Goal: Task Accomplishment & Management: Complete application form

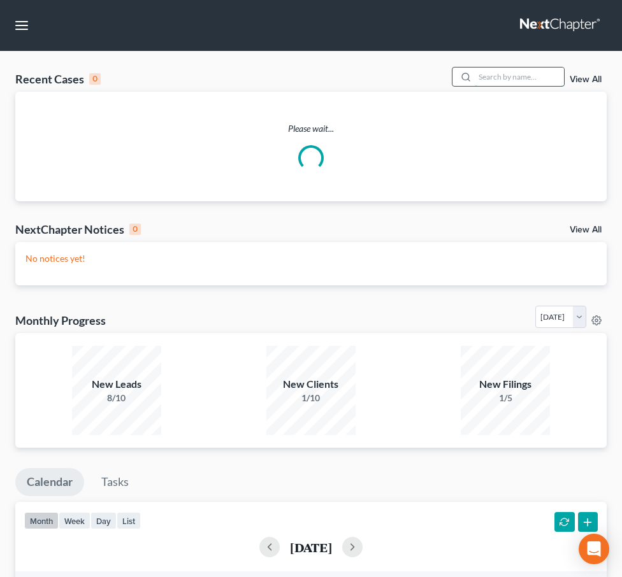
click at [490, 72] on input "search" at bounding box center [519, 77] width 89 height 18
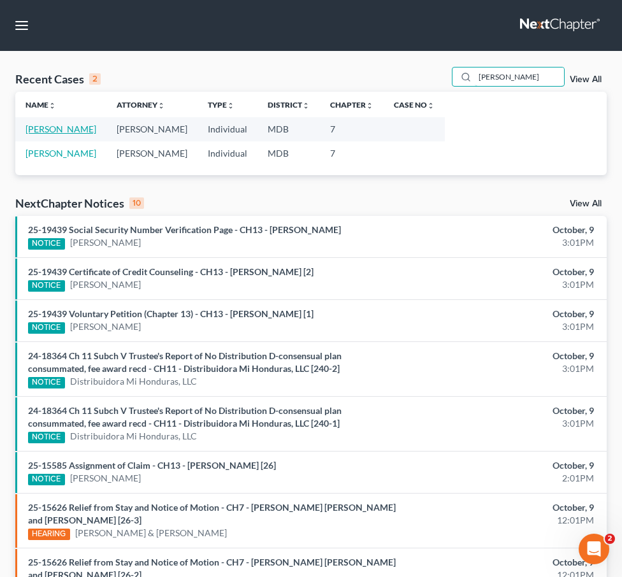
type input "burke"
click at [36, 124] on link "[PERSON_NAME]" at bounding box center [60, 129] width 71 height 11
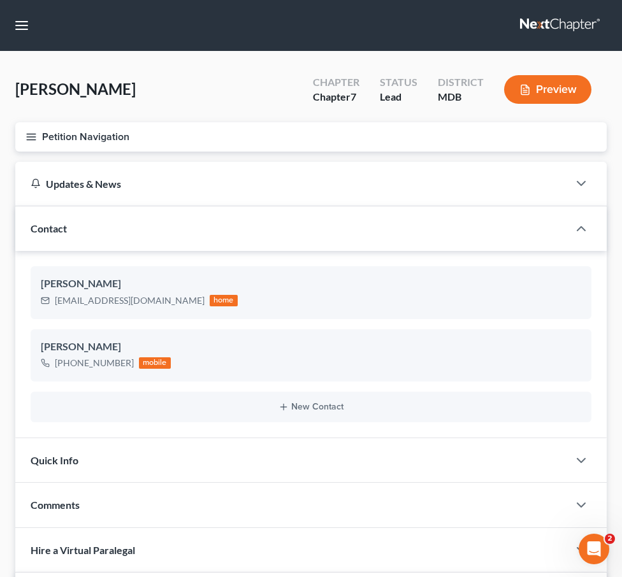
click at [570, 27] on link at bounding box center [561, 25] width 82 height 23
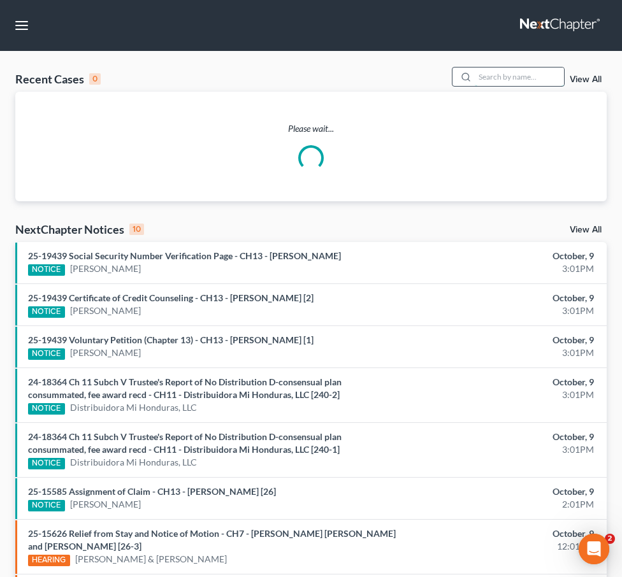
click at [534, 75] on input "search" at bounding box center [519, 77] width 89 height 18
type input "[PERSON_NAME]"
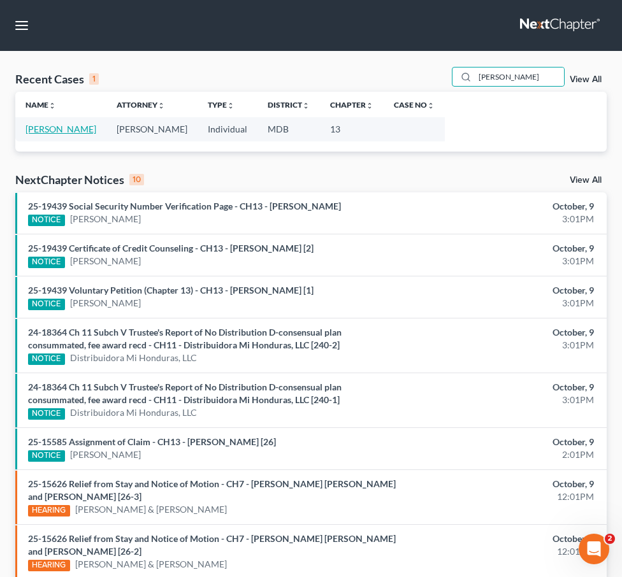
click at [47, 133] on link "[PERSON_NAME]" at bounding box center [60, 129] width 71 height 11
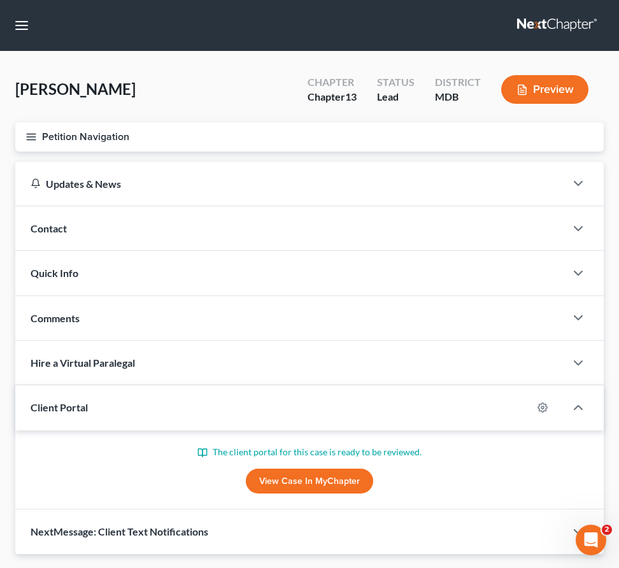
click at [34, 137] on line "button" at bounding box center [31, 137] width 9 height 0
click at [0, 0] on div "Case Dashboard Payments Invoices Payments Payments Credit Report Client Profile" at bounding box center [0, 0] width 0 height 0
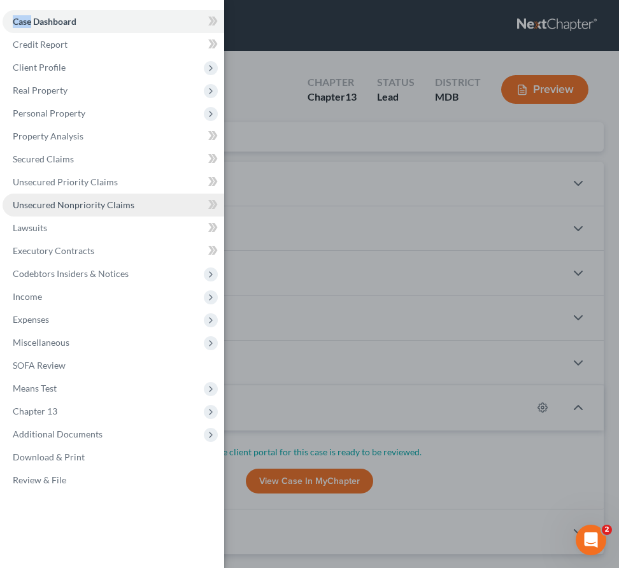
click at [91, 204] on span "Unsecured Nonpriority Claims" at bounding box center [74, 204] width 122 height 11
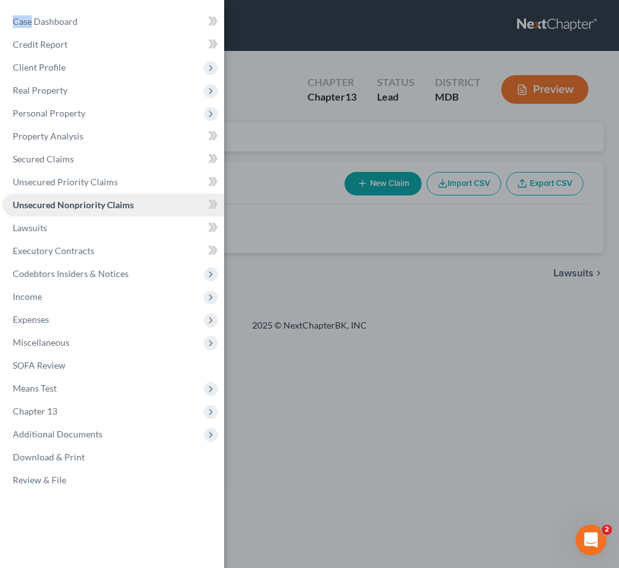
click at [47, 213] on link "Unsecured Nonpriority Claims" at bounding box center [114, 205] width 222 height 23
click at [312, 103] on div "Case Dashboard Payments Invoices Payments Payments Credit Report Client Profile" at bounding box center [309, 284] width 619 height 568
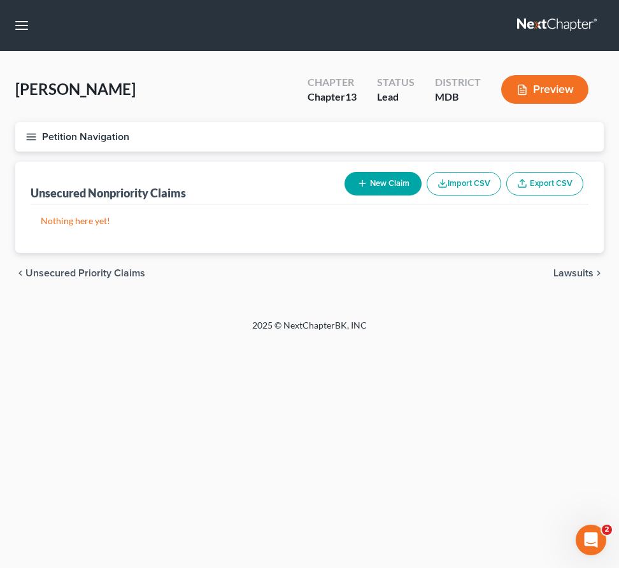
click at [395, 183] on button "New Claim" at bounding box center [383, 184] width 77 height 24
select select "0"
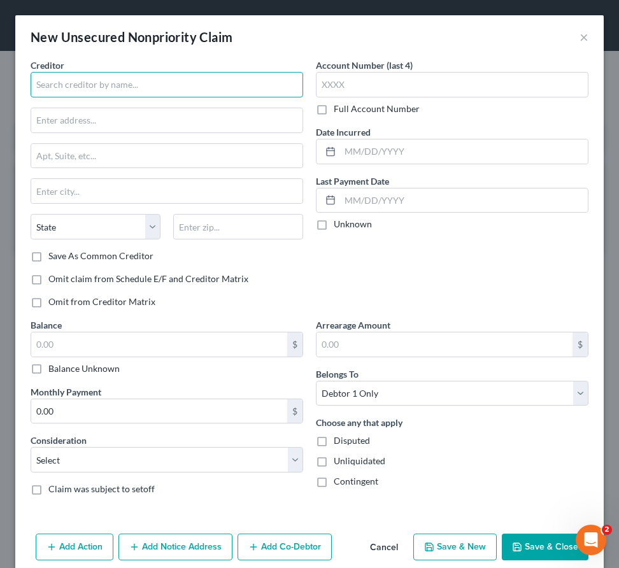
click at [117, 80] on input "text" at bounding box center [167, 84] width 273 height 25
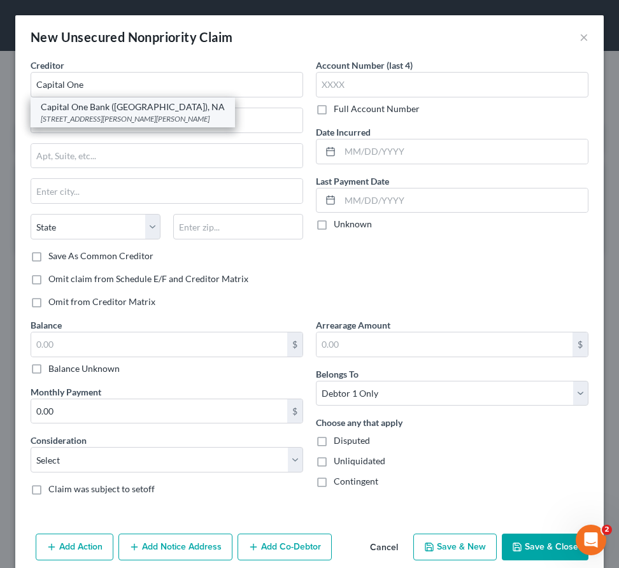
click at [80, 115] on div "4851 Cox Rd., Glen Allen, VA 23060" at bounding box center [133, 118] width 184 height 11
type input "Capital One Bank (USA), NA"
type input "4851 Cox Rd."
type input "Glen Allen"
select select "48"
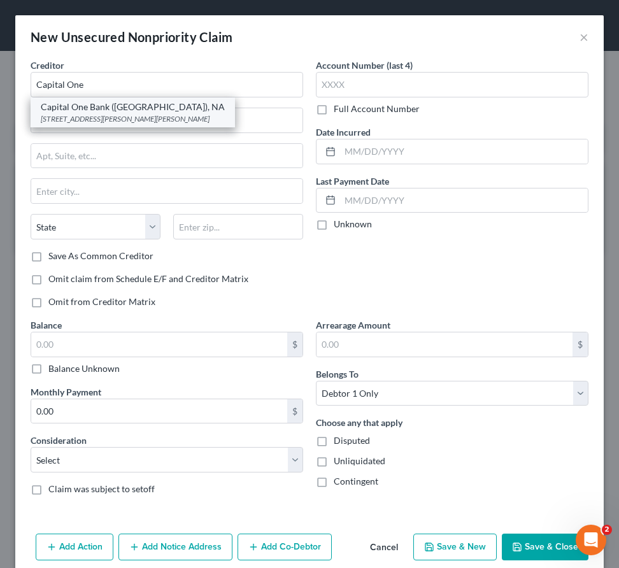
type input "23060"
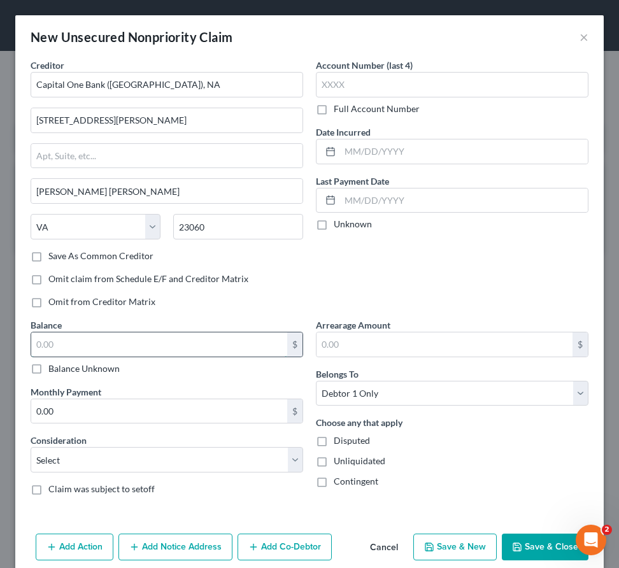
click at [106, 345] on input "text" at bounding box center [159, 345] width 256 height 24
type input "2,512"
click at [54, 465] on select "Select Cable / Satellite Services Collection Agency Credit Card Debt Debt Couns…" at bounding box center [167, 459] width 273 height 25
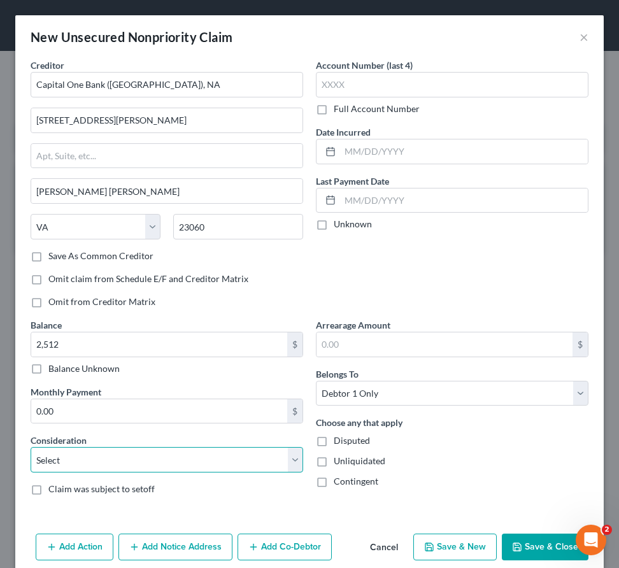
select select "2"
click at [31, 447] on select "Select Cable / Satellite Services Collection Agency Credit Card Debt Debt Couns…" at bounding box center [167, 459] width 273 height 25
click at [444, 540] on button "Save & New" at bounding box center [454, 547] width 83 height 27
select select "0"
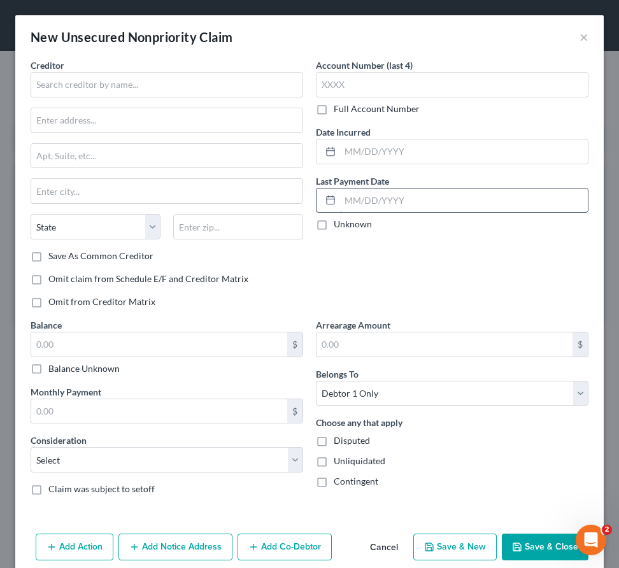
scroll to position [18, 0]
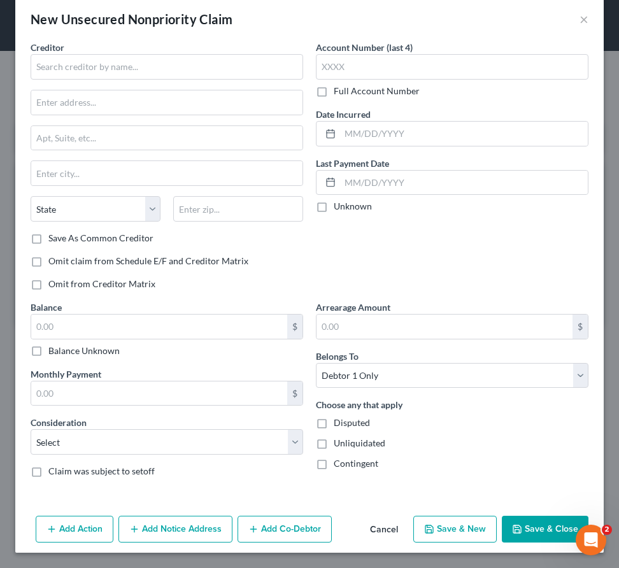
click at [531, 539] on button "Save & Close" at bounding box center [545, 529] width 87 height 27
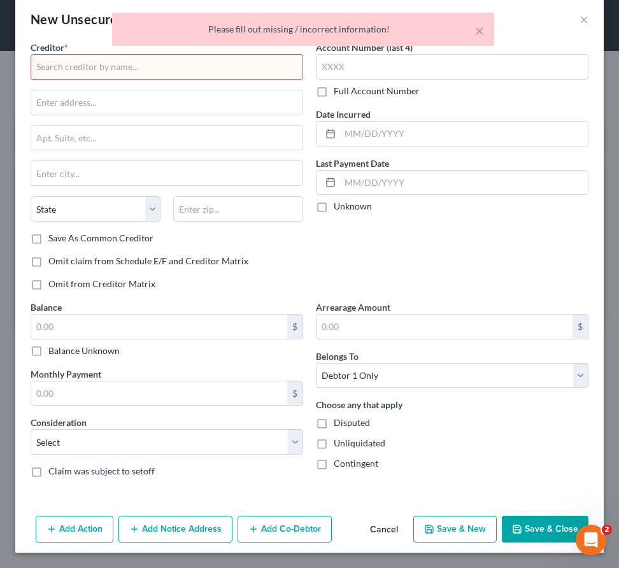
click at [392, 525] on button "Cancel" at bounding box center [384, 529] width 48 height 25
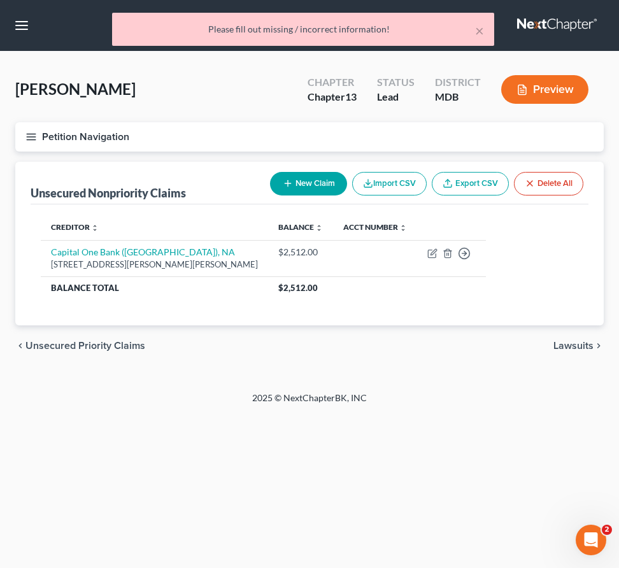
click at [67, 345] on span "Unsecured Priority Claims" at bounding box center [85, 346] width 120 height 10
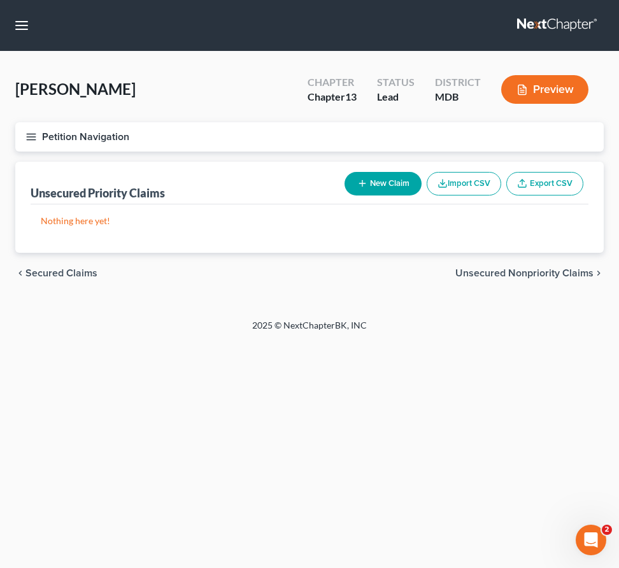
click at [38, 275] on span "Secured Claims" at bounding box center [61, 273] width 72 height 10
click at [368, 181] on button "New Claim" at bounding box center [383, 184] width 77 height 24
select select "0"
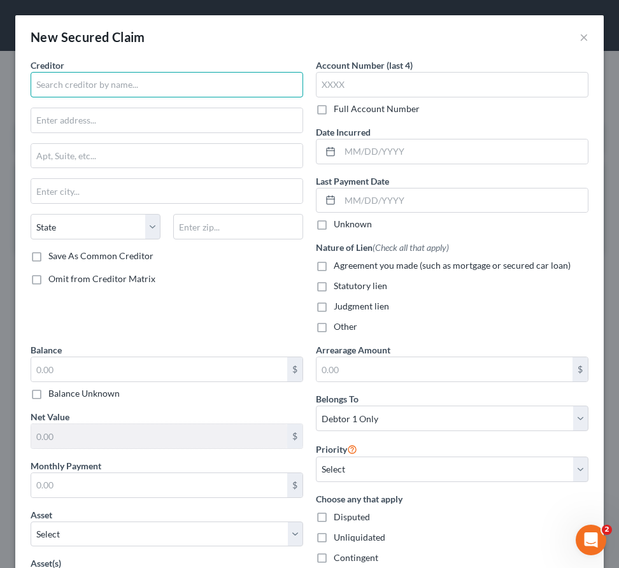
click at [101, 84] on input "text" at bounding box center [167, 84] width 273 height 25
type input "Carrington Mortgage Services"
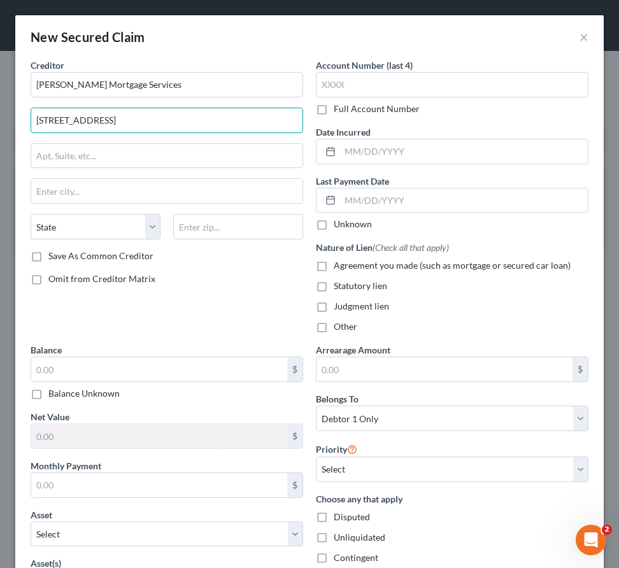
type input "2201 East 196th St."
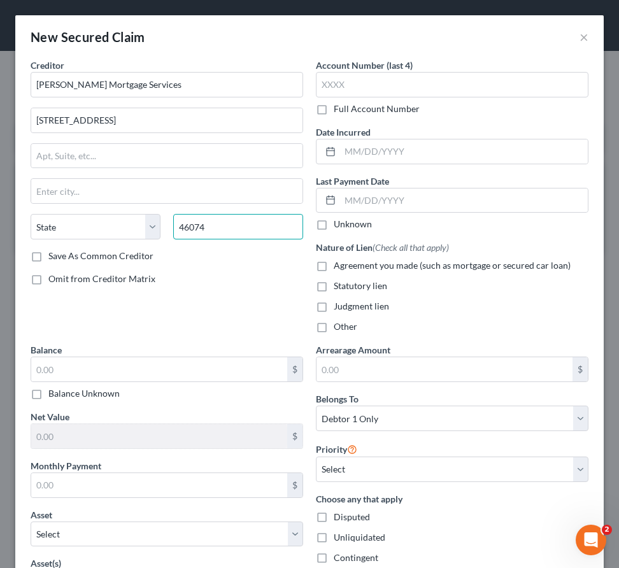
type input "46074"
type input "Westfield"
select select "15"
click at [101, 371] on input "text" at bounding box center [159, 369] width 256 height 24
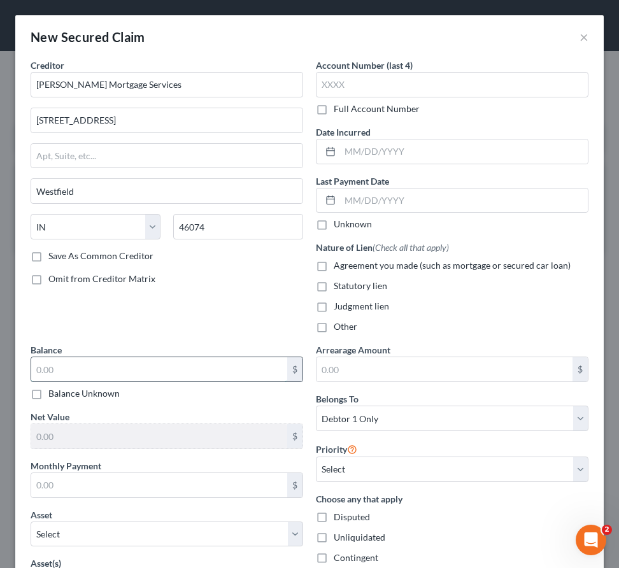
paste input "$484,618"
type input "484,618"
click at [352, 372] on input "text" at bounding box center [445, 369] width 256 height 24
type input "57,115"
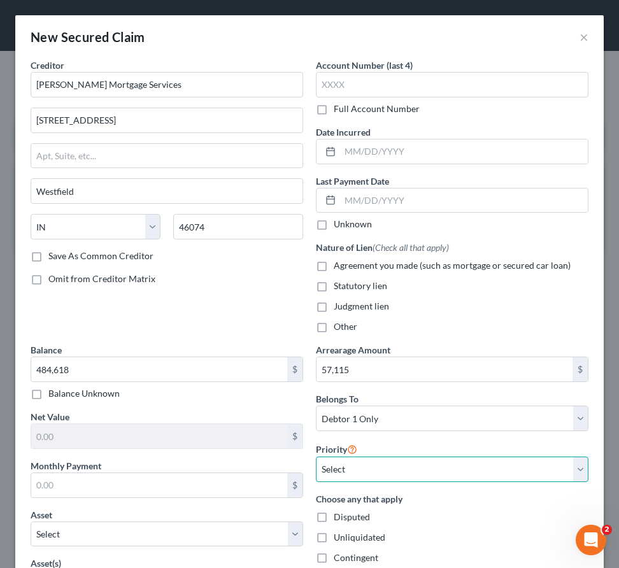
click at [394, 475] on select "Select 1st 2nd 3rd 4th 5th 6th 7th 8th 9th 10th 11th 12th 13th 14th 15th 16th 1…" at bounding box center [452, 469] width 273 height 25
select select "0"
click at [316, 457] on select "Select 1st 2nd 3rd 4th 5th 6th 7th 8th 9th 10th 11th 12th 13th 14th 15th 16th 1…" at bounding box center [452, 469] width 273 height 25
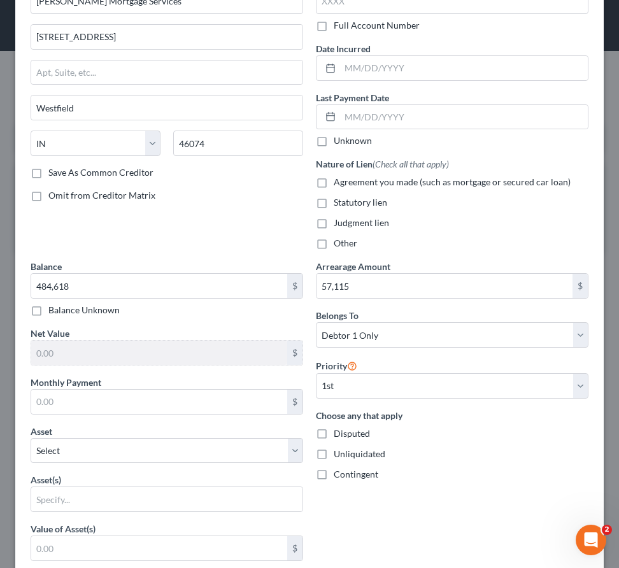
click at [334, 181] on label "Agreement you made (such as mortgage or secured car loan)" at bounding box center [452, 182] width 237 height 13
click at [339, 181] on input "Agreement you made (such as mortgage or secured car loan)" at bounding box center [343, 180] width 8 height 8
click at [334, 181] on label "Agreement you made (such as mortgage or secured car loan)" at bounding box center [452, 182] width 237 height 13
click at [339, 181] on input "Agreement you made (such as mortgage or secured car loan)" at bounding box center [343, 180] width 8 height 8
checkbox input "false"
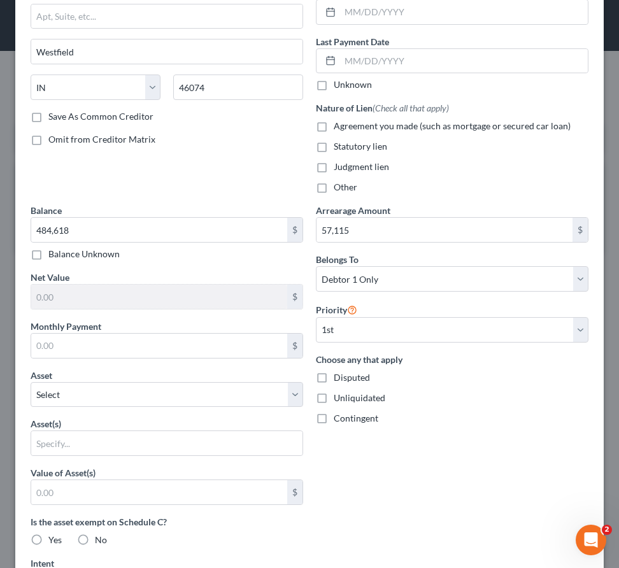
scroll to position [145, 0]
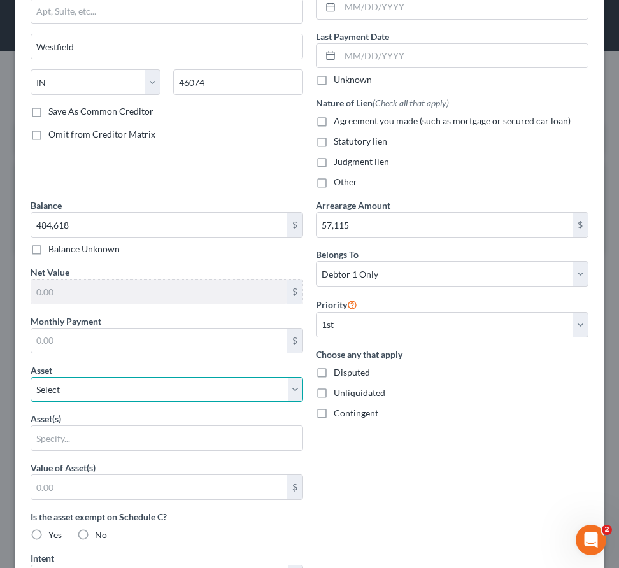
click at [102, 384] on select "Select Other Multiple Assets" at bounding box center [167, 389] width 273 height 25
click at [31, 377] on select "Select Other Multiple Assets" at bounding box center [167, 389] width 273 height 25
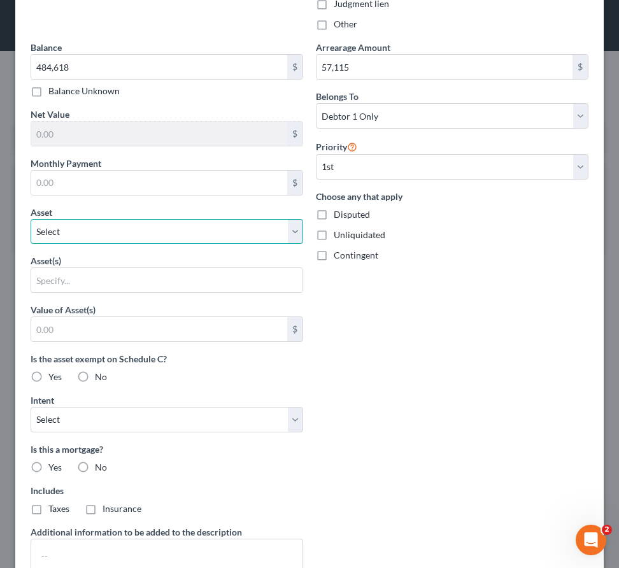
scroll to position [409, 0]
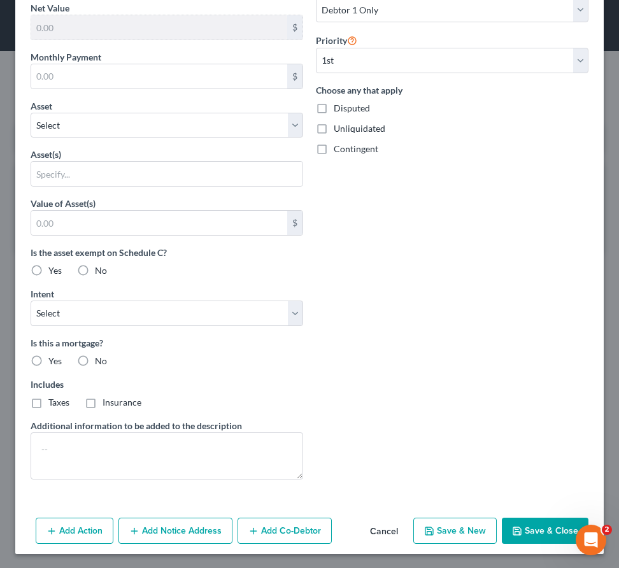
click at [48, 361] on label "Yes" at bounding box center [54, 361] width 13 height 13
click at [54, 361] on input "Yes" at bounding box center [58, 359] width 8 height 8
radio input "true"
click at [48, 402] on label "Taxes" at bounding box center [58, 402] width 21 height 13
click at [54, 402] on input "Taxes" at bounding box center [58, 400] width 8 height 8
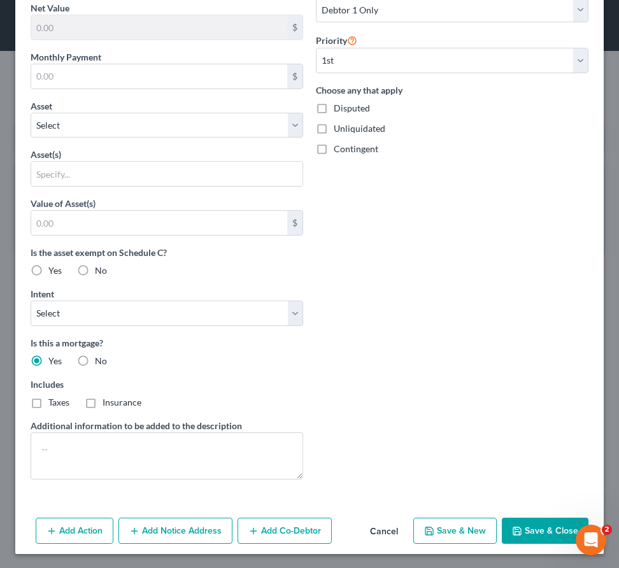
checkbox input "true"
click at [103, 406] on label "Insurance" at bounding box center [122, 402] width 39 height 13
click at [108, 405] on input "Insurance" at bounding box center [112, 400] width 8 height 8
checkbox input "true"
click at [514, 527] on icon "button" at bounding box center [517, 531] width 10 height 10
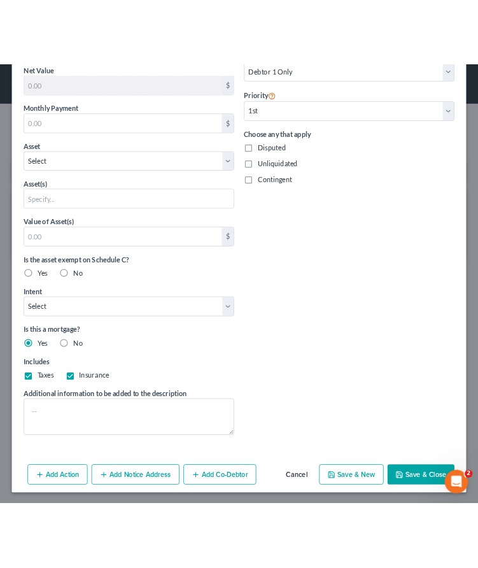
scroll to position [271, 0]
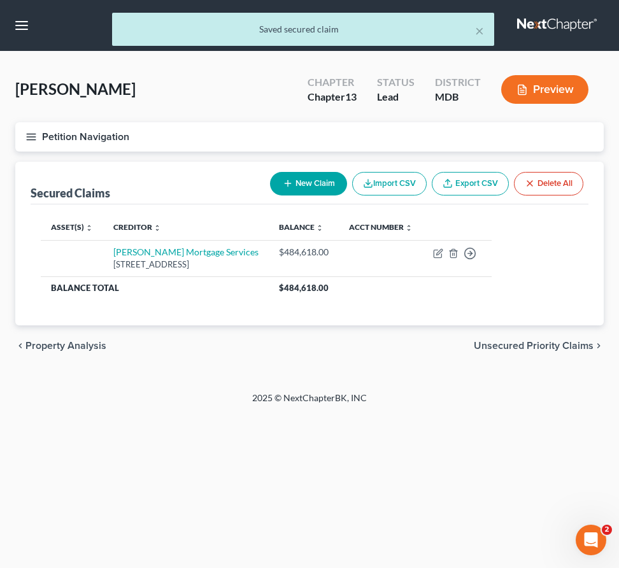
click at [510, 344] on span "Unsecured Priority Claims" at bounding box center [534, 346] width 120 height 10
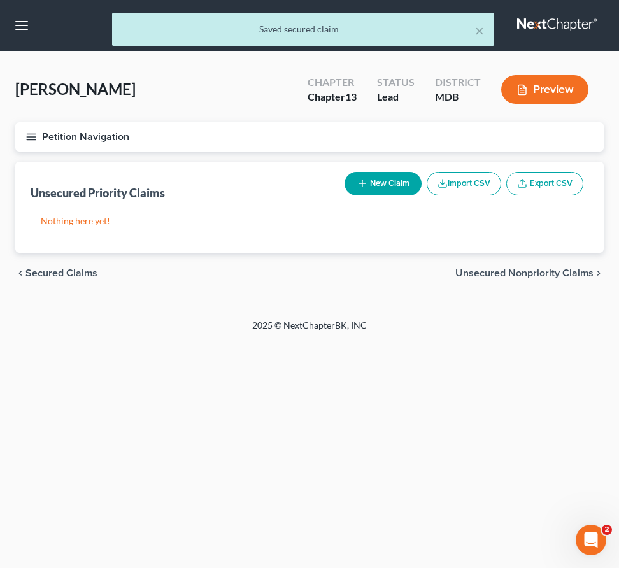
click at [485, 279] on div "chevron_left Secured Claims Unsecured Nonpriority Claims chevron_right" at bounding box center [309, 273] width 589 height 41
click at [485, 277] on span "Unsecured Nonpriority Claims" at bounding box center [525, 273] width 138 height 10
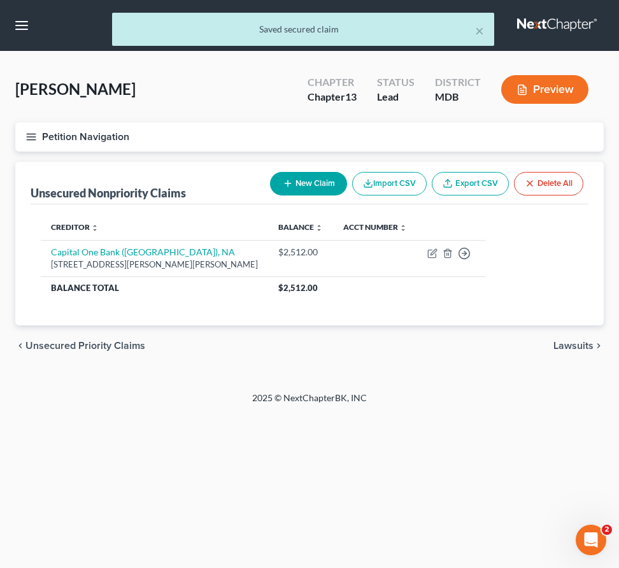
click at [294, 186] on button "New Claim" at bounding box center [308, 184] width 77 height 24
select select "0"
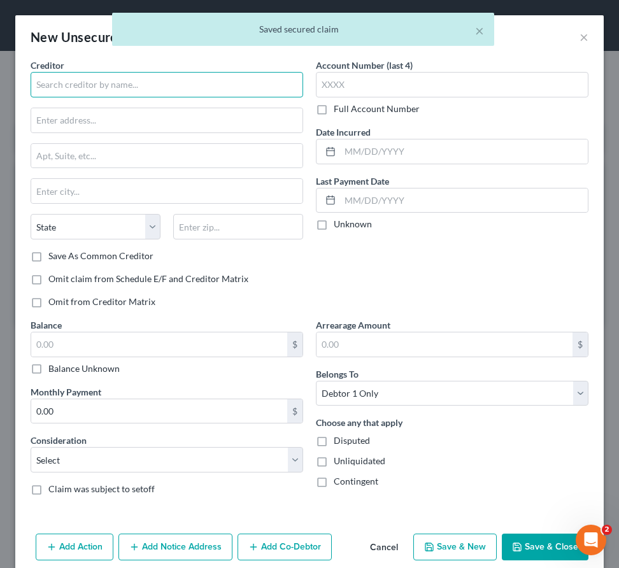
click at [89, 92] on input "text" at bounding box center [167, 84] width 273 height 25
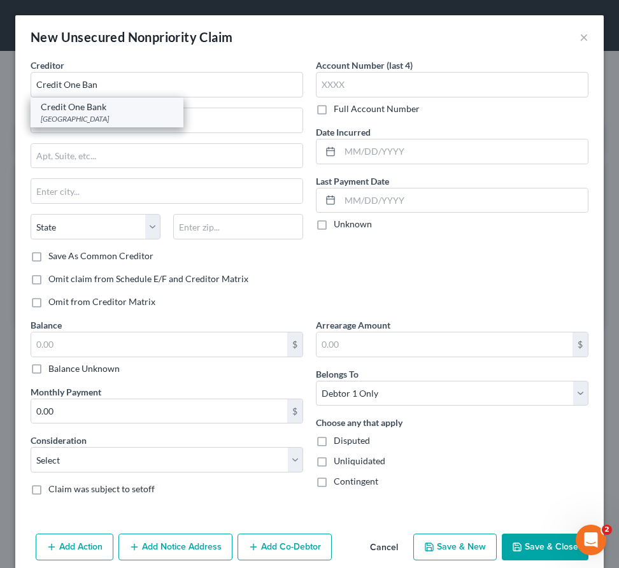
click at [71, 115] on div "PO Box 60500, City Of Industry, CA 91716" at bounding box center [107, 118] width 133 height 11
type input "Credit One Bank"
type input "PO Box 60500"
type input "City Of Industry"
select select "4"
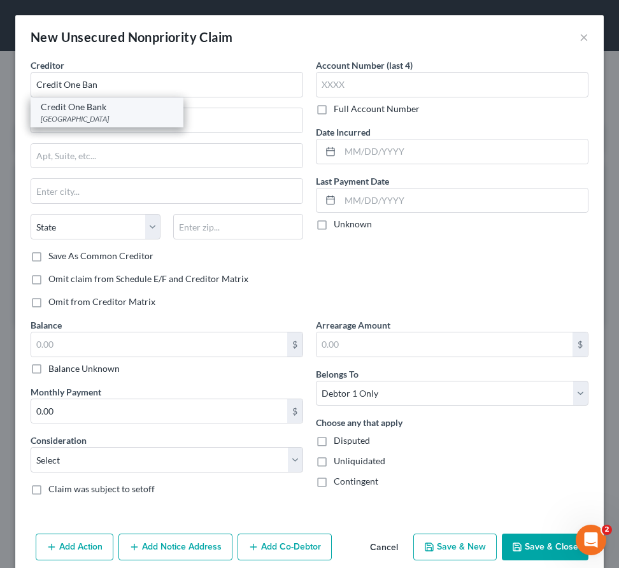
type input "91716"
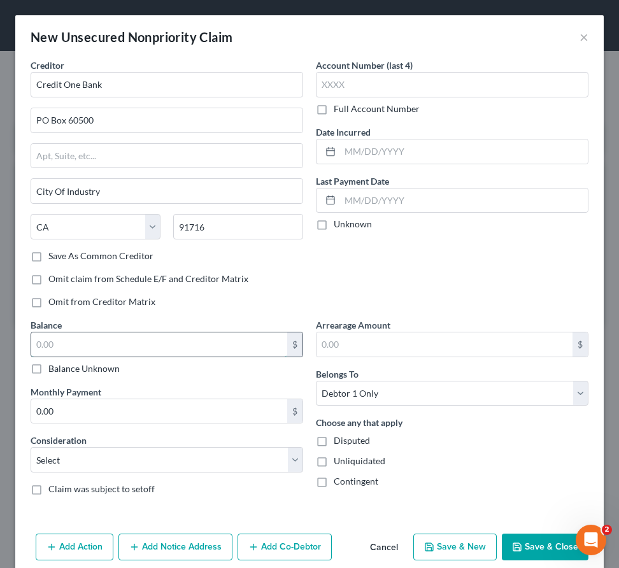
click at [68, 340] on input "text" at bounding box center [159, 345] width 256 height 24
type input "1,159"
click at [54, 459] on select "Select Cable / Satellite Services Collection Agency Credit Card Debt Debt Couns…" at bounding box center [167, 459] width 273 height 25
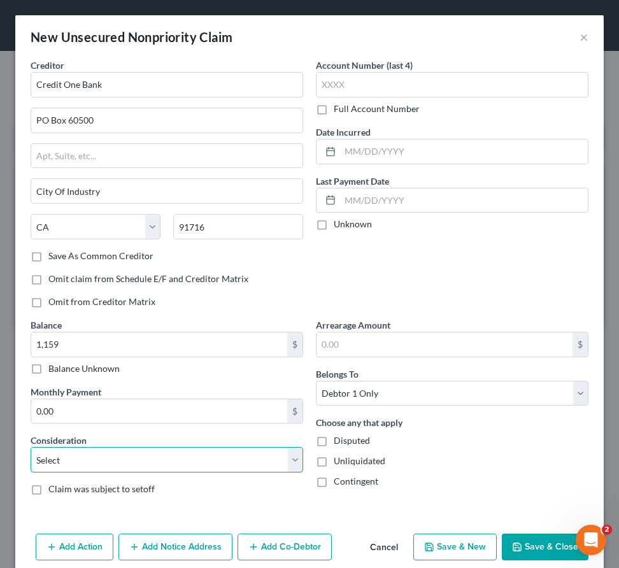
select select "2"
click at [31, 447] on select "Select Cable / Satellite Services Collection Agency Credit Card Debt Debt Couns…" at bounding box center [167, 459] width 273 height 25
click at [465, 551] on button "Save & New" at bounding box center [454, 547] width 83 height 27
type input "1,159.00"
select select "0"
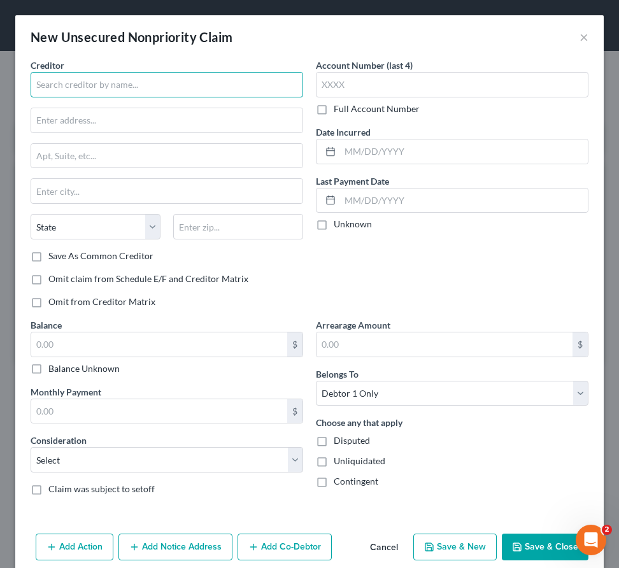
click at [73, 75] on input "text" at bounding box center [167, 84] width 273 height 25
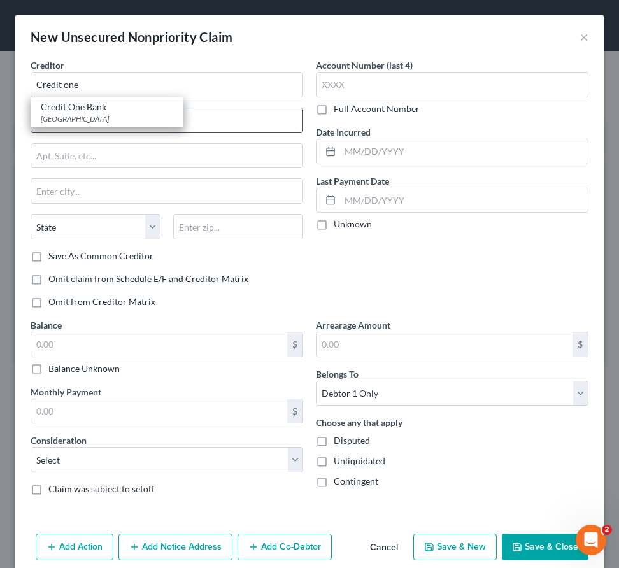
click at [63, 108] on div "Credit One Bank" at bounding box center [107, 107] width 133 height 13
type input "Credit One Bank"
type input "PO Box 60500"
type input "City Of Industry"
select select "4"
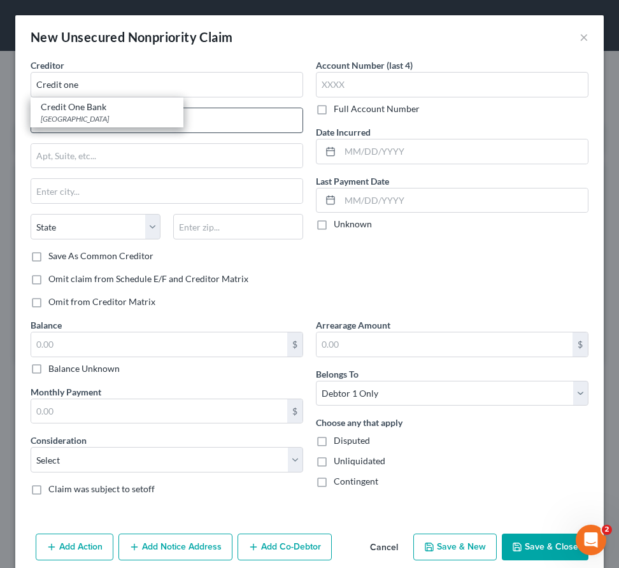
type input "91716"
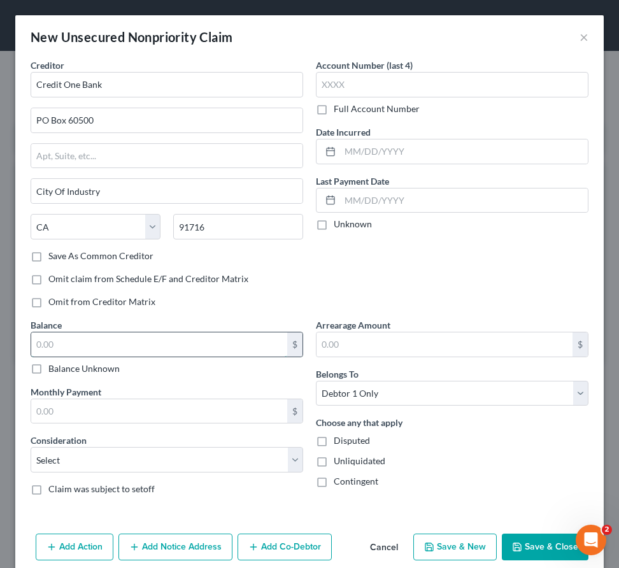
click at [58, 341] on input "text" at bounding box center [159, 345] width 256 height 24
type input "32"
click at [62, 470] on select "Select Cable / Satellite Services Collection Agency Credit Card Debt Debt Couns…" at bounding box center [167, 459] width 273 height 25
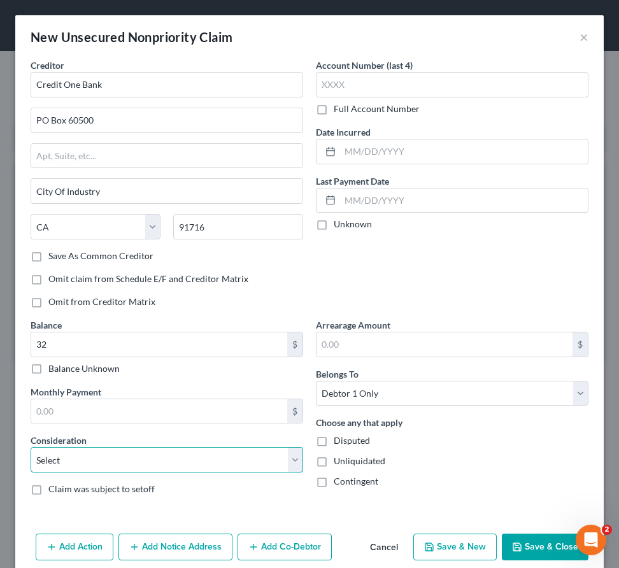
select select "2"
click at [31, 447] on select "Select Cable / Satellite Services Collection Agency Credit Card Debt Debt Couns…" at bounding box center [167, 459] width 273 height 25
click at [522, 543] on icon "button" at bounding box center [517, 547] width 10 height 10
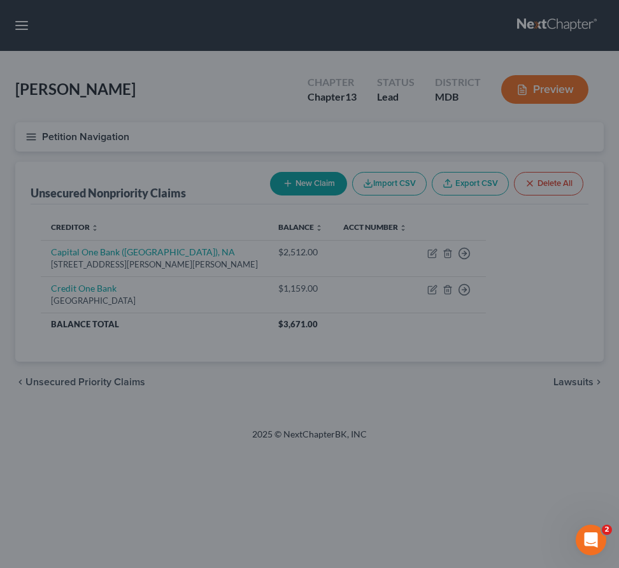
type input "32.00"
type input "0.00"
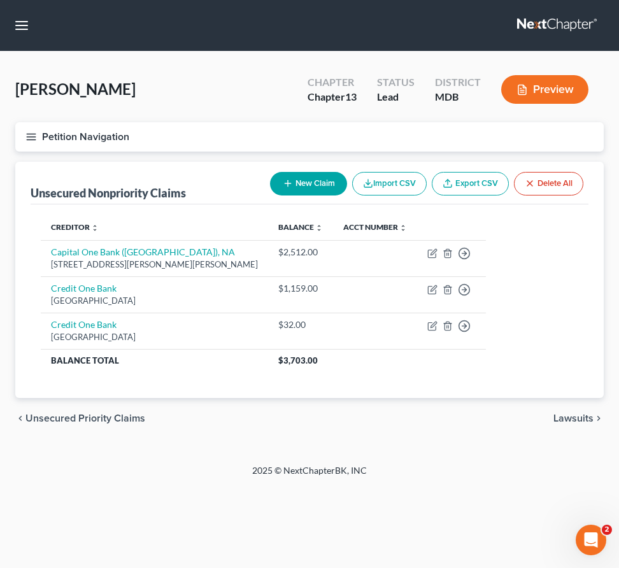
click at [296, 185] on button "New Claim" at bounding box center [308, 184] width 77 height 24
select select "0"
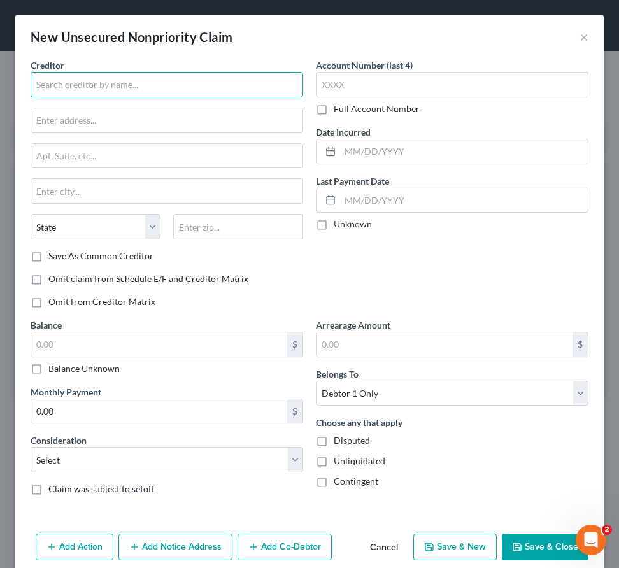
click at [48, 84] on input "text" at bounding box center [167, 84] width 273 height 25
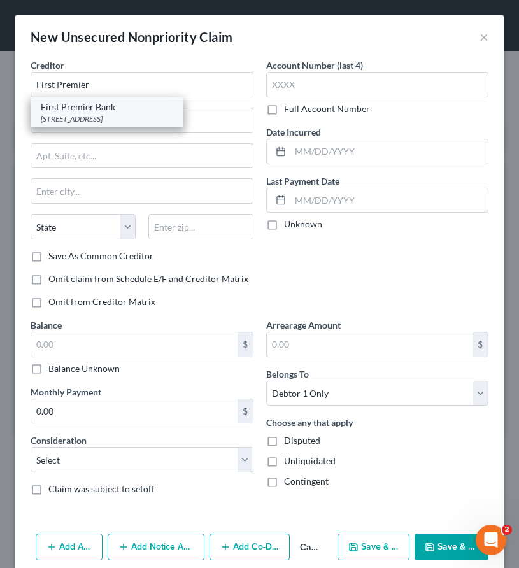
click at [76, 113] on div "PO Box 5529, Sioux Falls, SD 57117" at bounding box center [107, 118] width 133 height 11
type input "First Premier Bank"
type input "PO Box 5529"
type input "Sioux Falls"
select select "43"
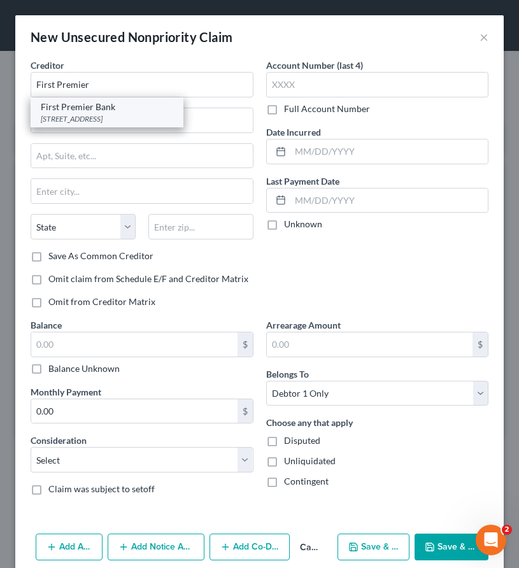
type input "57117"
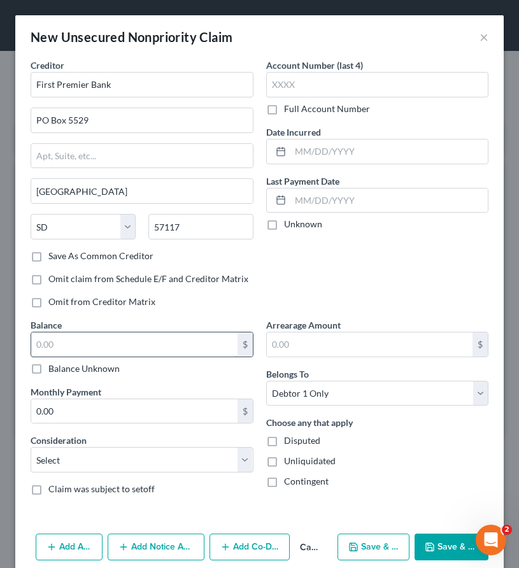
click at [71, 339] on input "text" at bounding box center [134, 345] width 206 height 24
type input "596"
click at [52, 456] on select "Select Cable / Satellite Services Collection Agency Credit Card Debt Debt Couns…" at bounding box center [142, 459] width 223 height 25
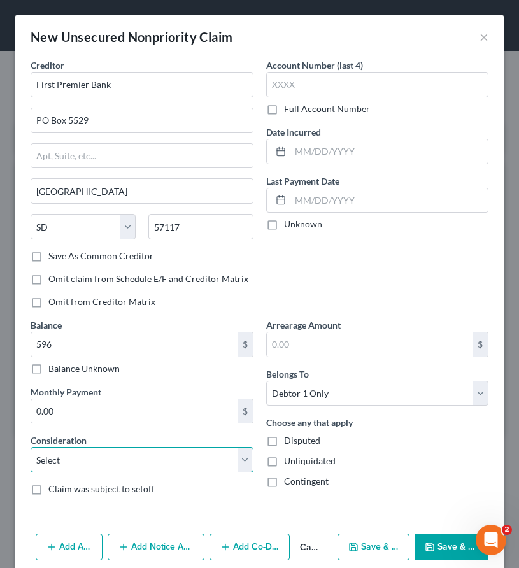
select select "2"
click at [31, 447] on select "Select Cable / Satellite Services Collection Agency Credit Card Debt Debt Couns…" at bounding box center [142, 459] width 223 height 25
click at [383, 541] on button "Save & New" at bounding box center [373, 547] width 71 height 27
select select "0"
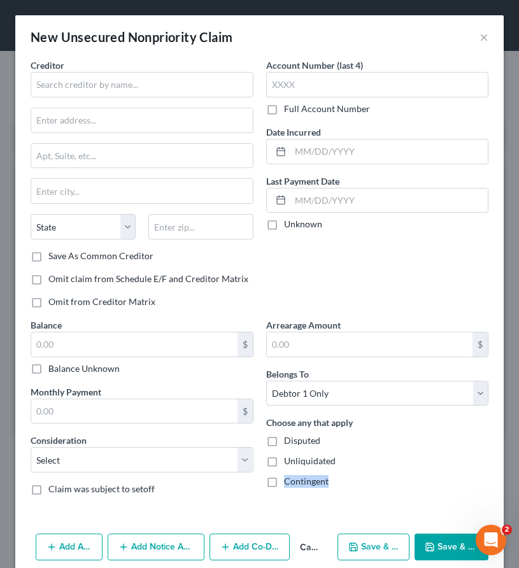
type input "596.00"
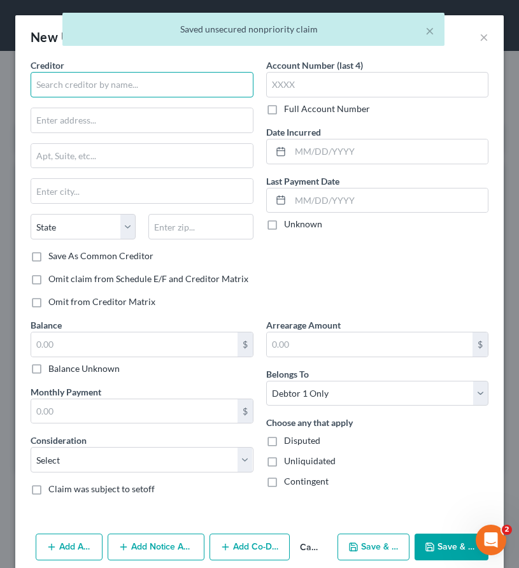
click at [57, 85] on input "text" at bounding box center [142, 84] width 223 height 25
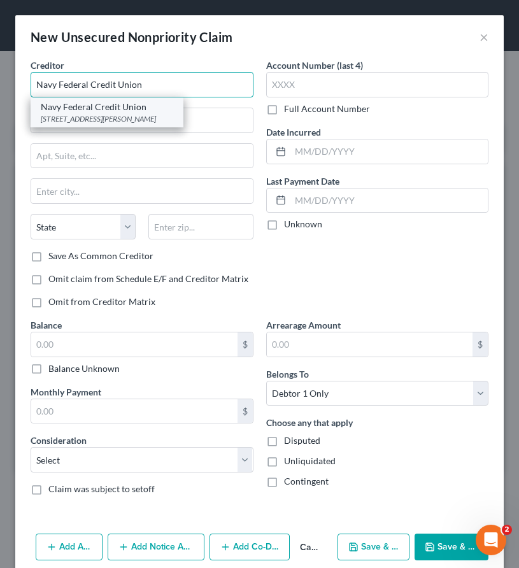
type input "Navy Federal Credit Union"
click at [70, 111] on div "Navy Federal Credit Union" at bounding box center [107, 107] width 133 height 13
type input "PO Box 3100"
type input "Merrifield"
select select "48"
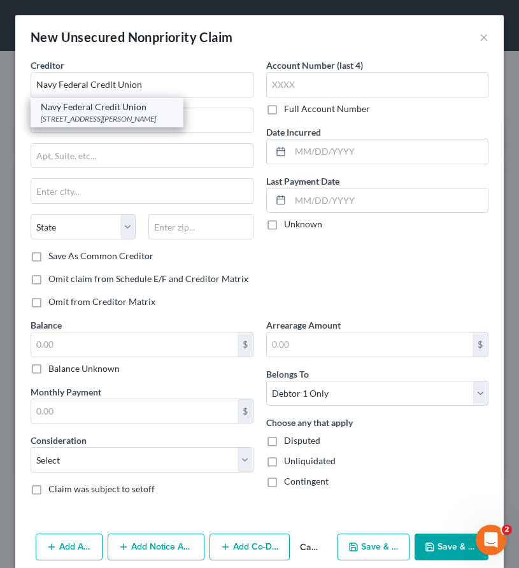
type input "22119"
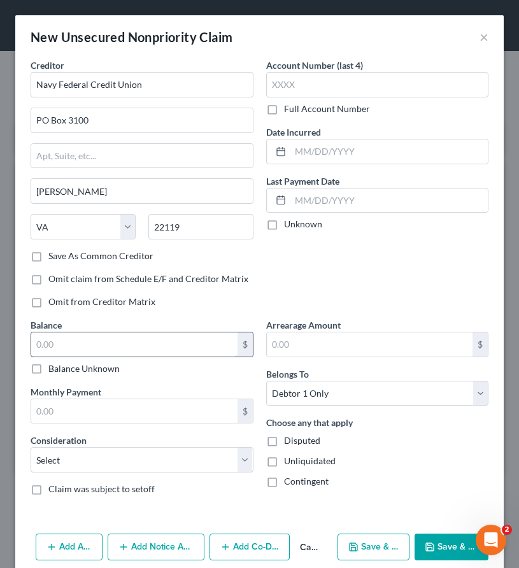
click at [47, 345] on input "text" at bounding box center [134, 345] width 206 height 24
type input "2,902"
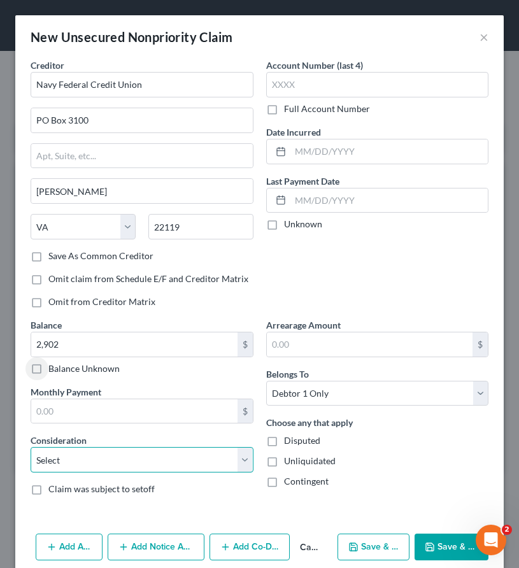
click at [59, 457] on select "Select Cable / Satellite Services Collection Agency Credit Card Debt Debt Couns…" at bounding box center [142, 459] width 223 height 25
select select "2"
click at [31, 447] on select "Select Cable / Satellite Services Collection Agency Credit Card Debt Debt Couns…" at bounding box center [142, 459] width 223 height 25
click at [441, 541] on button "Save & Close" at bounding box center [452, 547] width 74 height 27
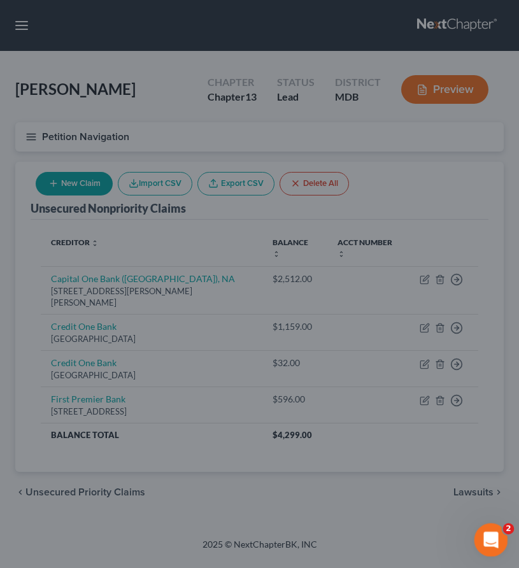
type input "2,902.00"
type input "0.00"
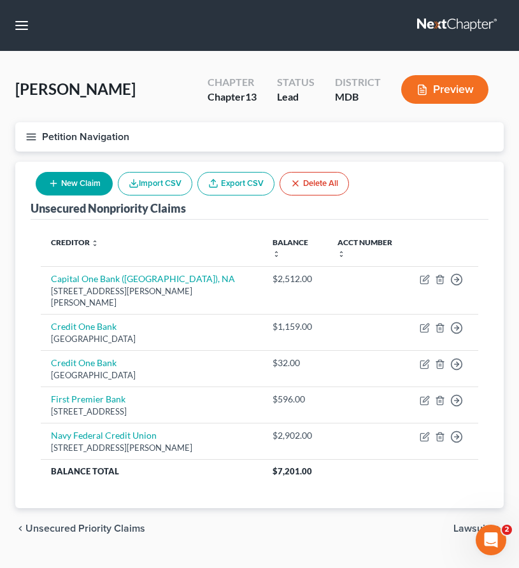
click at [29, 142] on button "Petition Navigation" at bounding box center [259, 136] width 489 height 29
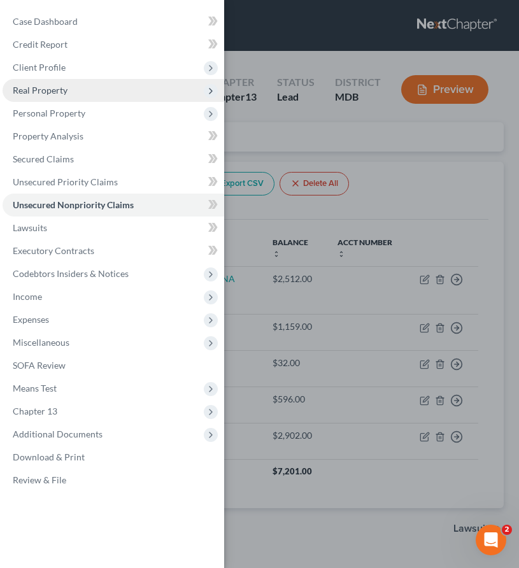
click at [36, 96] on span "Real Property" at bounding box center [114, 90] width 222 height 23
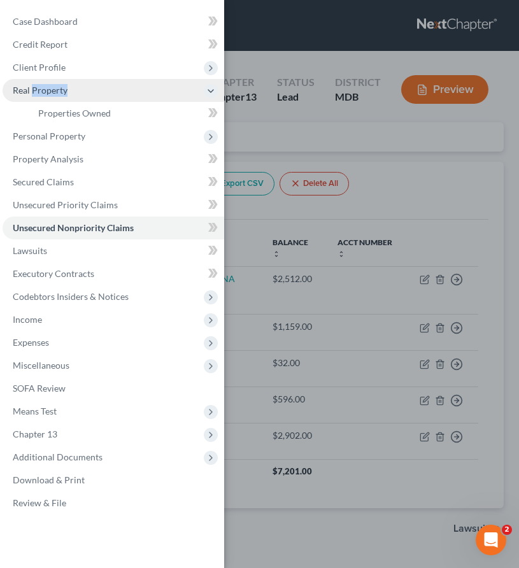
click at [36, 96] on span "Real Property" at bounding box center [114, 90] width 222 height 23
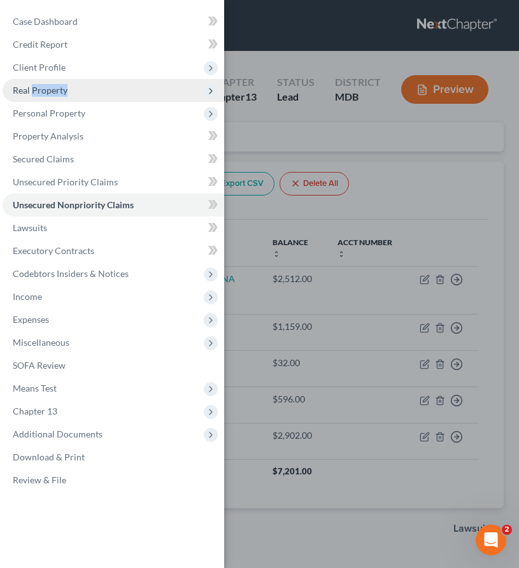
click at [34, 87] on span "Real Property" at bounding box center [40, 90] width 55 height 11
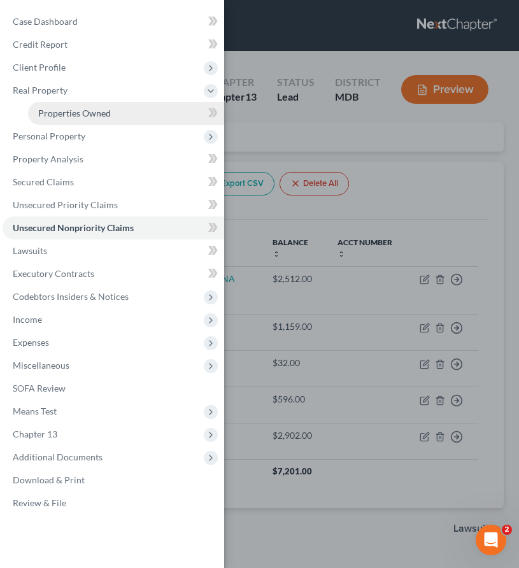
click at [70, 115] on span "Properties Owned" at bounding box center [74, 113] width 73 height 11
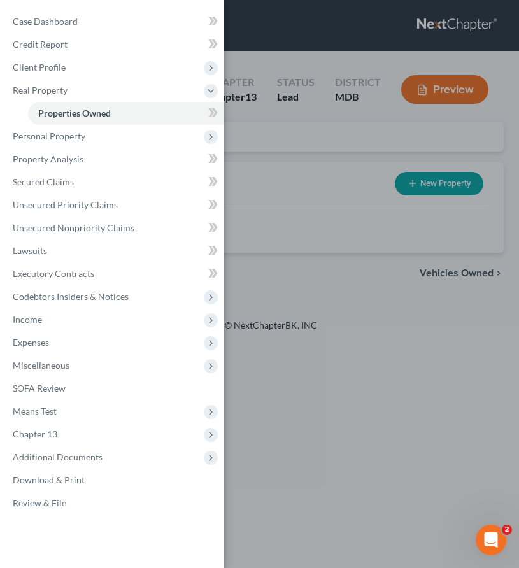
click at [255, 143] on div "Case Dashboard Payments Invoices Payments Payments Credit Report Client Profile" at bounding box center [259, 284] width 519 height 568
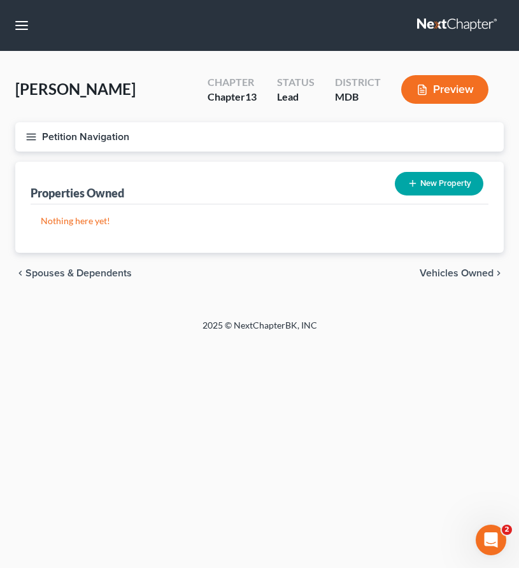
click at [463, 180] on button "New Property" at bounding box center [439, 184] width 89 height 24
select select "0"
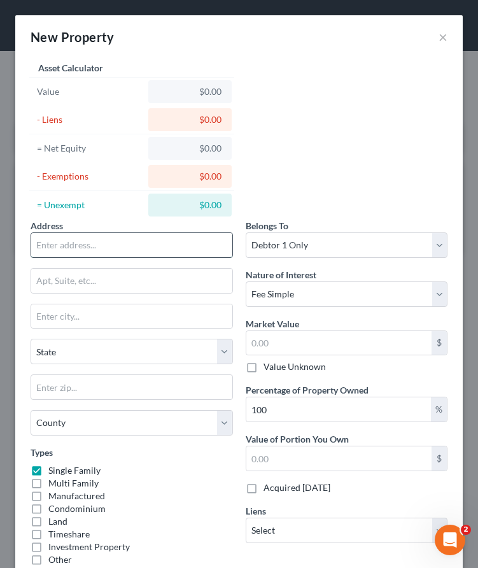
click at [85, 249] on input "text" at bounding box center [131, 245] width 201 height 24
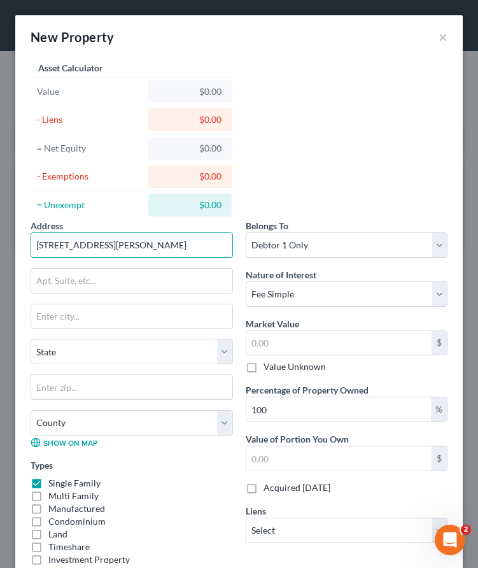
type input "12609 Barton Dr."
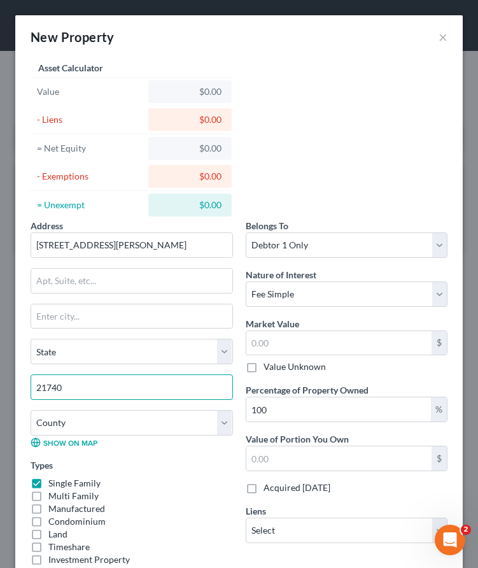
type input "21740"
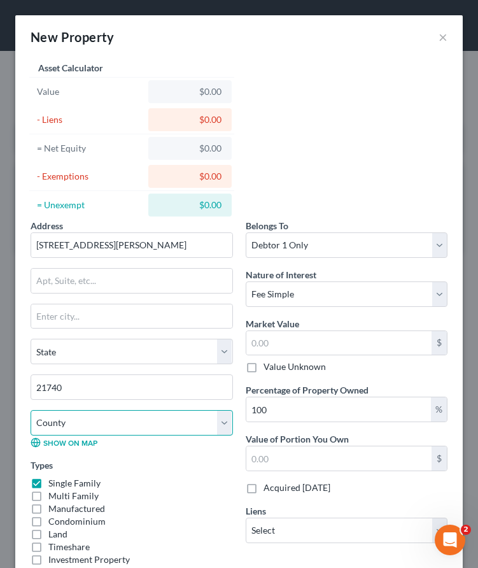
type input "Hagerstown"
select select "21"
click at [152, 440] on div "County Allegany County Anne Arundel County Baltimore County Baltimore city Calv…" at bounding box center [131, 429] width 215 height 38
click at [125, 424] on select "County Allegany County Anne Arundel County Baltimore County Baltimore city Calv…" at bounding box center [132, 422] width 203 height 25
select select "21"
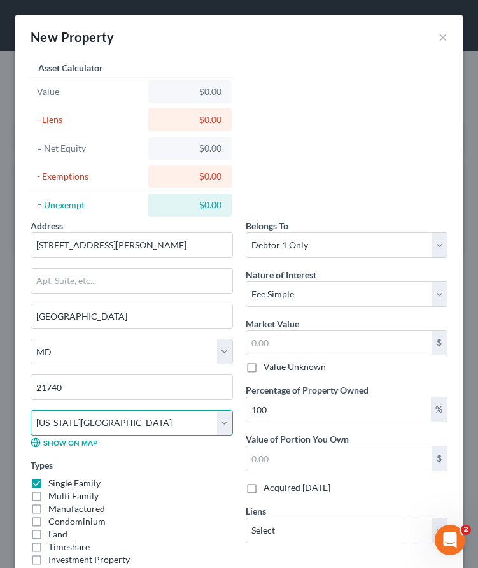
click at [31, 410] on select "County Allegany County Anne Arundel County Baltimore County Baltimore city Calv…" at bounding box center [132, 422] width 203 height 25
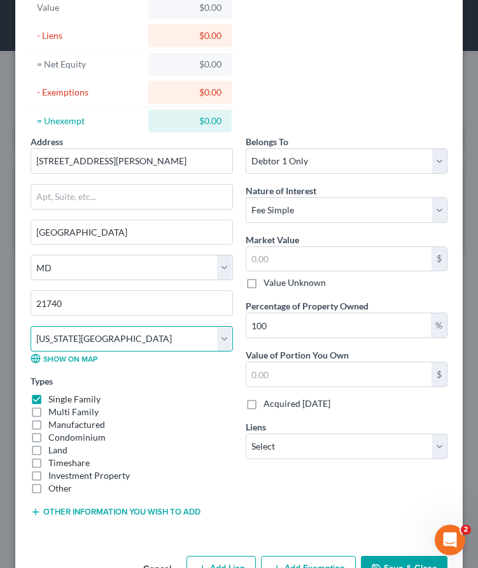
scroll to position [124, 0]
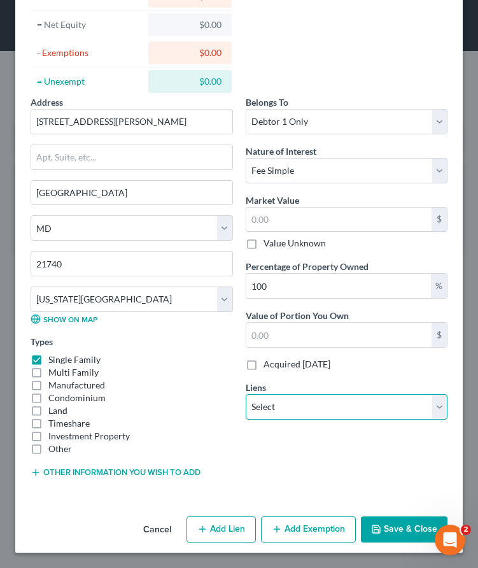
click at [351, 409] on select "Select Carrington Mortgage Services - $484,618.00" at bounding box center [347, 406] width 203 height 25
click select "Select Carrington Mortgage Services - $484,618.00" at bounding box center [347, 406] width 203 height 25
select select "15"
select select "0"
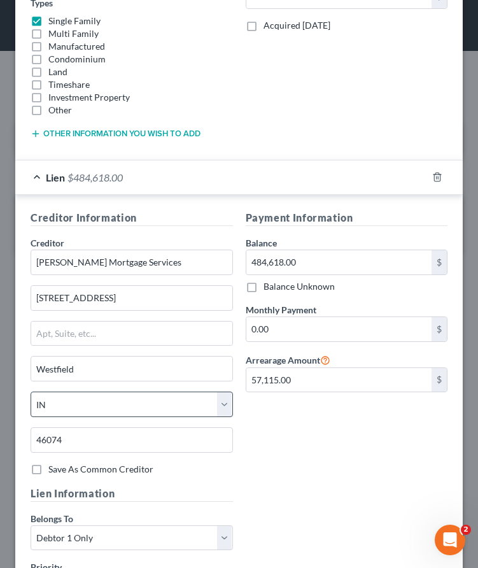
scroll to position [261, 0]
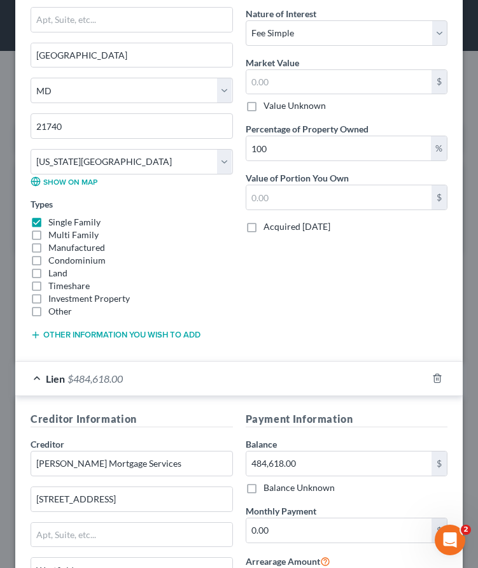
click at [93, 334] on button "Other information you wish to add" at bounding box center [116, 335] width 170 height 10
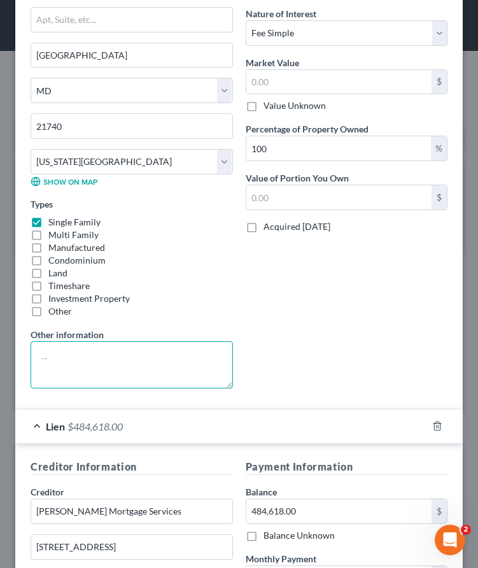
click at [54, 357] on textarea at bounding box center [132, 364] width 203 height 47
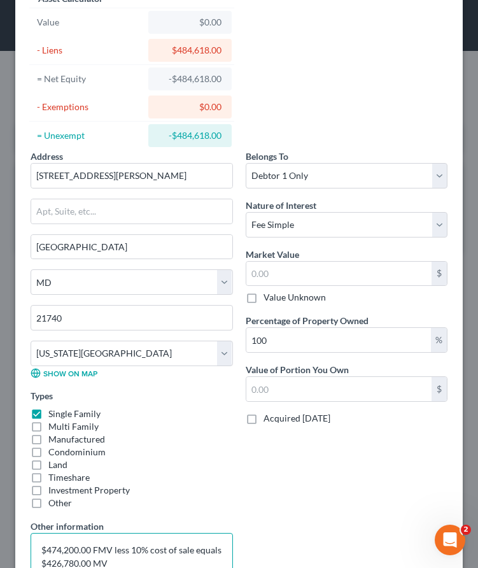
scroll to position [71, 0]
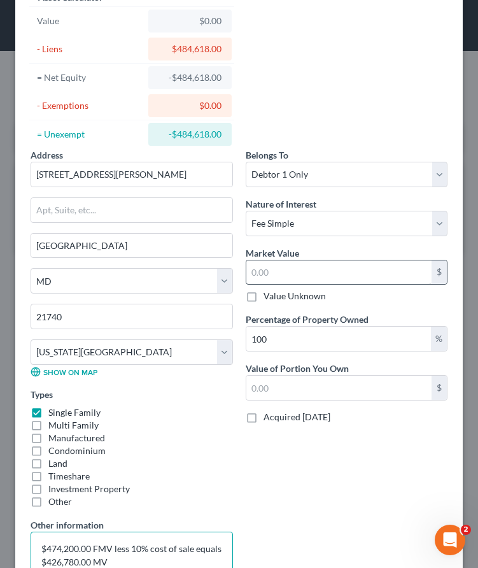
type textarea "$474,200.00 FMV less 10% cost of sale equals $426,780.00 MV"
click at [278, 273] on input "text" at bounding box center [340, 273] width 186 height 24
type input "4"
type input "4.00"
type input "42"
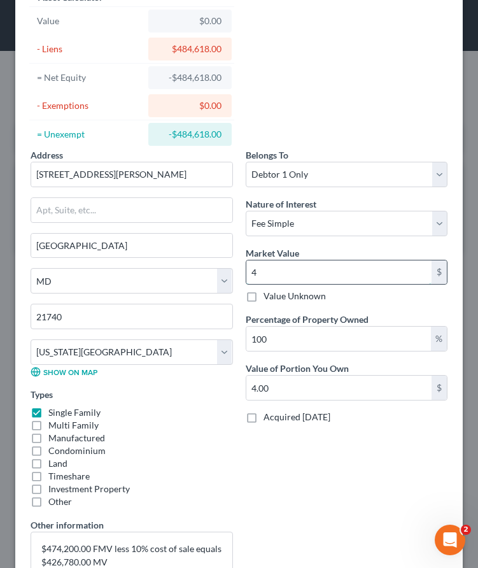
type input "42.00"
type input "426"
type input "426.00"
type input "4267"
type input "4,267.00"
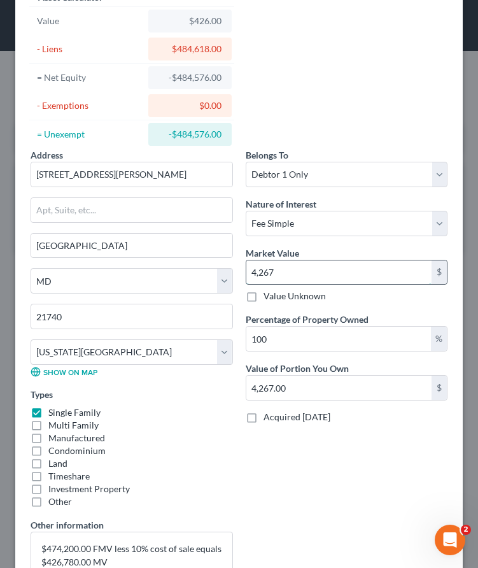
type input "4,2678"
type input "42,678.00"
type input "42,6780"
type input "426,780.00"
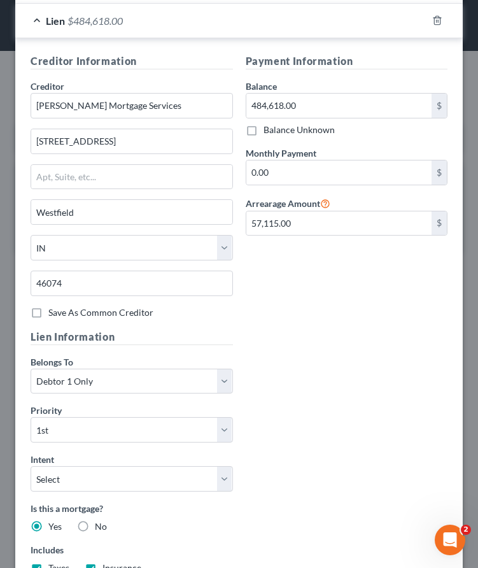
scroll to position [764, 0]
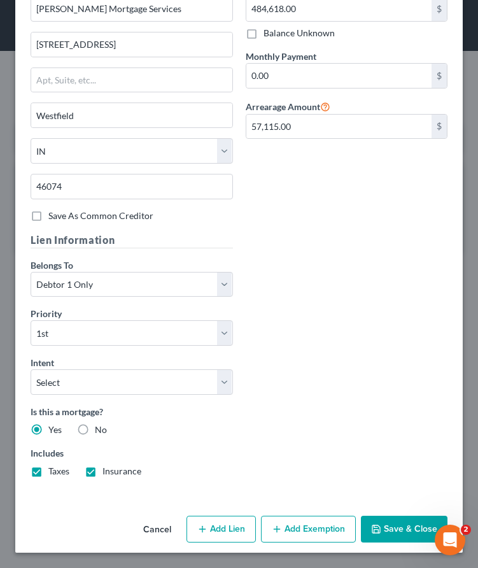
type input "426,780.00"
click at [371, 529] on button "Save & Close" at bounding box center [404, 529] width 87 height 27
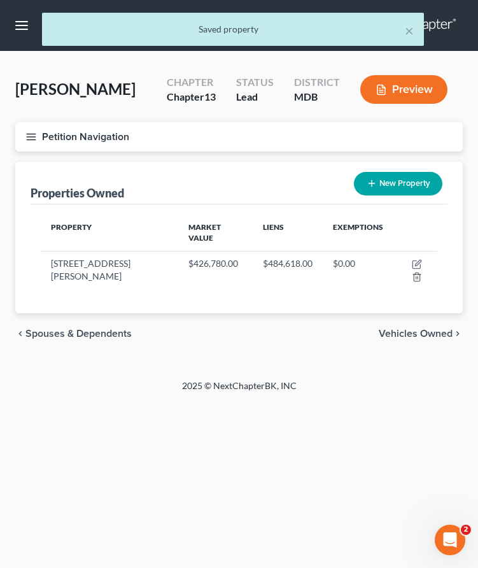
click at [32, 137] on icon "button" at bounding box center [30, 136] width 11 height 11
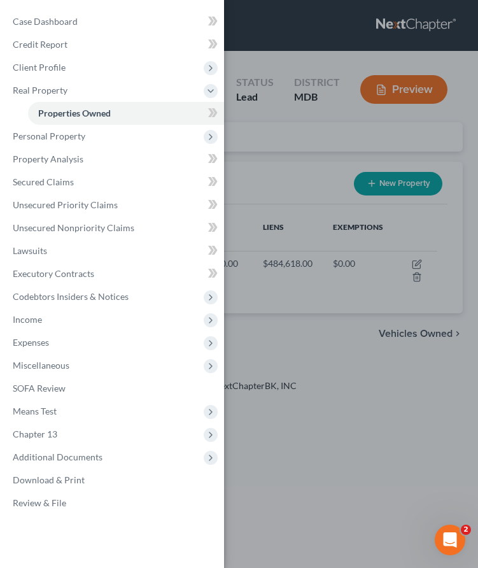
click at [264, 150] on div "Case Dashboard Payments Invoices Payments Payments Credit Report Client Profile" at bounding box center [239, 284] width 478 height 568
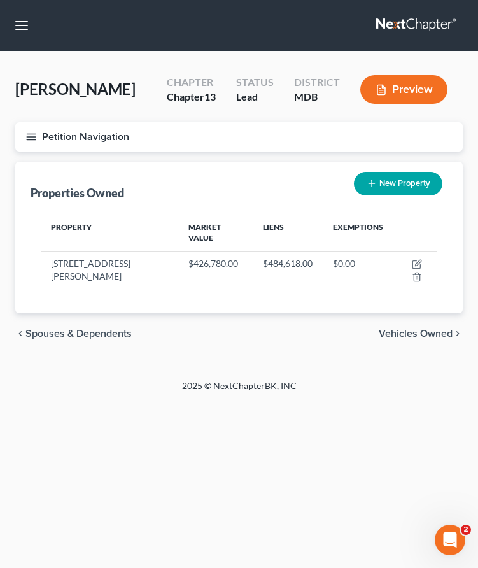
click at [38, 136] on button "Petition Navigation" at bounding box center [239, 136] width 448 height 29
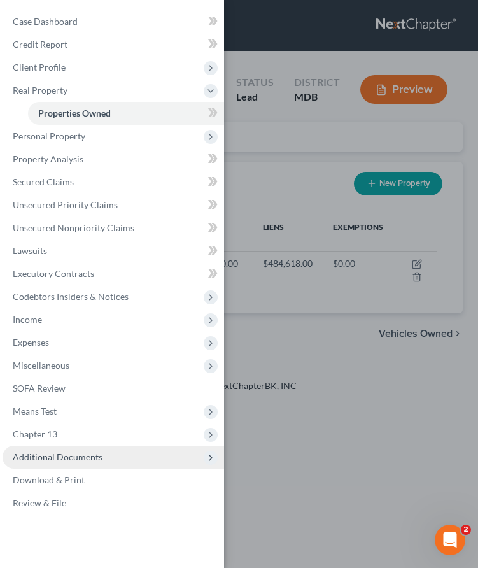
click at [95, 452] on span "Additional Documents" at bounding box center [58, 457] width 90 height 11
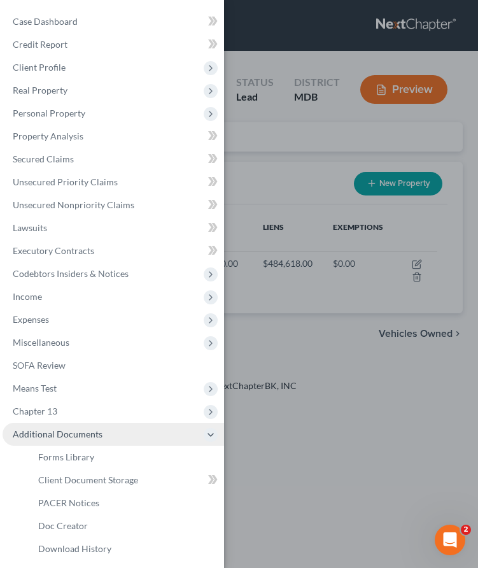
scroll to position [48, 0]
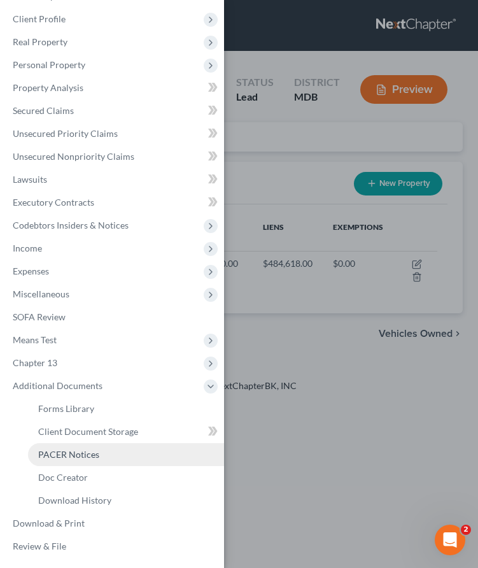
click at [93, 456] on span "PACER Notices" at bounding box center [68, 454] width 61 height 11
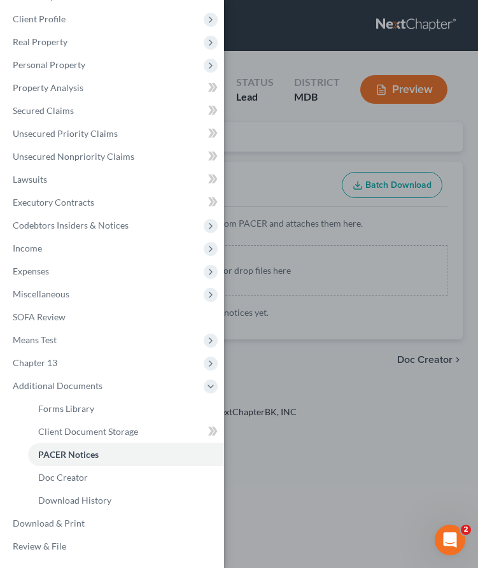
click at [296, 150] on div "Case Dashboard Payments Invoices Payments Payments Credit Report Client Profile" at bounding box center [239, 284] width 478 height 568
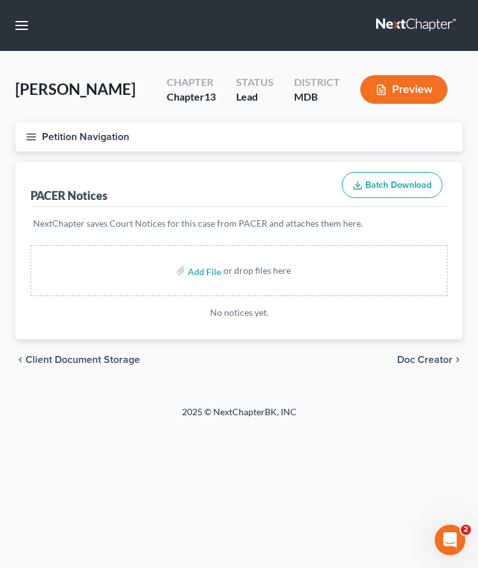
click at [30, 138] on icon "button" at bounding box center [30, 136] width 11 height 11
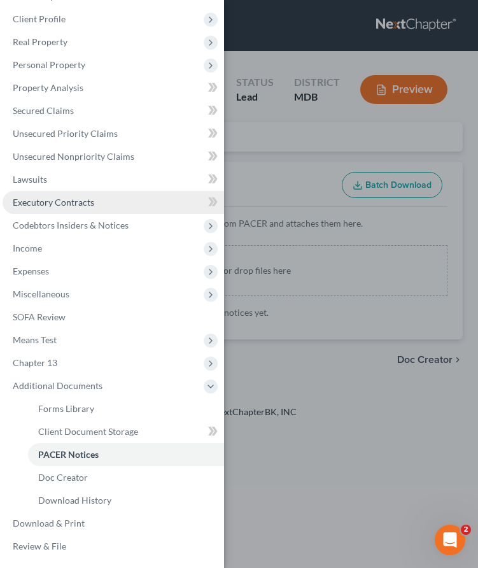
click at [46, 201] on span "Executory Contracts" at bounding box center [54, 202] width 82 height 11
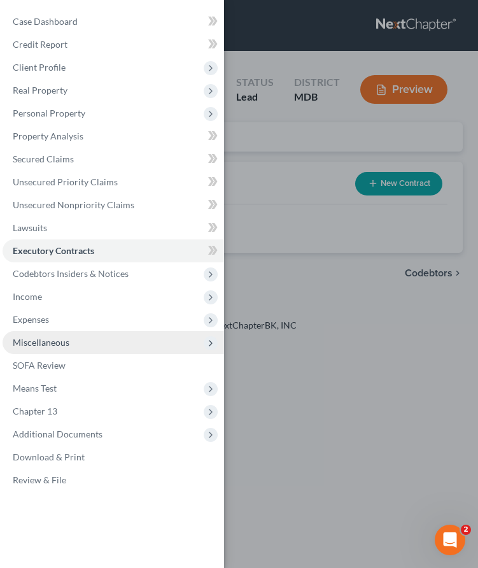
click at [47, 338] on span "Miscellaneous" at bounding box center [41, 342] width 57 height 11
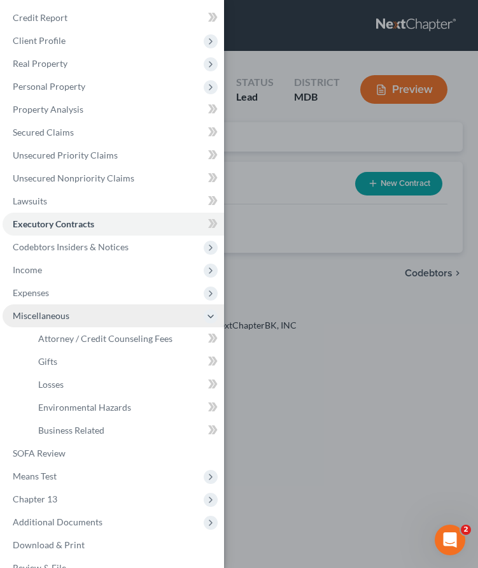
scroll to position [32, 0]
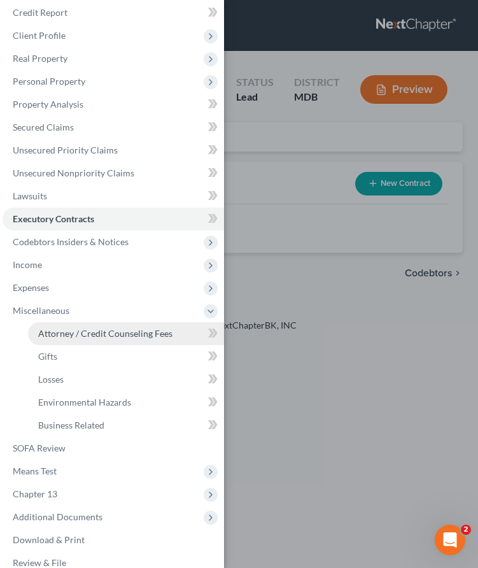
click at [48, 337] on span "Attorney / Credit Counseling Fees" at bounding box center [105, 333] width 134 height 11
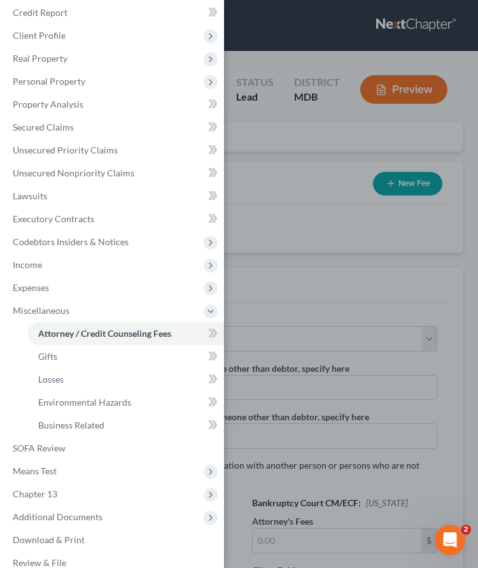
click at [259, 175] on div "Case Dashboard Payments Invoices Payments Payments Credit Report Client Profile" at bounding box center [239, 284] width 478 height 568
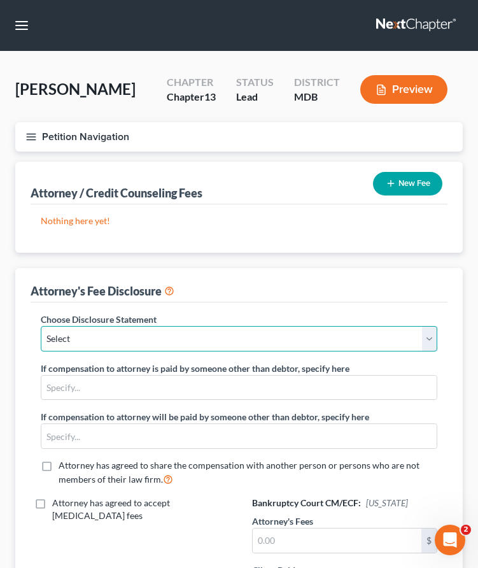
click at [145, 342] on select "Select Hourly Chapter 13(A) 13 Appendix F(B) Vacca Hyatt Chapter 7 13 Appendix …" at bounding box center [239, 338] width 397 height 25
select select "2"
click at [41, 326] on select "Select Hourly Chapter 13(A) 13 Appendix F(B) Vacca Hyatt Chapter 7 13 Appendix …" at bounding box center [239, 338] width 397 height 25
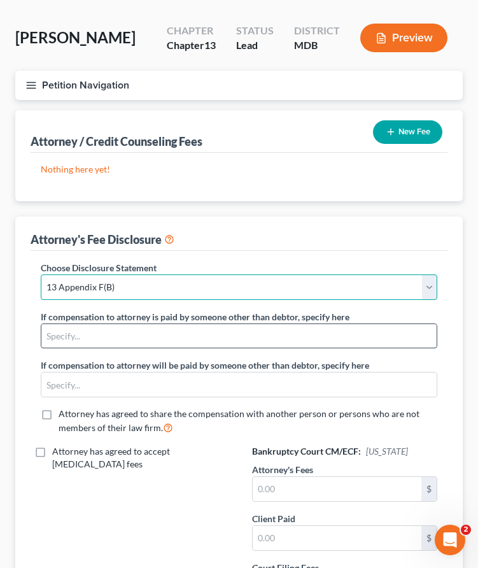
scroll to position [55, 0]
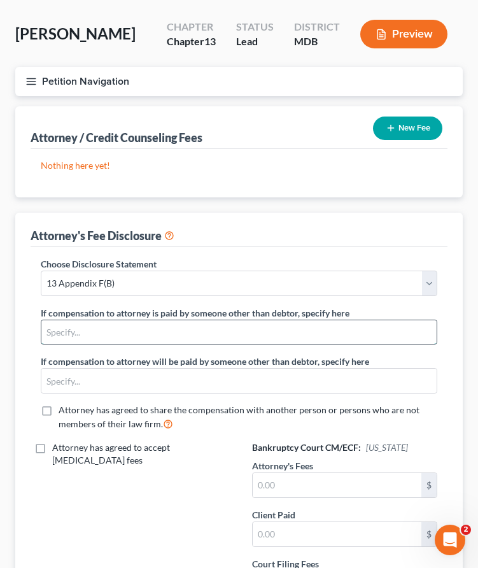
click at [115, 332] on input "text" at bounding box center [239, 332] width 396 height 24
click at [297, 486] on input "text" at bounding box center [337, 485] width 169 height 24
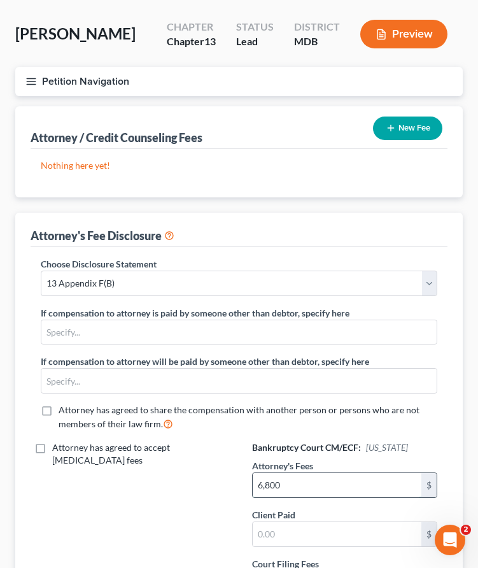
type input "6,800"
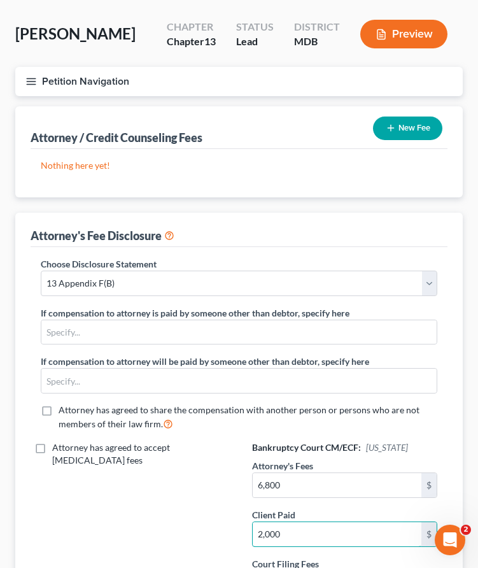
type input "2,000"
click at [404, 134] on button "New Fee" at bounding box center [407, 129] width 69 height 24
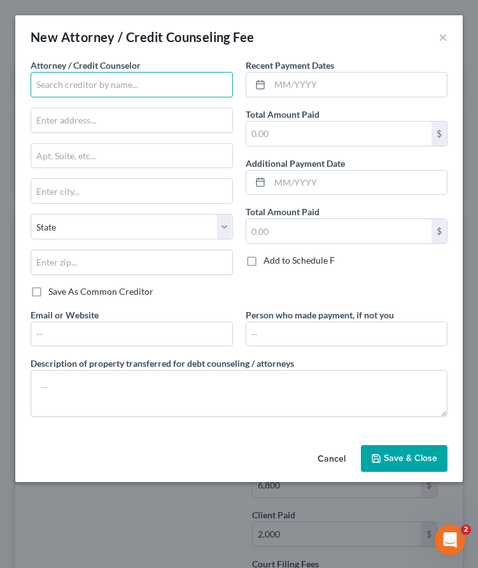
click at [95, 90] on input "text" at bounding box center [132, 84] width 203 height 25
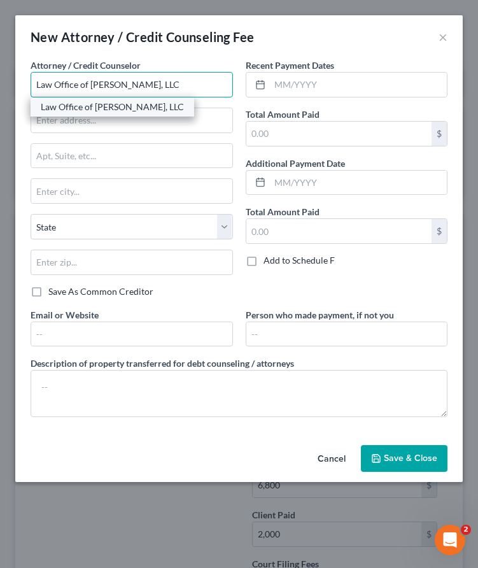
type input "Law Office of [PERSON_NAME], LLC"
click at [85, 103] on div "Law Office of [PERSON_NAME], LLC" at bounding box center [112, 107] width 143 height 13
type input "129-10 W. Patrick St."
type input "2nd Fl."
type input "Frederick"
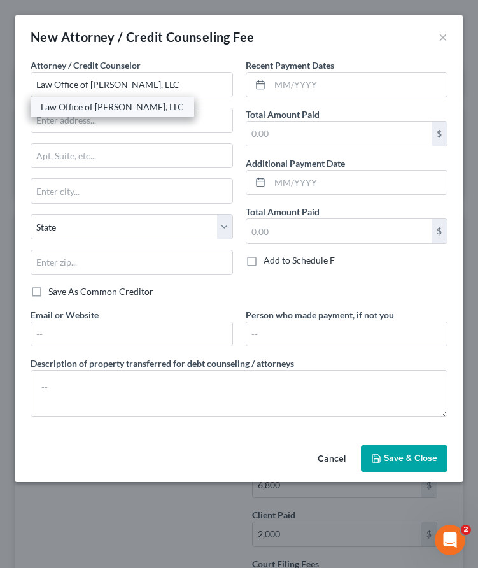
select select "21"
type input "21701"
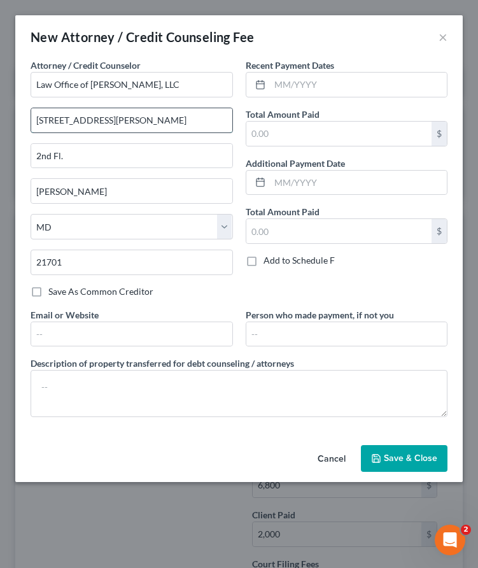
drag, startPoint x: 52, startPoint y: 120, endPoint x: 62, endPoint y: 122, distance: 10.4
click at [62, 122] on input "129-10 W. Patrick St." at bounding box center [131, 120] width 201 height 24
type input "129-10 W. Patrick St., Ste. 10"
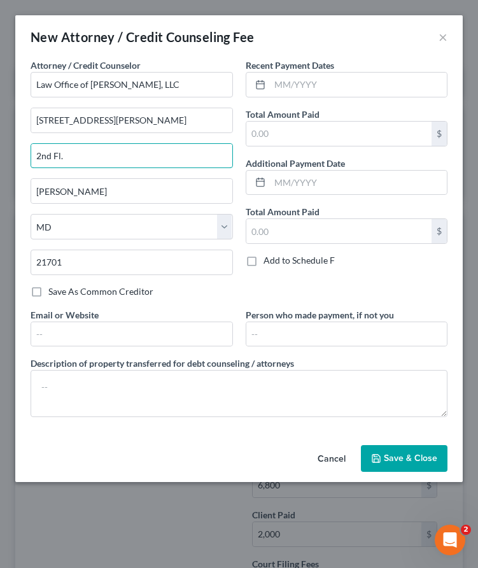
drag, startPoint x: 79, startPoint y: 153, endPoint x: -5, endPoint y: 152, distance: 84.1
click at [0, 152] on html "Home New Case Client Portal Law Office of David Cahn, LLC david@cahnlawoffice.c…" at bounding box center [239, 328] width 478 height 766
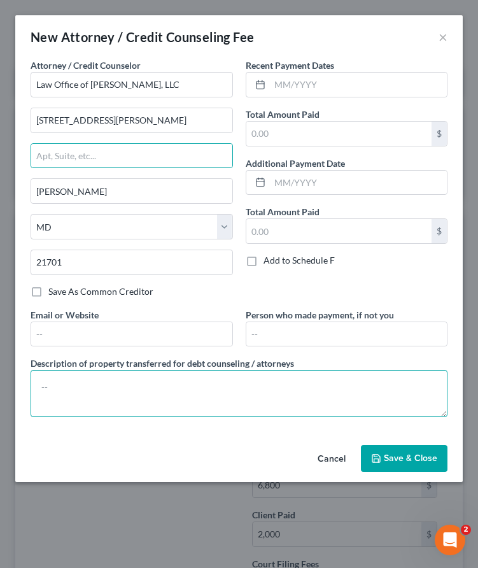
click at [87, 383] on textarea at bounding box center [239, 393] width 417 height 47
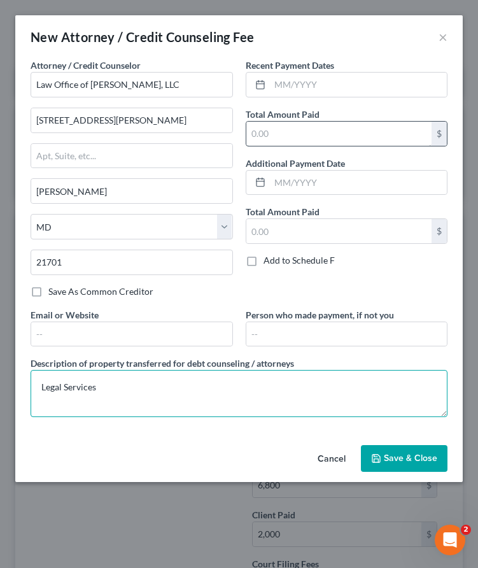
type textarea "Legal Services"
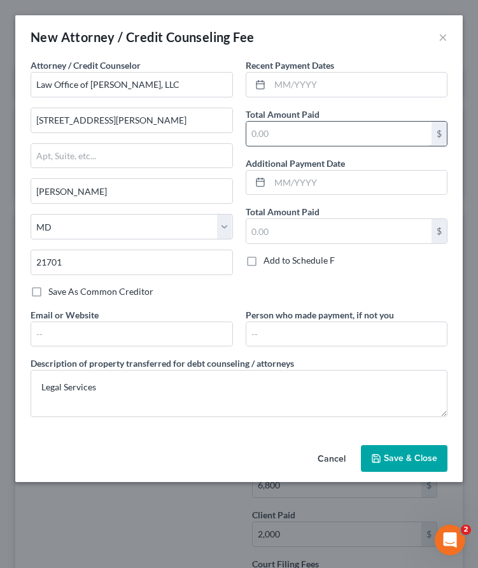
click at [257, 137] on input "text" at bounding box center [340, 134] width 186 height 24
type input "2,000"
click at [410, 444] on div "Cancel Save & Close" at bounding box center [239, 461] width 448 height 42
click at [408, 451] on button "Save & Close" at bounding box center [404, 458] width 87 height 27
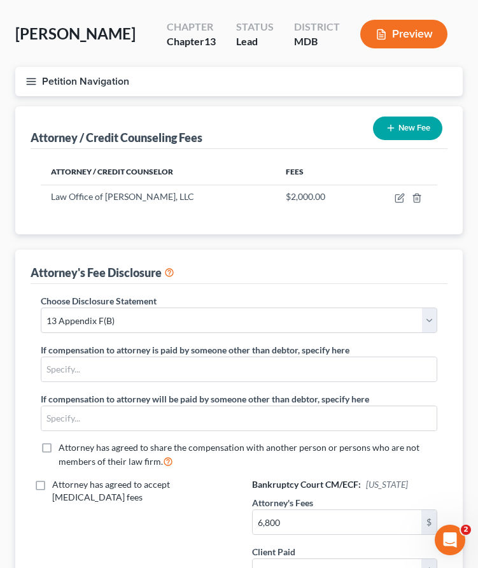
click at [400, 129] on button "New Fee" at bounding box center [407, 129] width 69 height 24
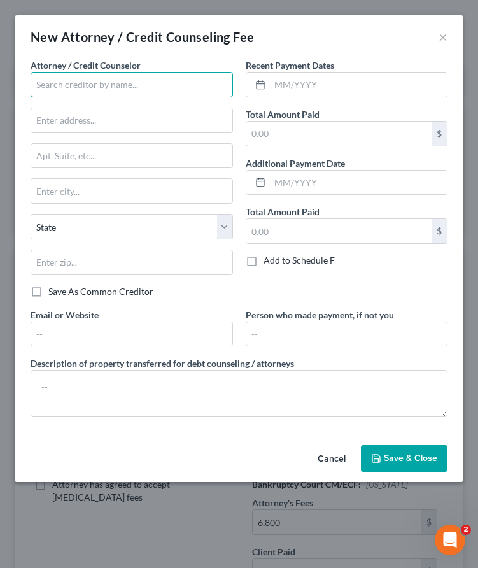
click at [122, 82] on input "text" at bounding box center [132, 84] width 203 height 25
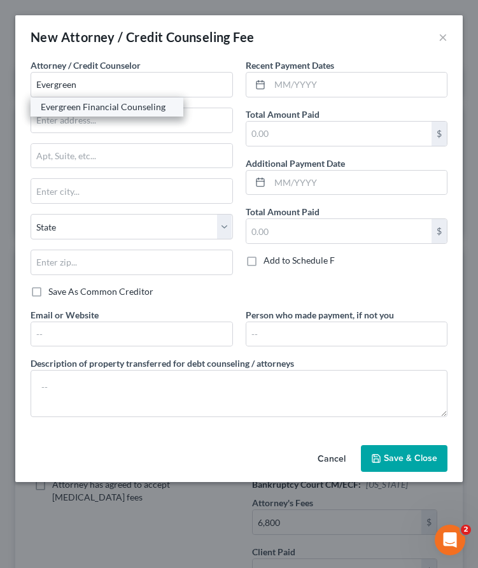
click at [83, 106] on div "Evergreen Financial Counseling" at bounding box center [107, 107] width 133 height 13
type input "Evergreen Financial Counseling"
type input "7137 E. Rancho Vista Dr., Ste. B21"
type input "Scottsdale"
select select "3"
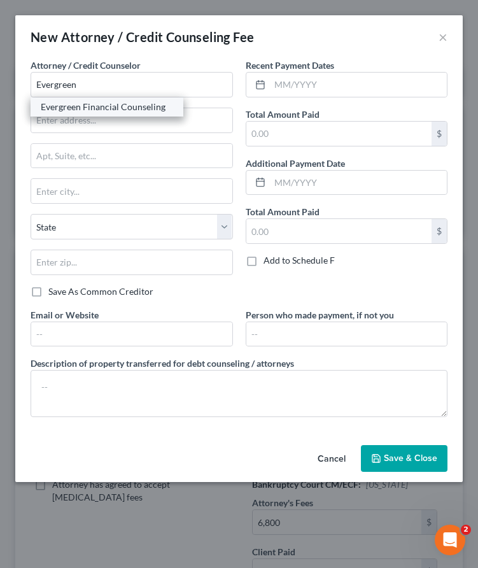
type input "85251"
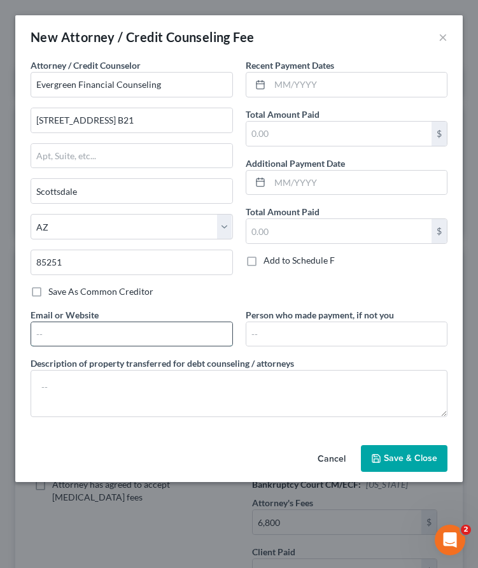
click at [94, 335] on input "text" at bounding box center [131, 334] width 201 height 24
type input "www.evergreenclass.com"
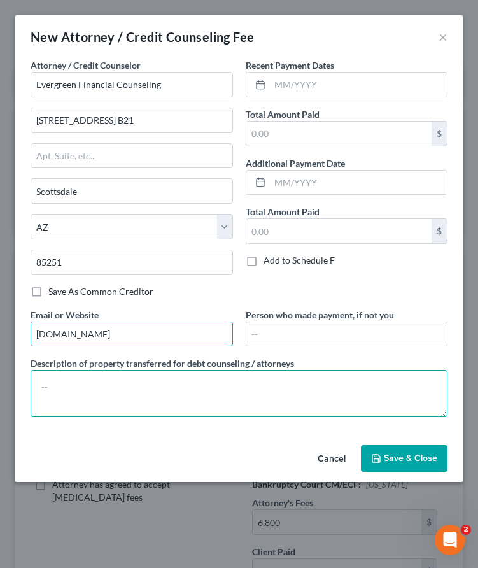
click at [134, 391] on textarea at bounding box center [239, 393] width 417 height 47
type textarea "L"
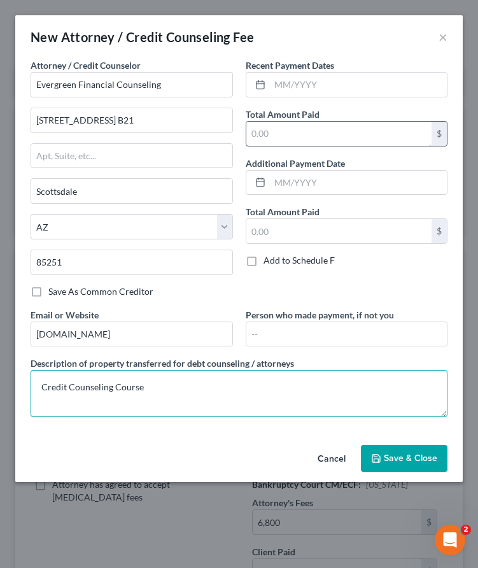
type textarea "Credit Counseling Course"
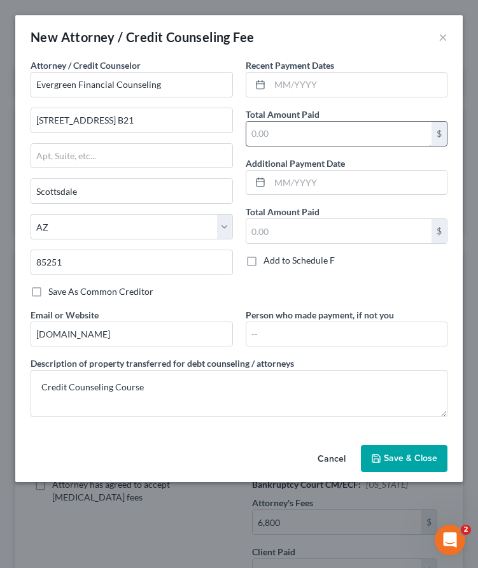
click at [275, 131] on input "text" at bounding box center [340, 134] width 186 height 24
type input "19.99"
click at [402, 456] on span "Save & Close" at bounding box center [411, 458] width 54 height 11
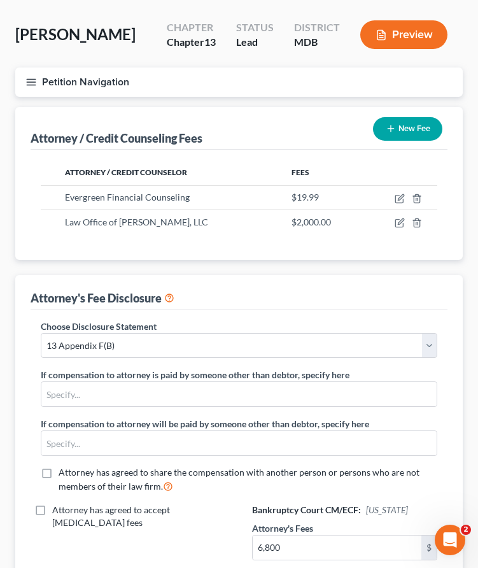
scroll to position [0, 0]
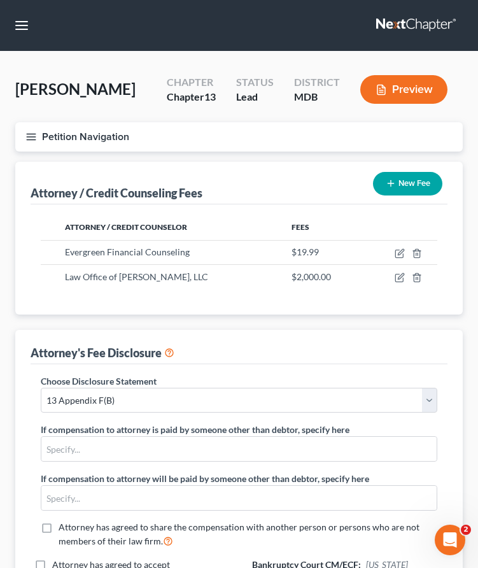
click at [32, 134] on icon "button" at bounding box center [30, 136] width 11 height 11
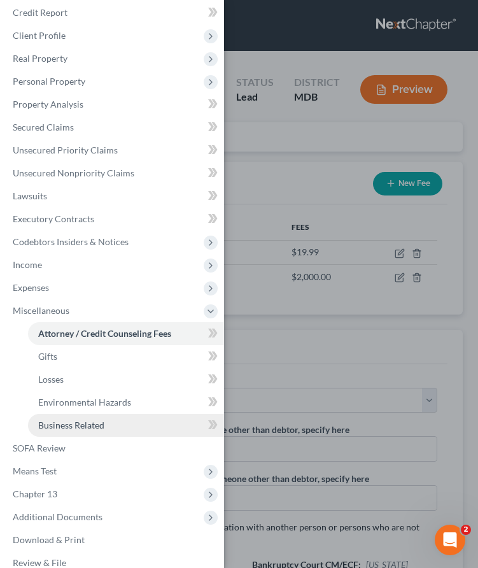
scroll to position [48, 0]
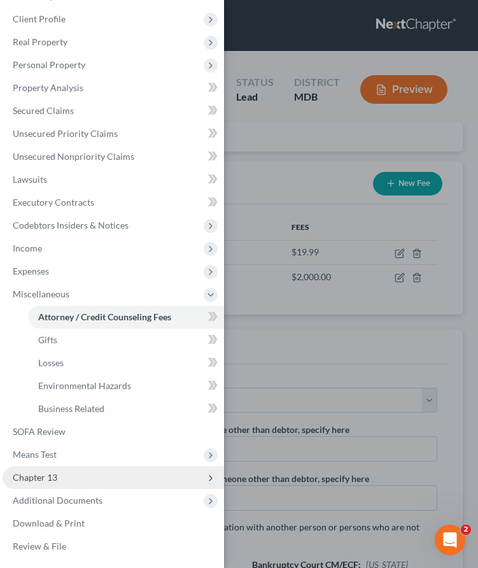
click at [82, 472] on span "Chapter 13" at bounding box center [114, 477] width 222 height 23
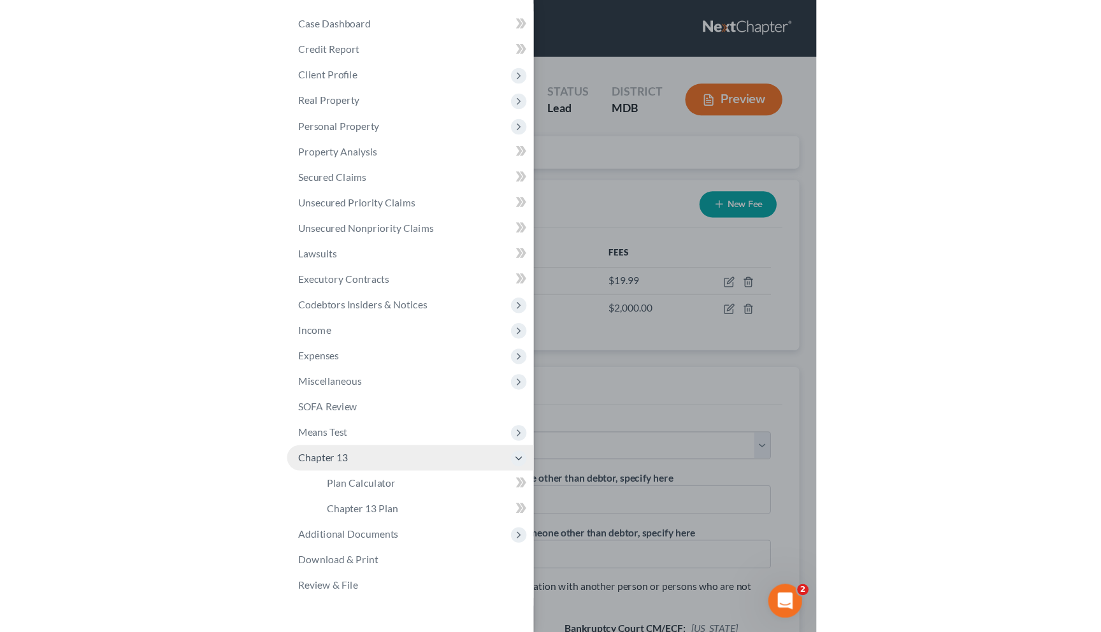
scroll to position [0, 0]
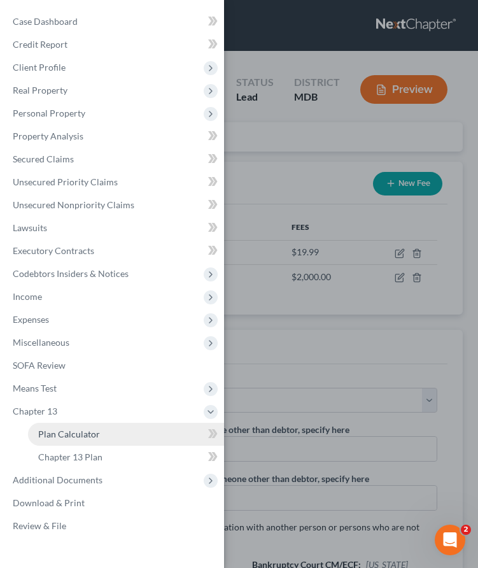
click at [73, 426] on link "Plan Calculator" at bounding box center [126, 434] width 196 height 23
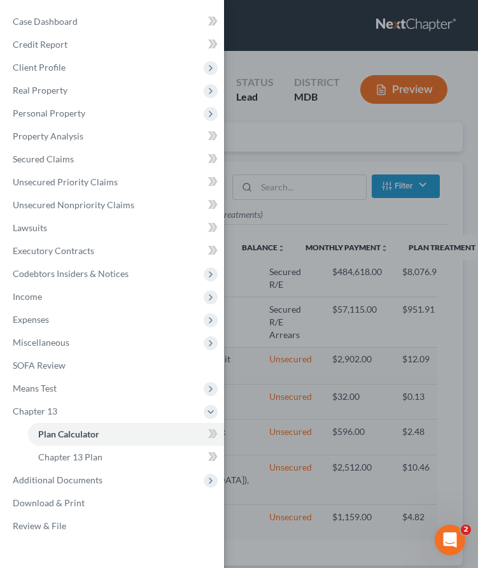
click at [338, 57] on div "Case Dashboard Payments Invoices Payments Payments Credit Report Client Profile" at bounding box center [239, 284] width 478 height 568
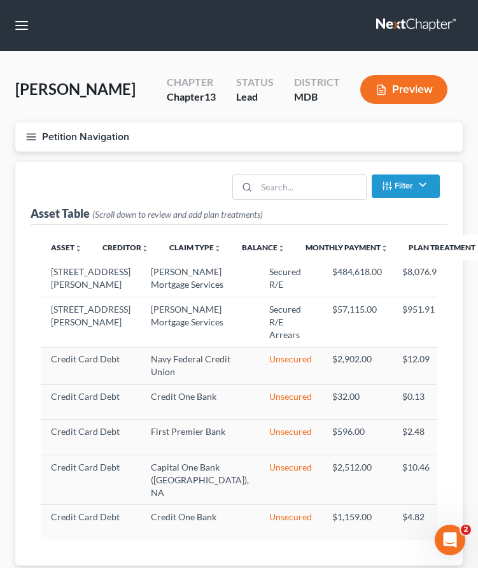
select select "59"
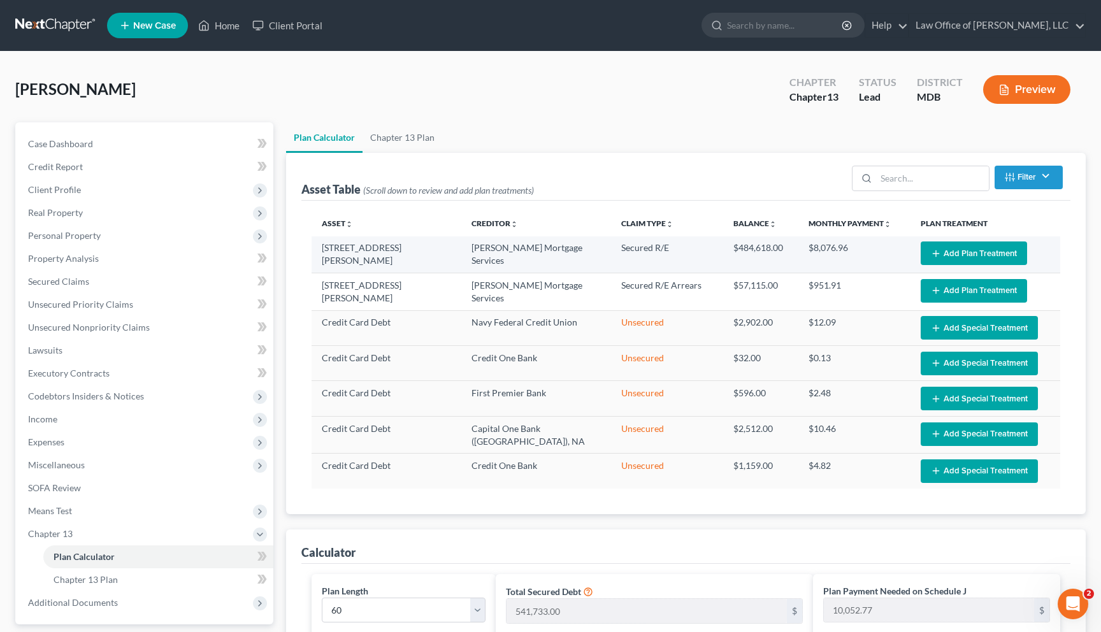
click at [621, 257] on button "Add Plan Treatment" at bounding box center [974, 253] width 106 height 24
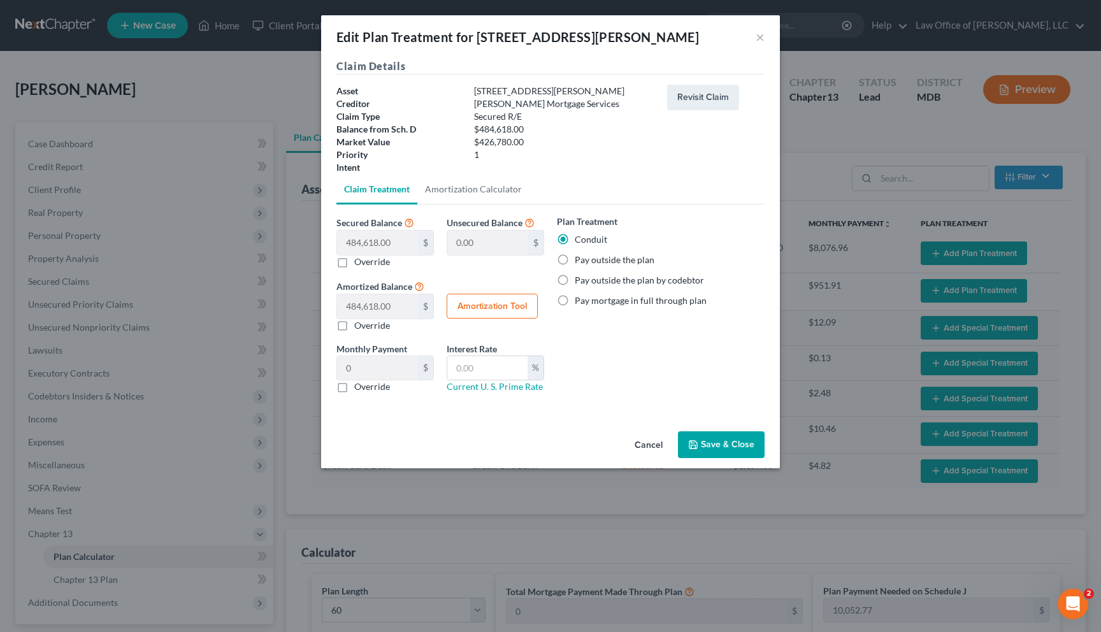
click at [621, 437] on button "Save & Close" at bounding box center [721, 444] width 87 height 27
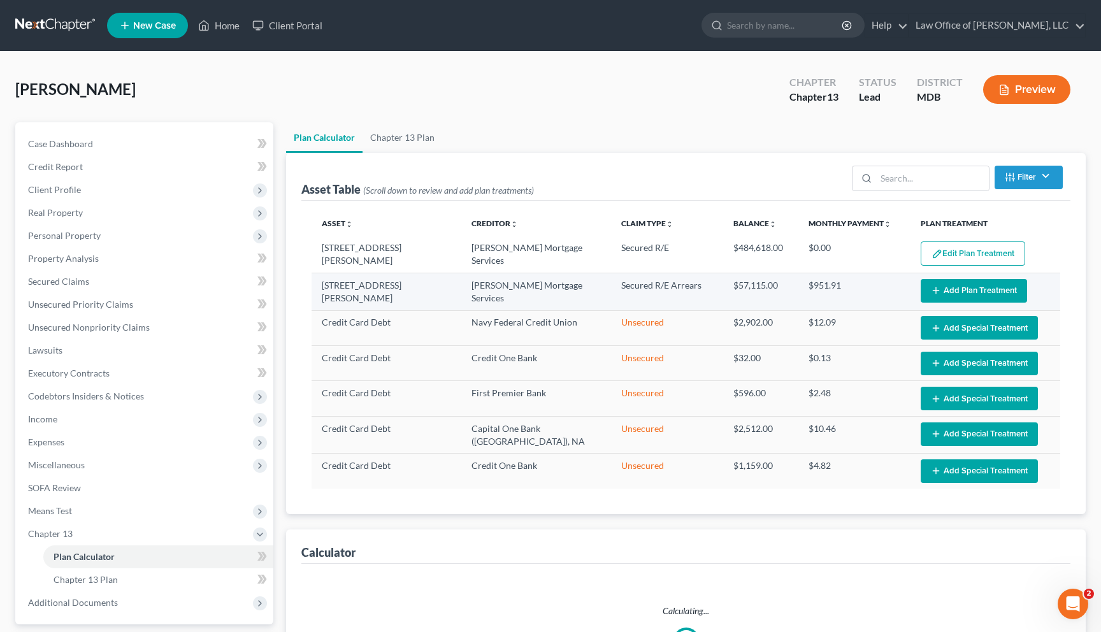
select select "59"
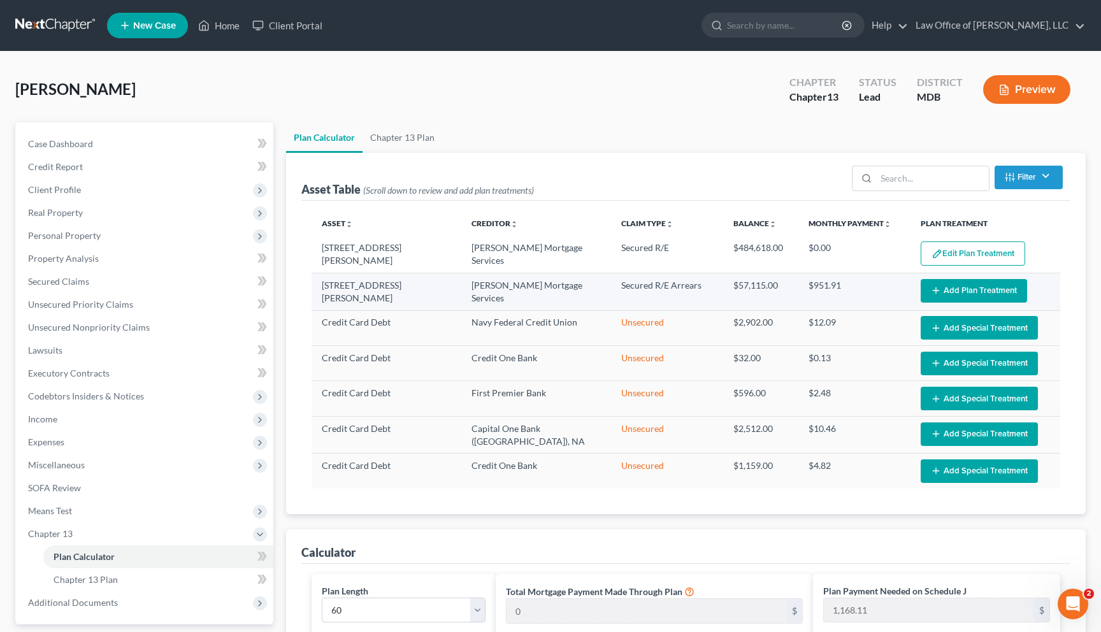
click at [621, 285] on button "Add Plan Treatment" at bounding box center [974, 291] width 106 height 24
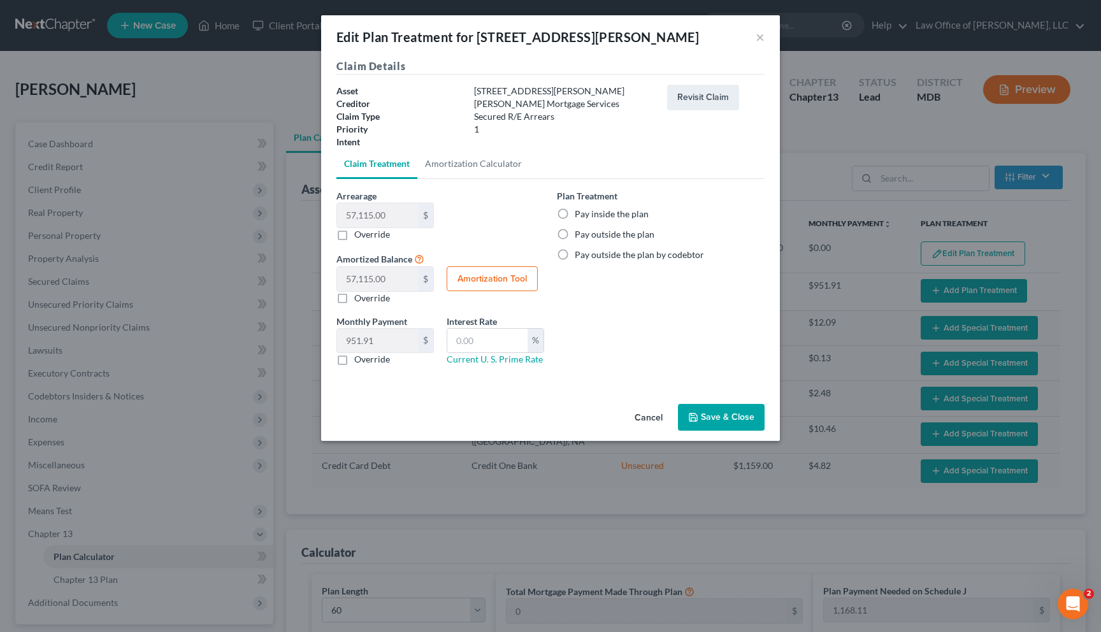
click at [575, 209] on label "Pay inside the plan" at bounding box center [612, 214] width 74 height 13
click at [580, 209] on input "Pay inside the plan" at bounding box center [584, 212] width 8 height 8
radio input "true"
click at [621, 412] on button "Save & Close" at bounding box center [721, 417] width 87 height 27
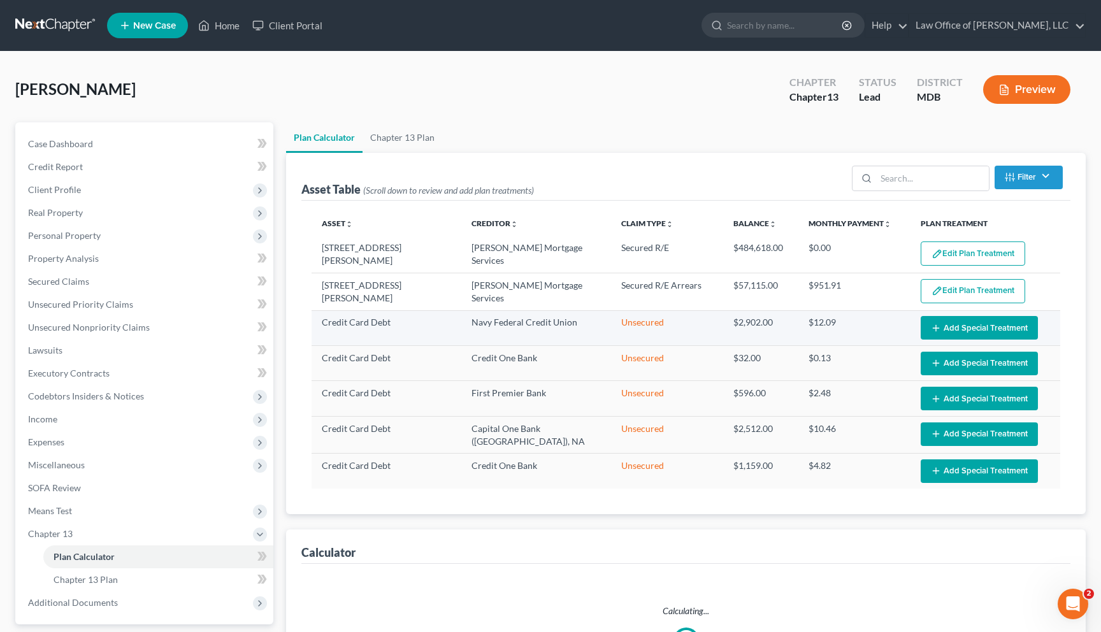
select select "59"
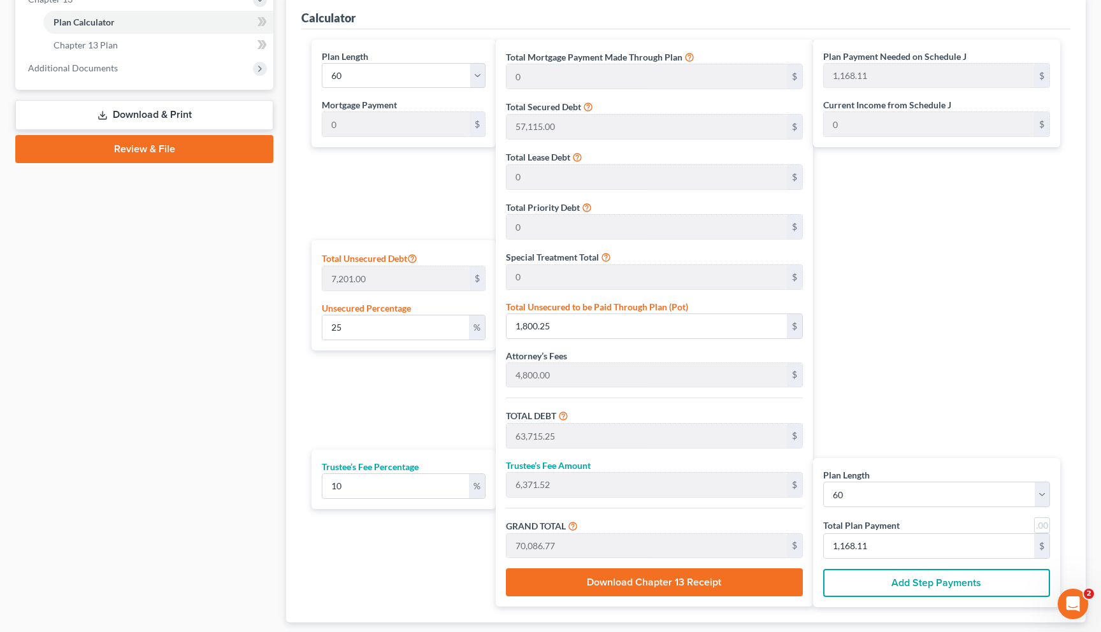
scroll to position [535, 0]
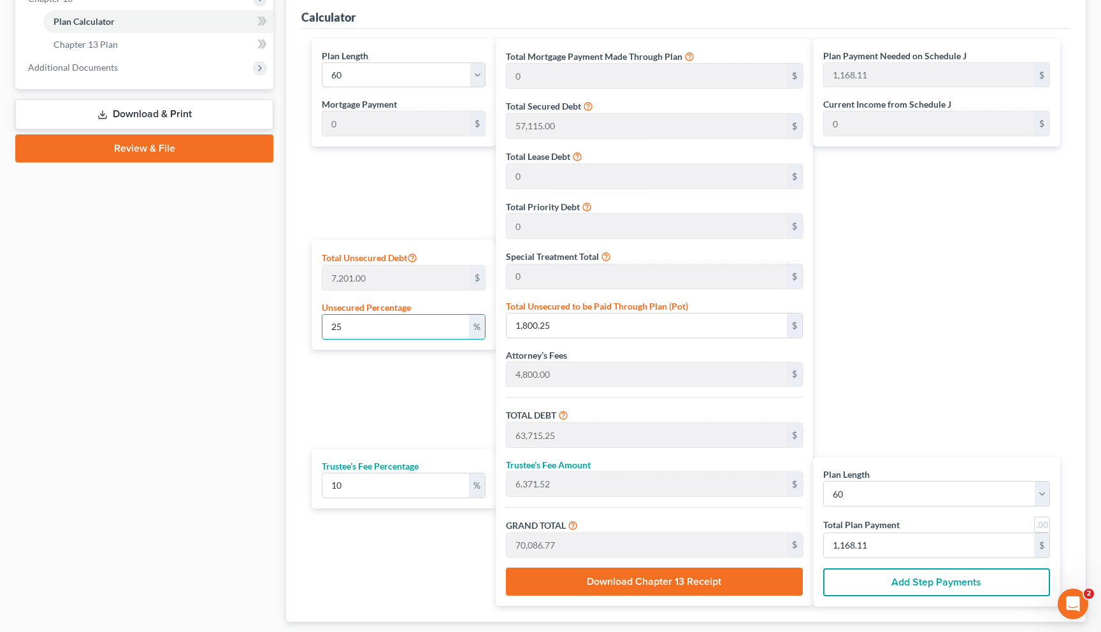
drag, startPoint x: 359, startPoint y: 320, endPoint x: 296, endPoint y: 320, distance: 63.7
click at [296, 320] on div "Calculator Plan Length 1 2 3 4 5 6 7 8 9 10 11 12 13 14 15 16 17 18 19 20 21 22…" at bounding box center [686, 308] width 800 height 628
type input "0"
type input "61,915.00"
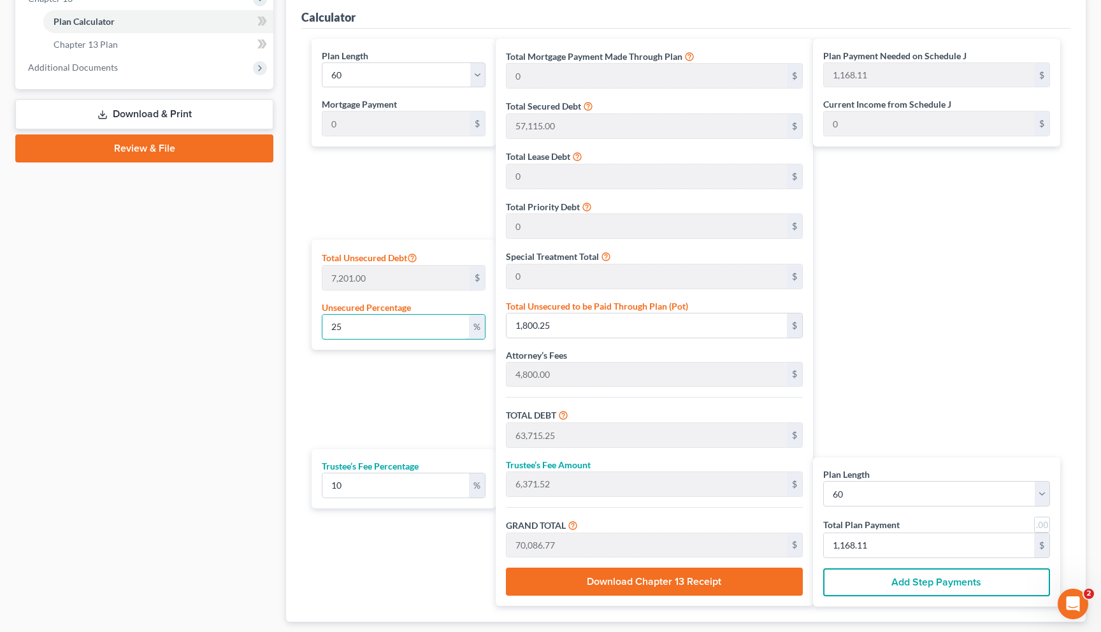
type input "6,191.50"
type input "68,106.50"
type input "1,135.10"
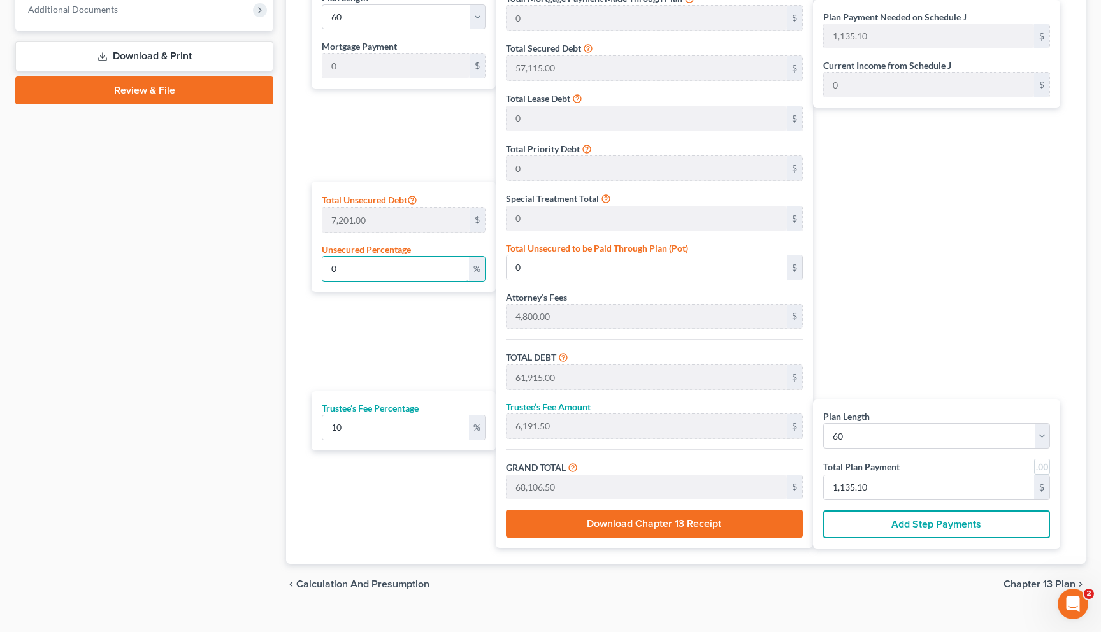
scroll to position [609, 0]
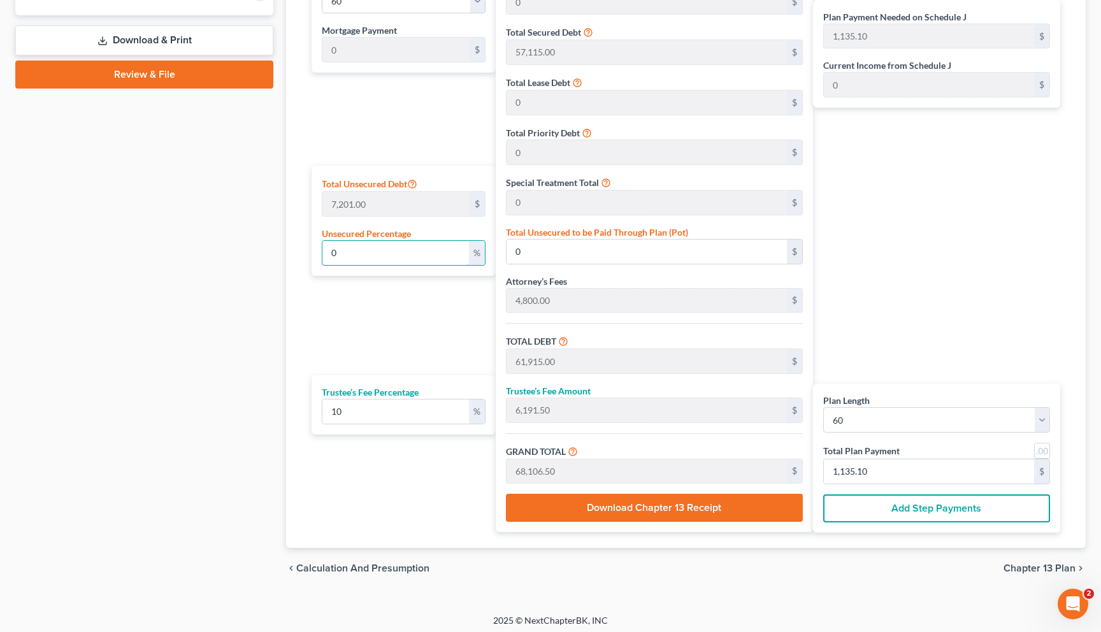
type input "0"
click at [621, 567] on span "Chapter 13 Plan" at bounding box center [1039, 568] width 72 height 10
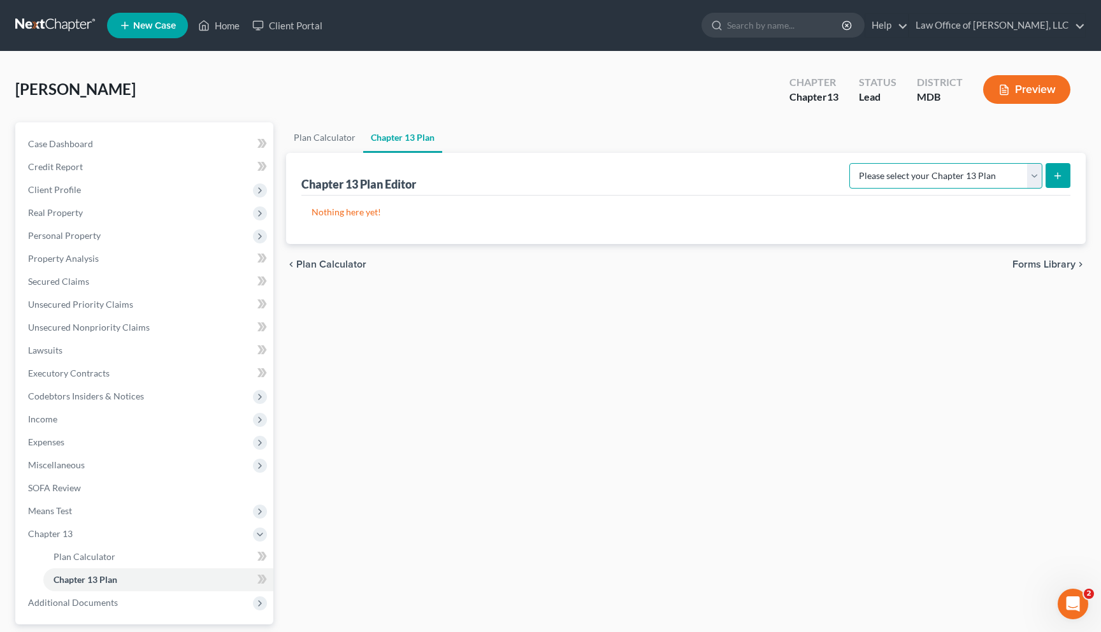
click at [621, 175] on select "Please select your Chapter 13 Plan District of Maryland District of Maryland - …" at bounding box center [945, 175] width 193 height 25
select select "2"
click at [621, 163] on select "Please select your Chapter 13 Plan District of Maryland District of Maryland - …" at bounding box center [945, 175] width 193 height 25
click at [621, 169] on button "submit" at bounding box center [1057, 175] width 25 height 25
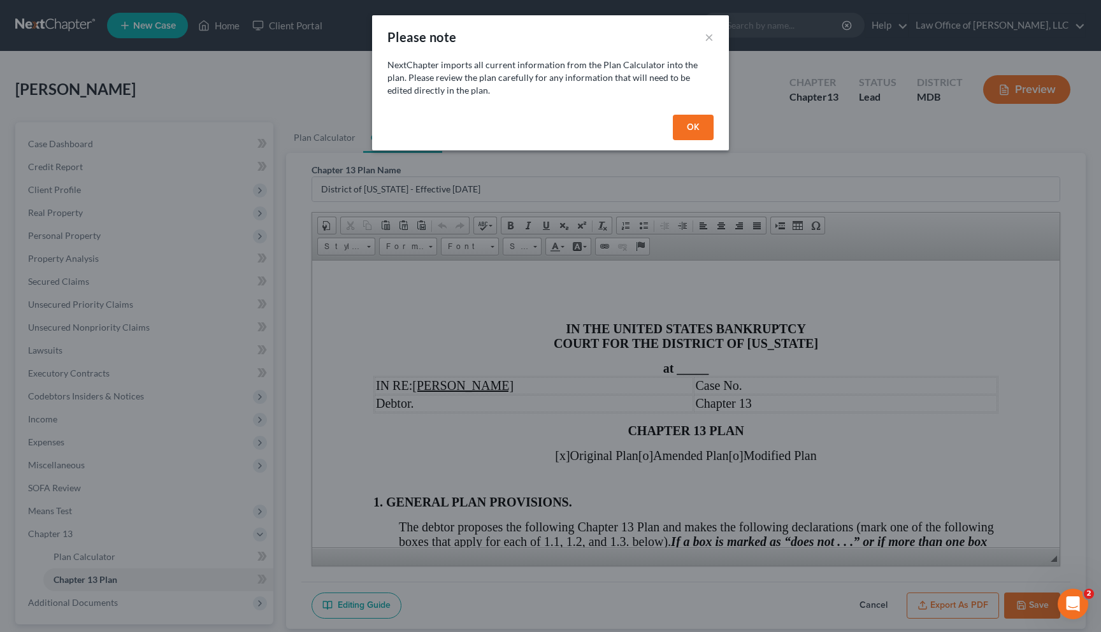
click at [621, 122] on button "OK" at bounding box center [693, 127] width 41 height 25
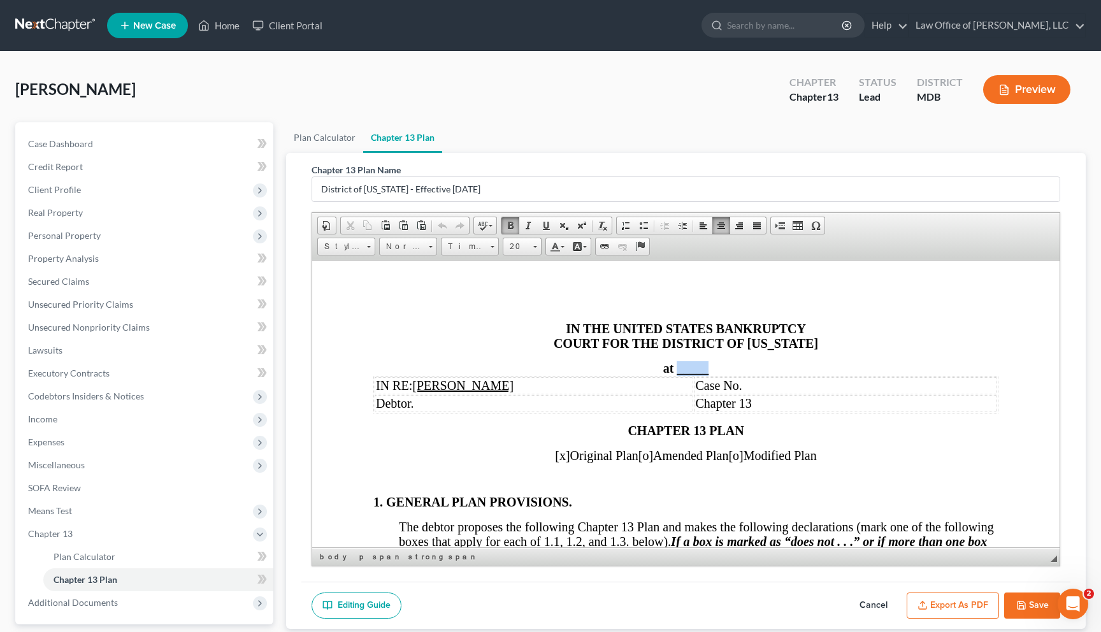
drag, startPoint x: 679, startPoint y: 368, endPoint x: 708, endPoint y: 368, distance: 28.7
click at [621, 368] on span "_____" at bounding box center [693, 368] width 32 height 14
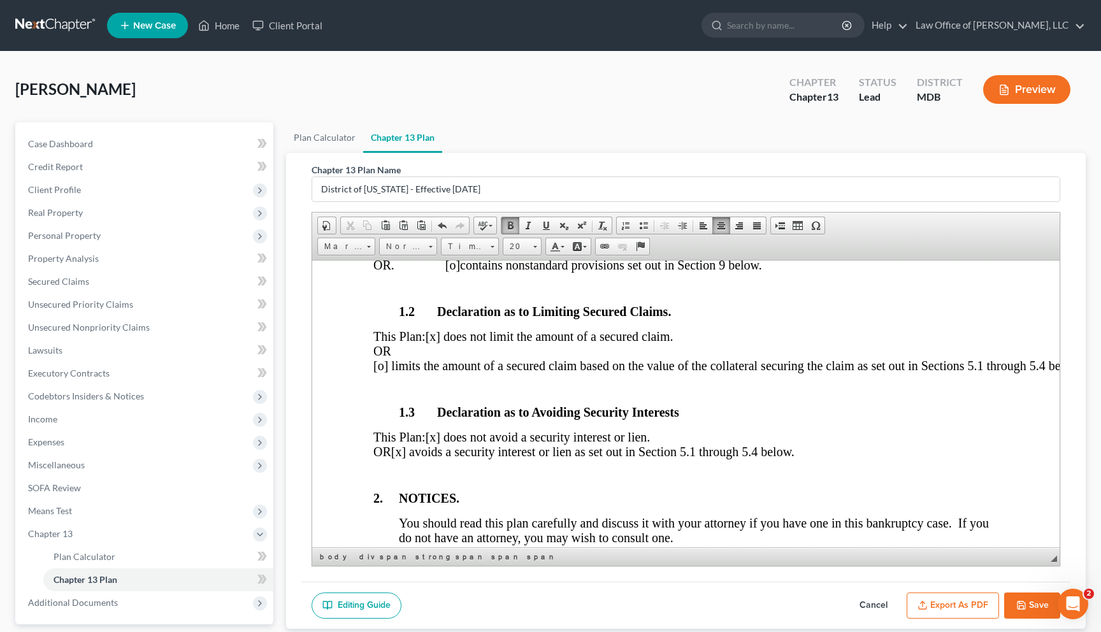
scroll to position [436, 0]
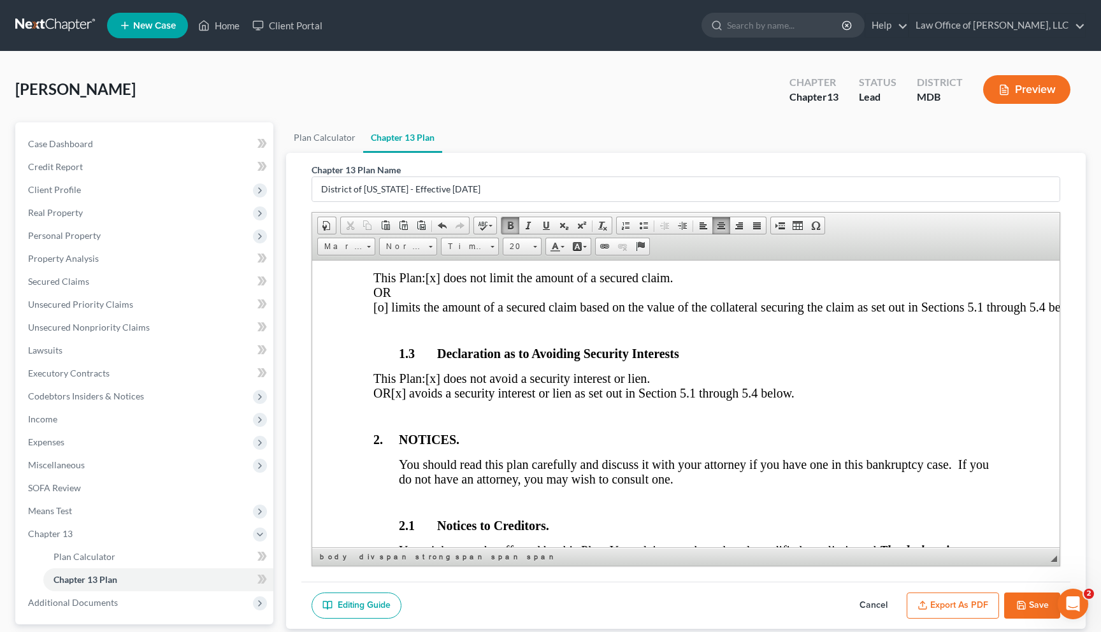
click at [454, 399] on span "[x] avoids a security interest or lien as set out in Section 5.1 through 5.4 be…" at bounding box center [592, 392] width 403 height 14
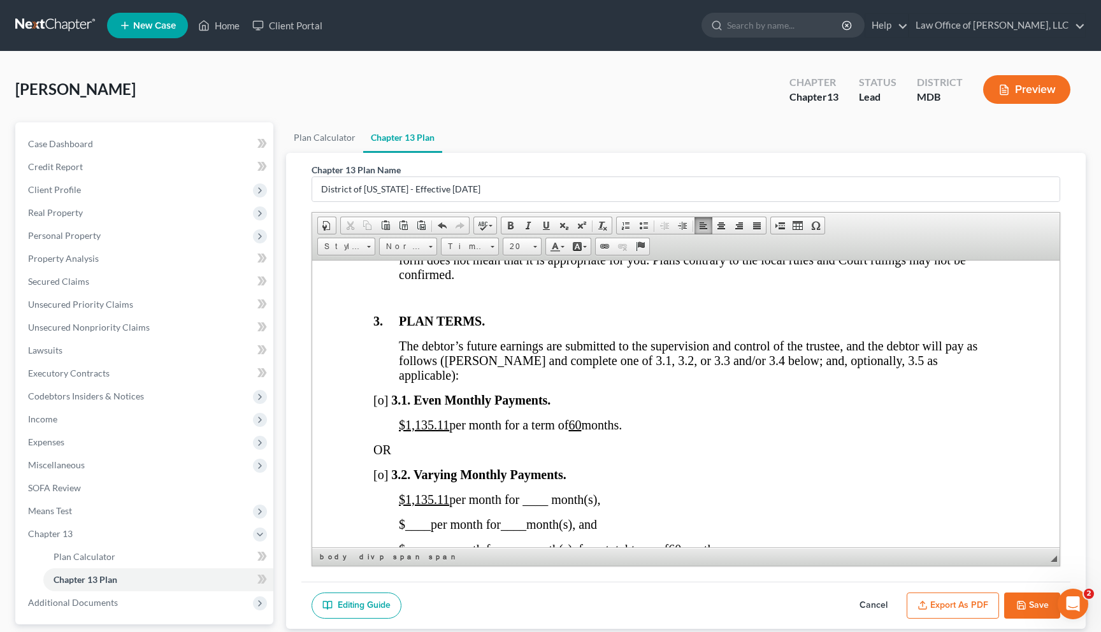
scroll to position [891, 0]
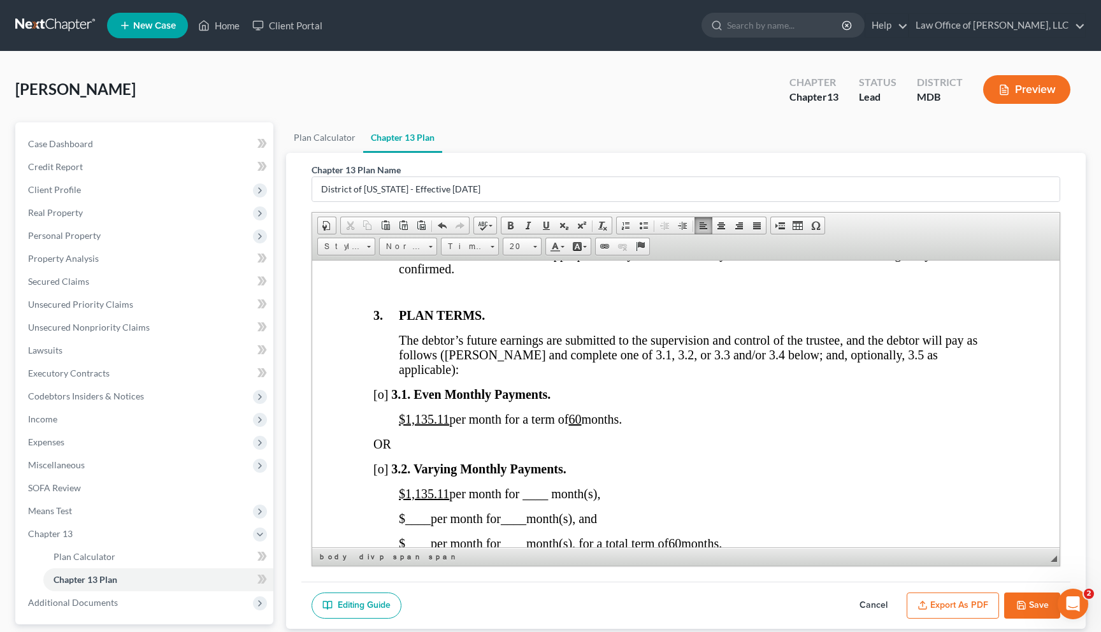
click at [383, 401] on span "[o]" at bounding box center [380, 394] width 15 height 14
click at [433, 426] on u "$1,135.11" at bounding box center [424, 419] width 50 height 14
click at [449, 426] on span "$1,140 .11 per month for a term of 60 months." at bounding box center [510, 419] width 223 height 14
drag, startPoint x: 448, startPoint y: 508, endPoint x: 404, endPoint y: 507, distance: 44.0
click at [404, 500] on u "$1,135.11" at bounding box center [424, 493] width 50 height 14
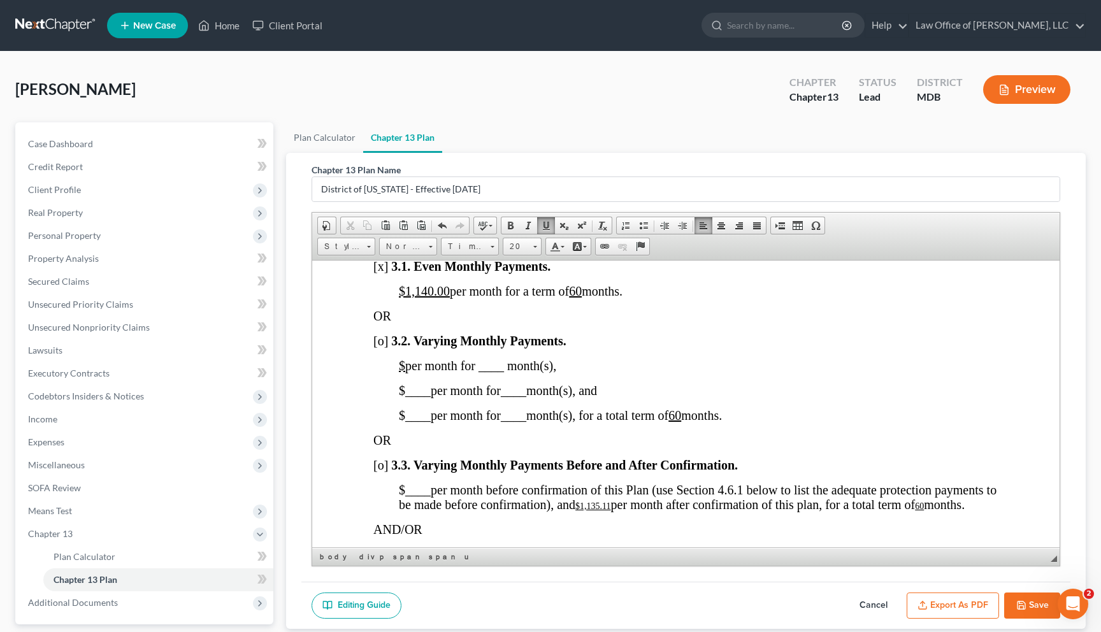
scroll to position [1066, 0]
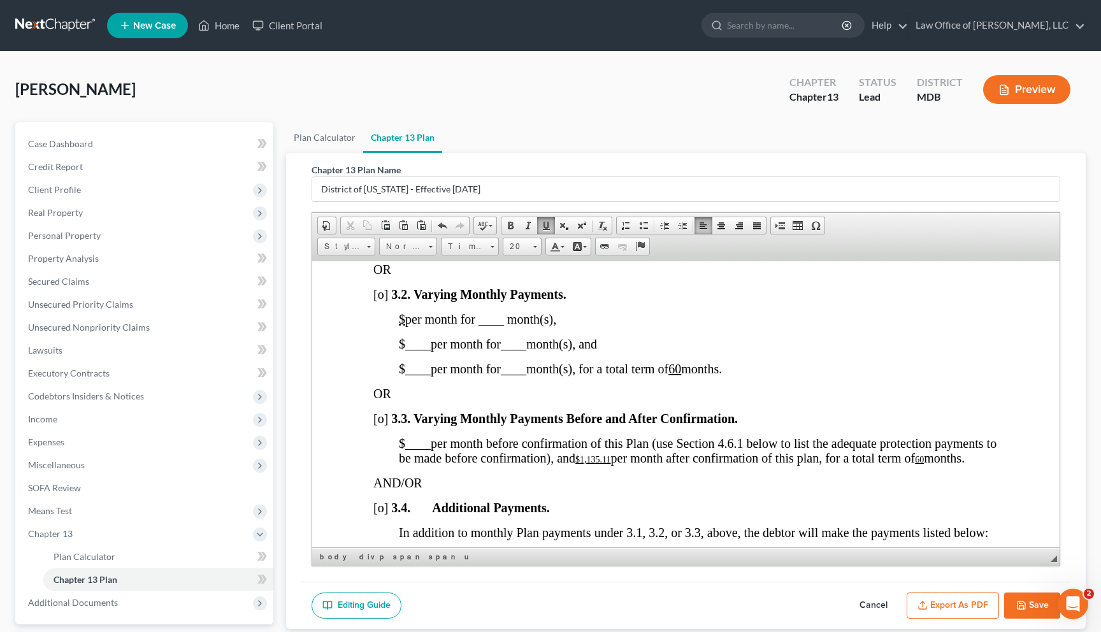
click at [621, 375] on u "60" at bounding box center [674, 368] width 13 height 14
click at [621, 464] on span "per month after confirmation of this plan, for a total term of" at bounding box center [763, 457] width 305 height 14
click at [621, 464] on u "60" at bounding box center [888, 459] width 9 height 10
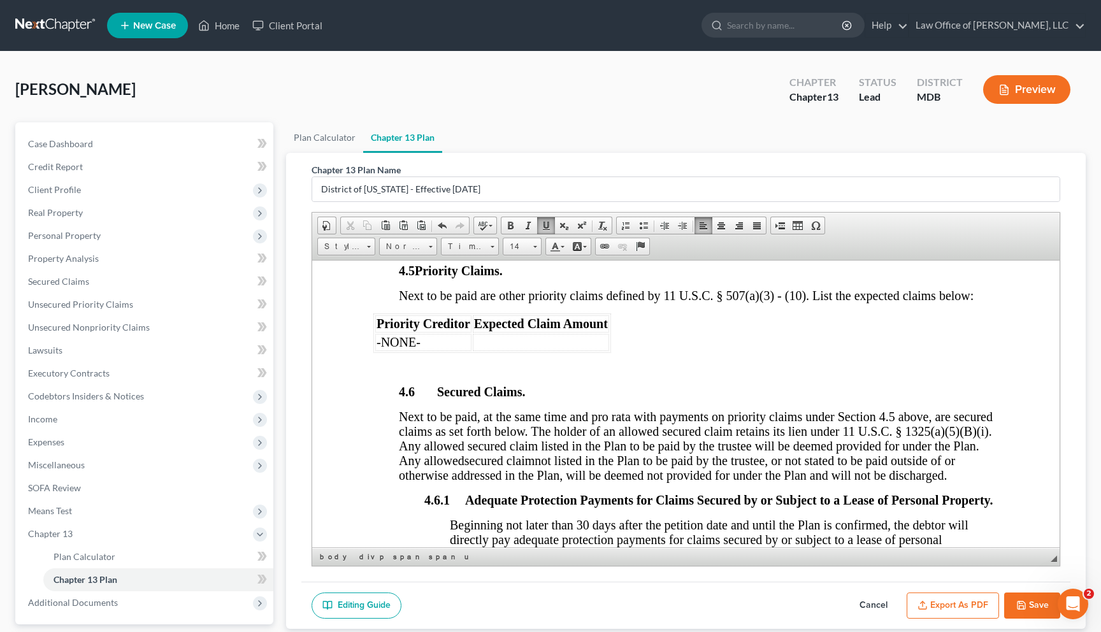
scroll to position [2157, 0]
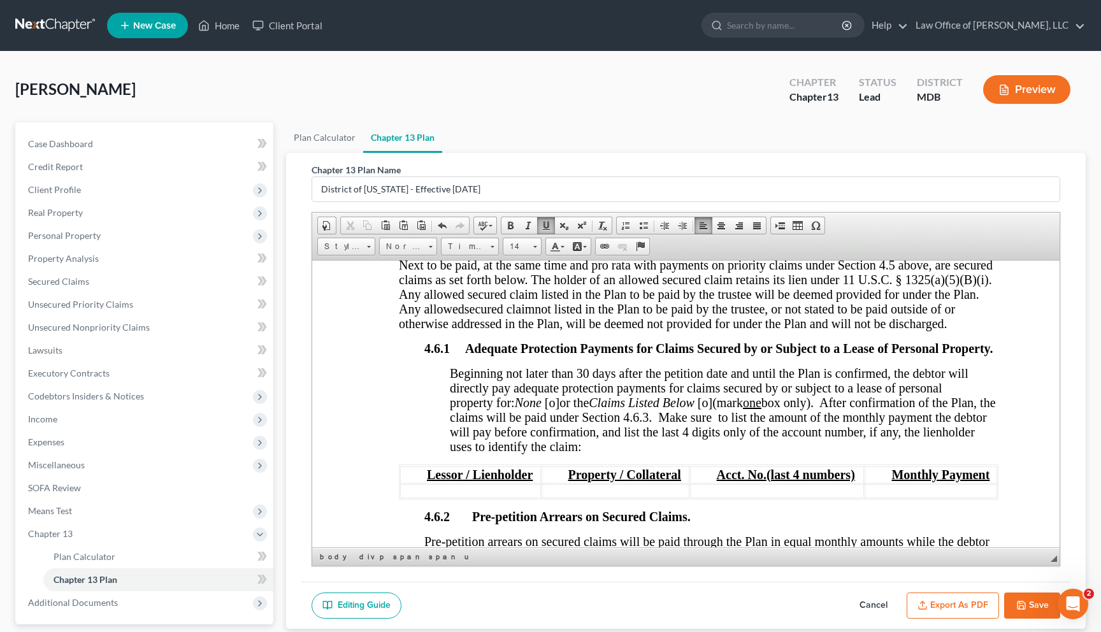
click at [557, 409] on span "[o]" at bounding box center [552, 402] width 15 height 14
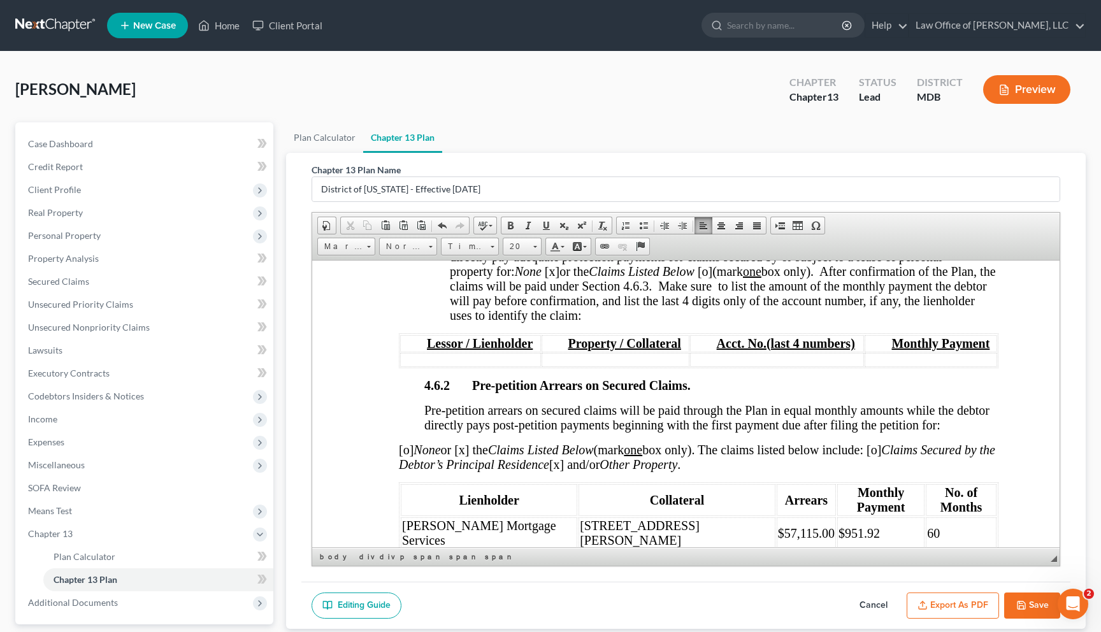
scroll to position [2378, 0]
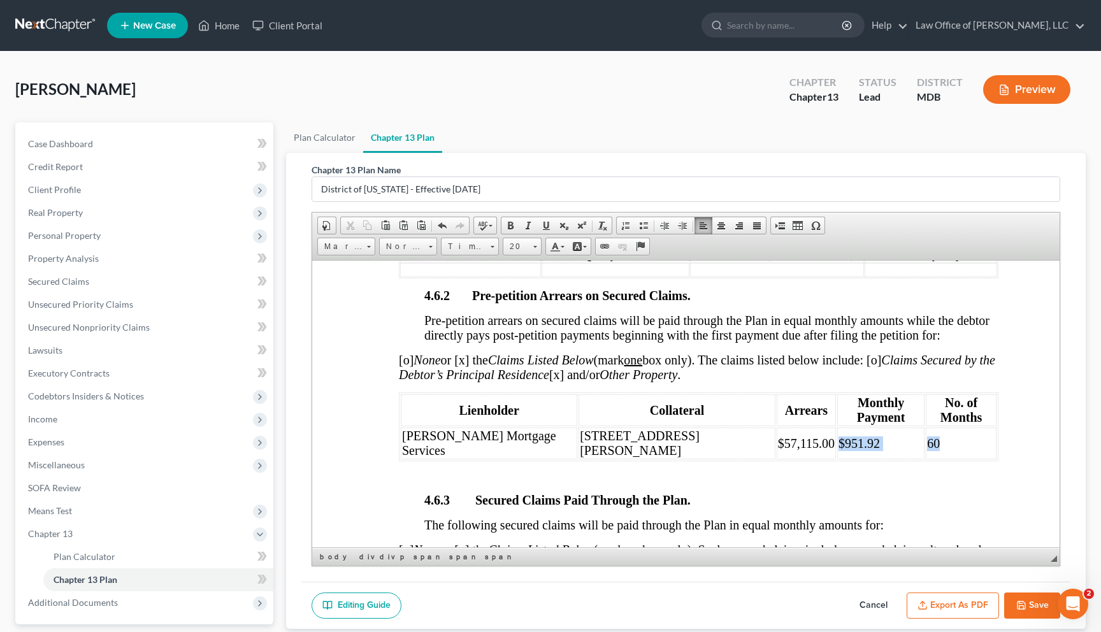
drag, startPoint x: 720, startPoint y: 458, endPoint x: 838, endPoint y: 461, distance: 118.5
click at [621, 459] on tr "Carrington Mortgage Services 12609 Barton Dr. $57,115.00 $951.92 60" at bounding box center [699, 443] width 596 height 32
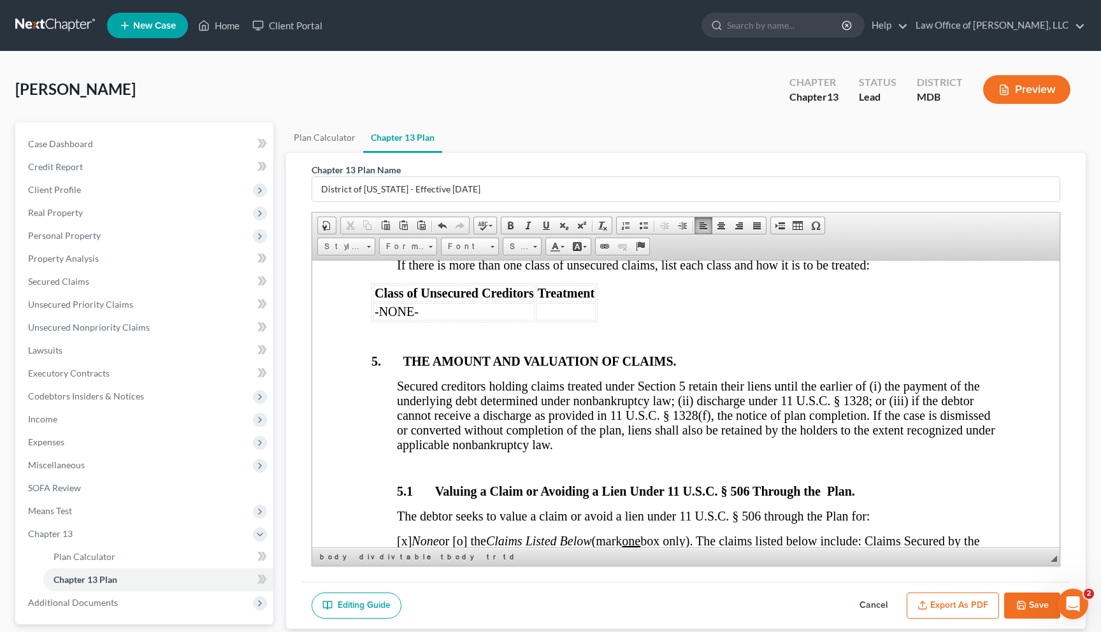
scroll to position [3366, 2]
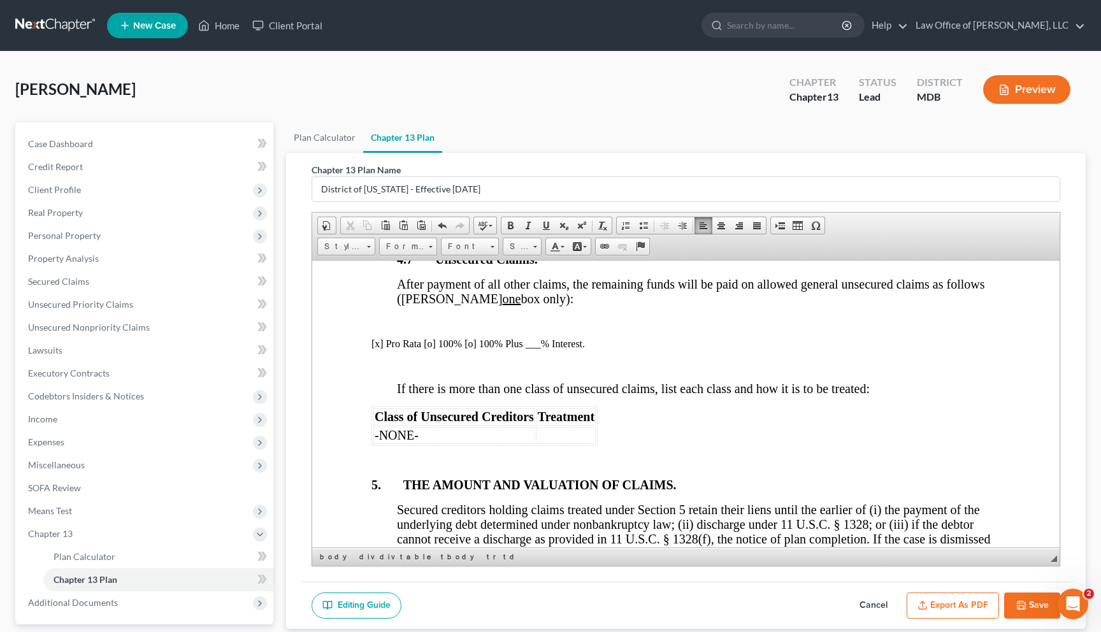
click at [561, 349] on p "[x] Pro Rata [o] 100% [o] 100% Plus ___% Interest." at bounding box center [683, 343] width 625 height 11
drag, startPoint x: 598, startPoint y: 365, endPoint x: 300, endPoint y: 367, distance: 297.5
click at [436, 305] on span "After payment of all other claims, the remaining funds will be paid on allowed …" at bounding box center [693, 291] width 588 height 29
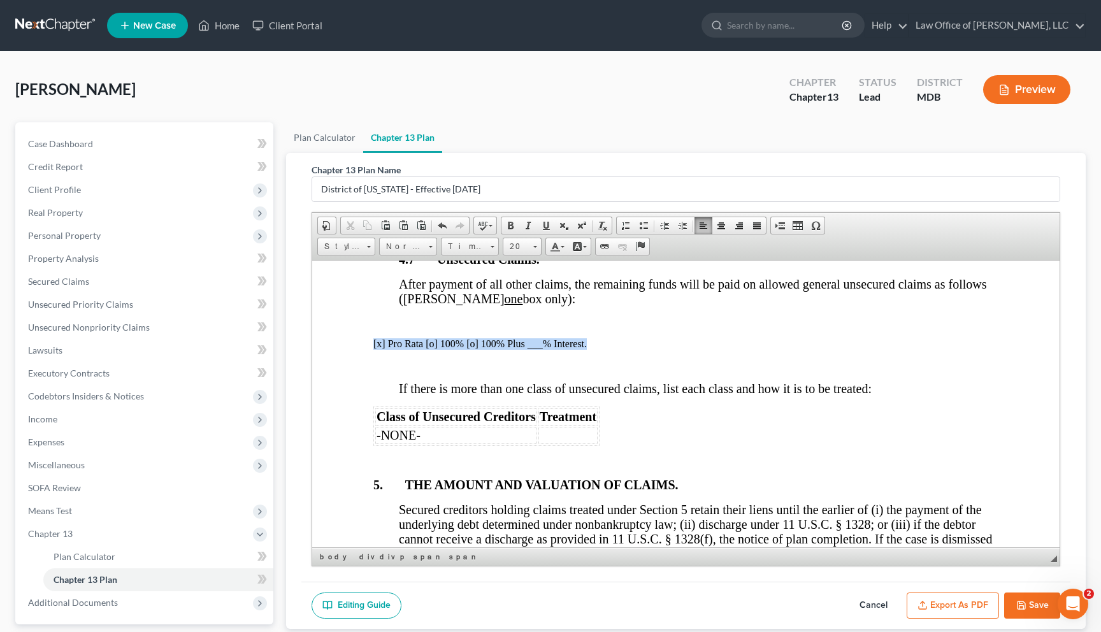
drag, startPoint x: 601, startPoint y: 363, endPoint x: 388, endPoint y: 357, distance: 212.9
click at [524, 243] on span "Size" at bounding box center [515, 246] width 25 height 17
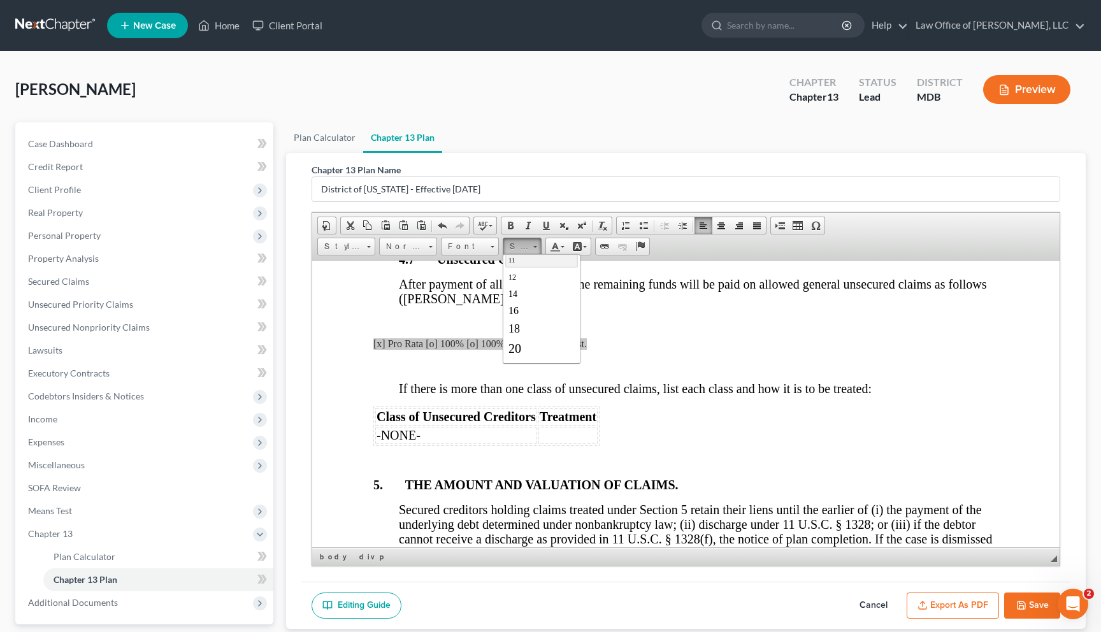
scroll to position [93, 0]
click at [519, 328] on span "20" at bounding box center [514, 326] width 13 height 14
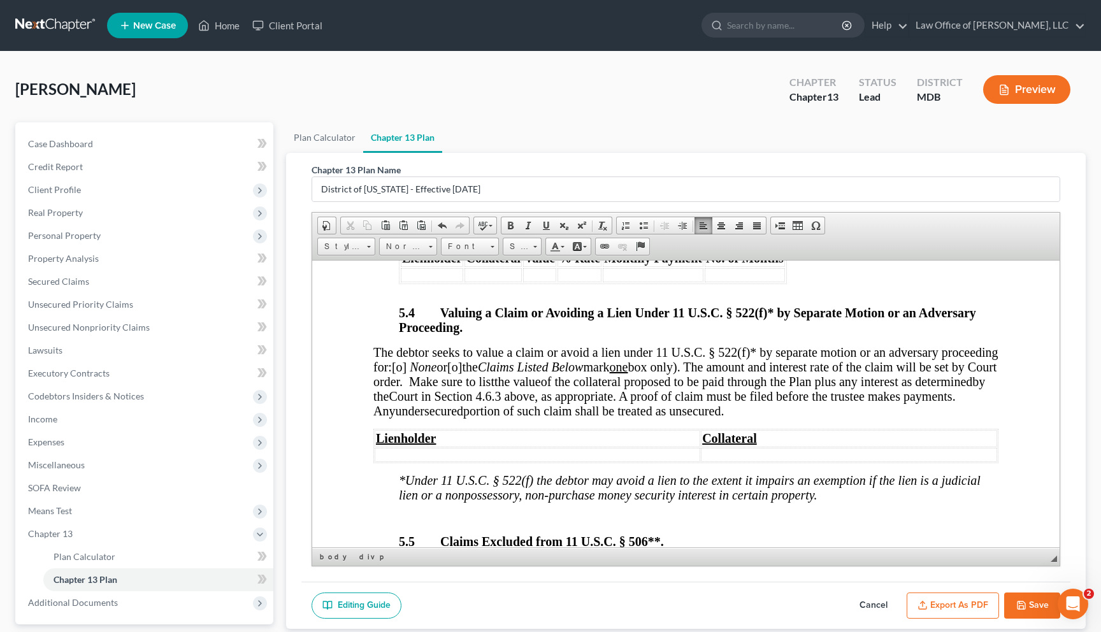
scroll to position [4322, 0]
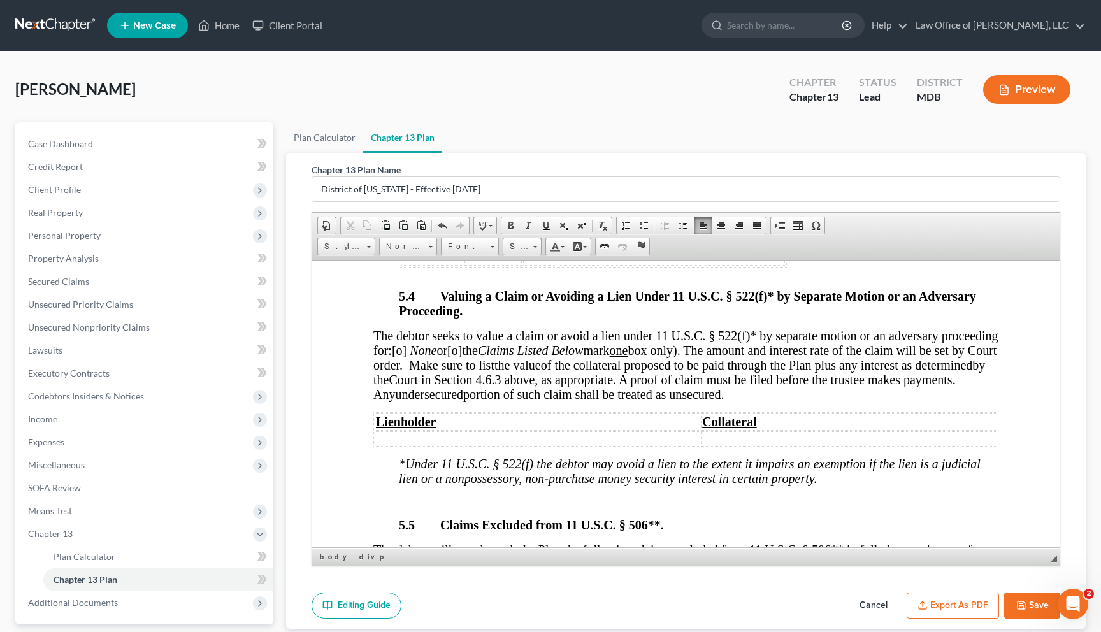
click at [405, 357] on span "[o]" at bounding box center [399, 350] width 15 height 14
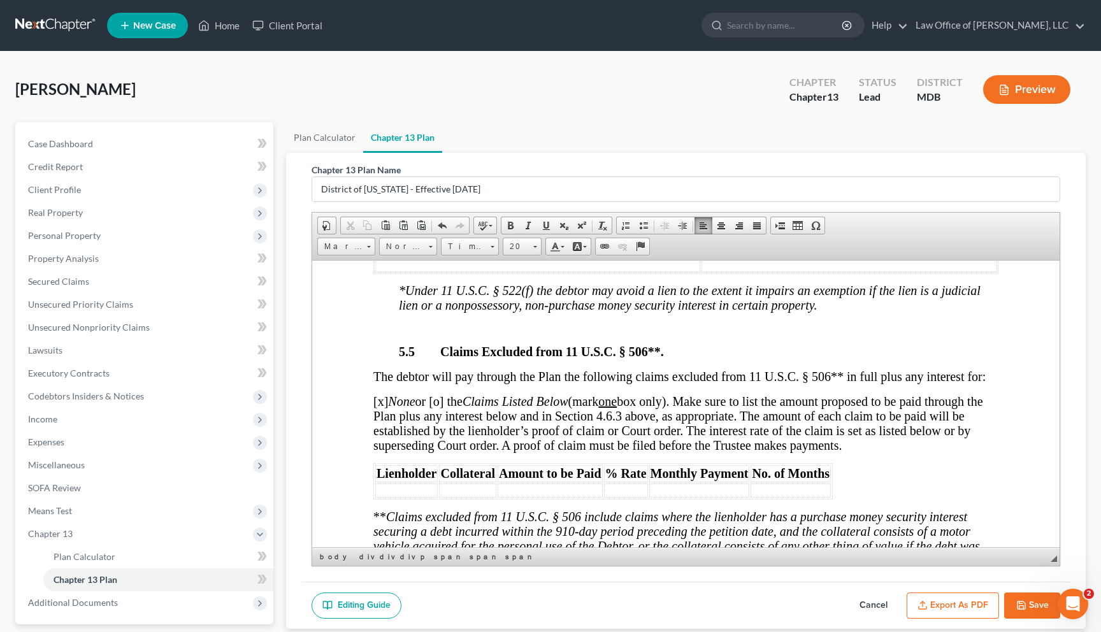
click at [449, 383] on span "The debtor will pay through the Plan the following claims excluded from 11 U.S.…" at bounding box center [679, 376] width 612 height 14
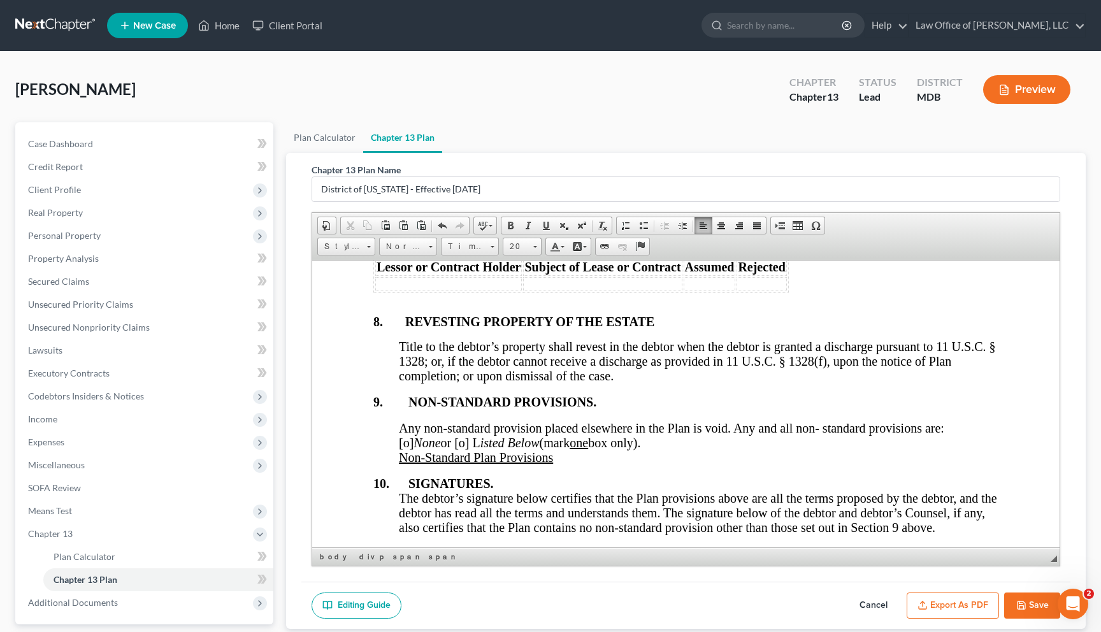
scroll to position [5108, 0]
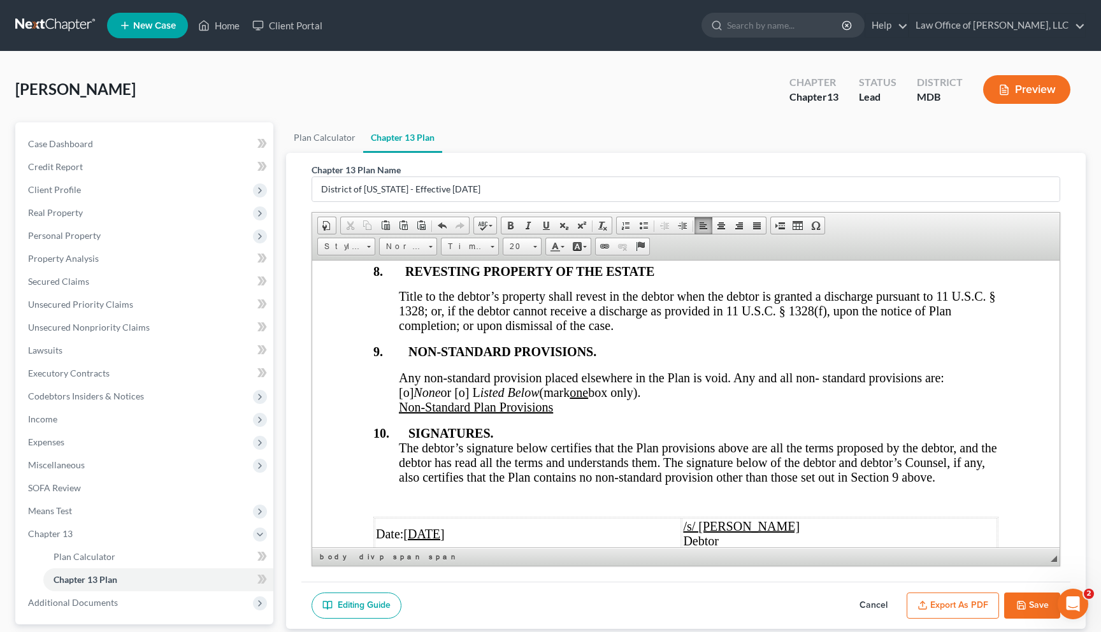
click at [410, 399] on span "Any non-standard provision placed elsewhere in the Plan is void. Any and all no…" at bounding box center [671, 384] width 545 height 29
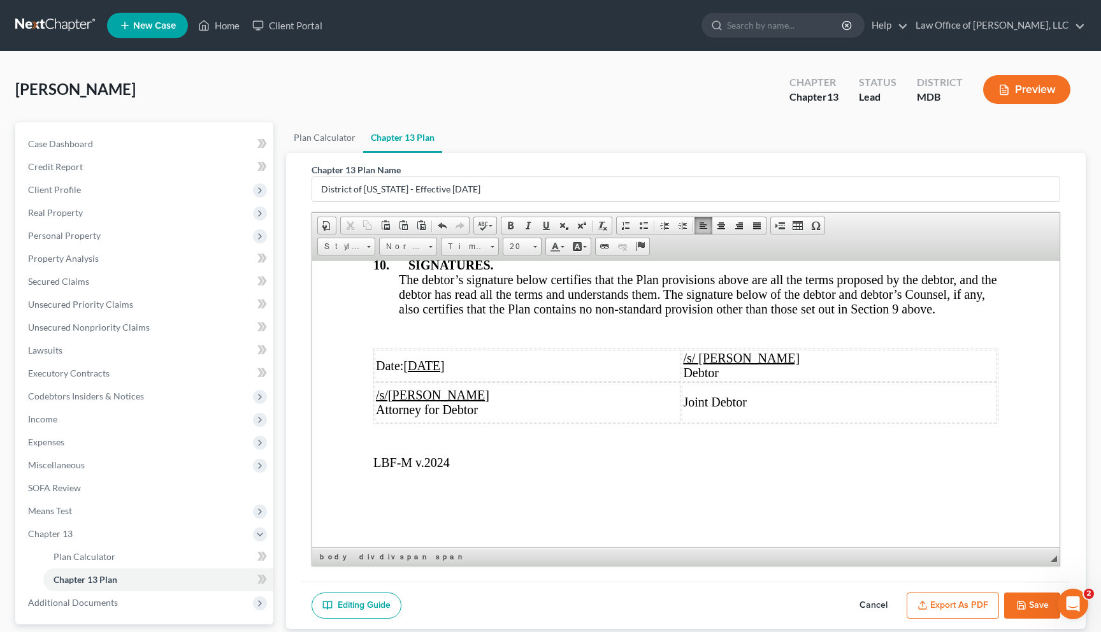
scroll to position [5350, 0]
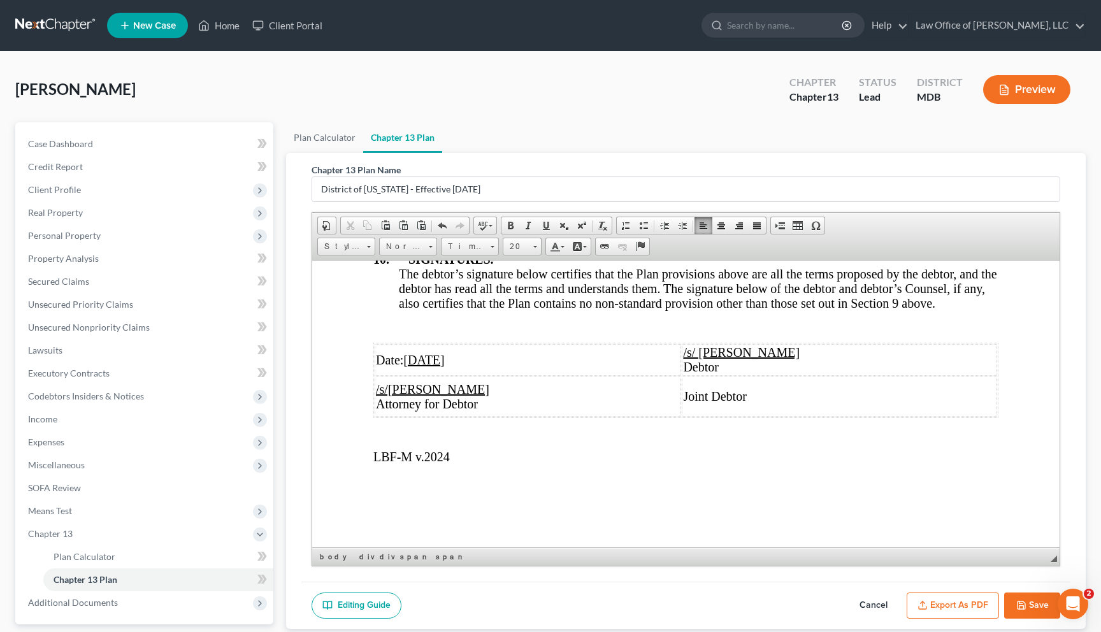
click at [621, 577] on button "Export as PDF" at bounding box center [953, 606] width 92 height 27
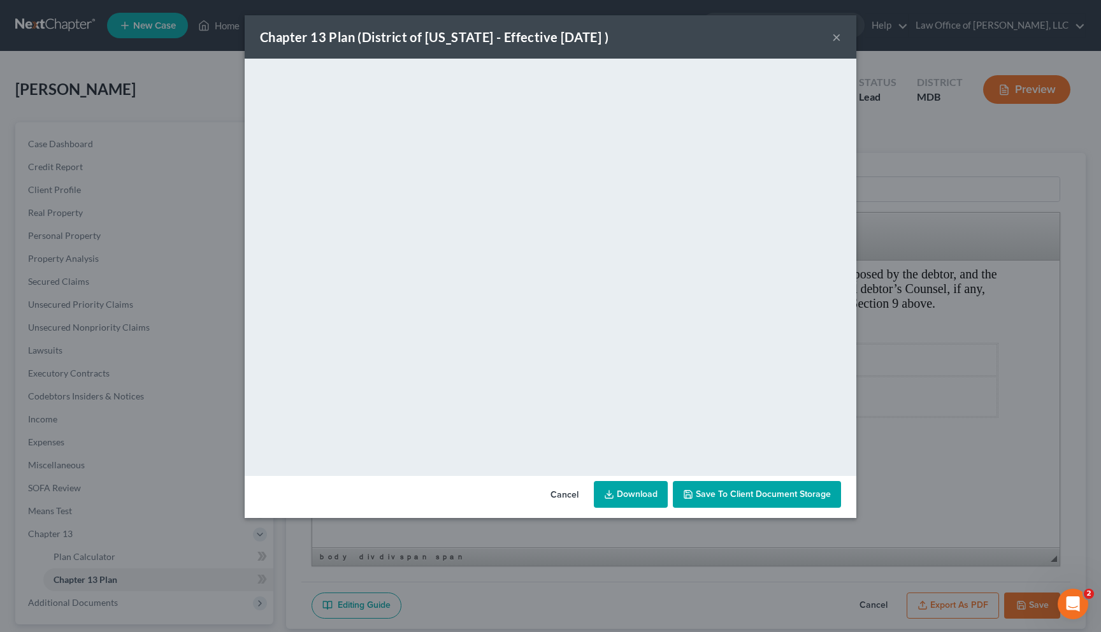
click at [621, 38] on button "×" at bounding box center [836, 36] width 9 height 15
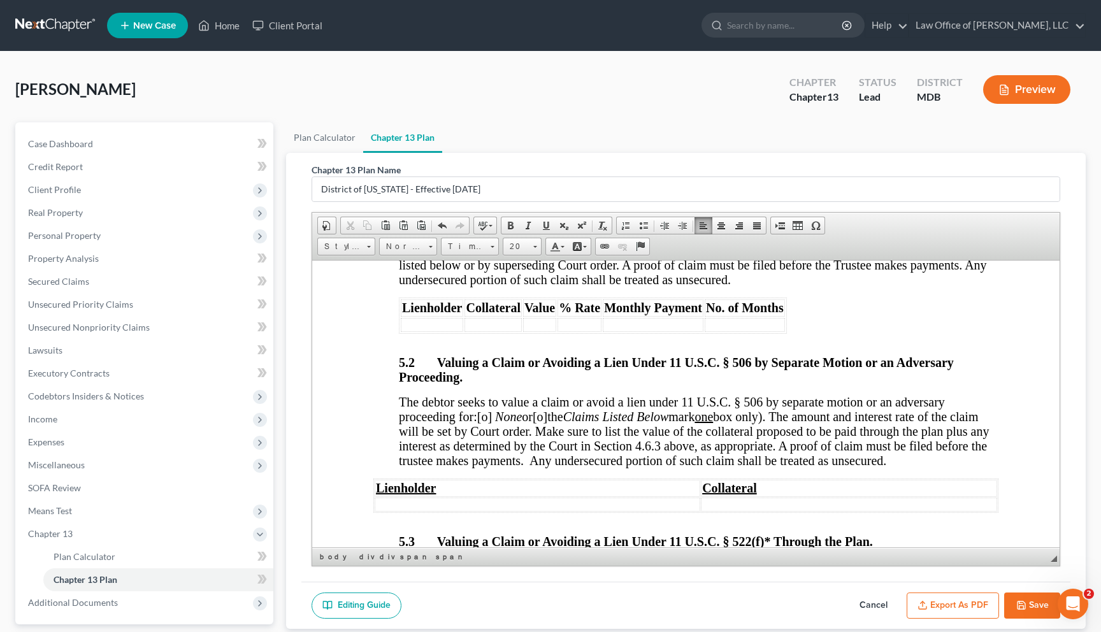
scroll to position [3834, 0]
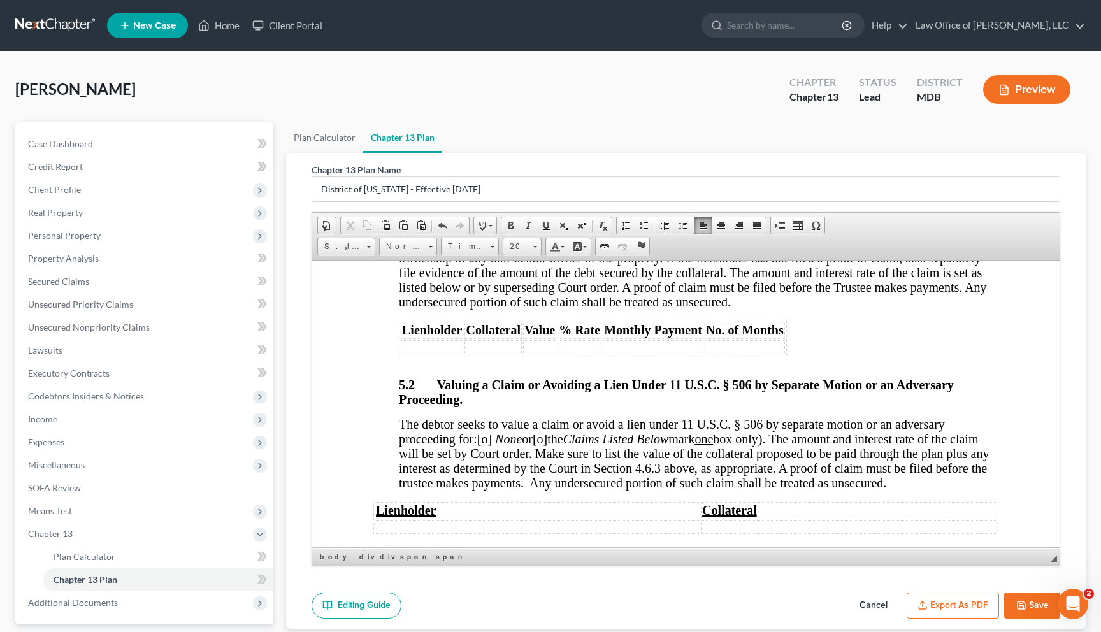
click at [489, 445] on span "[o]" at bounding box center [484, 438] width 15 height 14
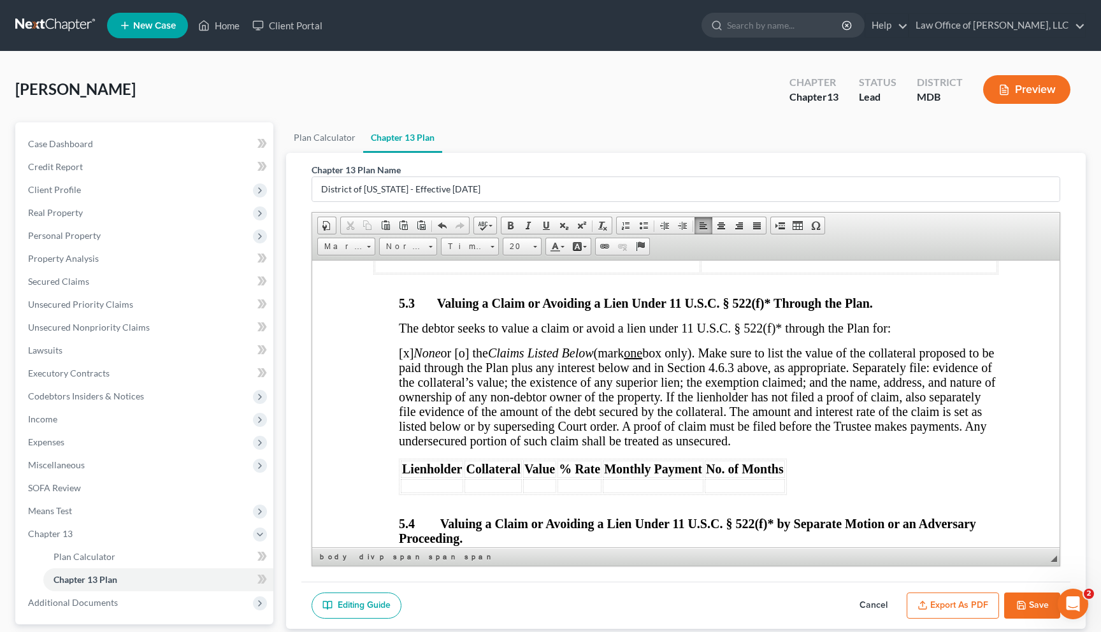
scroll to position [4134, 0]
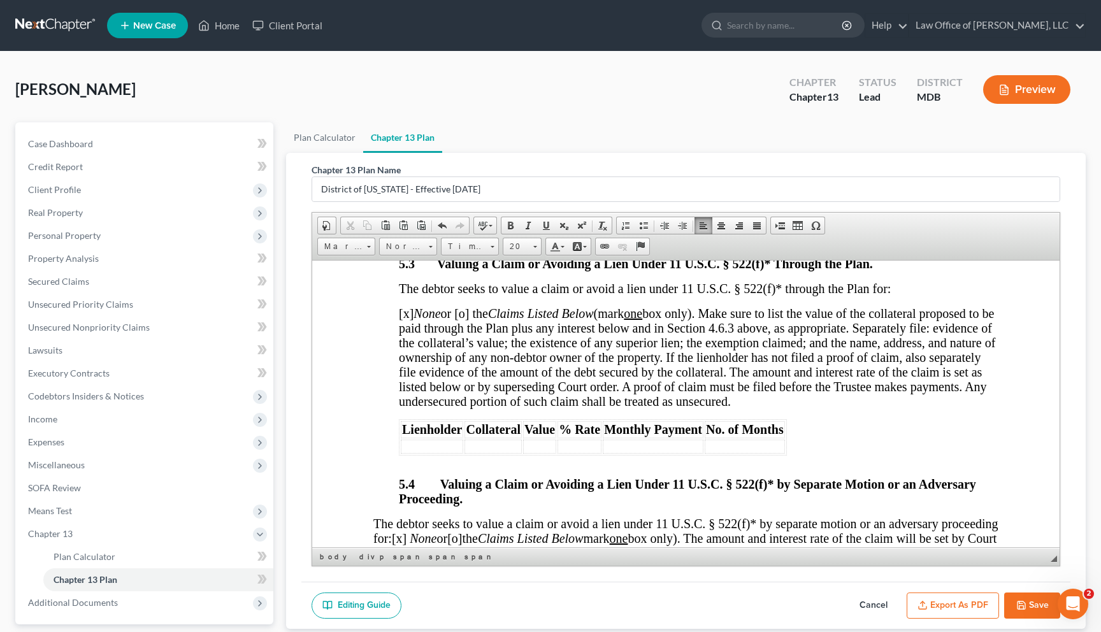
click at [621, 577] on button "Export as PDF" at bounding box center [953, 606] width 92 height 27
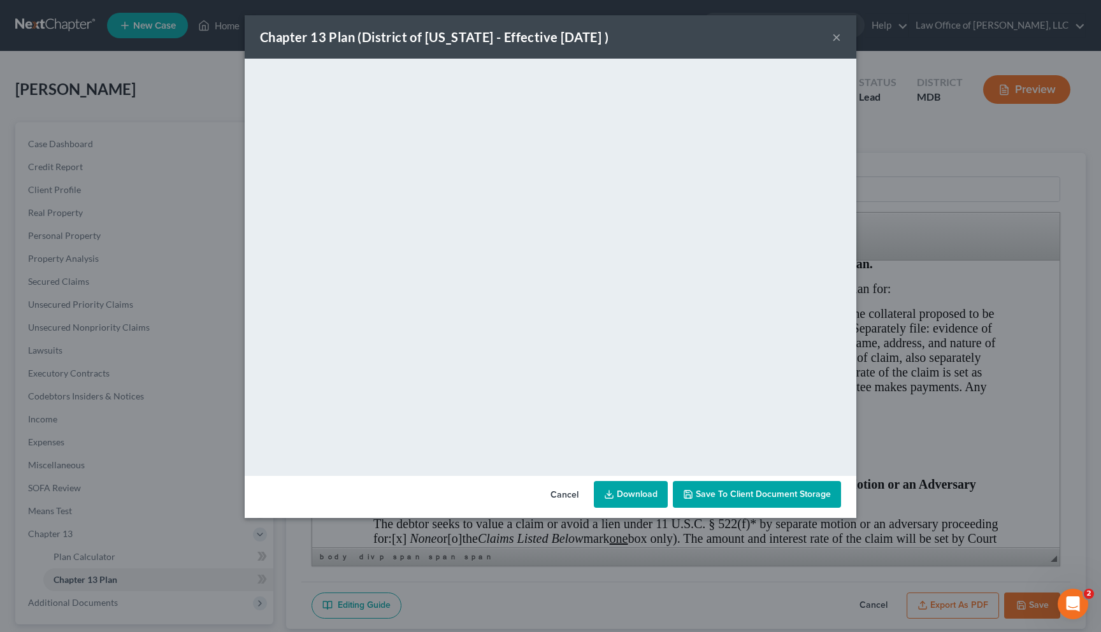
click at [621, 38] on button "×" at bounding box center [836, 36] width 9 height 15
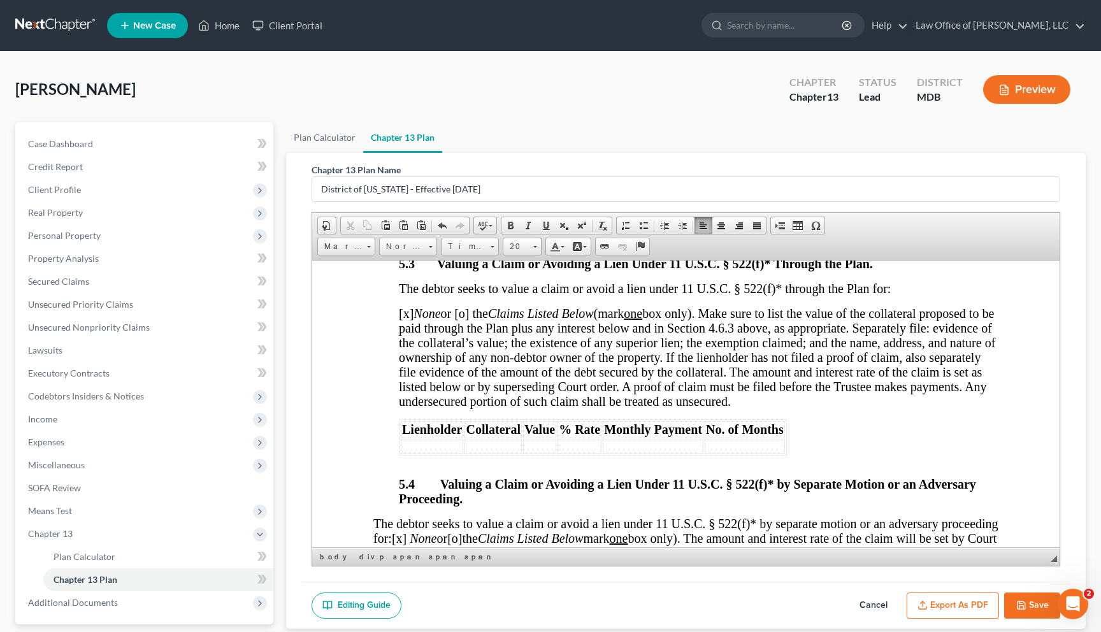
click at [621, 577] on icon "button" at bounding box center [1021, 605] width 10 height 10
select select "2"
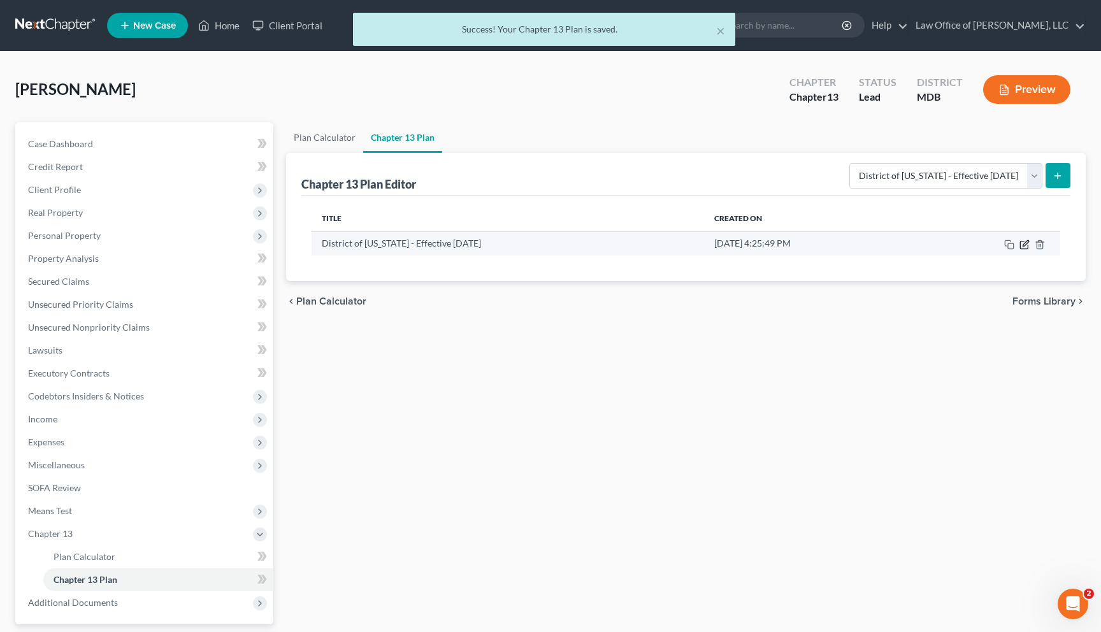
click at [621, 243] on icon "button" at bounding box center [1024, 245] width 10 height 10
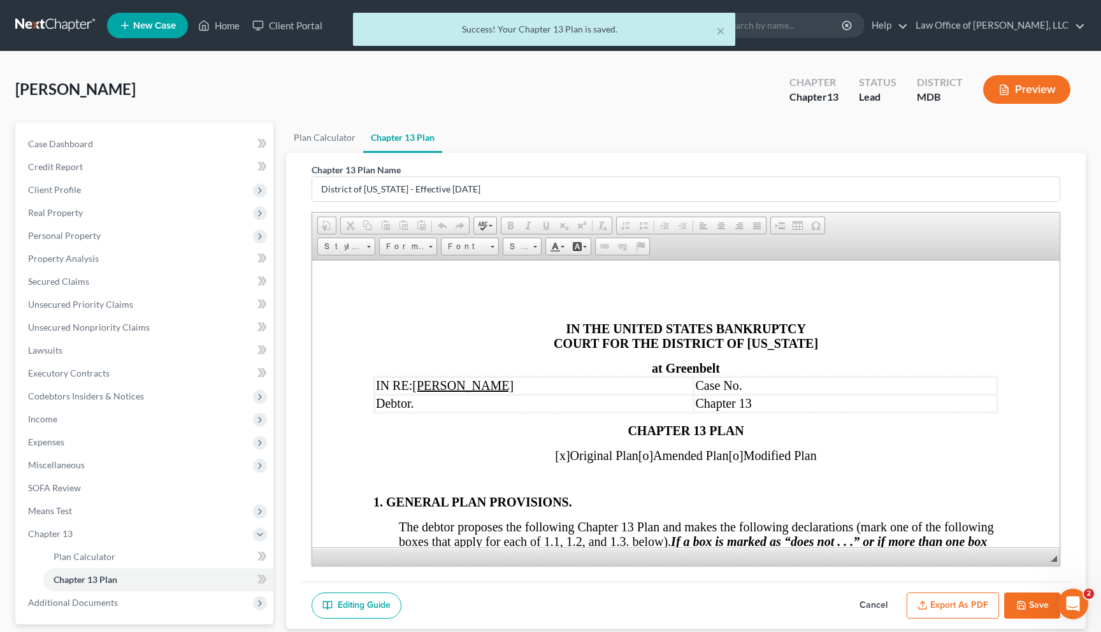
scroll to position [0, 0]
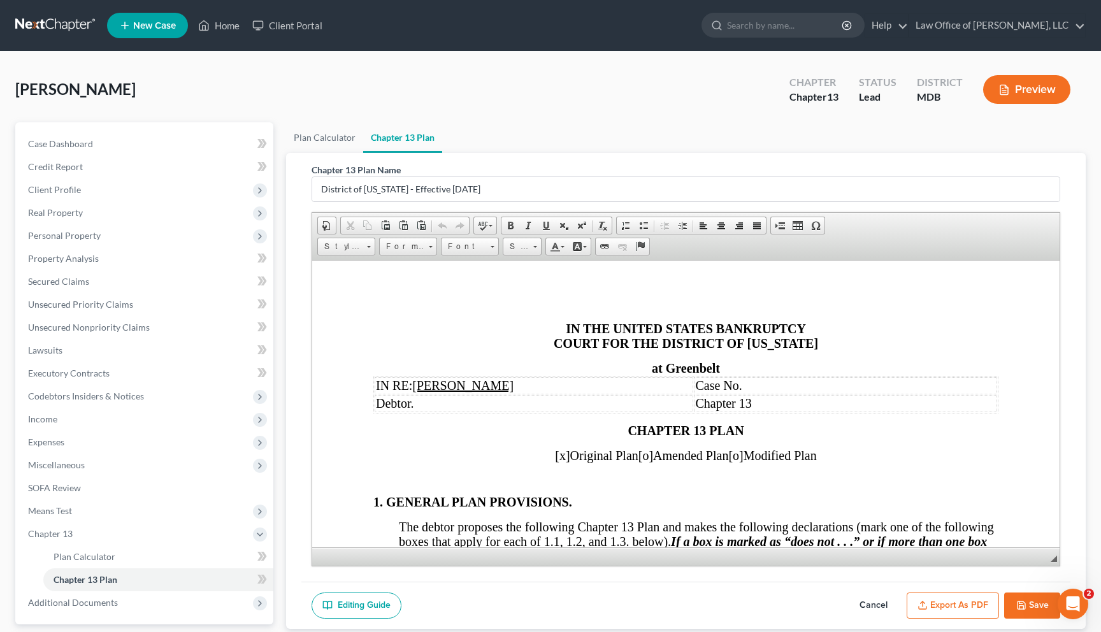
click at [621, 371] on span "Greenbelt" at bounding box center [693, 368] width 54 height 14
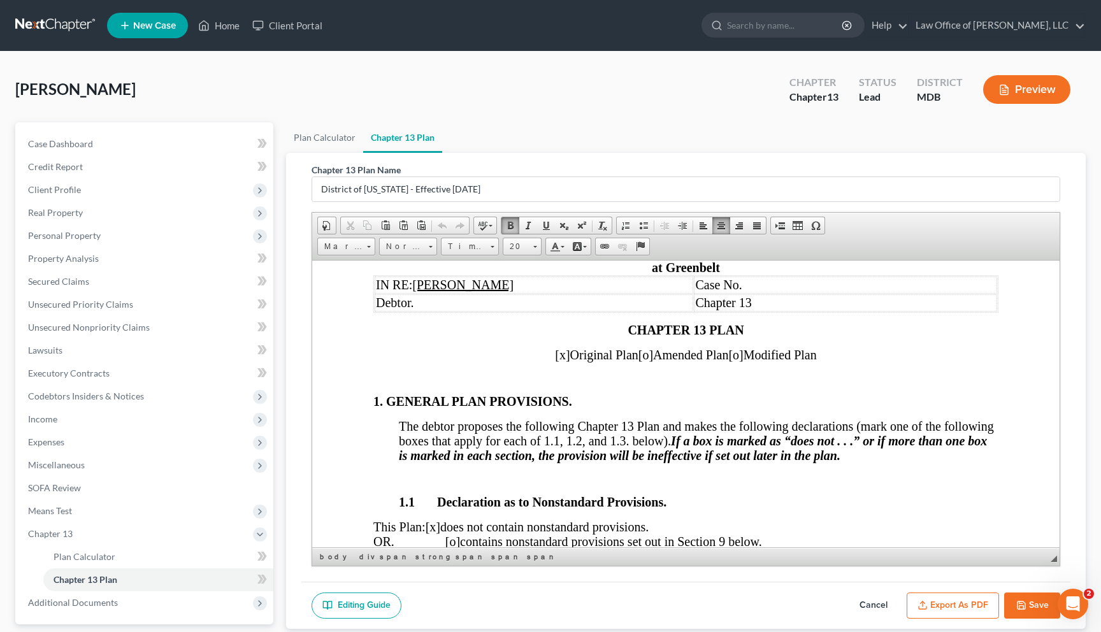
scroll to position [126, 0]
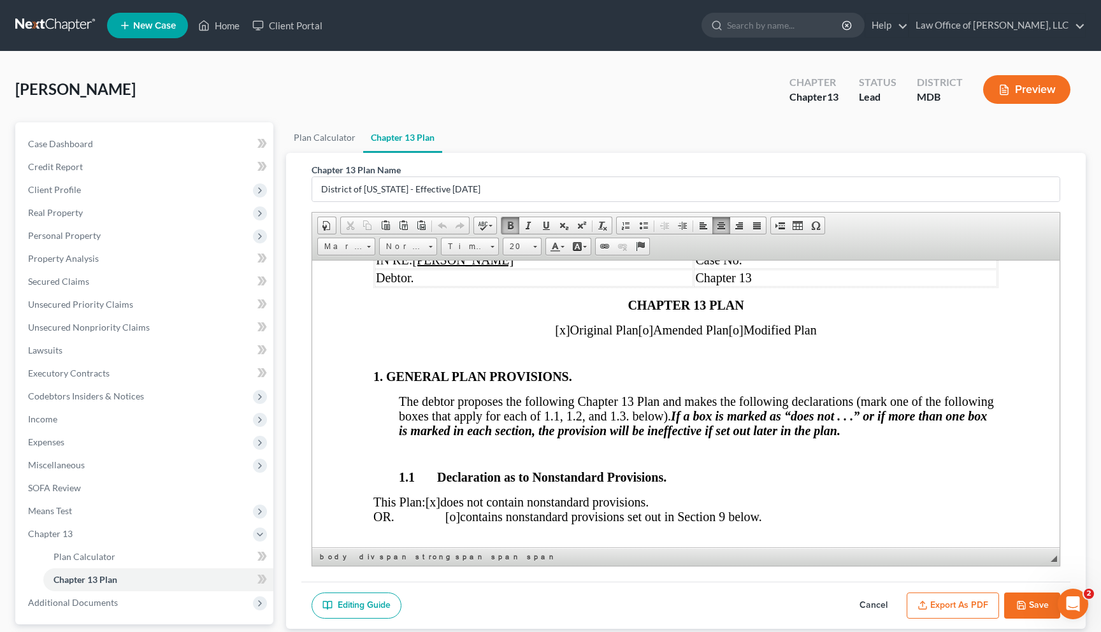
click at [373, 380] on strong "1. GENERAL PLAN PROVISIONS." at bounding box center [472, 376] width 199 height 14
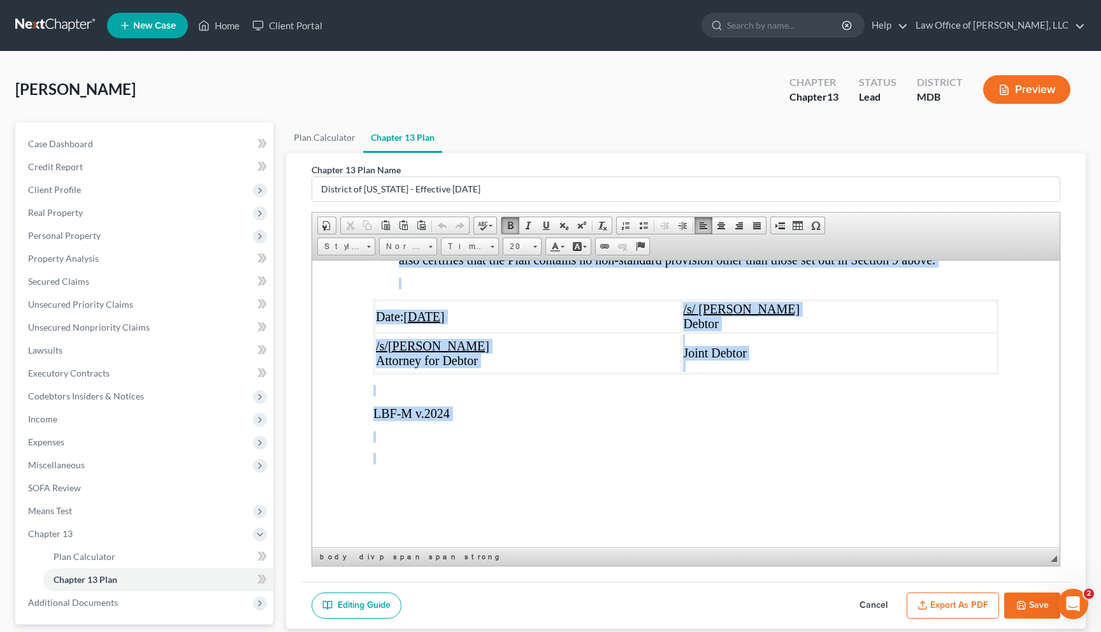
scroll to position [113, 0]
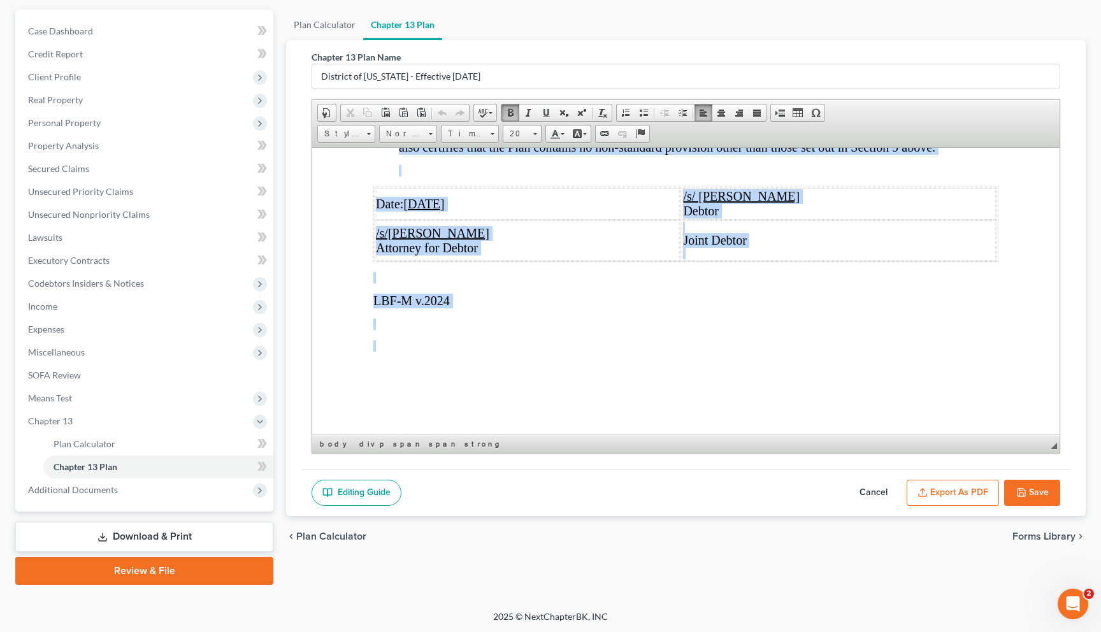
drag, startPoint x: 373, startPoint y: 268, endPoint x: 751, endPoint y: 519, distance: 453.9
click at [519, 139] on span "20" at bounding box center [515, 134] width 25 height 17
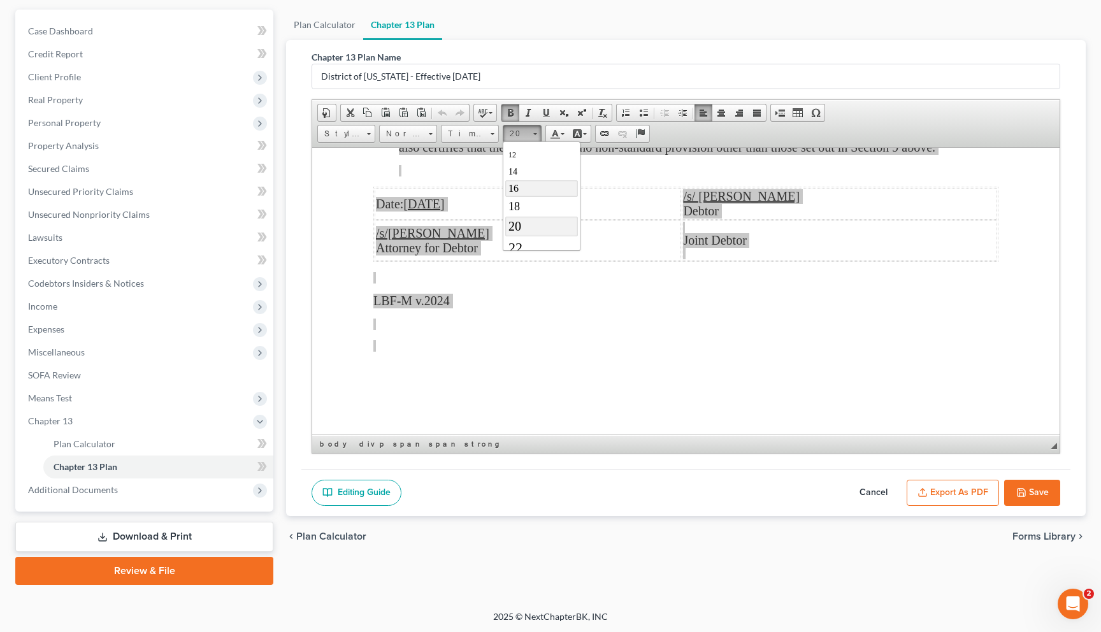
scroll to position [80, 0]
click at [521, 158] on link "12" at bounding box center [541, 154] width 73 height 17
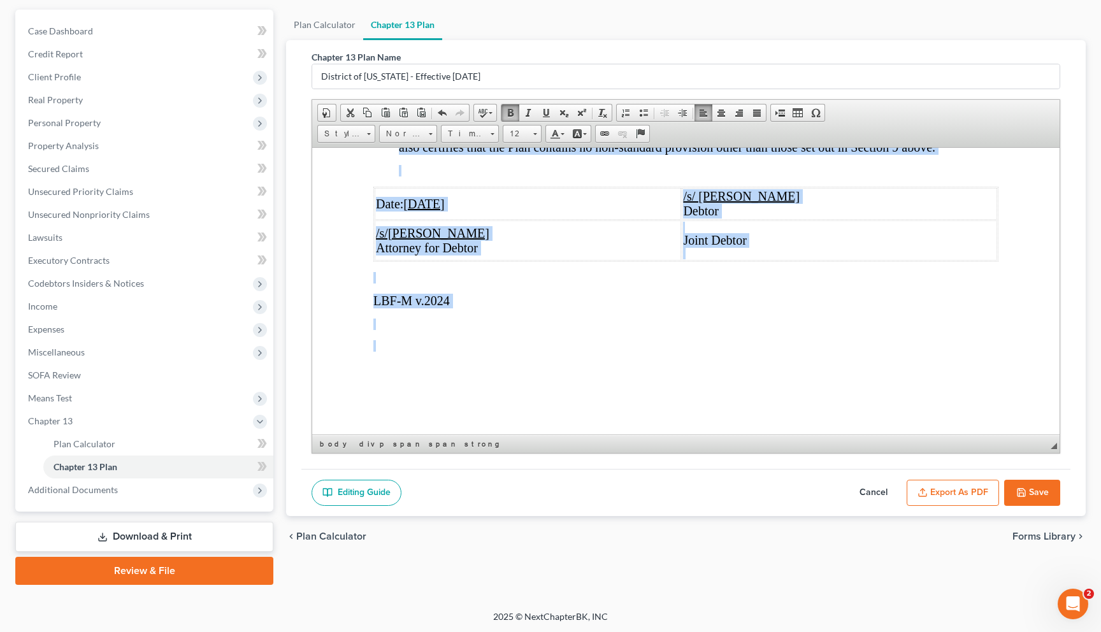
scroll to position [3487, 0]
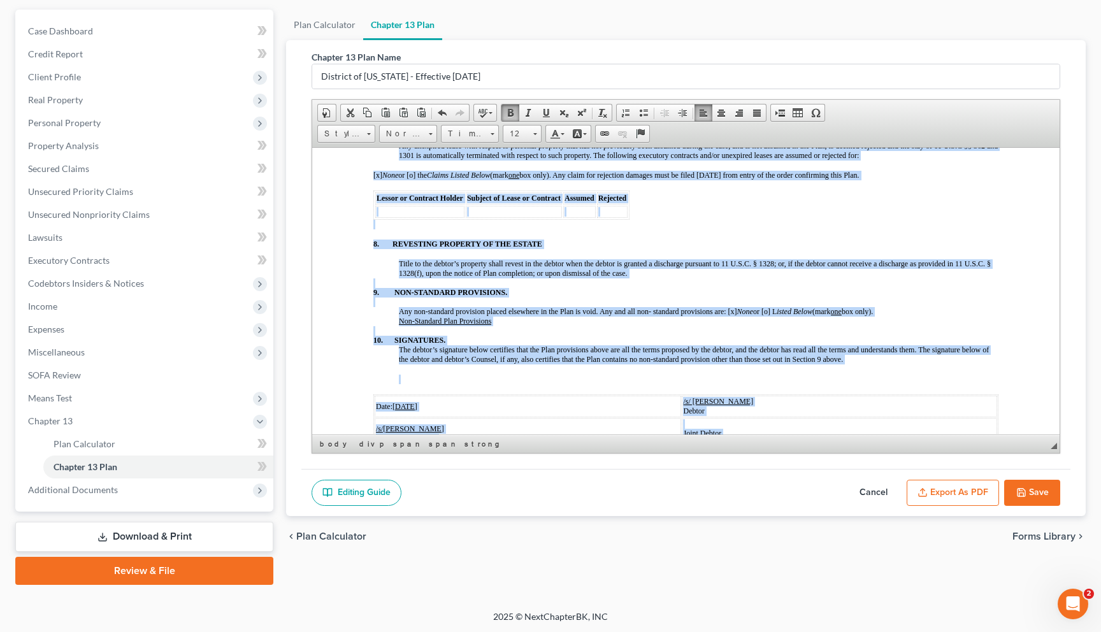
click at [553, 417] on td "/s/David Cahn Attorney for Debtor" at bounding box center [528, 432] width 306 height 31
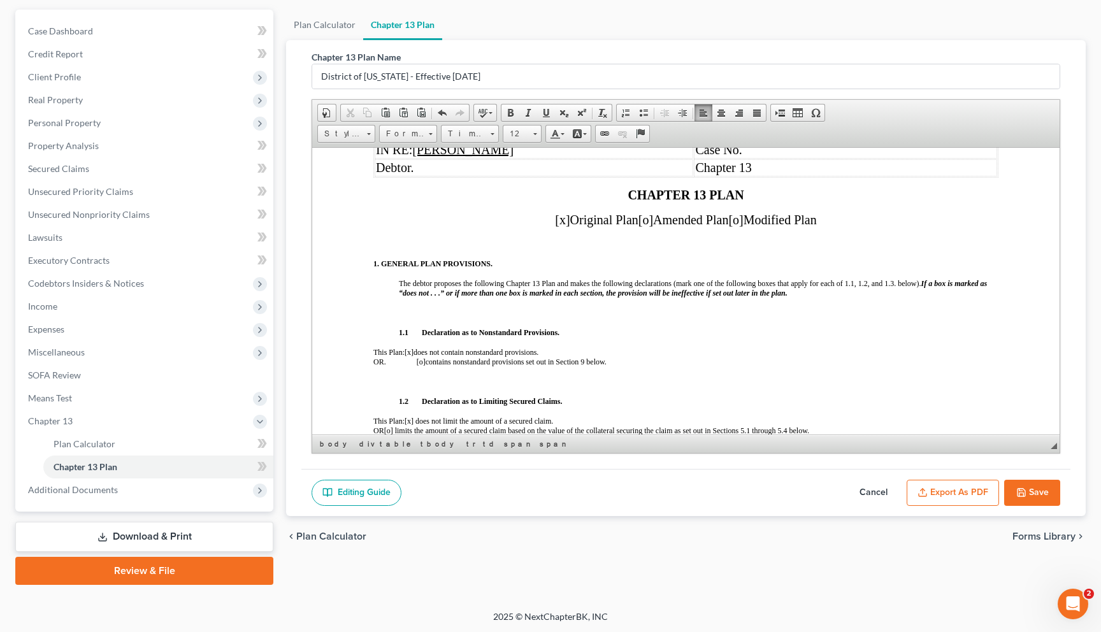
scroll to position [0, 0]
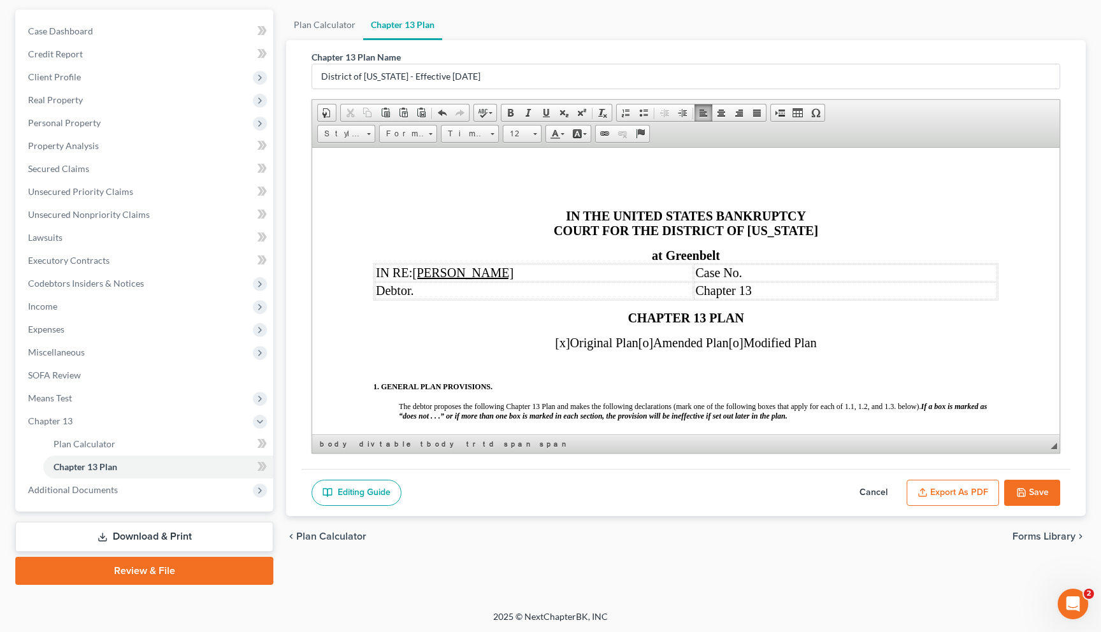
click at [621, 494] on button "Export as PDF" at bounding box center [953, 493] width 92 height 27
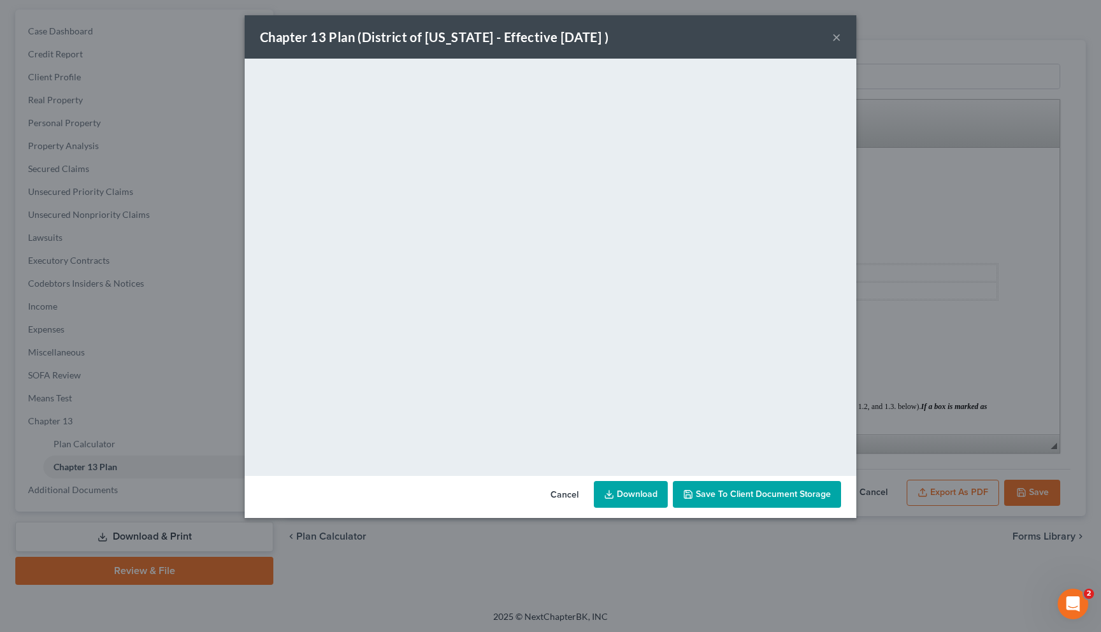
click at [566, 496] on button "Cancel" at bounding box center [564, 494] width 48 height 25
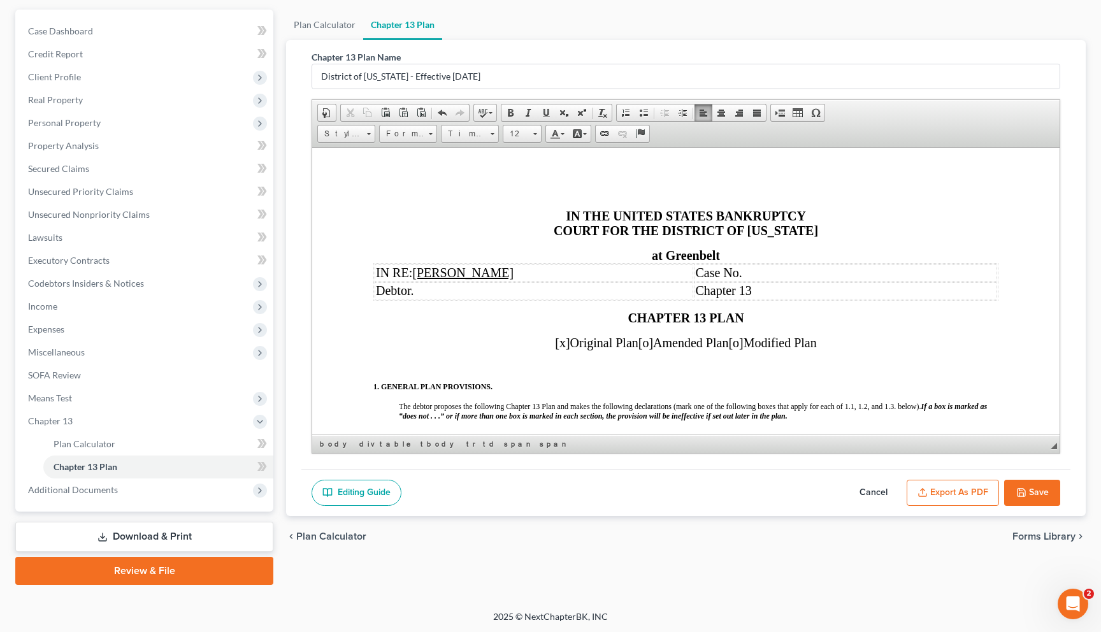
click at [402, 272] on span "IN RE: Suhail Choudhary" at bounding box center [445, 272] width 138 height 14
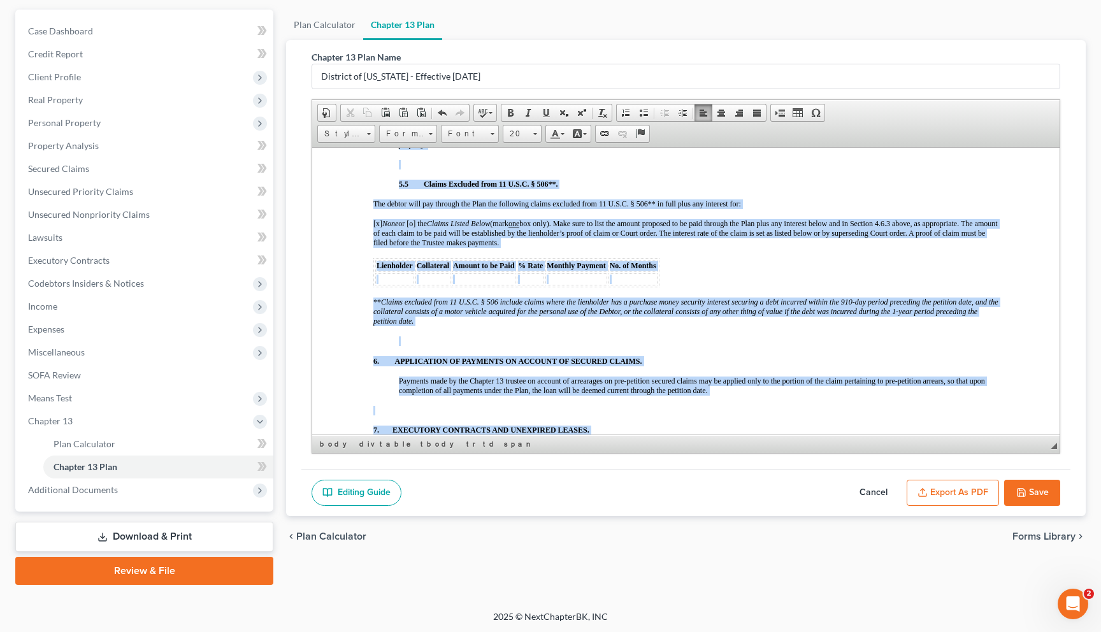
scroll to position [3487, 0]
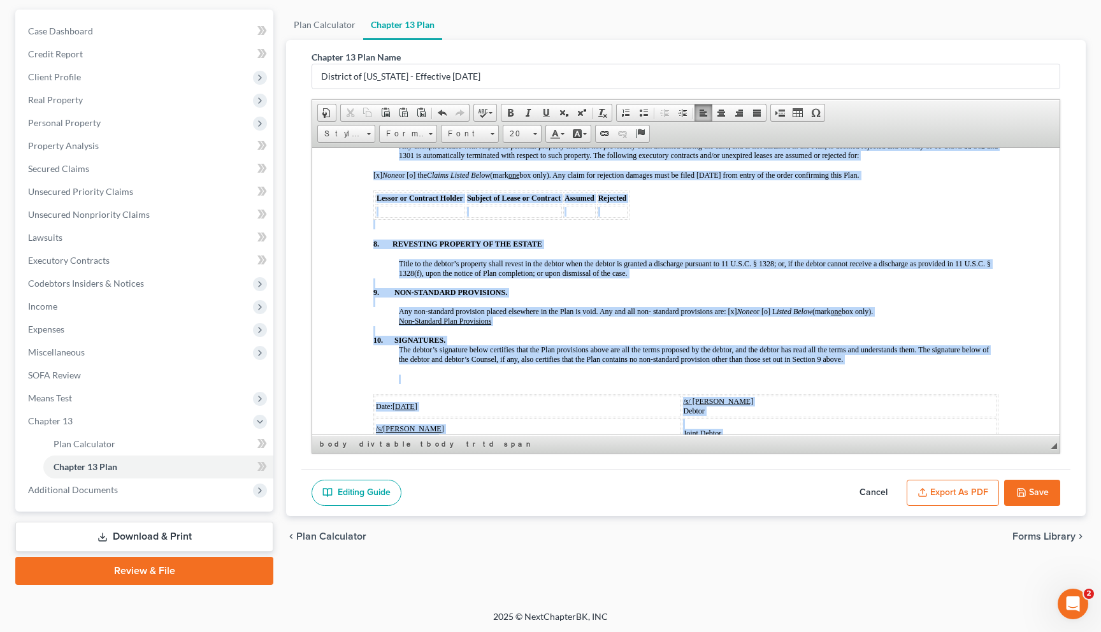
drag, startPoint x: 552, startPoint y: 214, endPoint x: 763, endPoint y: 631, distance: 467.8
click at [524, 131] on span "20" at bounding box center [515, 134] width 25 height 17
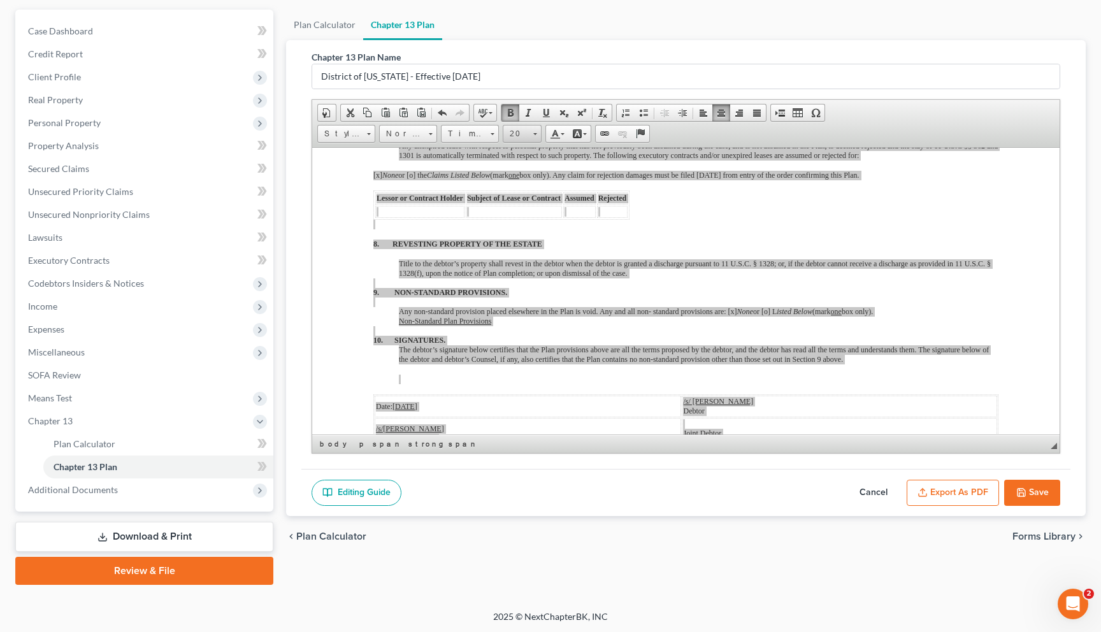
scroll to position [113, 0]
click at [526, 198] on link "20" at bounding box center [541, 193] width 73 height 20
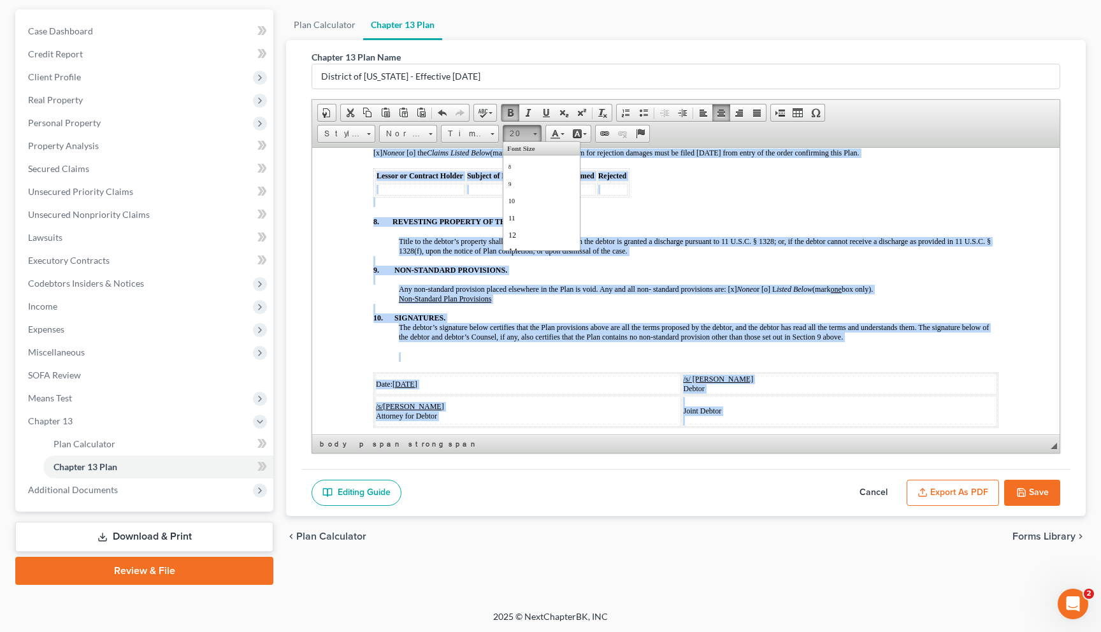
scroll to position [3382, 0]
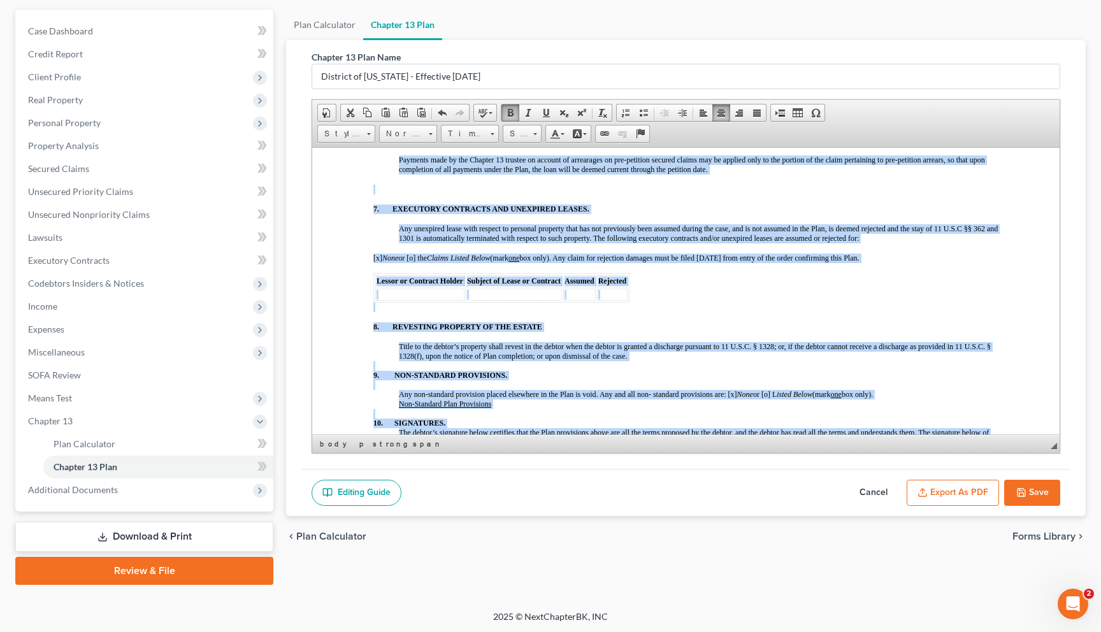
click at [578, 457] on p at bounding box center [699, 462] width 600 height 10
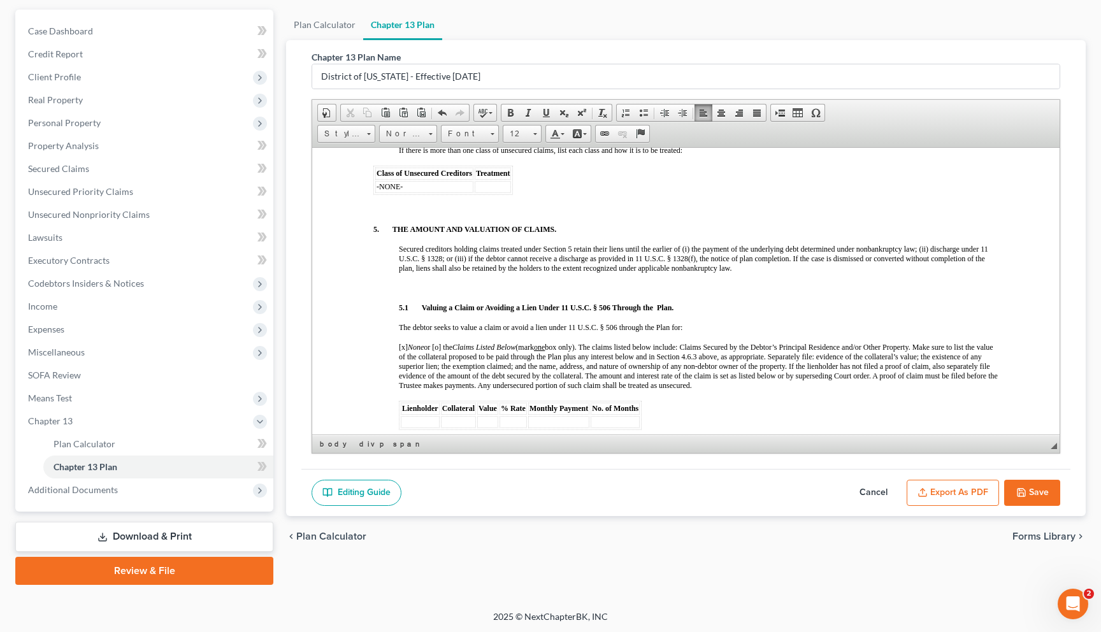
scroll to position [2666, 0]
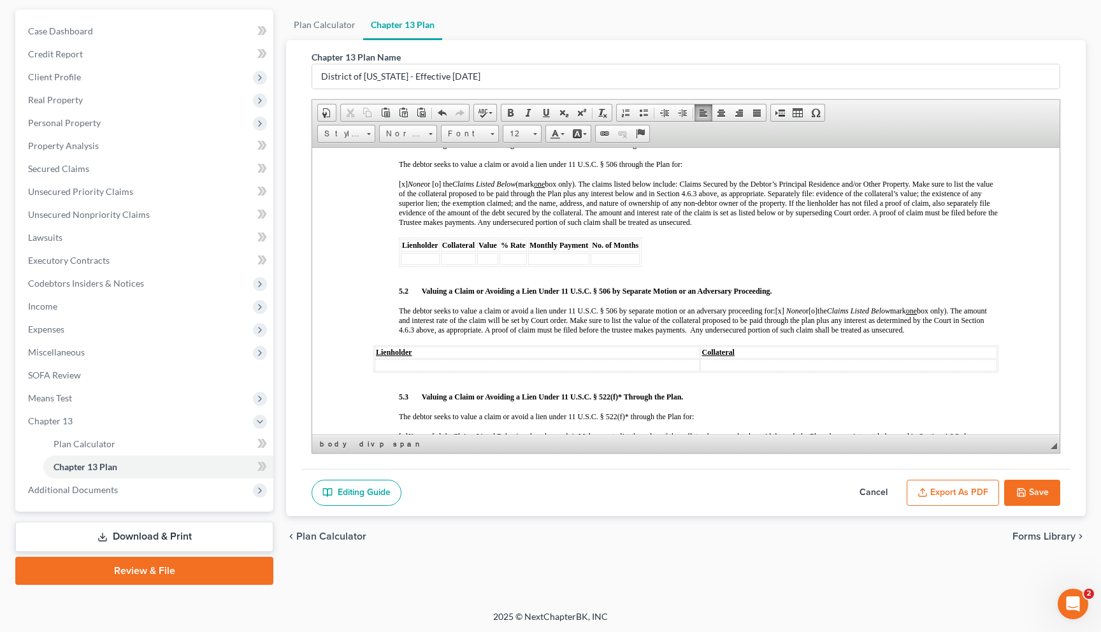
click at [621, 490] on button "Export as PDF" at bounding box center [953, 493] width 92 height 27
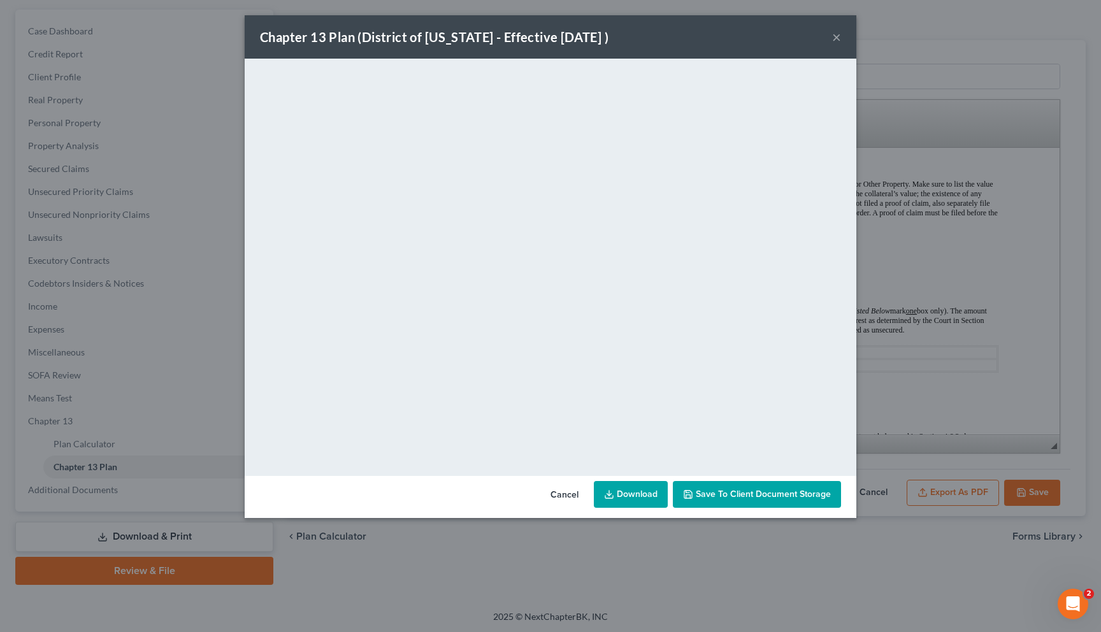
click at [621, 36] on button "×" at bounding box center [836, 36] width 9 height 15
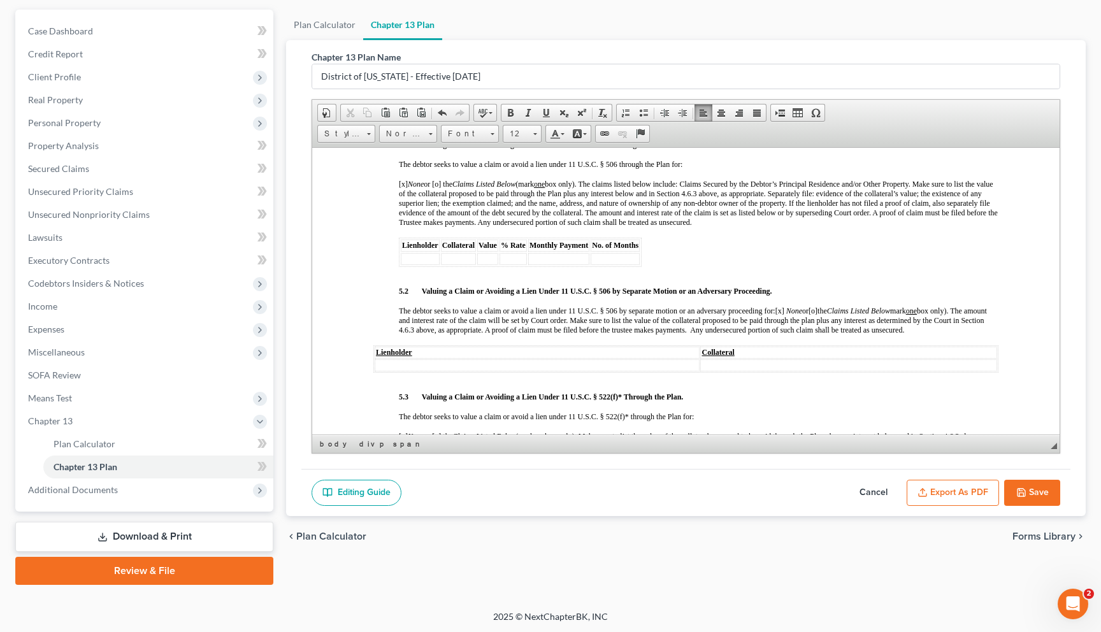
click at [621, 431] on div "[x] None or [o] the Claims Listed Below (mark one box only). Make sure to list …" at bounding box center [699, 470] width 600 height 78
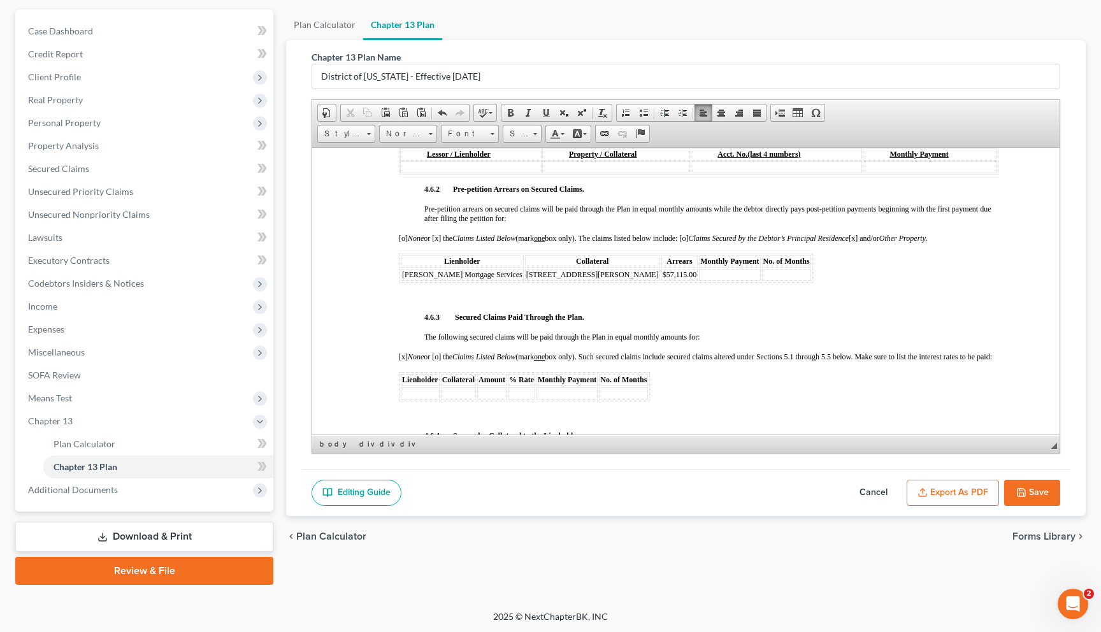
scroll to position [3465, 0]
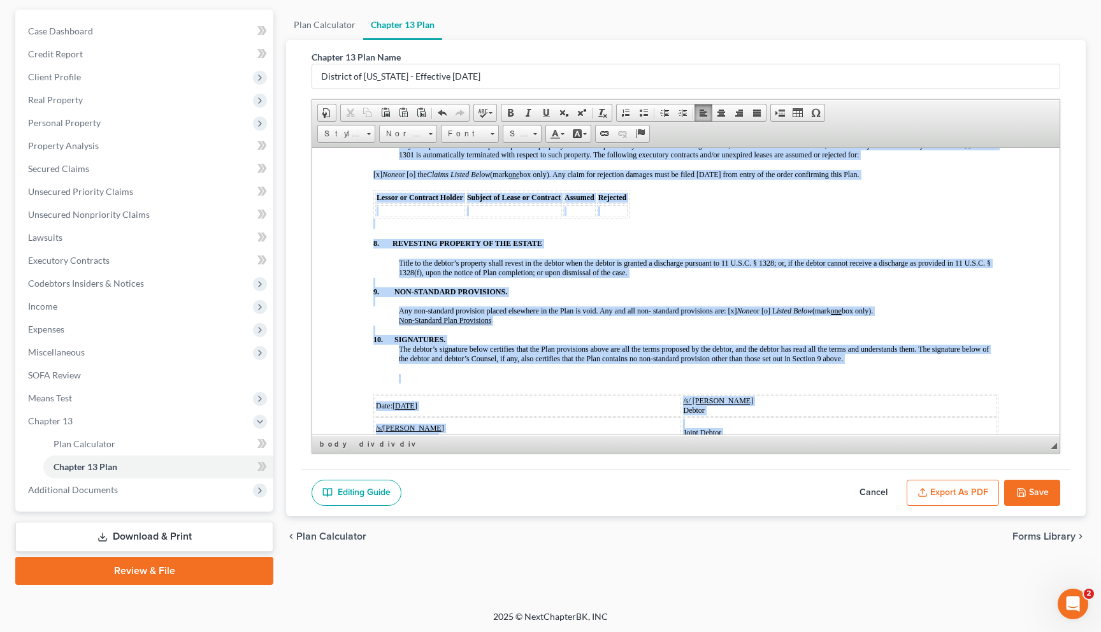
drag, startPoint x: 636, startPoint y: 183, endPoint x: 761, endPoint y: 632, distance: 466.0
click at [518, 131] on span "Size" at bounding box center [515, 134] width 25 height 17
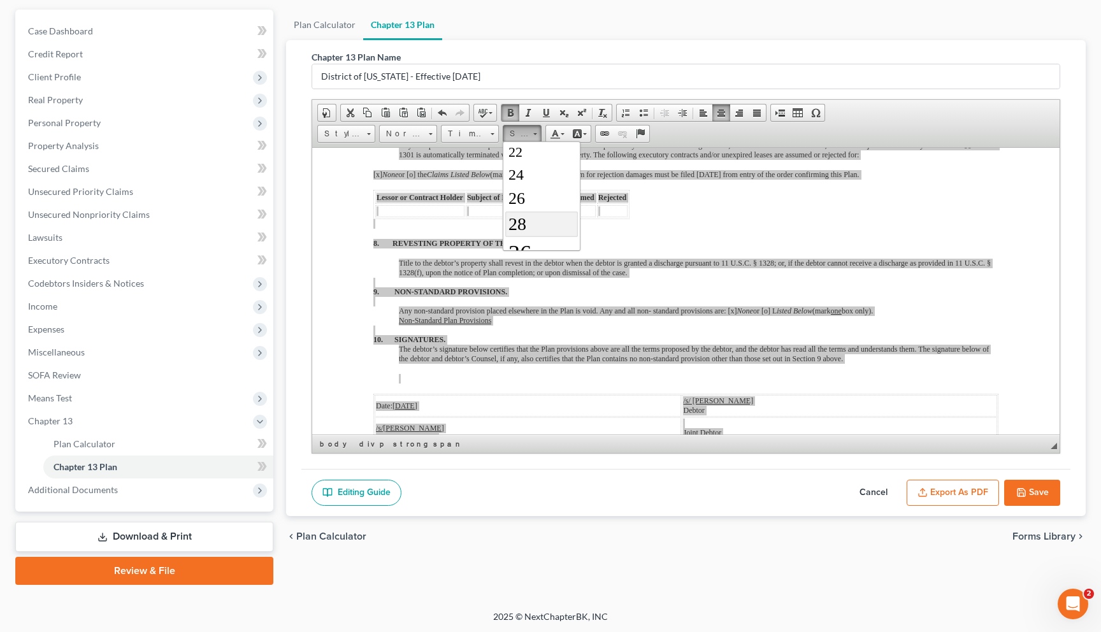
scroll to position [155, 0]
click at [511, 155] on span "20" at bounding box center [514, 151] width 13 height 14
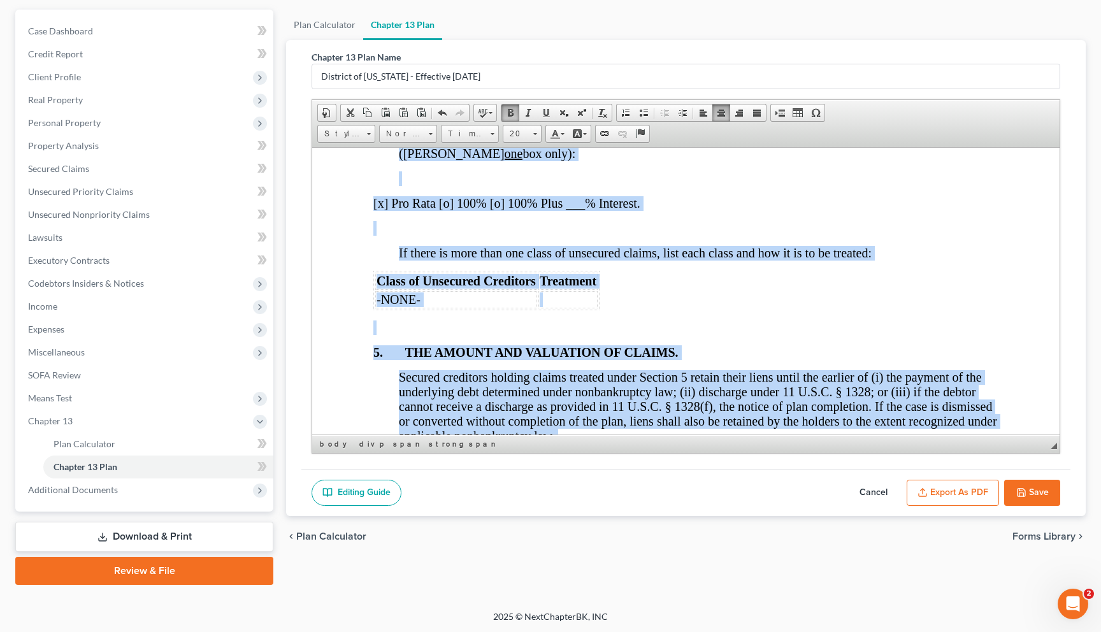
scroll to position [5264, 0]
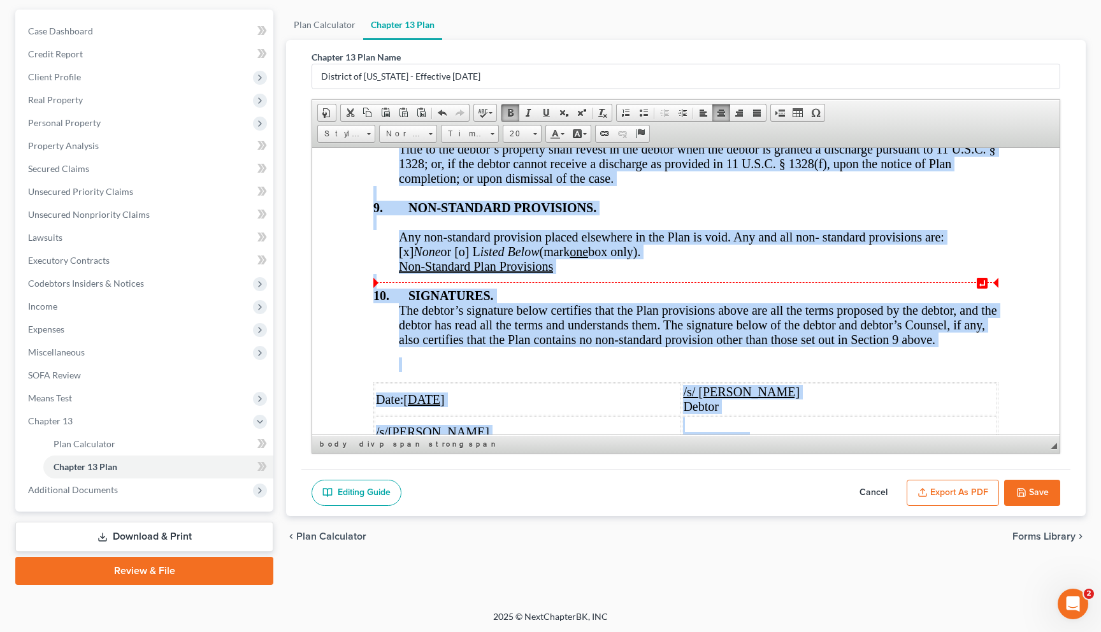
click at [621, 273] on div "Any non-standard provision placed elsewhere in the Plan is void. Any and all no…" at bounding box center [699, 251] width 600 height 44
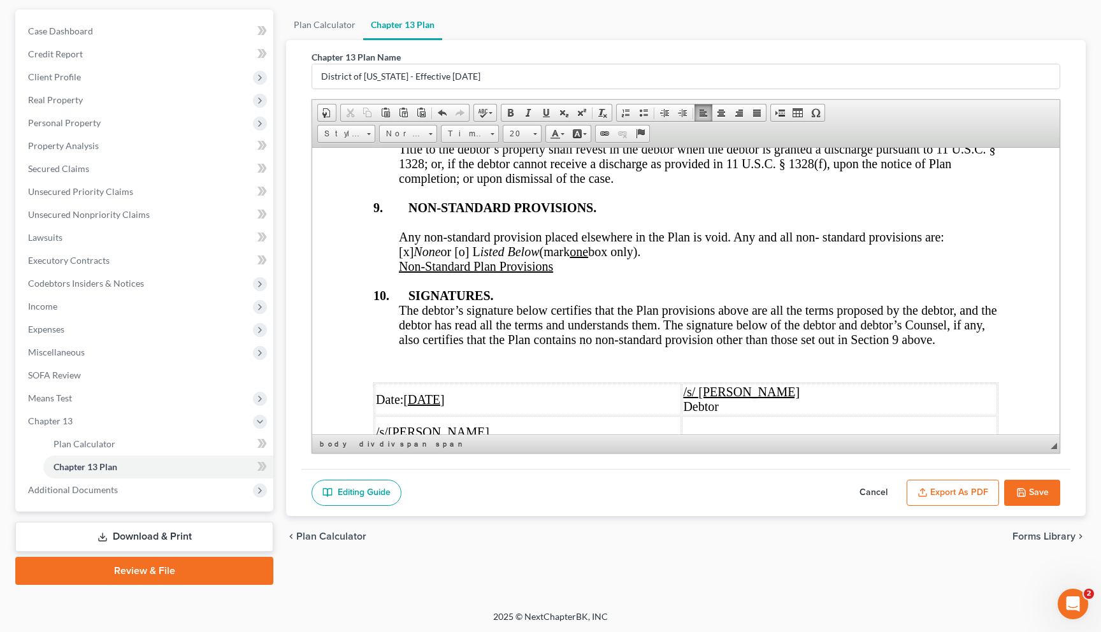
click at [621, 489] on button "Export as PDF" at bounding box center [953, 493] width 92 height 27
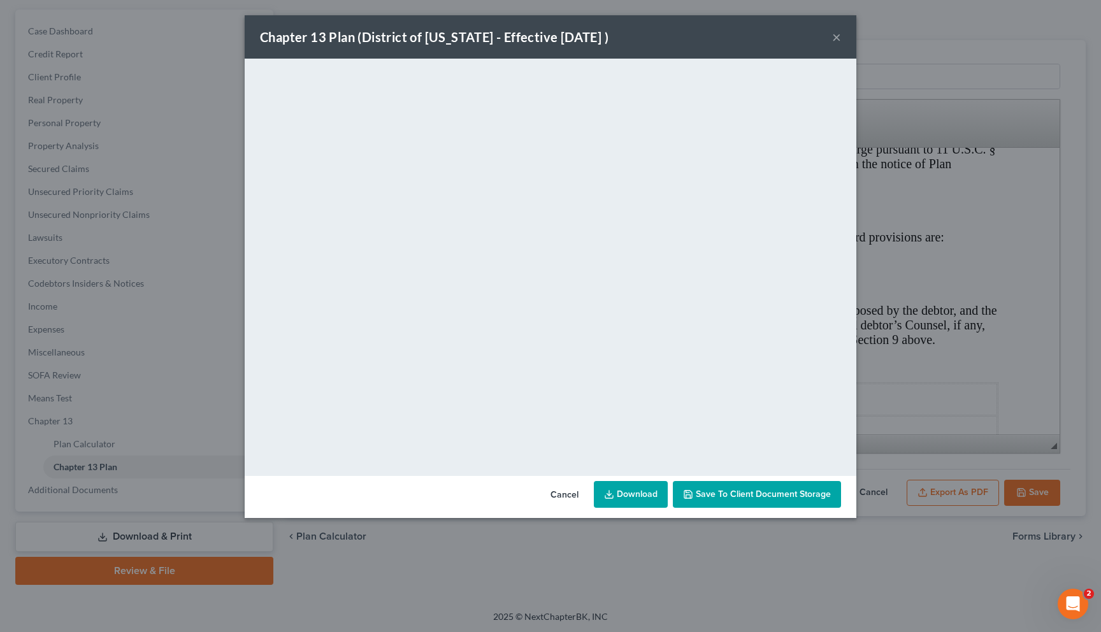
click at [621, 34] on button "×" at bounding box center [836, 36] width 9 height 15
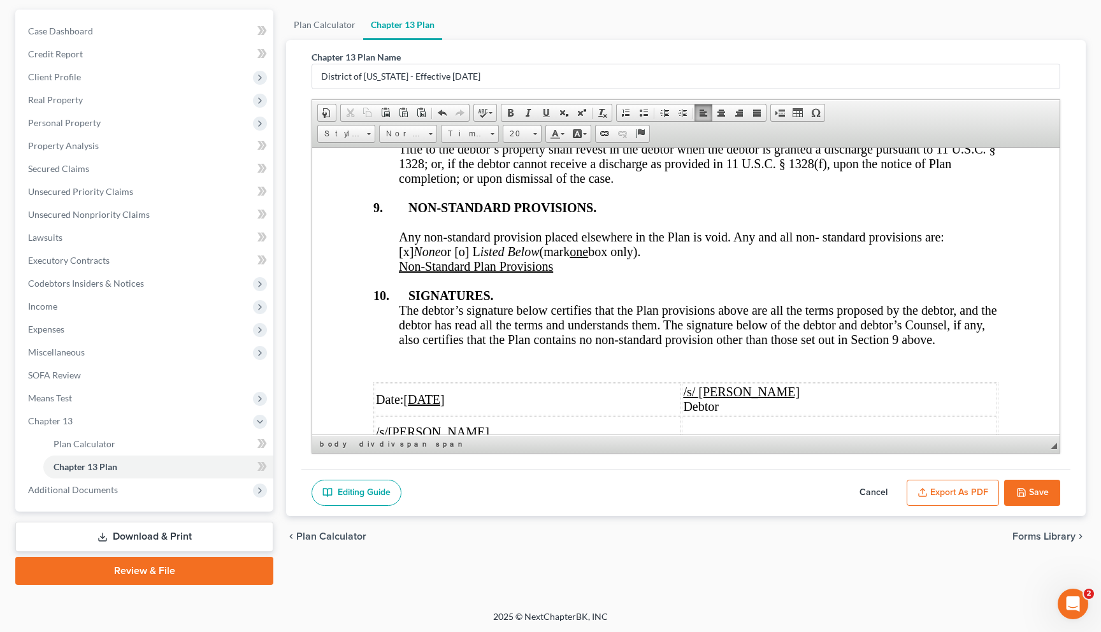
click at [621, 492] on button "Save" at bounding box center [1032, 493] width 56 height 27
select select "2"
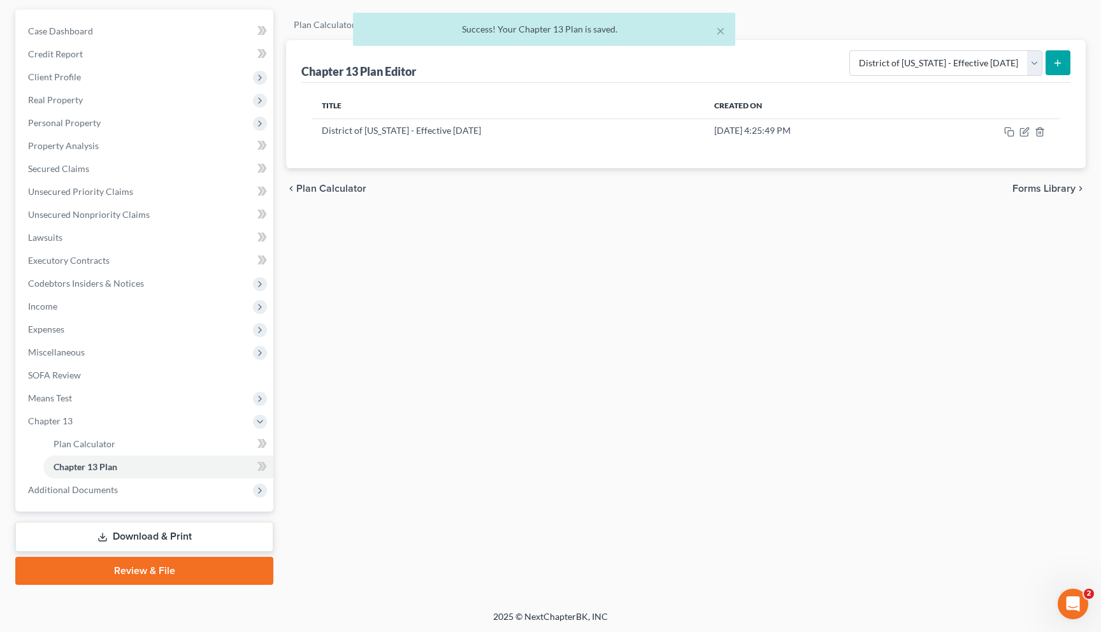
click at [104, 543] on link "Download & Print" at bounding box center [144, 537] width 258 height 30
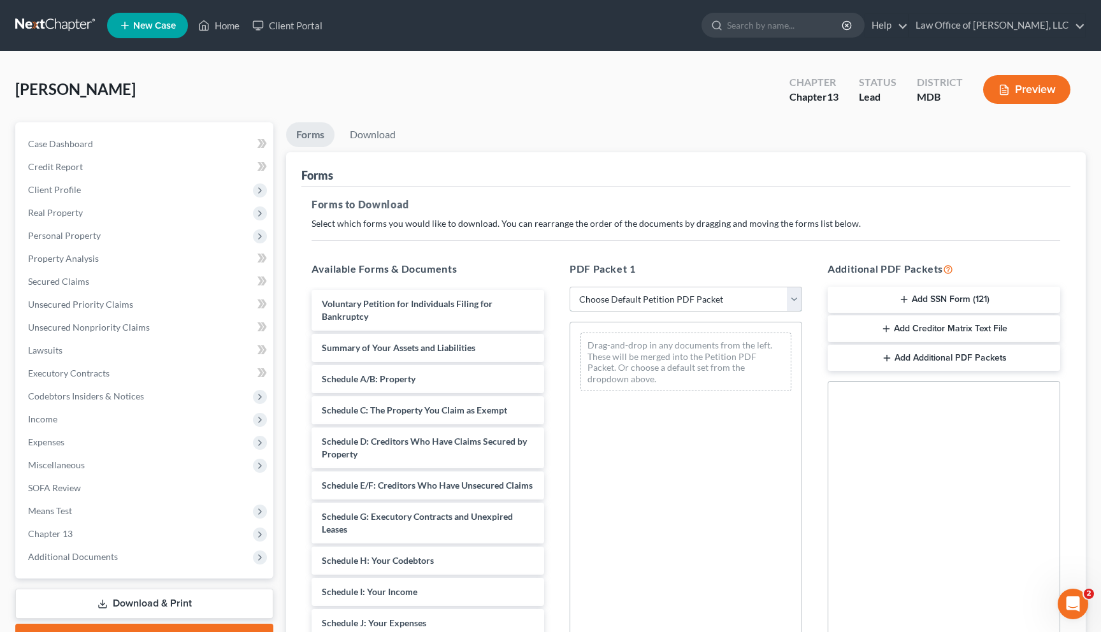
click at [598, 296] on select "Choose Default Petition PDF Packet Complete Bankruptcy Petition (all forms and …" at bounding box center [686, 299] width 233 height 25
select select "1"
click at [570, 287] on select "Choose Default Petition PDF Packet Complete Bankruptcy Petition (all forms and …" at bounding box center [686, 299] width 233 height 25
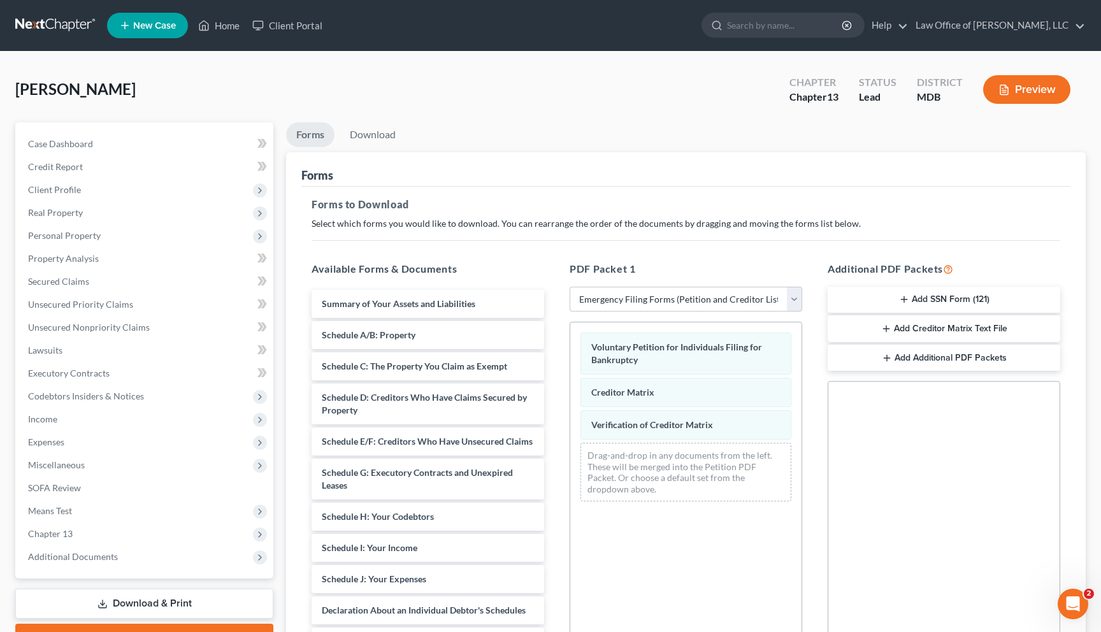
click at [621, 295] on button "Add SSN Form (121)" at bounding box center [944, 300] width 233 height 27
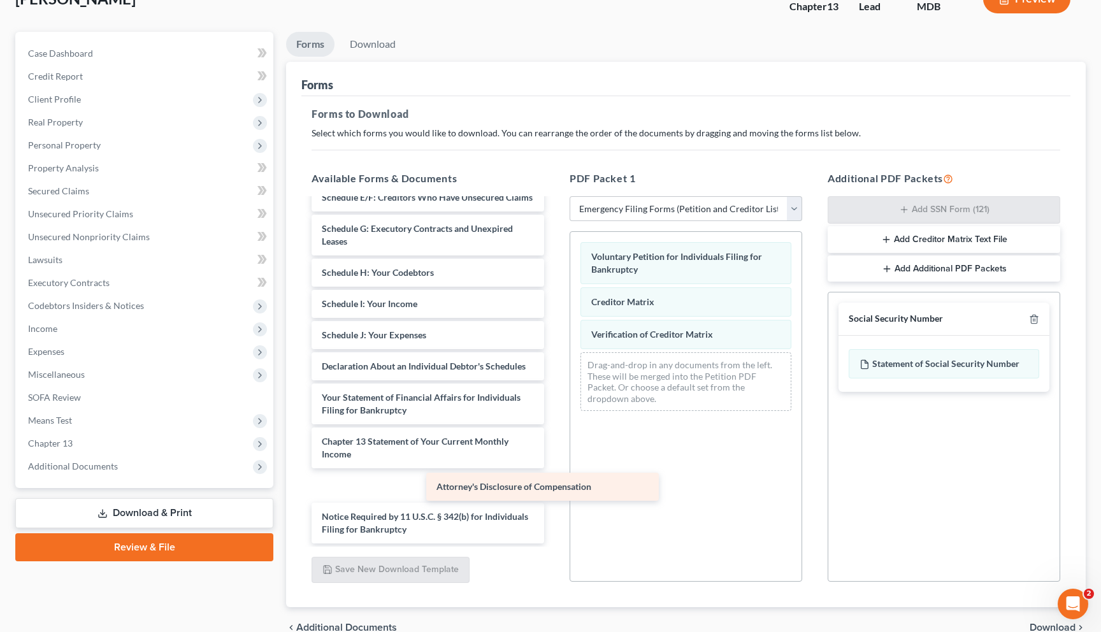
scroll to position [122, 0]
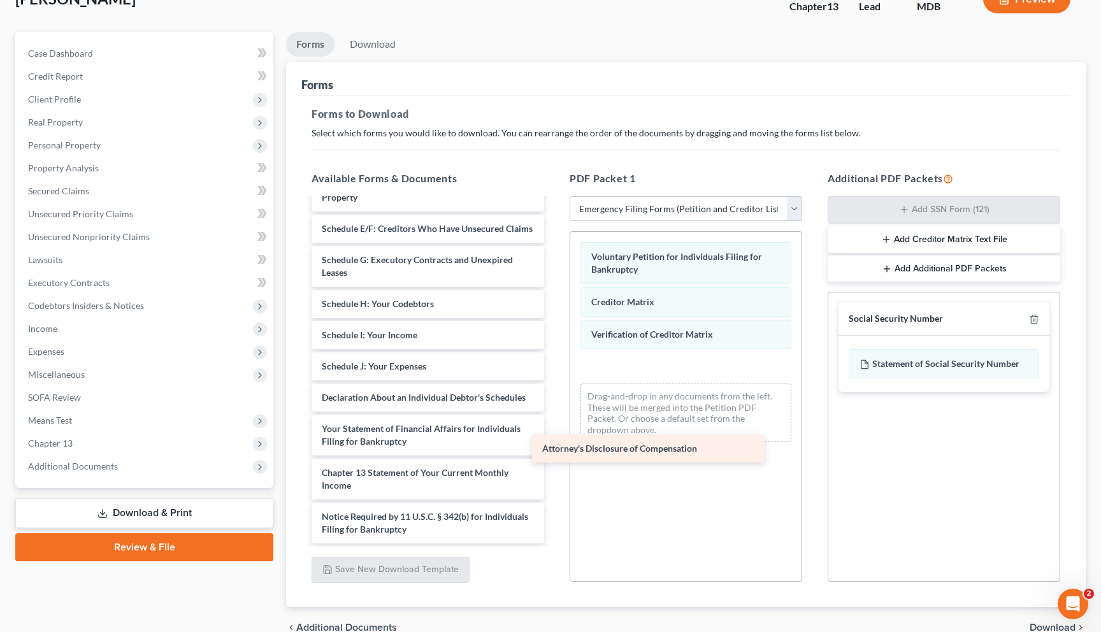
drag, startPoint x: 458, startPoint y: 525, endPoint x: 679, endPoint y: 445, distance: 234.6
click at [554, 445] on div "Attorney's Disclosure of Compensation Summary of Your Assets and Liabilities Sc…" at bounding box center [427, 310] width 253 height 466
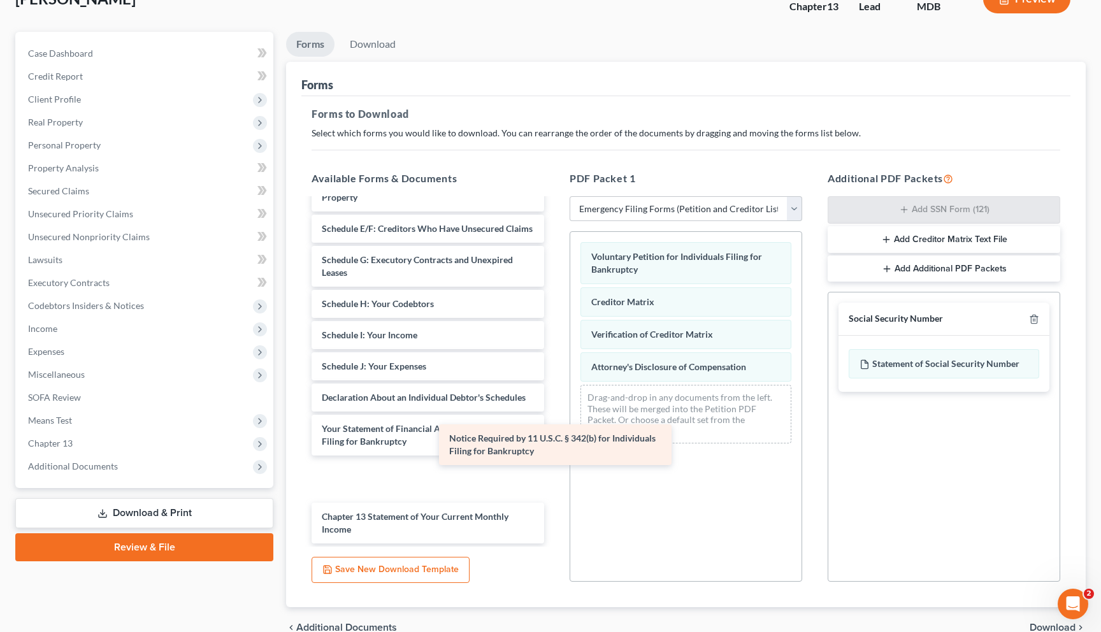
scroll to position [78, 0]
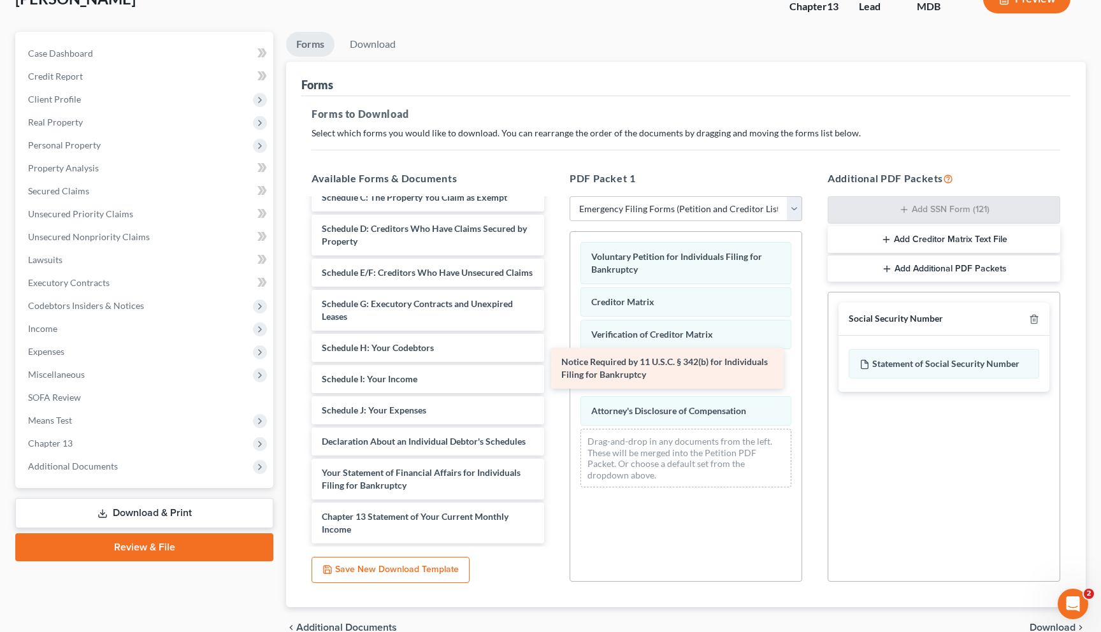
drag, startPoint x: 382, startPoint y: 519, endPoint x: 621, endPoint y: 364, distance: 284.9
click at [554, 364] on div "Notice Required by 11 U.S.C. § 342(b) for Individuals Filing for Bankruptcy Sum…" at bounding box center [427, 332] width 253 height 422
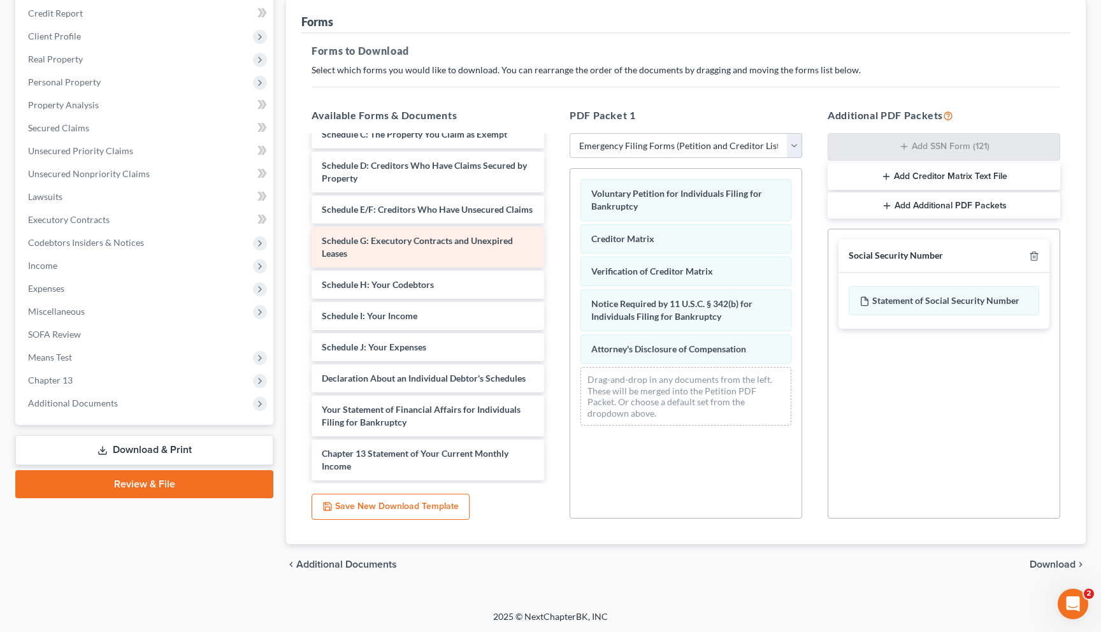
scroll to position [154, 0]
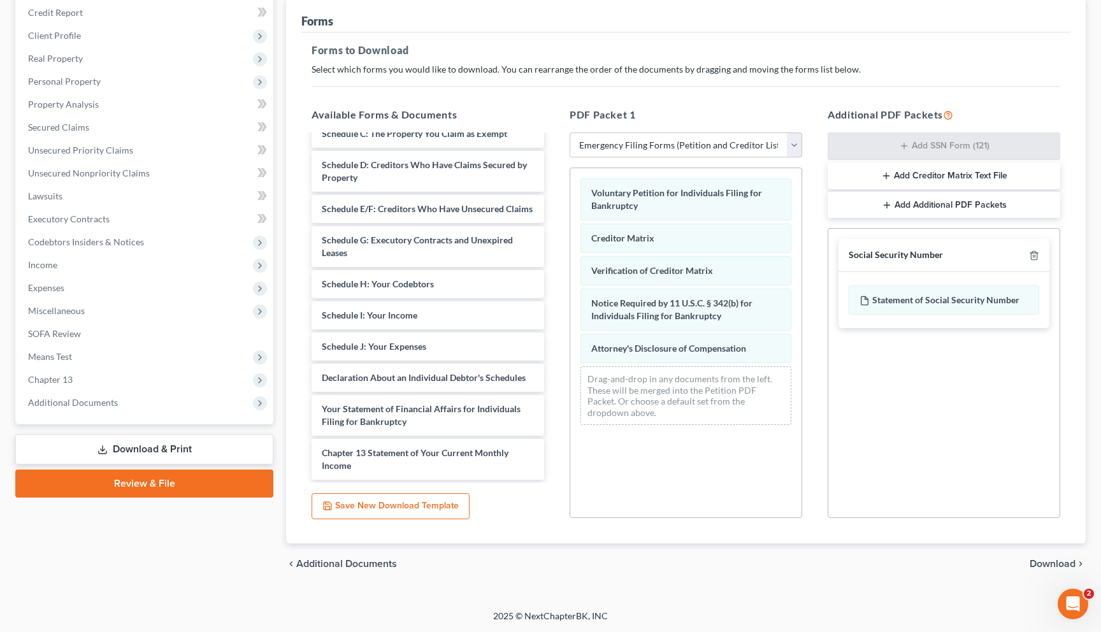
click at [621, 562] on span "Download" at bounding box center [1053, 564] width 46 height 10
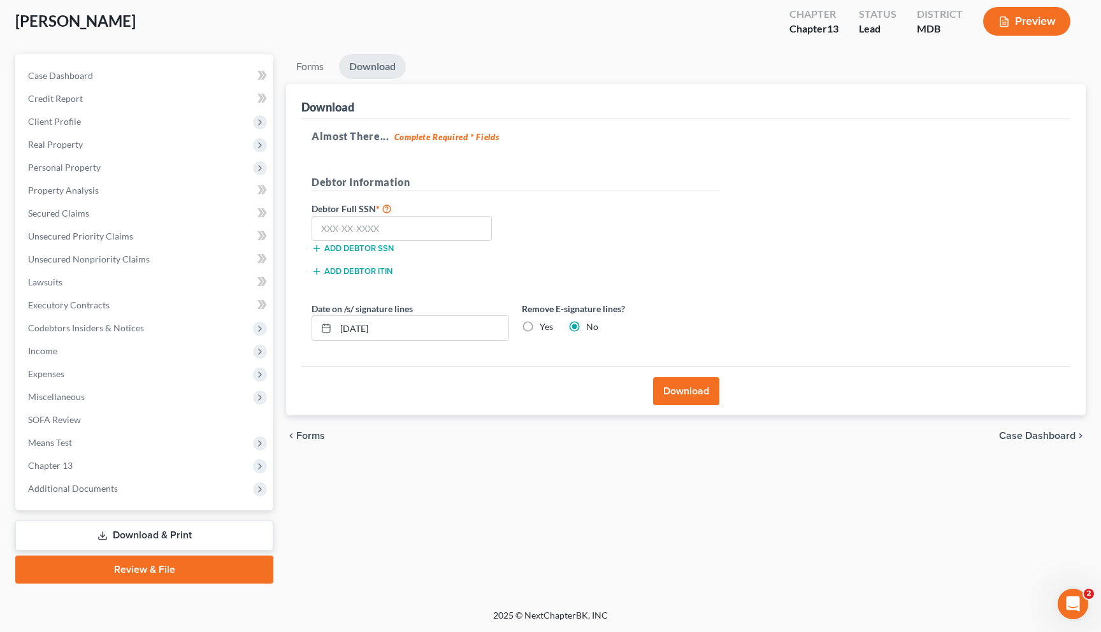
scroll to position [67, 0]
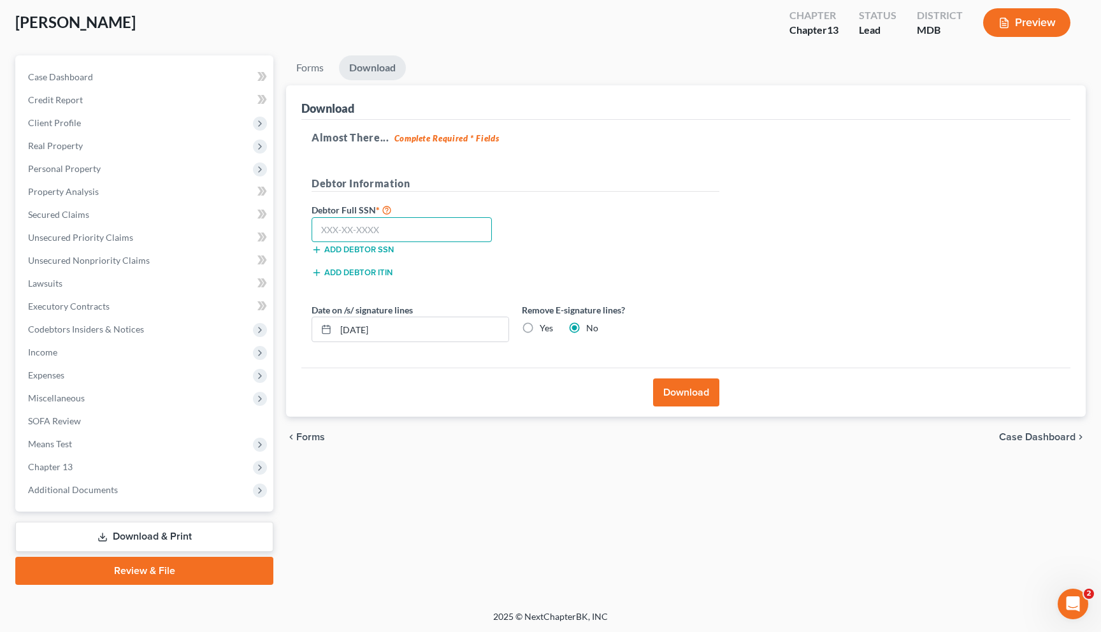
click at [340, 235] on input "text" at bounding box center [402, 229] width 180 height 25
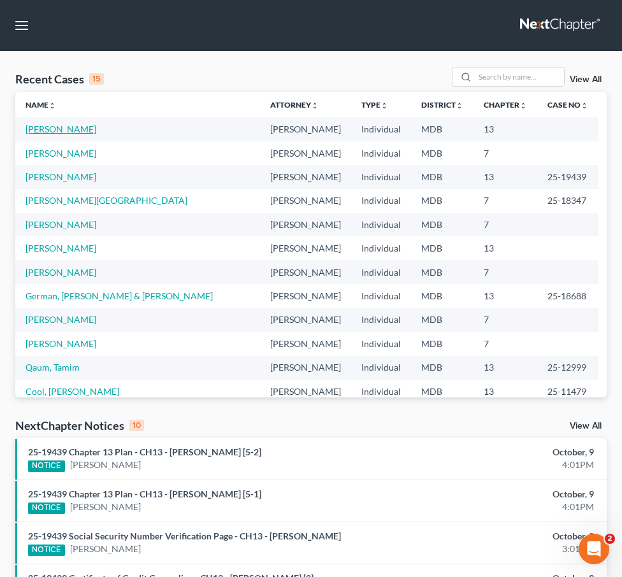
click at [40, 131] on link "[PERSON_NAME]" at bounding box center [60, 129] width 71 height 11
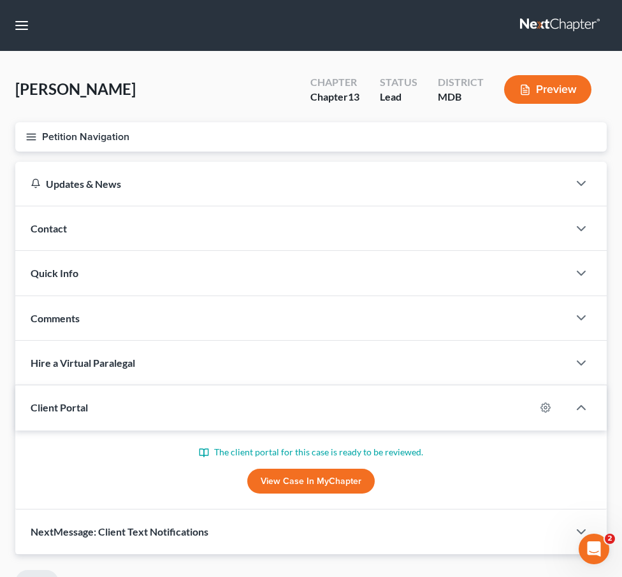
click at [27, 146] on button "Petition Navigation" at bounding box center [310, 136] width 591 height 29
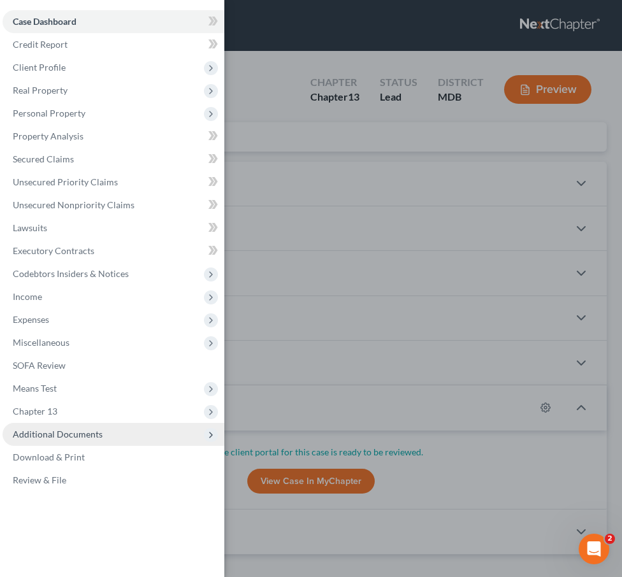
click at [52, 426] on span "Additional Documents" at bounding box center [114, 434] width 222 height 23
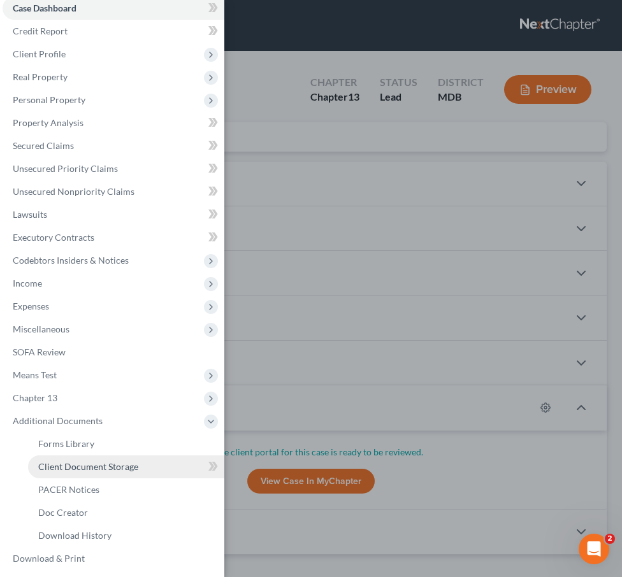
click at [63, 462] on span "Client Document Storage" at bounding box center [88, 466] width 100 height 11
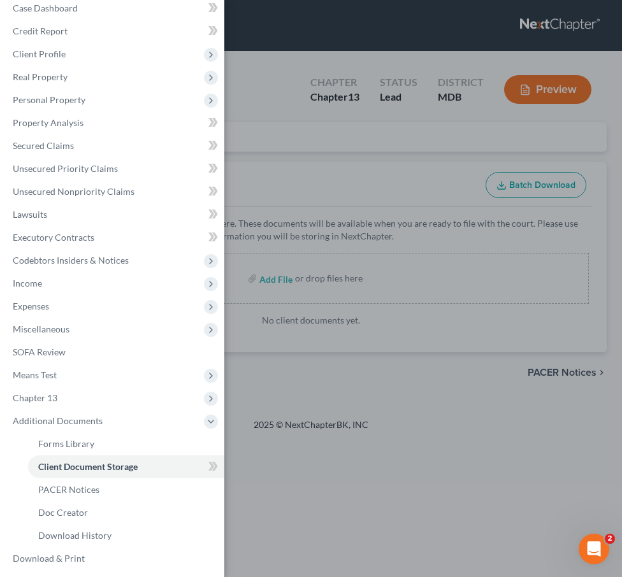
click at [285, 160] on div "Case Dashboard Payments Invoices Payments Payments Credit Report Client Profile" at bounding box center [311, 288] width 622 height 577
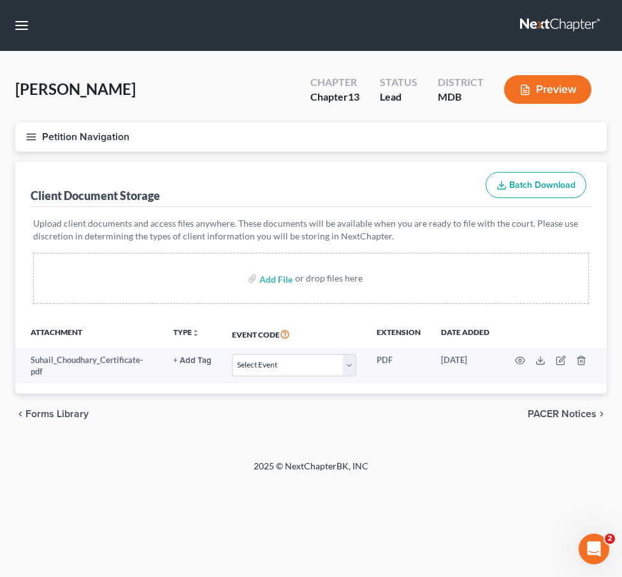
click at [31, 132] on icon "button" at bounding box center [30, 136] width 11 height 11
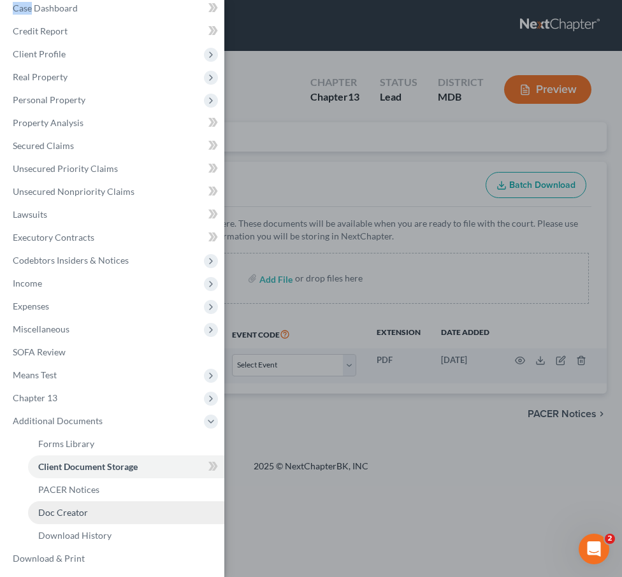
scroll to position [40, 0]
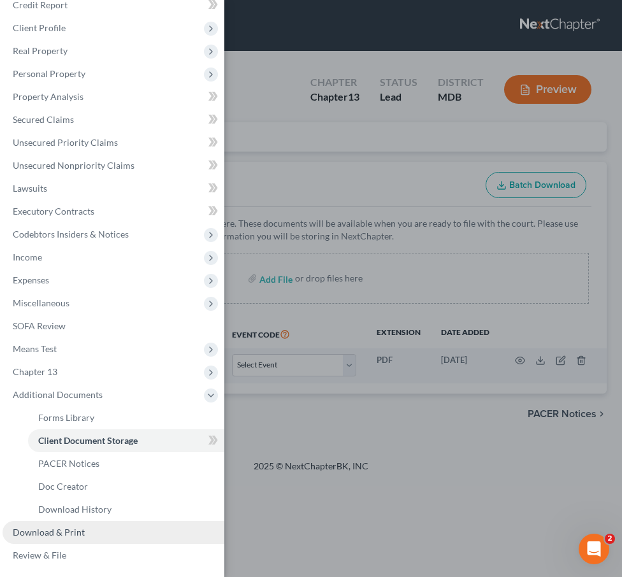
click at [57, 528] on span "Download & Print" at bounding box center [49, 532] width 72 height 11
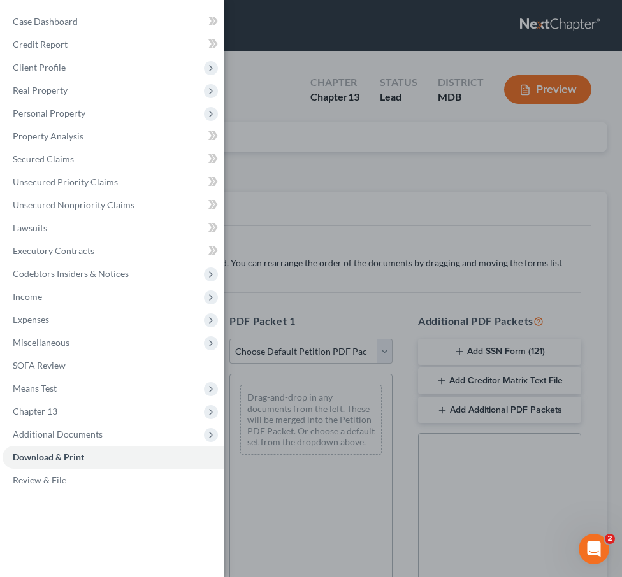
click at [334, 208] on div "Case Dashboard Payments Invoices Payments Payments Credit Report Client Profile" at bounding box center [311, 288] width 622 height 577
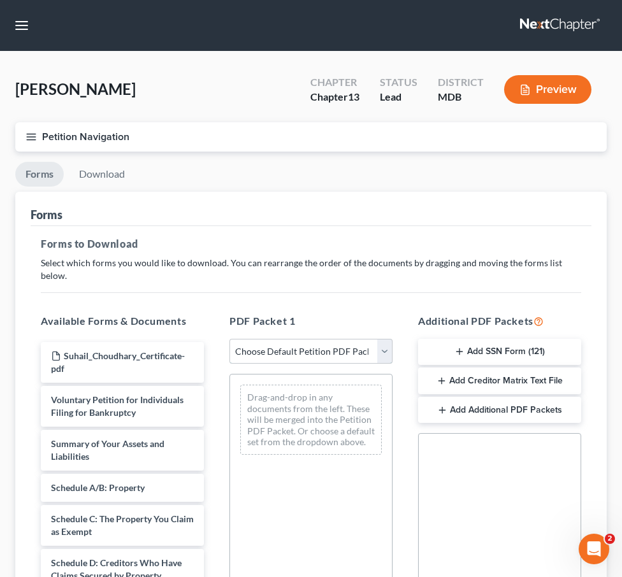
click at [385, 339] on select "Choose Default Petition PDF Packet Complete Bankruptcy Petition (all forms and …" at bounding box center [310, 351] width 163 height 25
select select "1"
click at [229, 339] on select "Choose Default Petition PDF Packet Complete Bankruptcy Petition (all forms and …" at bounding box center [310, 351] width 163 height 25
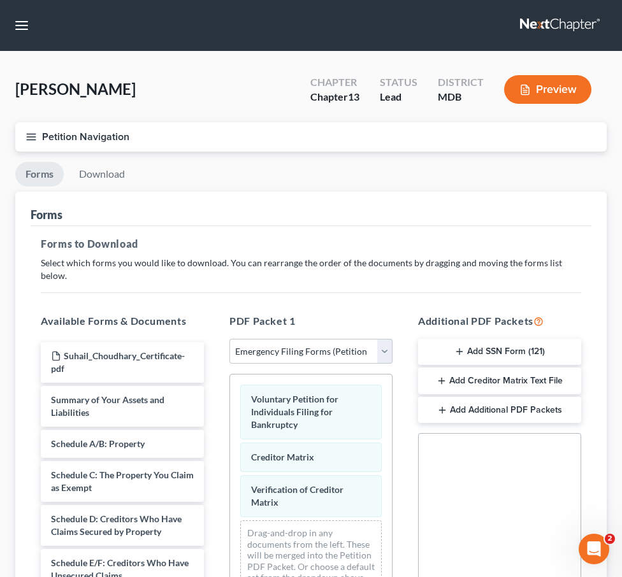
click at [467, 341] on button "Add SSN Form (121)" at bounding box center [499, 352] width 163 height 27
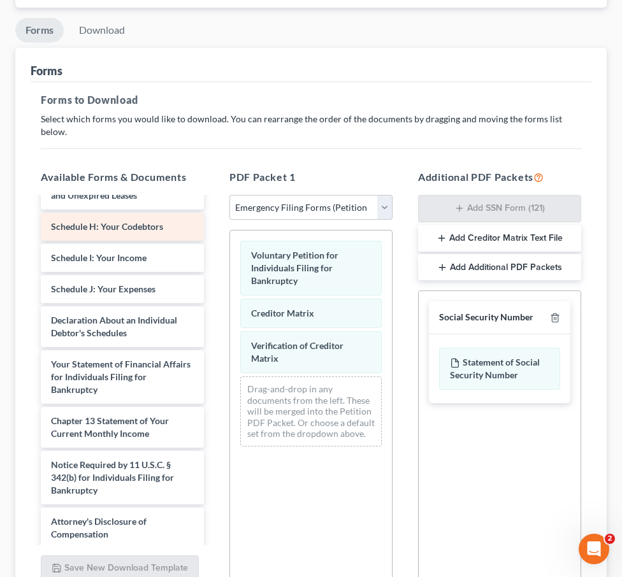
scroll to position [287, 0]
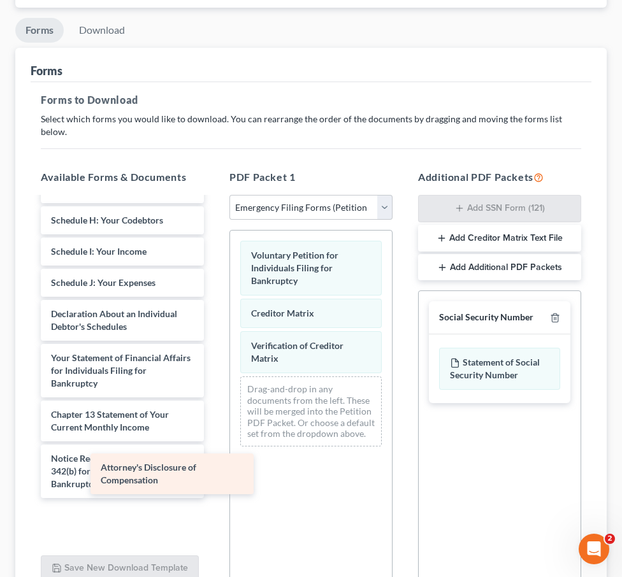
drag, startPoint x: 126, startPoint y: 510, endPoint x: 249, endPoint y: 444, distance: 140.2
click at [214, 444] on div "Attorney's Disclosure of Compensation Suhail_Choudhary_Certificate-pdf Summary …" at bounding box center [122, 226] width 183 height 631
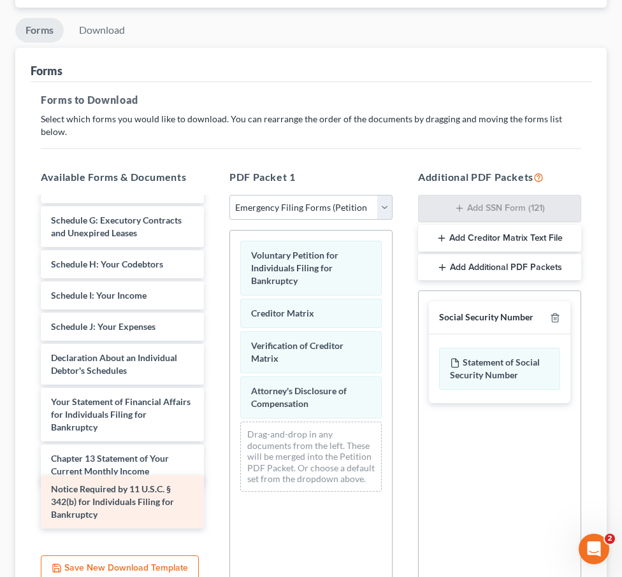
scroll to position [186, 0]
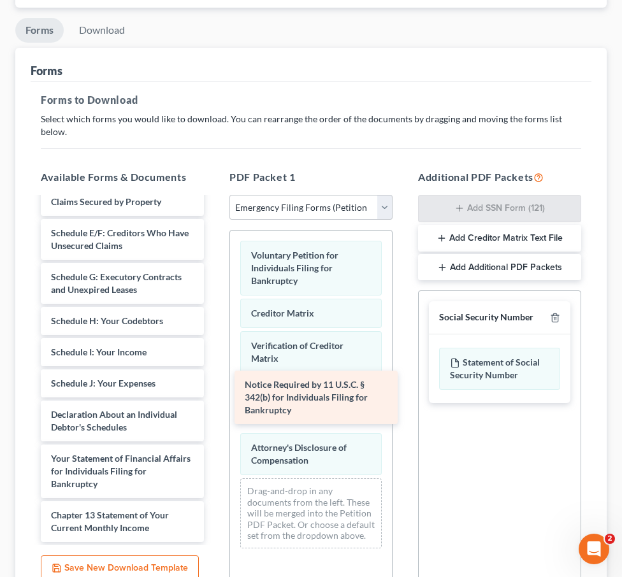
drag, startPoint x: 138, startPoint y: 503, endPoint x: 331, endPoint y: 398, distance: 220.1
click at [214, 398] on div "Notice Required by 11 U.S.C. § 342(b) for Individuals Filing for Bankruptcy Suh…" at bounding box center [122, 277] width 183 height 530
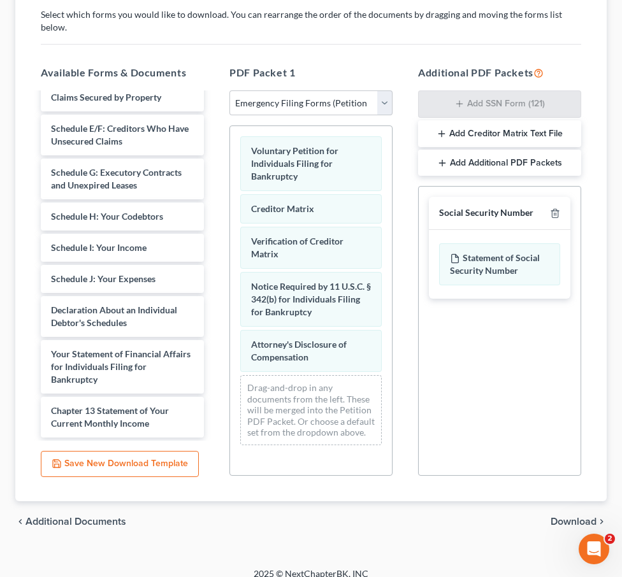
click at [575, 517] on span "Download" at bounding box center [573, 522] width 46 height 10
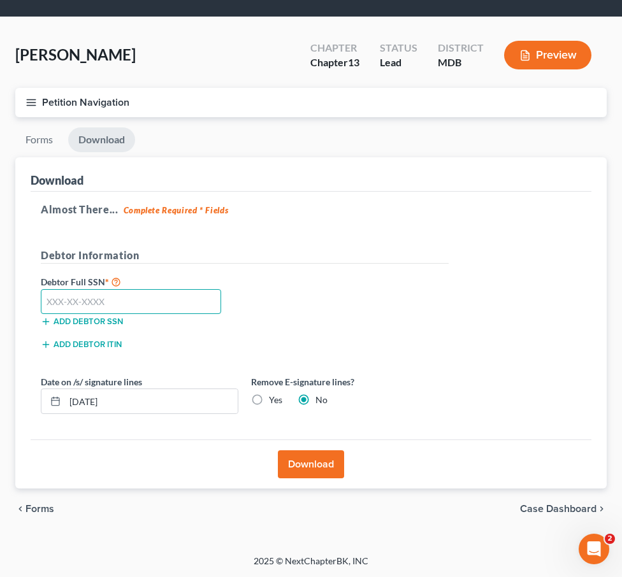
click at [168, 295] on input "text" at bounding box center [131, 301] width 180 height 25
click at [145, 304] on input "text" at bounding box center [131, 301] width 180 height 25
type input "226-35-5935"
click at [317, 461] on button "Download" at bounding box center [311, 464] width 66 height 28
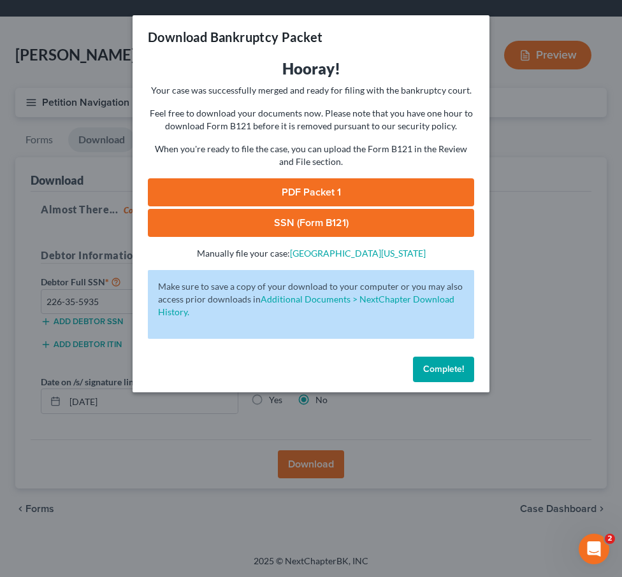
click at [270, 199] on link "PDF Packet 1" at bounding box center [311, 192] width 326 height 28
click at [301, 219] on link "SSN (Form B121)" at bounding box center [311, 223] width 326 height 28
click at [424, 361] on button "Complete!" at bounding box center [443, 369] width 61 height 25
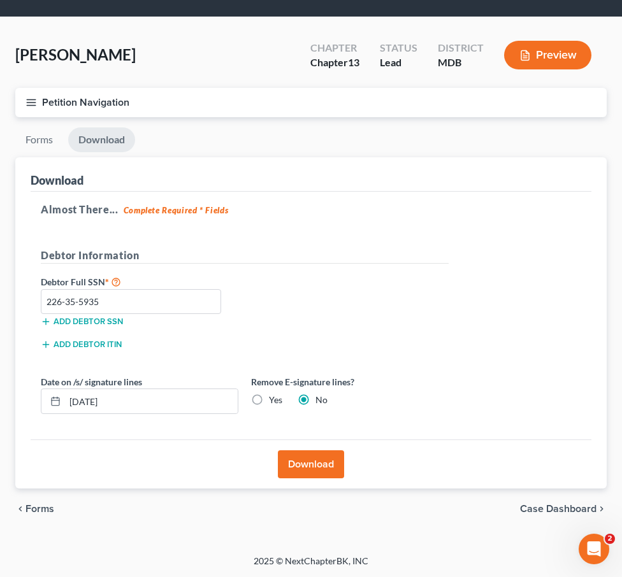
click at [29, 103] on icon "button" at bounding box center [30, 102] width 11 height 11
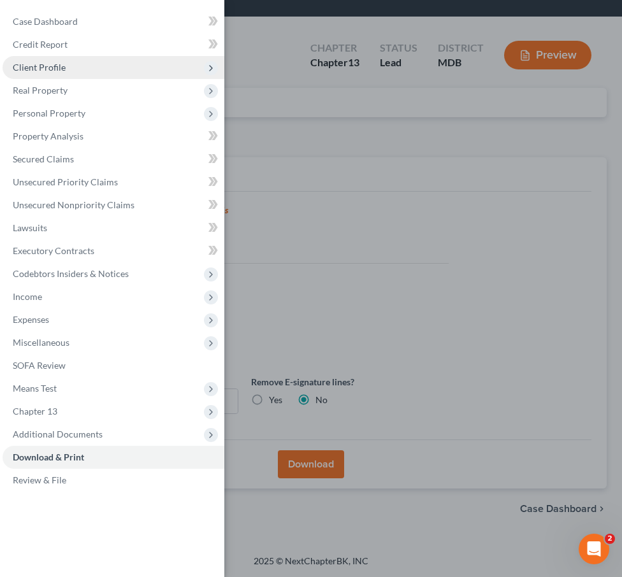
click at [32, 64] on span "Client Profile" at bounding box center [39, 67] width 53 height 11
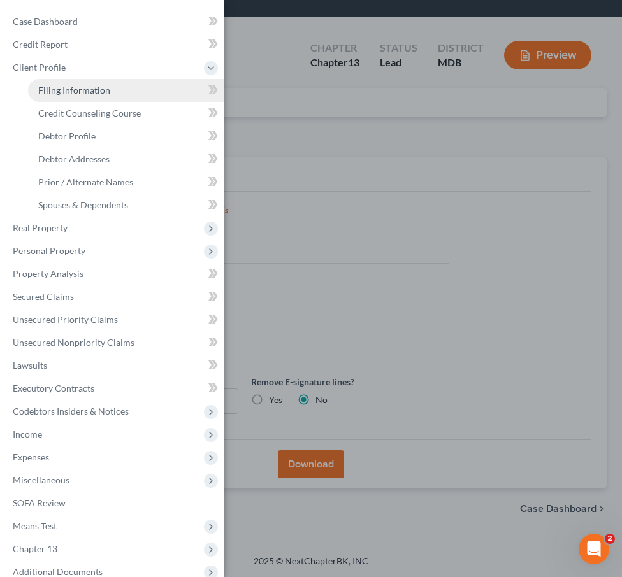
click at [42, 89] on span "Filing Information" at bounding box center [74, 90] width 72 height 11
select select "1"
select select "0"
select select "3"
select select "21"
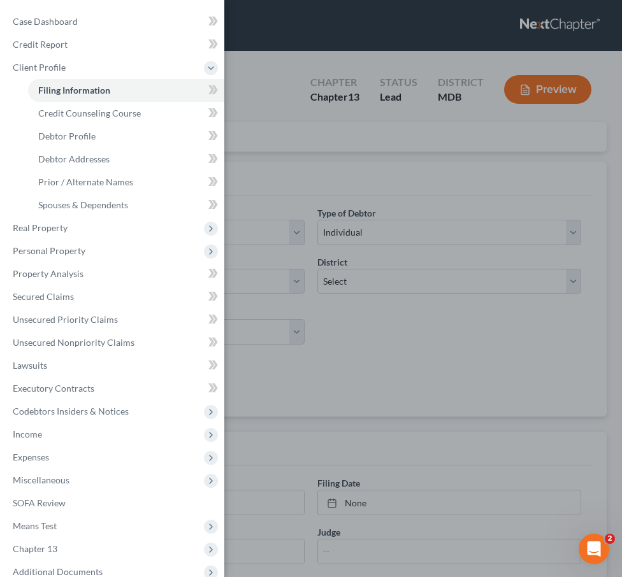
click at [307, 167] on div "Case Dashboard Payments Invoices Payments Payments Credit Report Client Profile" at bounding box center [311, 288] width 622 height 577
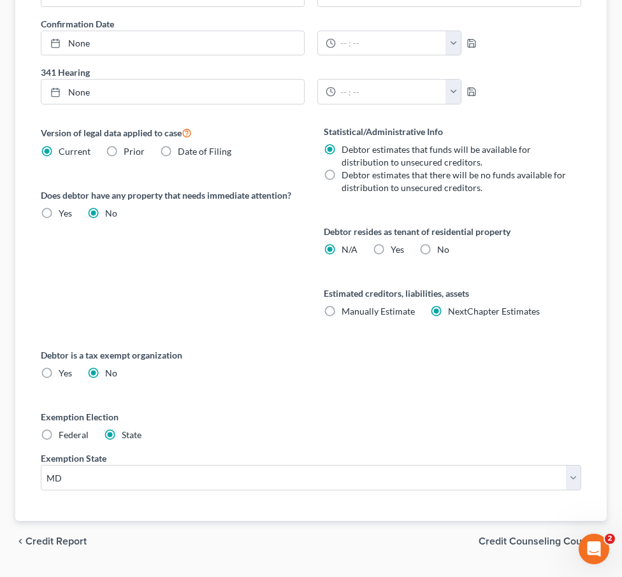
scroll to position [589, 0]
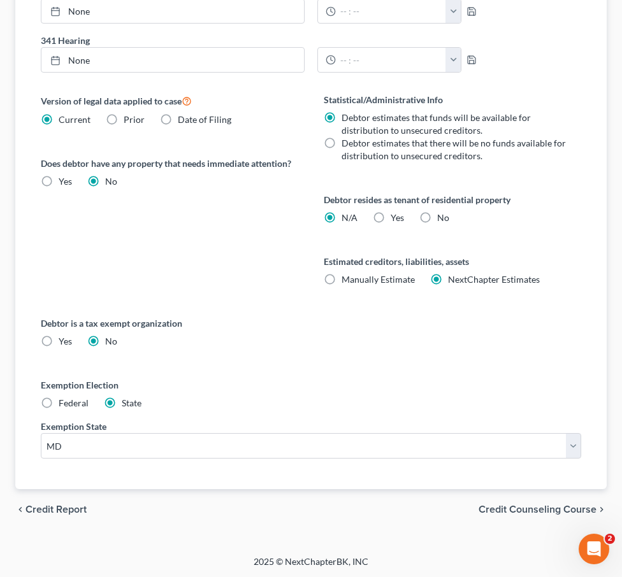
click at [437, 215] on label "No" at bounding box center [443, 218] width 12 height 13
click at [442, 215] on input "No" at bounding box center [446, 216] width 8 height 8
radio input "true"
radio input "false"
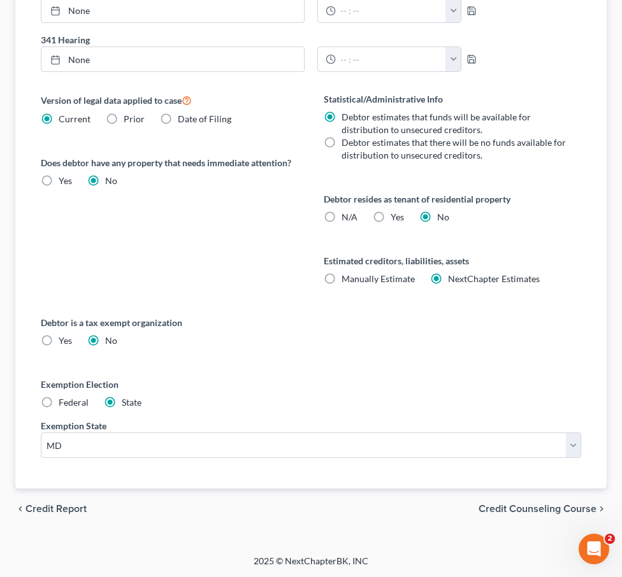
click at [512, 504] on span "Credit Counseling Course" at bounding box center [537, 509] width 118 height 10
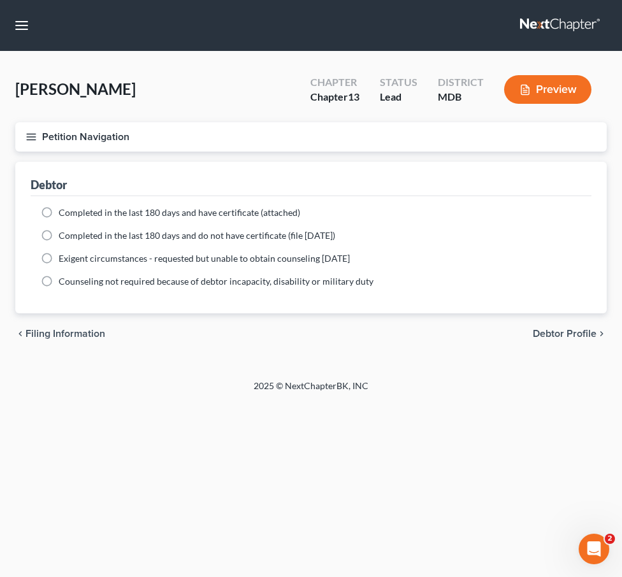
click at [59, 212] on label "Completed in the last 180 days and have certificate (attached)" at bounding box center [179, 212] width 241 height 13
click at [64, 212] on input "Completed in the last 180 days and have certificate (attached)" at bounding box center [68, 210] width 8 height 8
radio input "true"
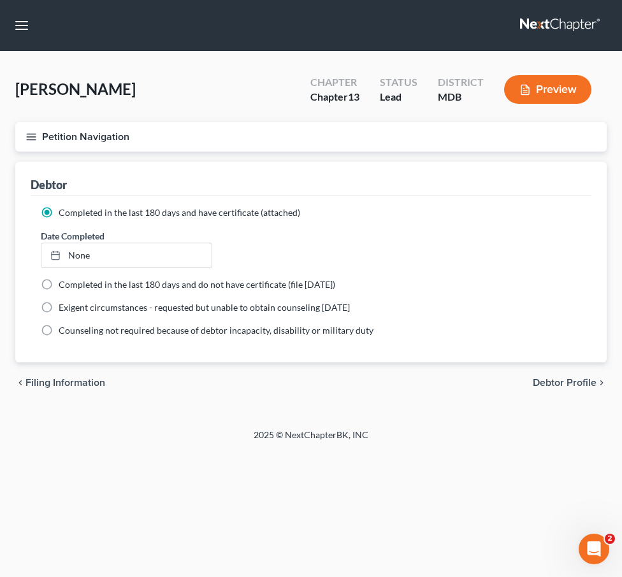
click at [565, 384] on span "Debtor Profile" at bounding box center [565, 383] width 64 height 10
select select "0"
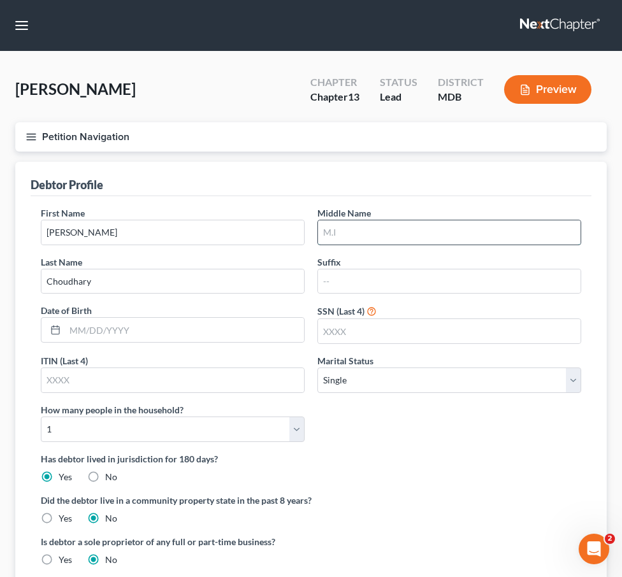
click at [391, 226] on input "text" at bounding box center [449, 232] width 262 height 24
type input "Masood"
click at [412, 333] on input "text" at bounding box center [449, 331] width 262 height 24
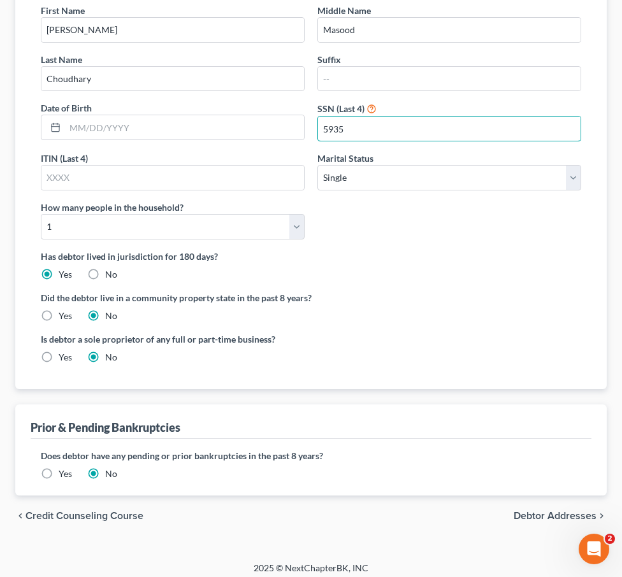
scroll to position [209, 0]
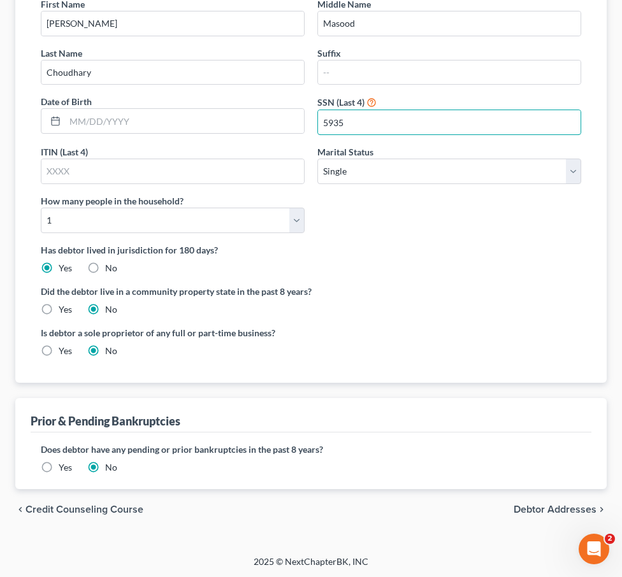
type input "5935"
click at [557, 507] on span "Debtor Addresses" at bounding box center [555, 510] width 83 height 10
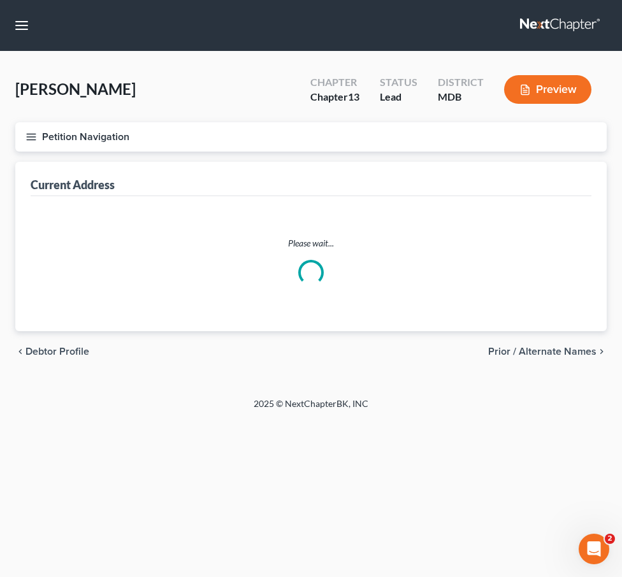
select select "0"
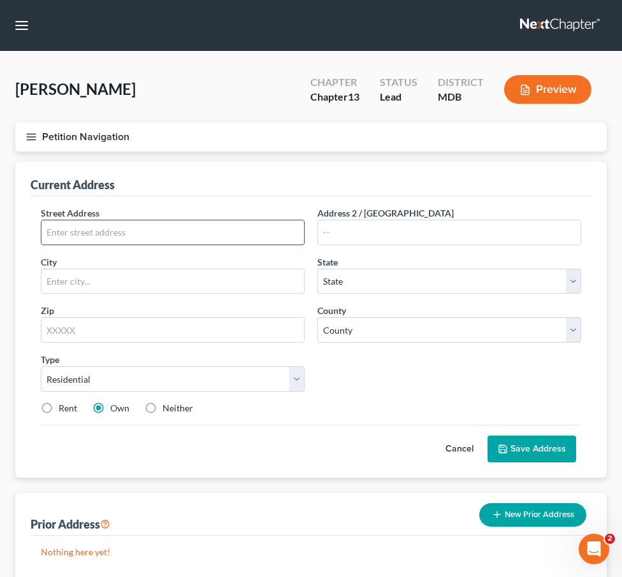
click at [183, 233] on input "text" at bounding box center [172, 232] width 262 height 24
click at [168, 225] on input "text" at bounding box center [172, 232] width 262 height 24
type input "12609 Barton Dr."
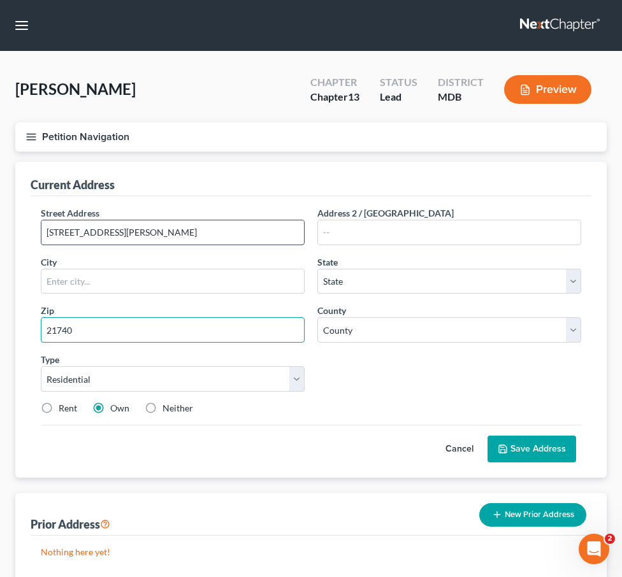
type input "21740"
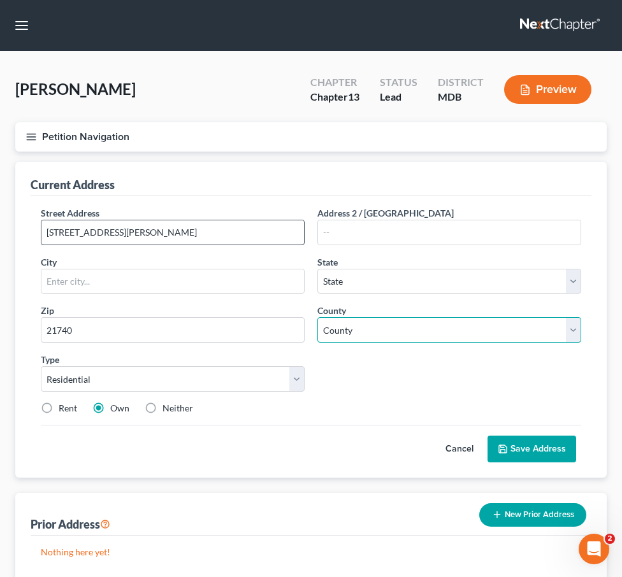
type input "Hagerstown"
select select "21"
click at [376, 326] on select "County" at bounding box center [449, 329] width 264 height 25
select select "21"
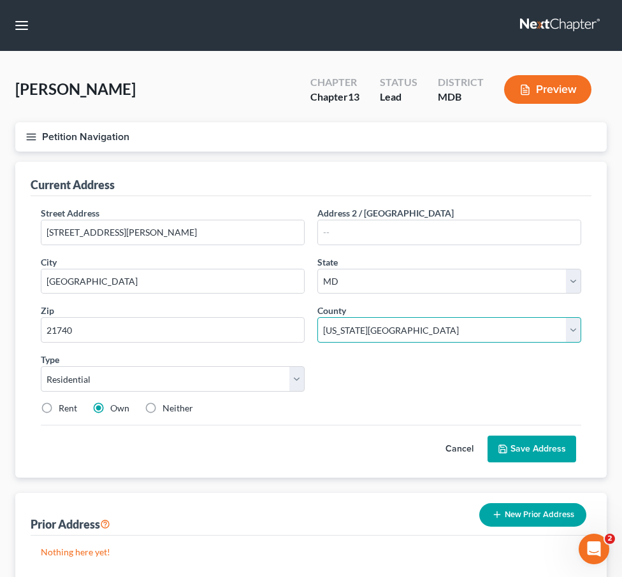
click at [317, 317] on select "County Allegany County Anne Arundel County Baltimore County Baltimore city Calv…" at bounding box center [449, 329] width 264 height 25
click at [530, 445] on button "Save Address" at bounding box center [531, 449] width 89 height 27
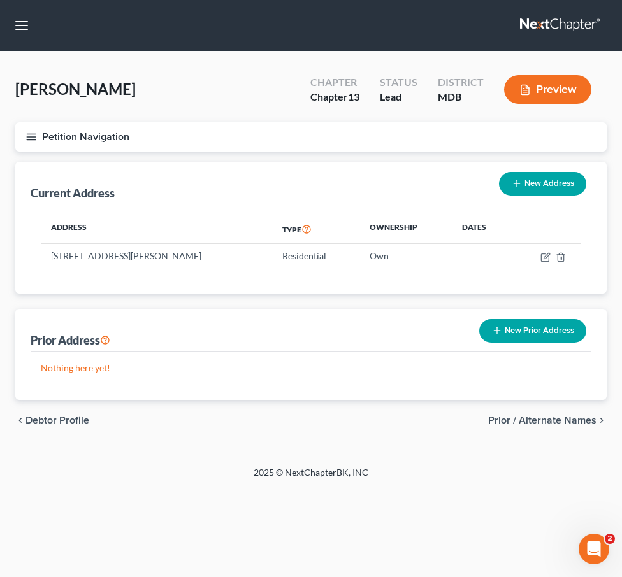
click at [509, 420] on span "Prior / Alternate Names" at bounding box center [542, 420] width 108 height 10
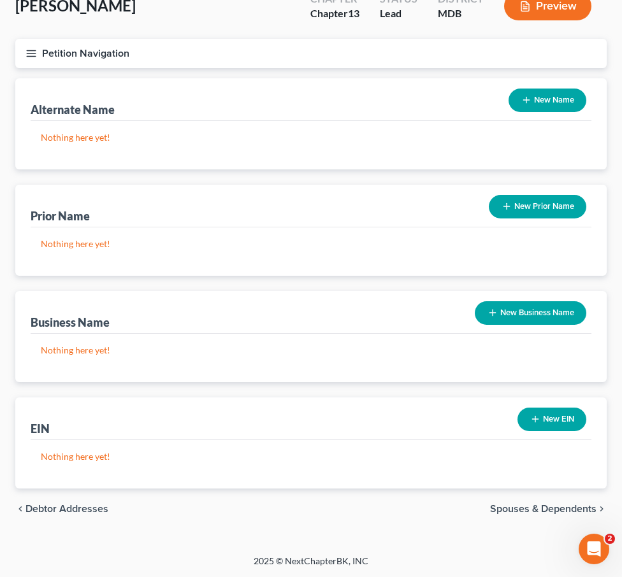
click at [500, 512] on span "Spouses & Dependents" at bounding box center [543, 509] width 106 height 10
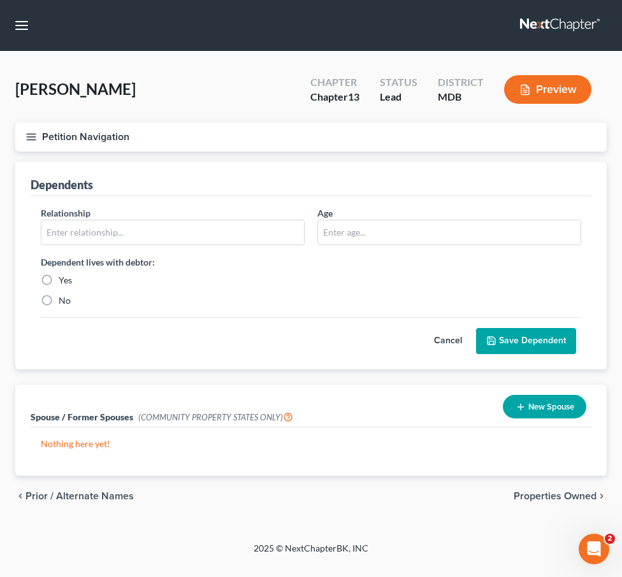
click at [540, 496] on span "Properties Owned" at bounding box center [555, 496] width 83 height 10
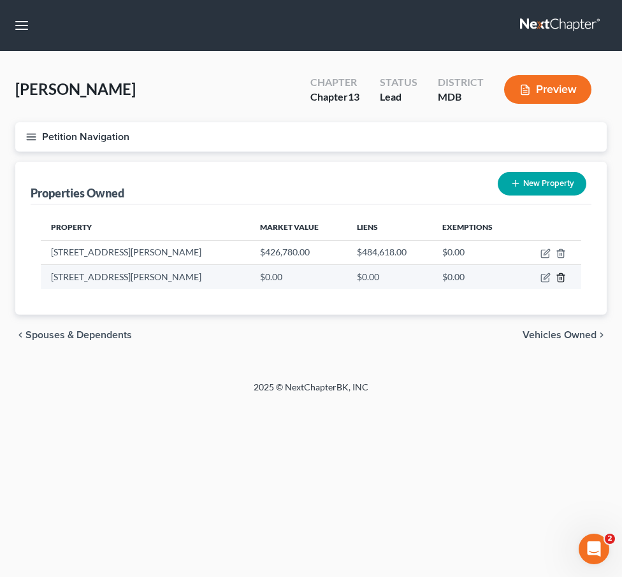
click at [560, 278] on icon "button" at bounding box center [561, 278] width 10 height 10
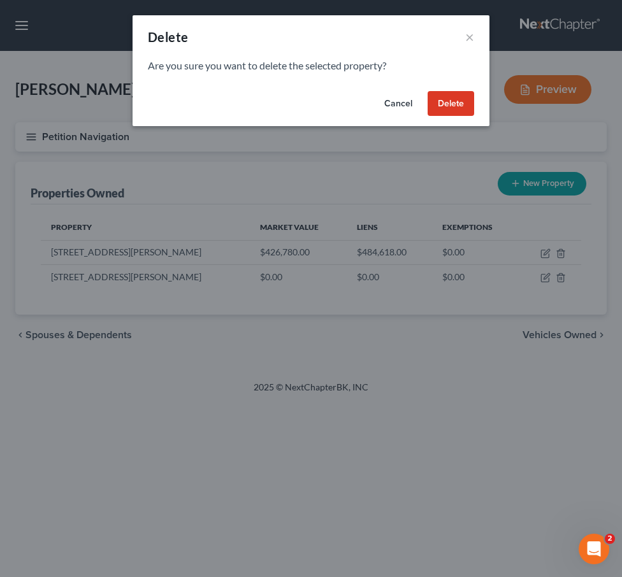
click at [461, 101] on button "Delete" at bounding box center [450, 103] width 47 height 25
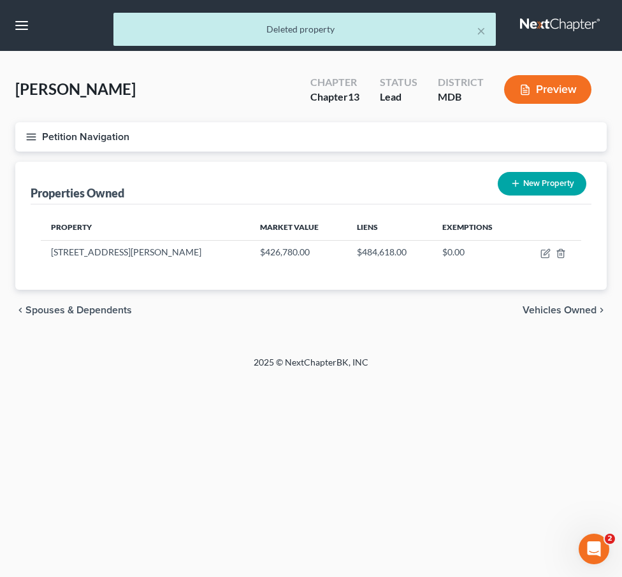
click at [33, 134] on icon "button" at bounding box center [30, 136] width 11 height 11
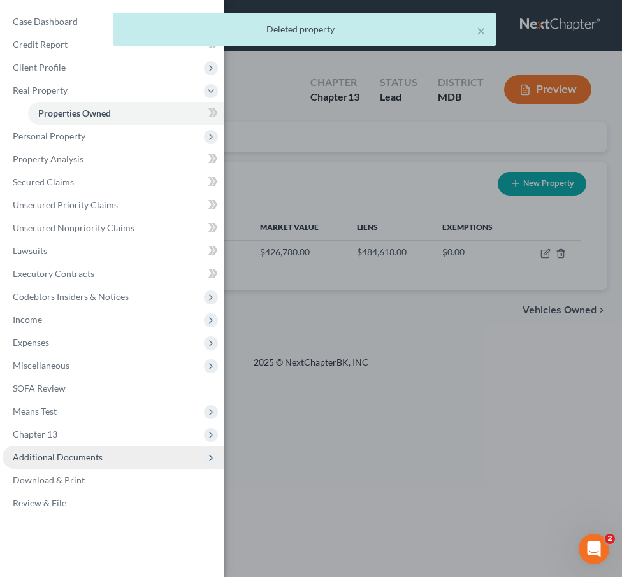
click at [98, 457] on span "Additional Documents" at bounding box center [58, 457] width 90 height 11
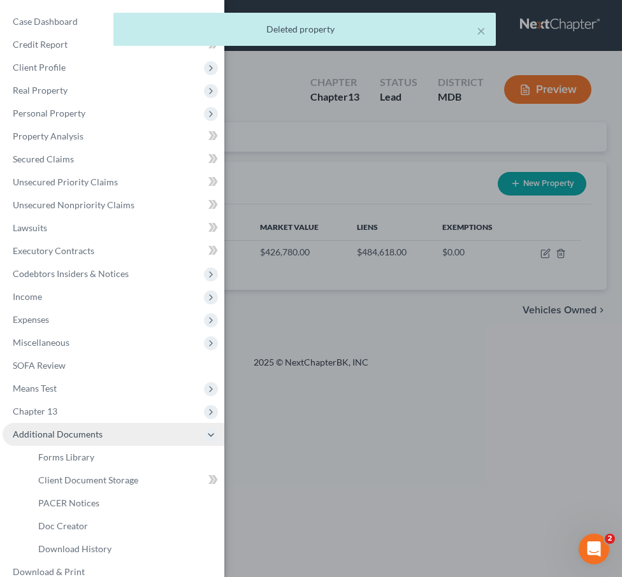
scroll to position [40, 0]
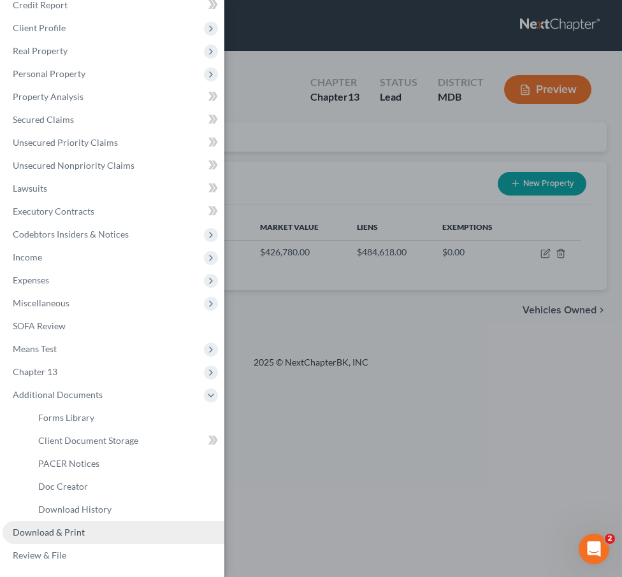
click at [76, 533] on span "Download & Print" at bounding box center [49, 532] width 72 height 11
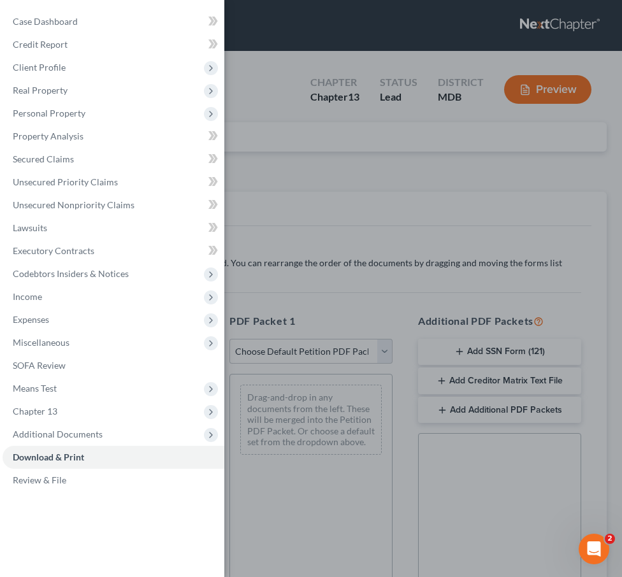
click at [303, 182] on div "Case Dashboard Payments Invoices Payments Payments Credit Report Client Profile" at bounding box center [311, 288] width 622 height 577
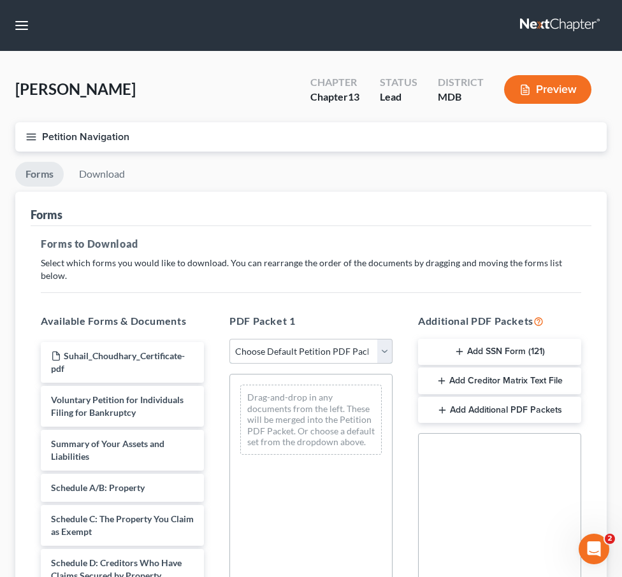
click at [385, 339] on select "Choose Default Petition PDF Packet Complete Bankruptcy Petition (all forms and …" at bounding box center [310, 351] width 163 height 25
select select "1"
click at [229, 339] on select "Choose Default Petition PDF Packet Complete Bankruptcy Petition (all forms and …" at bounding box center [310, 351] width 163 height 25
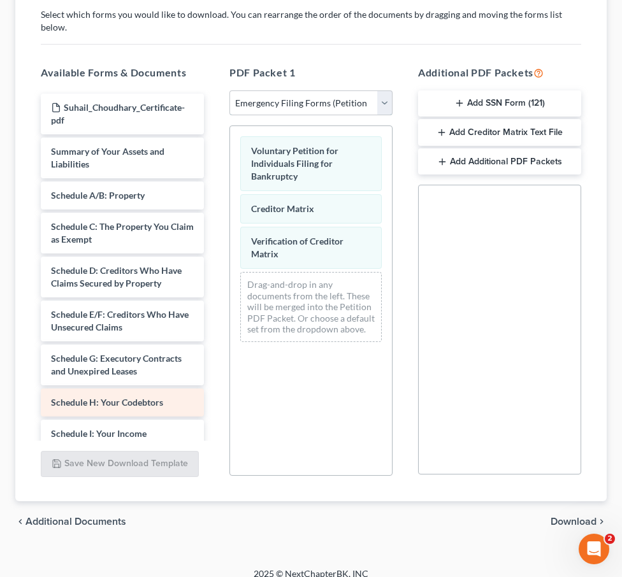
scroll to position [287, 0]
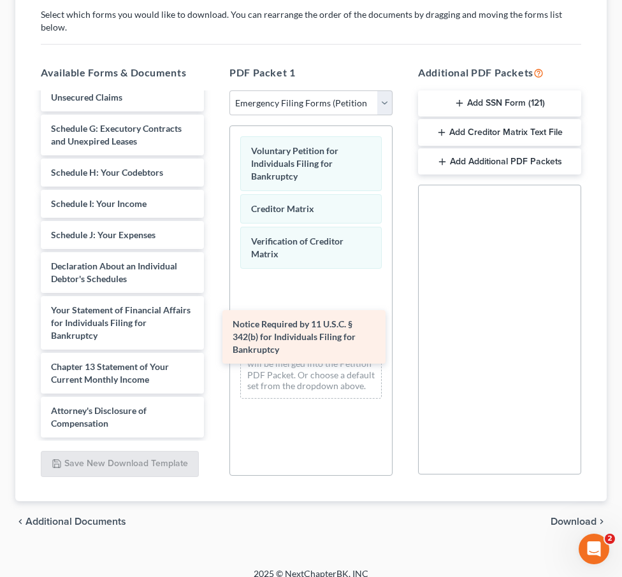
drag, startPoint x: 98, startPoint y: 345, endPoint x: 282, endPoint y: 326, distance: 184.4
click at [214, 327] on div "Notice Required by 11 U.S.C. § 342(b) for Individuals Filing for Bankruptcy Suh…" at bounding box center [122, 151] width 183 height 574
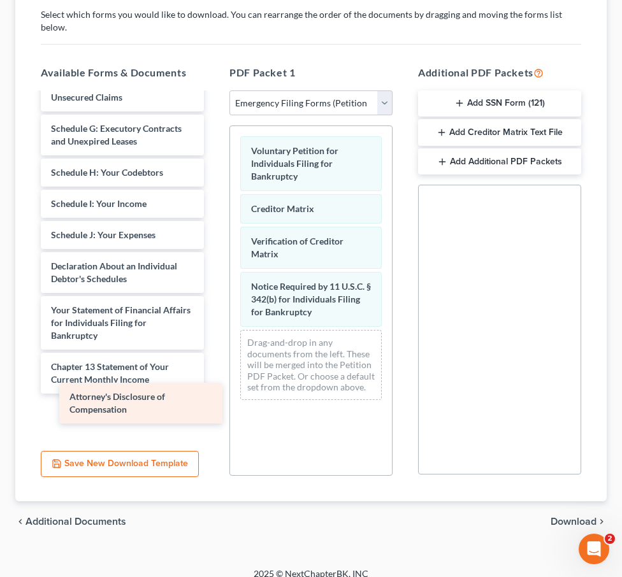
scroll to position [186, 0]
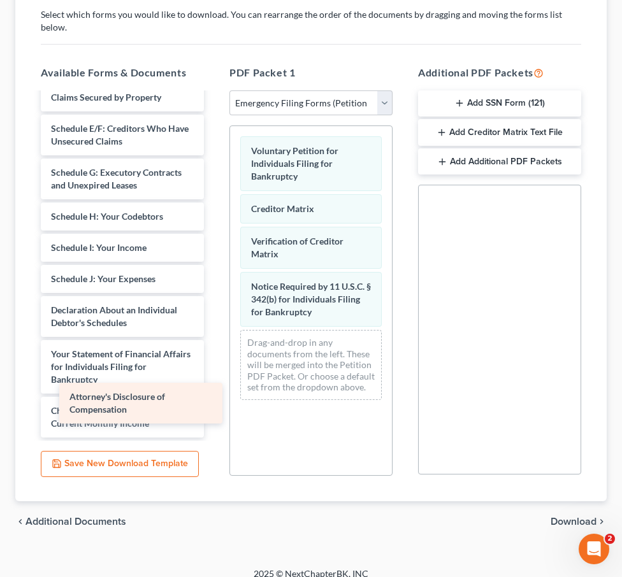
drag, startPoint x: 117, startPoint y: 405, endPoint x: 332, endPoint y: 347, distance: 222.4
click at [214, 347] on div "Attorney's Disclosure of Compensation Suhail_Choudhary_Certificate-pdf Summary …" at bounding box center [122, 195] width 183 height 574
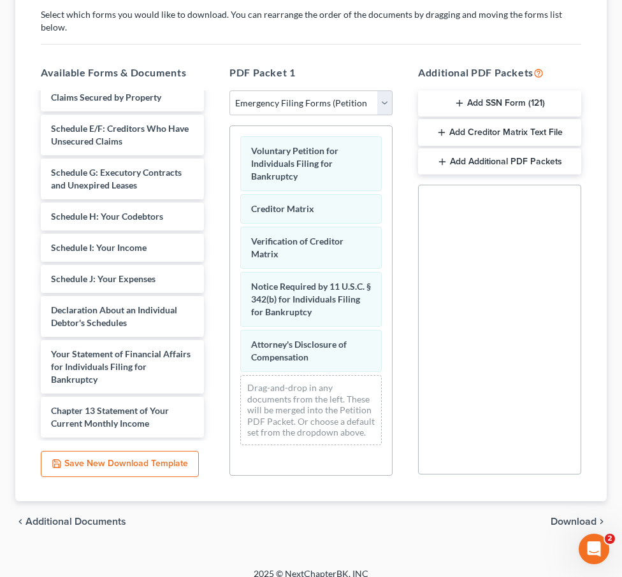
click at [556, 517] on span "Download" at bounding box center [573, 522] width 46 height 10
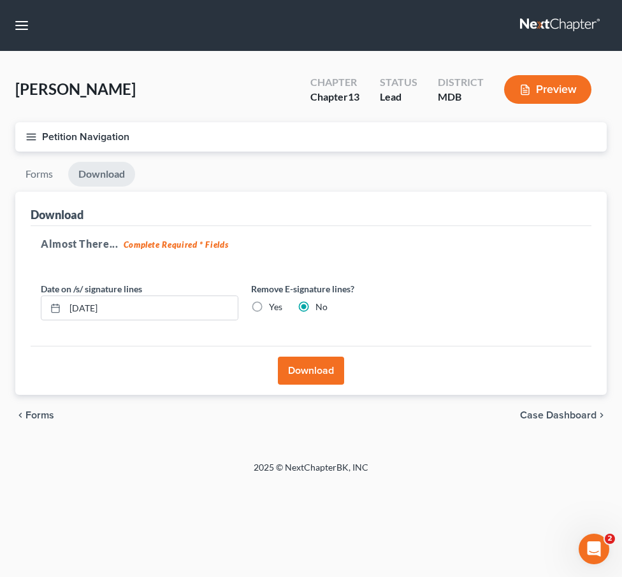
scroll to position [0, 0]
click at [284, 370] on button "Download" at bounding box center [311, 371] width 66 height 28
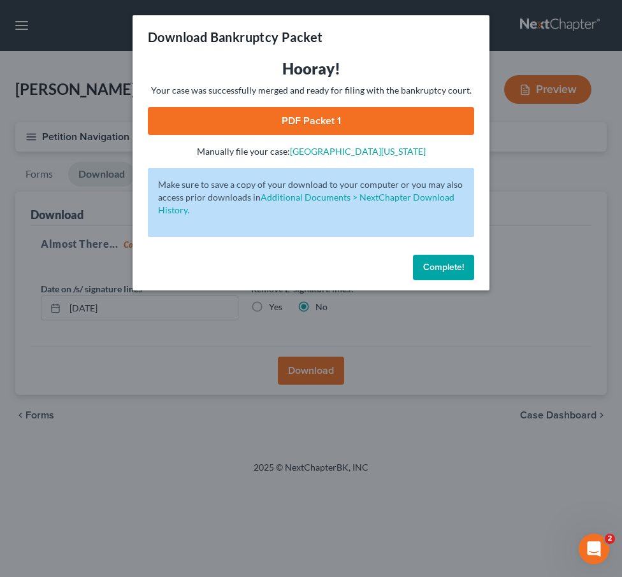
click at [365, 124] on link "PDF Packet 1" at bounding box center [311, 121] width 326 height 28
click at [442, 268] on span "Complete!" at bounding box center [443, 267] width 41 height 11
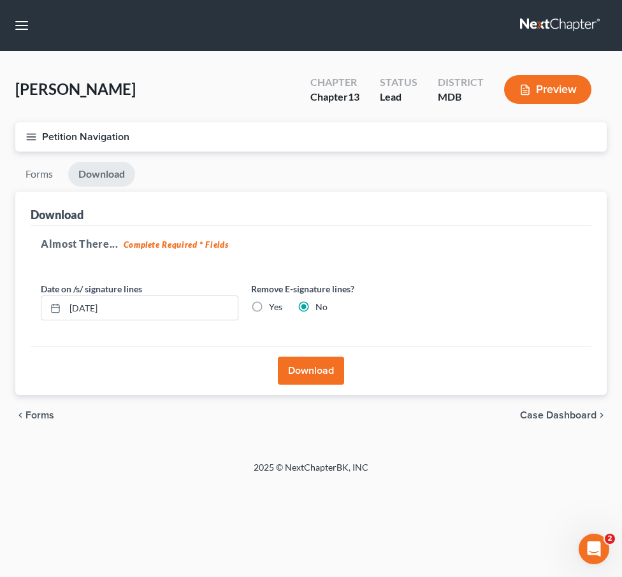
click at [25, 133] on icon "button" at bounding box center [30, 136] width 11 height 11
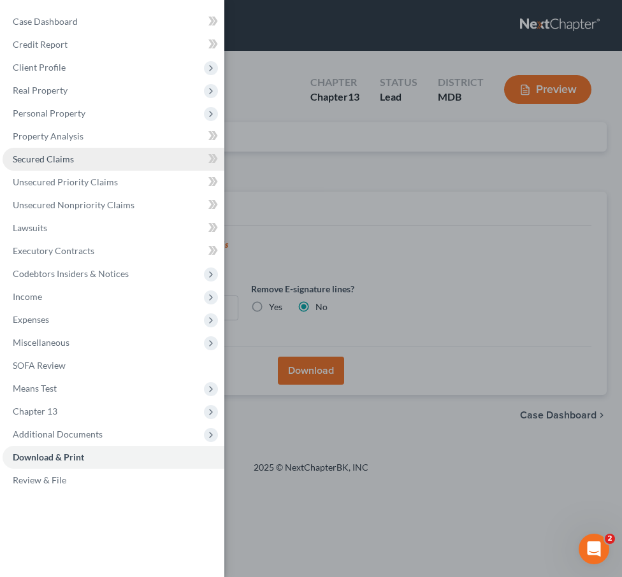
click at [50, 159] on span "Secured Claims" at bounding box center [43, 159] width 61 height 11
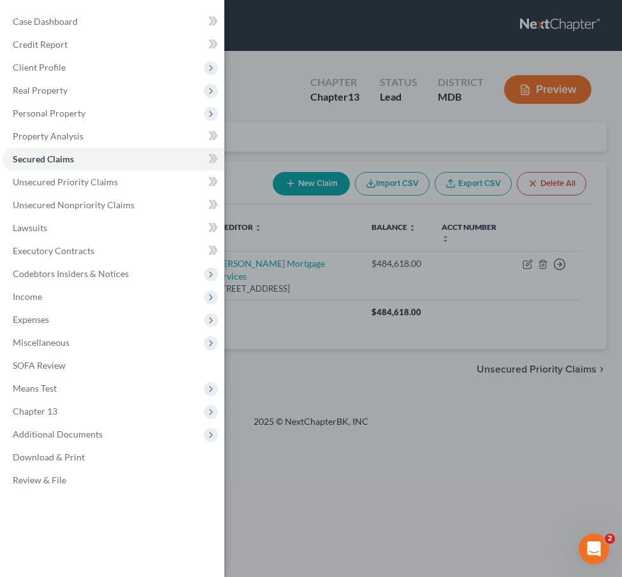
click at [313, 189] on div "Case Dashboard Payments Invoices Payments Payments Credit Report Client Profile" at bounding box center [311, 288] width 622 height 577
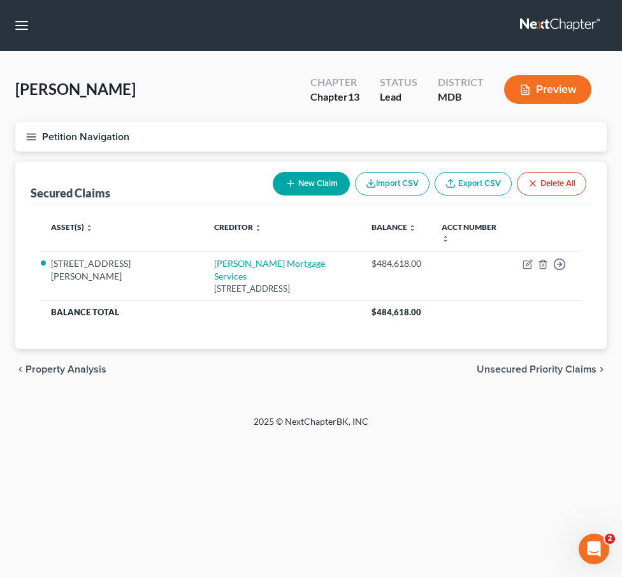
click at [313, 189] on button "New Claim" at bounding box center [311, 184] width 77 height 24
select select "0"
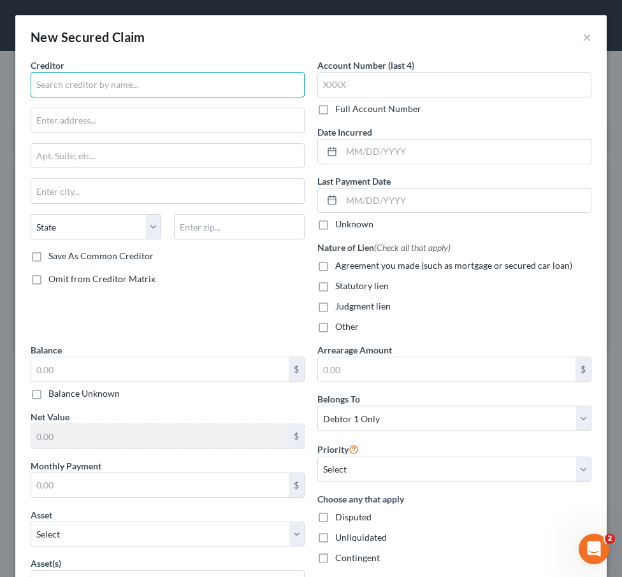
click at [76, 84] on input "text" at bounding box center [168, 84] width 274 height 25
type input "City of Hagerstown"
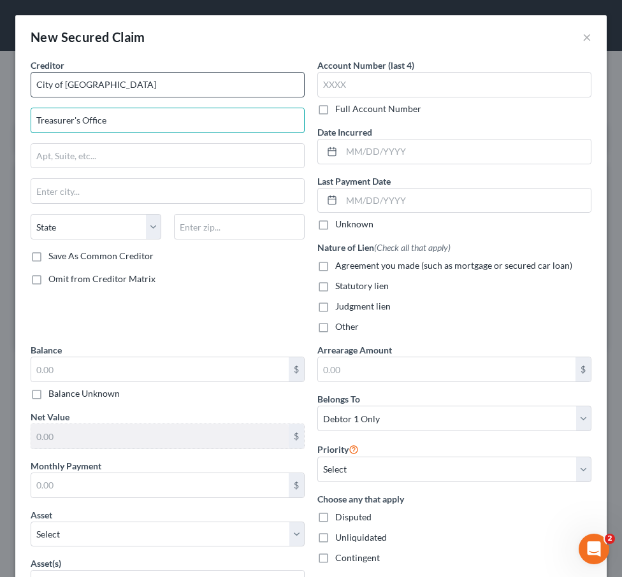
type input "Treasurer's Office"
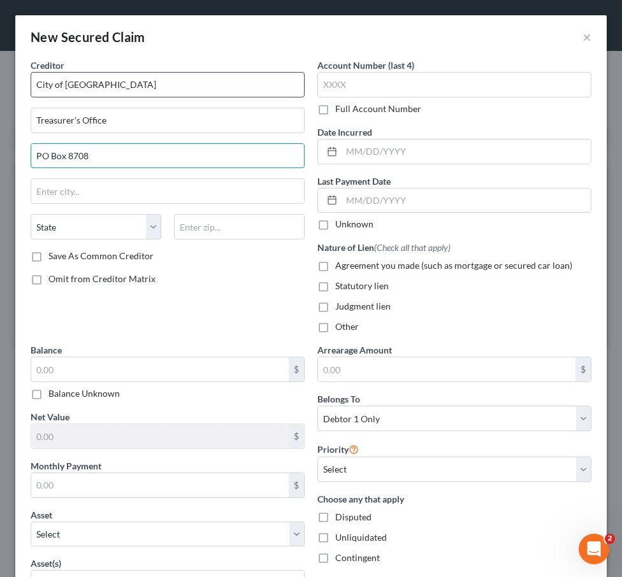
type input "PO Box 8708"
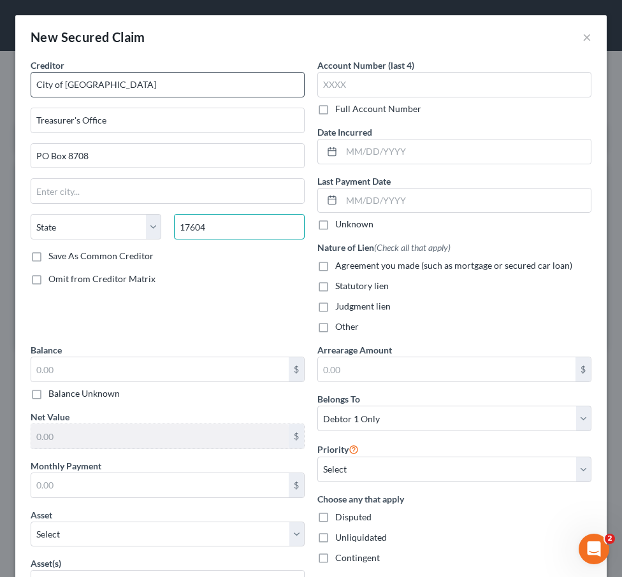
type input "17604"
type input "Lancaster"
select select "39"
drag, startPoint x: 130, startPoint y: 83, endPoint x: -50, endPoint y: 79, distance: 180.4
click at [0, 79] on html "Home New Case Client Portal Law Office of David Cahn, LLC david@cahnlawoffice.c…" at bounding box center [311, 288] width 622 height 577
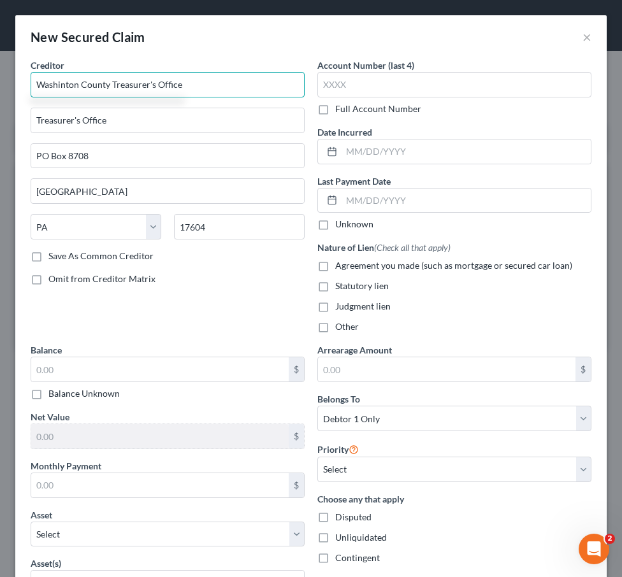
type input "Washinton County Treasurer's Office"
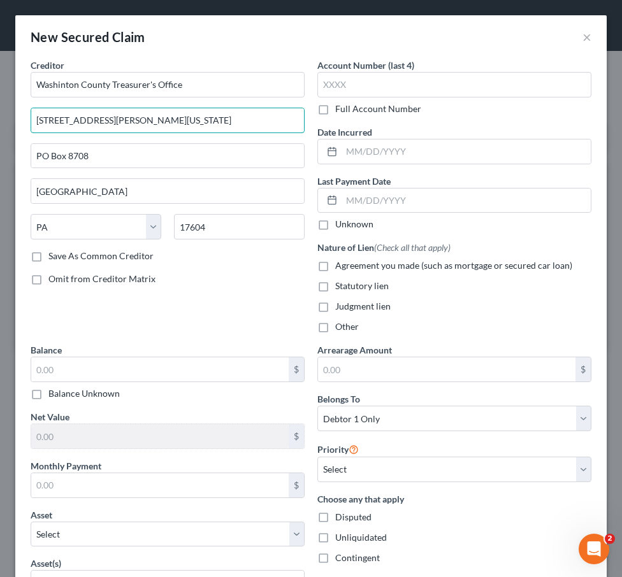
type input "35 W. Washington St., Ste. 102"
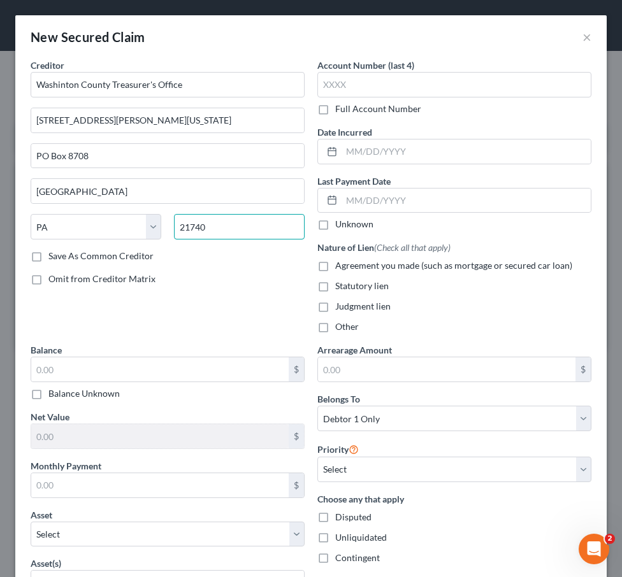
type input "21740"
type input "Hagerstown"
select select "21"
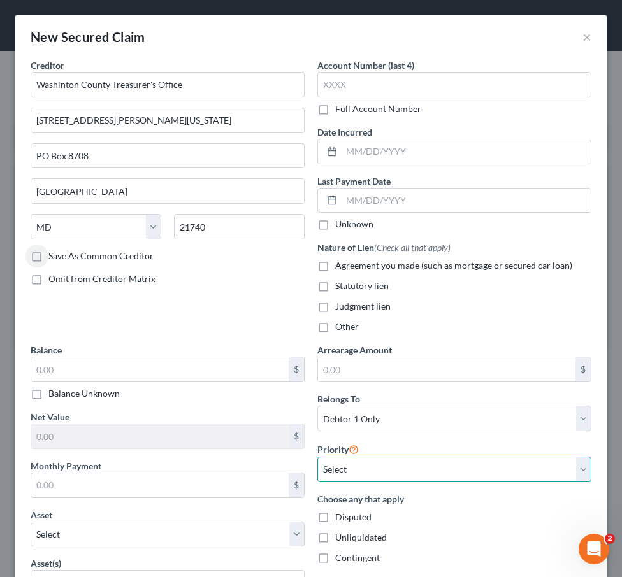
click at [353, 467] on select "Select 1st 2nd 3rd 4th 5th 6th 7th 8th 9th 10th 11th 12th 13th 14th 15th 16th 1…" at bounding box center [454, 469] width 274 height 25
select select "1"
click at [317, 457] on select "Select 1st 2nd 3rd 4th 5th 6th 7th 8th 9th 10th 11th 12th 13th 14th 15th 16th 1…" at bounding box center [454, 469] width 274 height 25
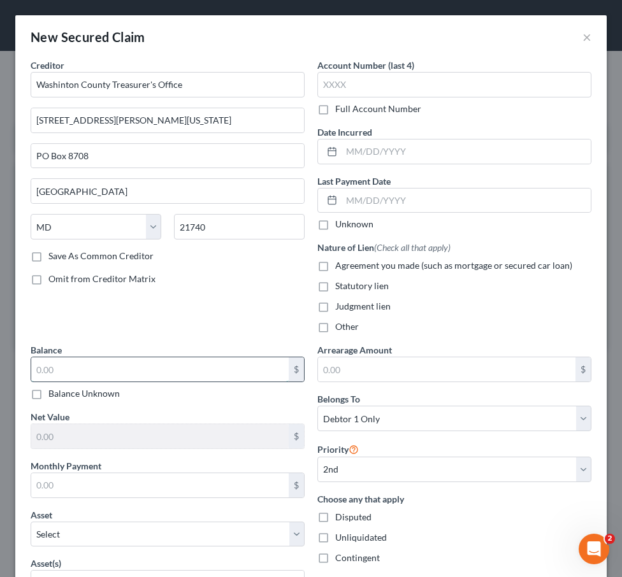
click at [101, 365] on input "text" at bounding box center [159, 369] width 257 height 24
type input "3,524.67"
click at [335, 288] on label "Statutory lien" at bounding box center [362, 286] width 54 height 13
click at [340, 288] on input "Statutory lien" at bounding box center [344, 284] width 8 height 8
checkbox input "true"
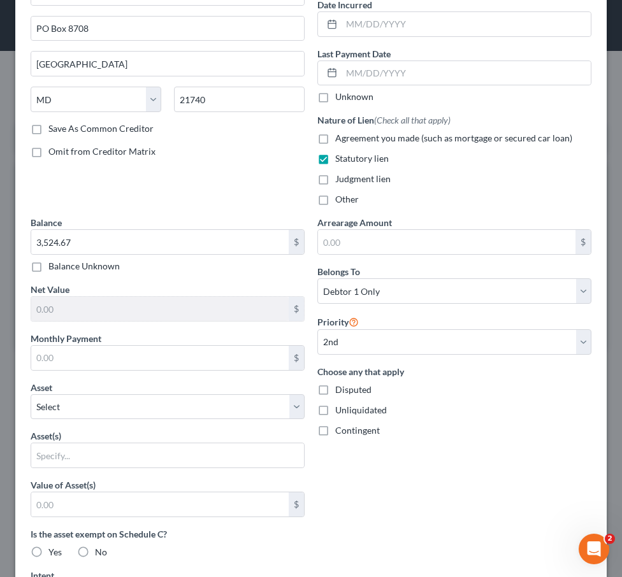
scroll to position [194, 0]
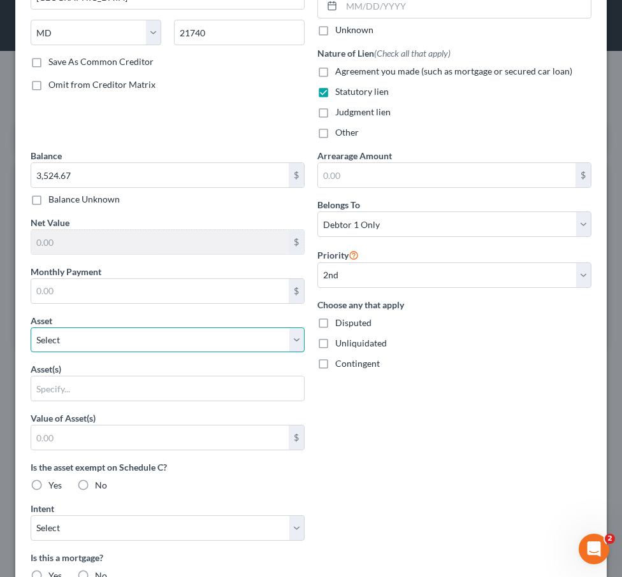
click at [125, 337] on select "Select Other Multiple Assets 12609 Barton Dr. - $426780.0" at bounding box center [168, 339] width 274 height 25
select select "2"
click at [31, 327] on select "Select Other Multiple Assets 12609 Barton Dr. - $426780.0" at bounding box center [168, 339] width 274 height 25
select select "0"
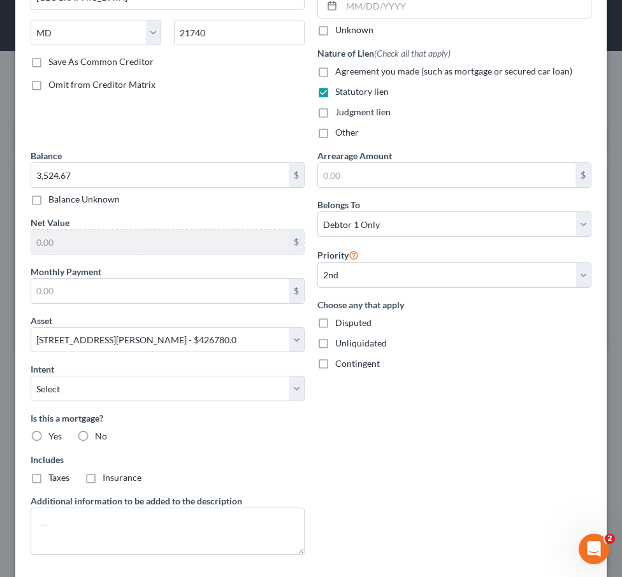
click at [95, 436] on label "No" at bounding box center [101, 436] width 12 height 13
click at [100, 436] on input "No" at bounding box center [104, 434] width 8 height 8
radio input "true"
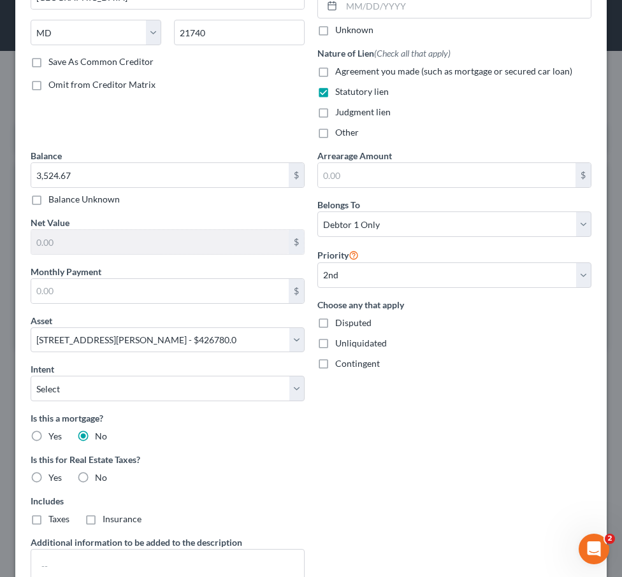
click at [48, 475] on label "Yes" at bounding box center [54, 477] width 13 height 13
click at [54, 475] on input "Yes" at bounding box center [58, 475] width 8 height 8
radio input "true"
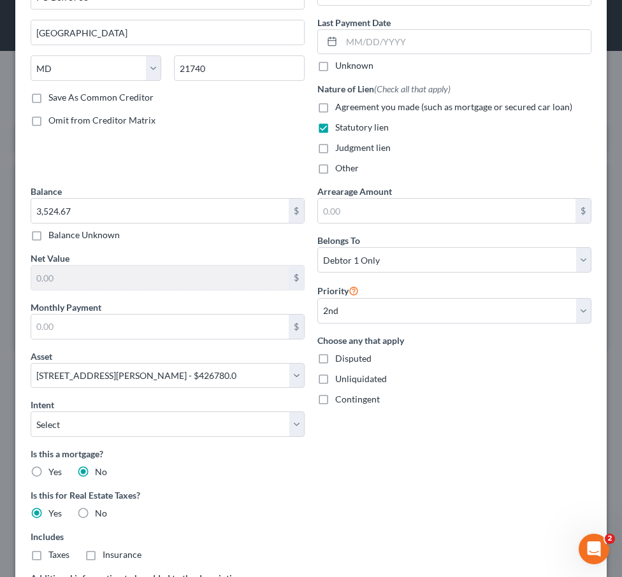
scroll to position [304, 0]
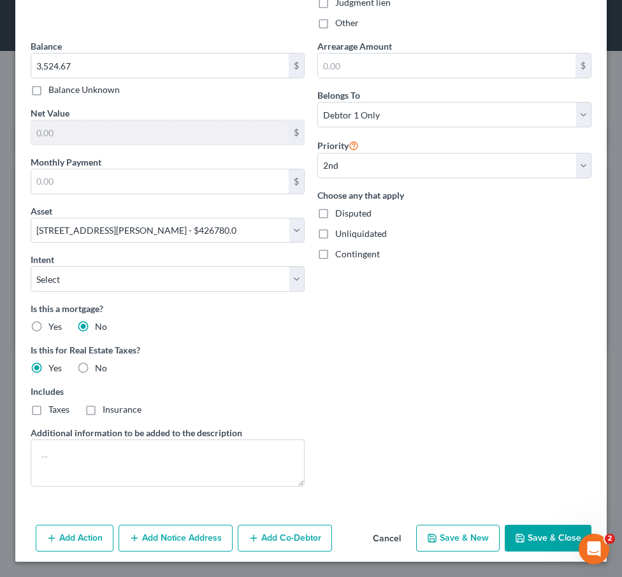
click at [522, 545] on button "Save & Close" at bounding box center [548, 538] width 87 height 27
select select
select select "1"
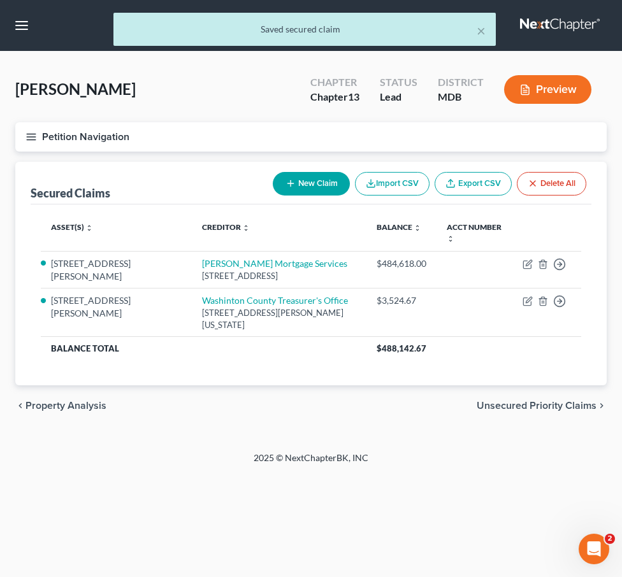
click at [28, 132] on icon "button" at bounding box center [30, 136] width 11 height 11
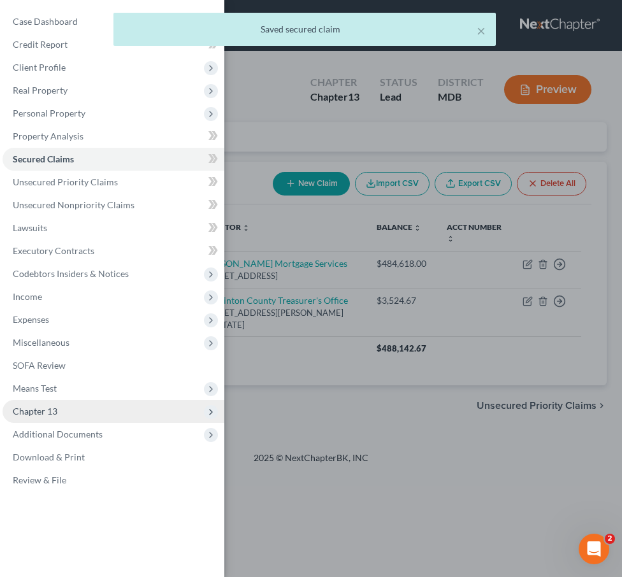
click at [48, 407] on span "Chapter 13" at bounding box center [35, 411] width 45 height 11
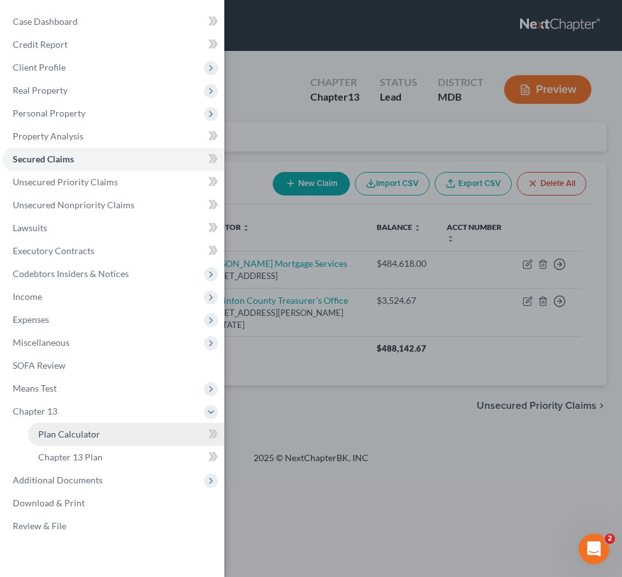
click at [56, 435] on span "Plan Calculator" at bounding box center [69, 434] width 62 height 11
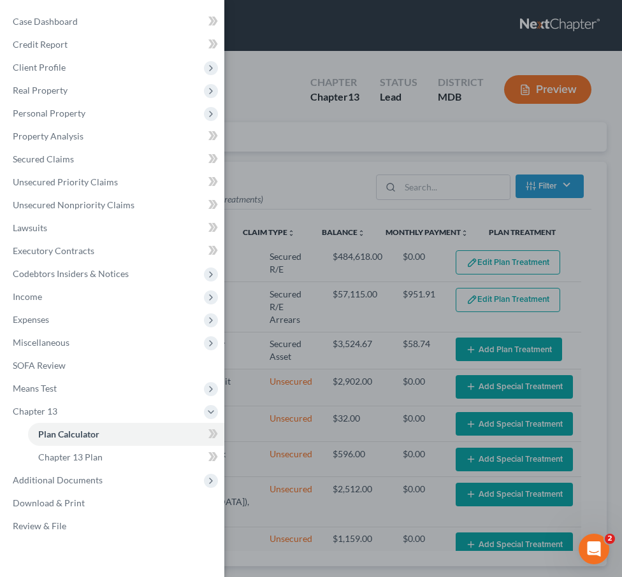
click at [306, 191] on div "Case Dashboard Payments Invoices Payments Payments Credit Report Client Profile" at bounding box center [311, 288] width 622 height 577
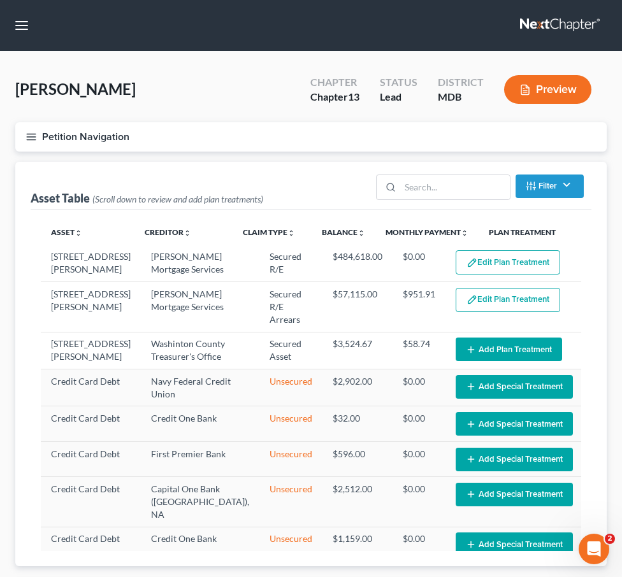
select select "59"
click at [482, 338] on button "Add Plan Treatment" at bounding box center [509, 350] width 106 height 24
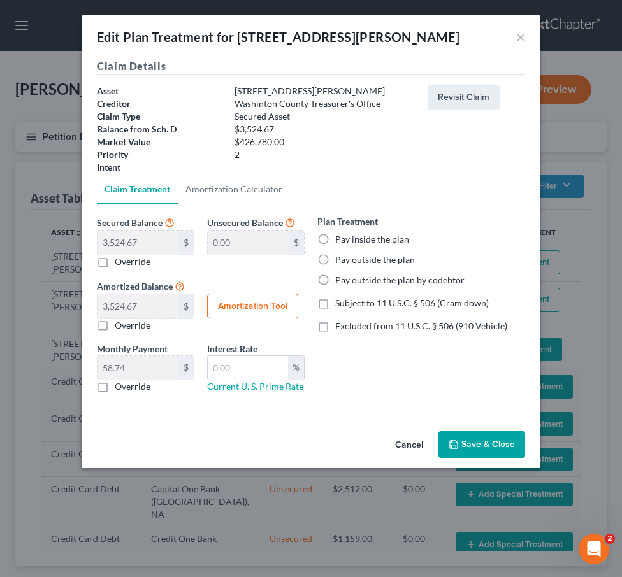
click at [335, 236] on label "Pay inside the plan" at bounding box center [372, 239] width 74 height 13
click at [340, 236] on input "Pay inside the plan" at bounding box center [344, 237] width 8 height 8
radio input "true"
click at [470, 436] on button "Save & Close" at bounding box center [481, 444] width 87 height 27
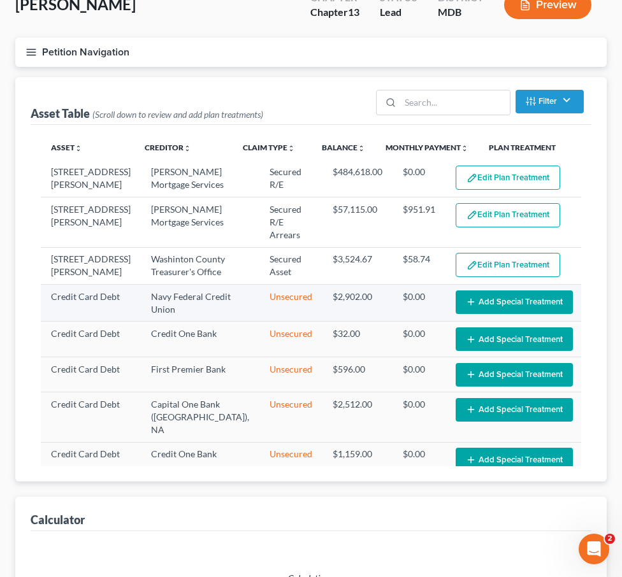
select select "59"
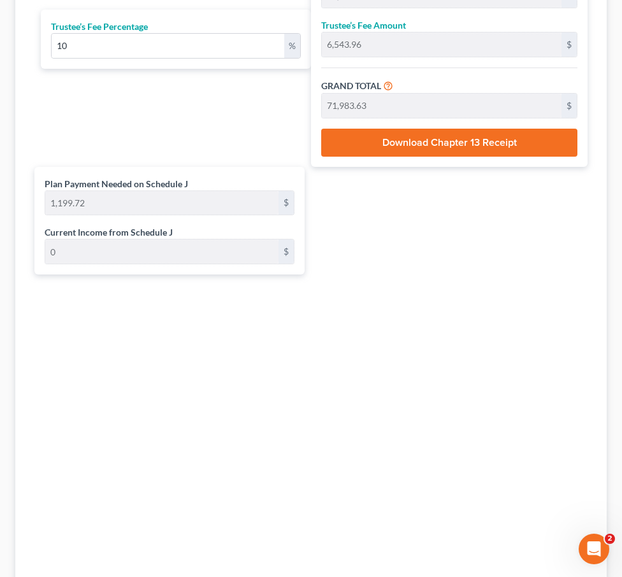
scroll to position [1284, 0]
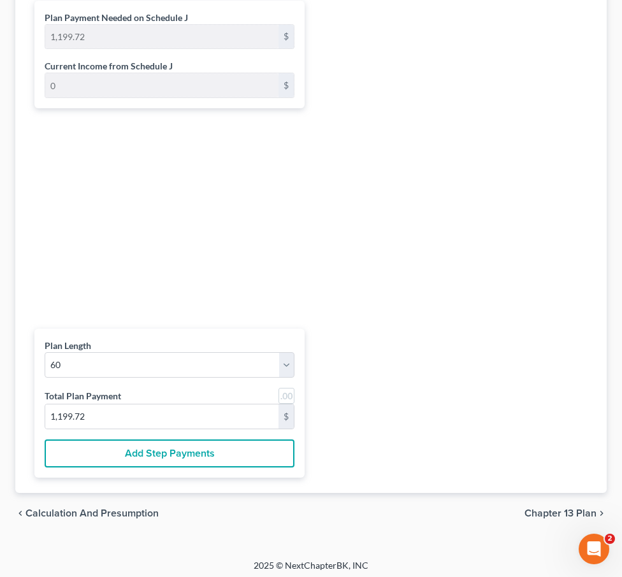
click at [556, 508] on span "Chapter 13 Plan" at bounding box center [560, 513] width 72 height 10
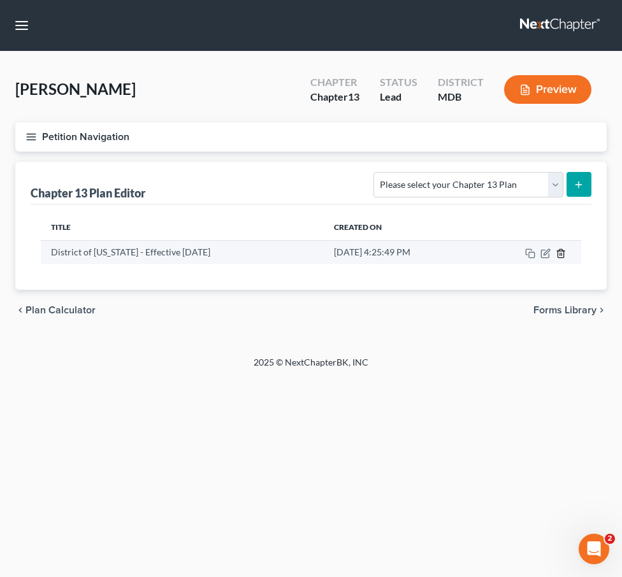
click at [561, 255] on icon "button" at bounding box center [561, 253] width 10 height 10
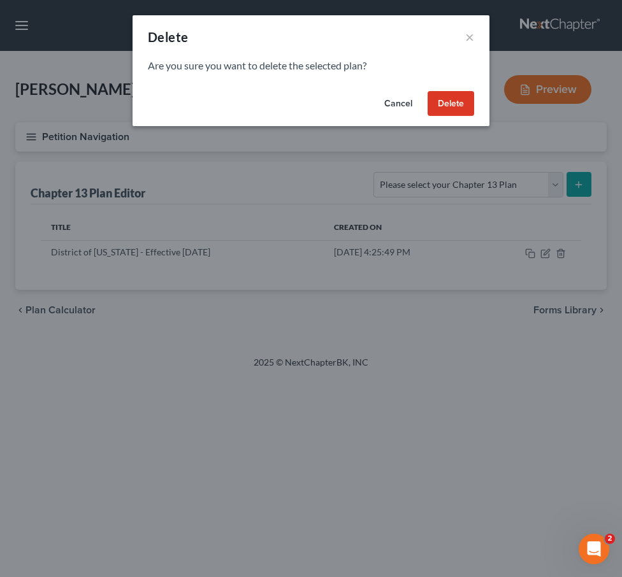
click at [459, 101] on button "Delete" at bounding box center [450, 103] width 47 height 25
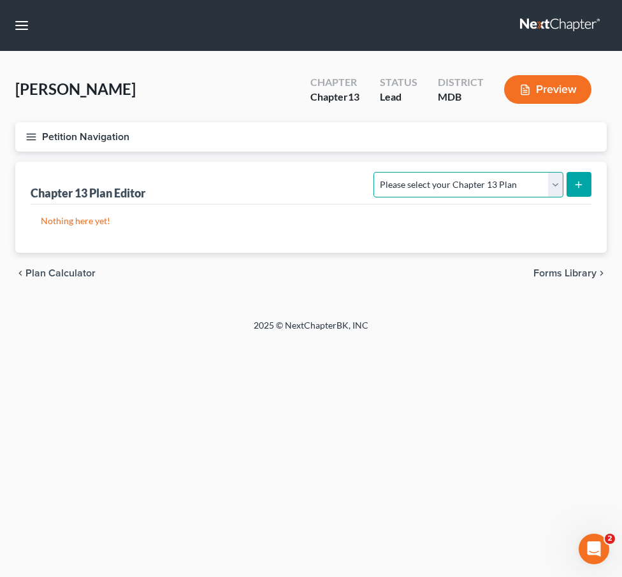
click at [557, 185] on select "Please select your Chapter 13 Plan District of Maryland District of Maryland - …" at bounding box center [467, 184] width 189 height 25
select select "2"
click at [378, 172] on select "Please select your Chapter 13 Plan District of Maryland District of Maryland - …" at bounding box center [467, 184] width 189 height 25
click at [575, 172] on button "submit" at bounding box center [578, 184] width 25 height 25
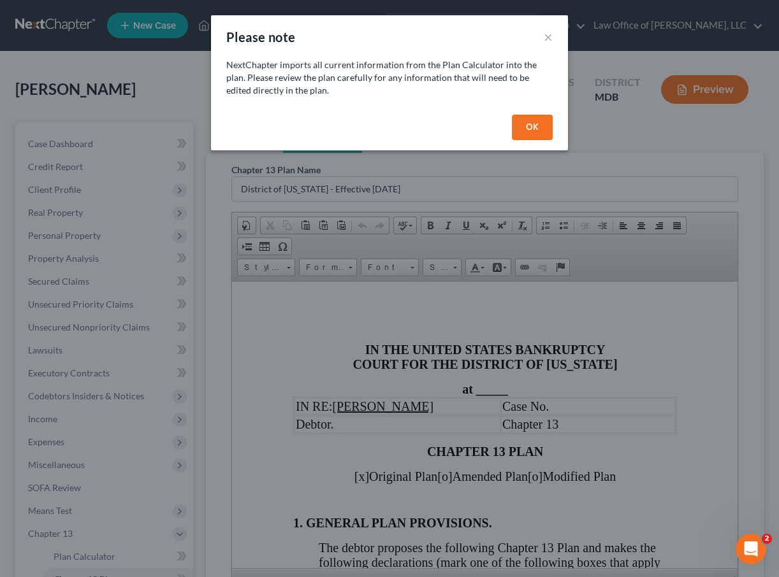
click at [524, 136] on button "OK" at bounding box center [532, 127] width 41 height 25
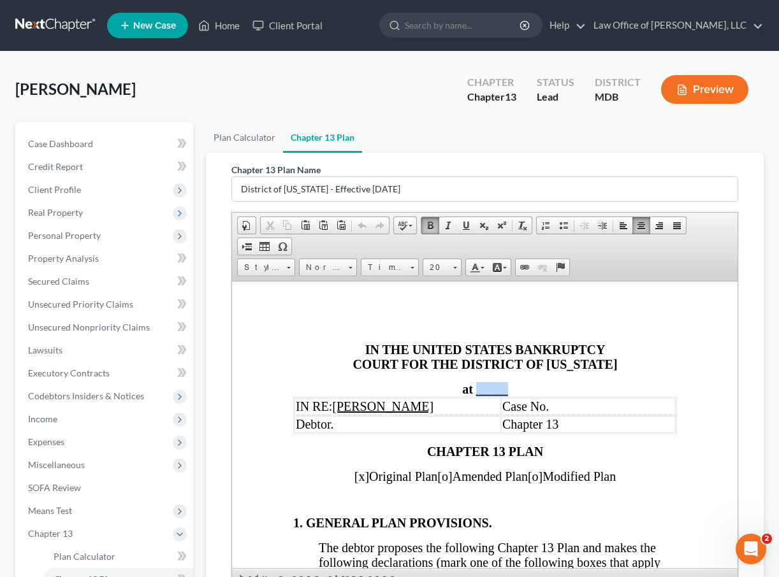
drag, startPoint x: 477, startPoint y: 394, endPoint x: 507, endPoint y: 394, distance: 30.6
click at [507, 394] on span "_____" at bounding box center [491, 389] width 32 height 14
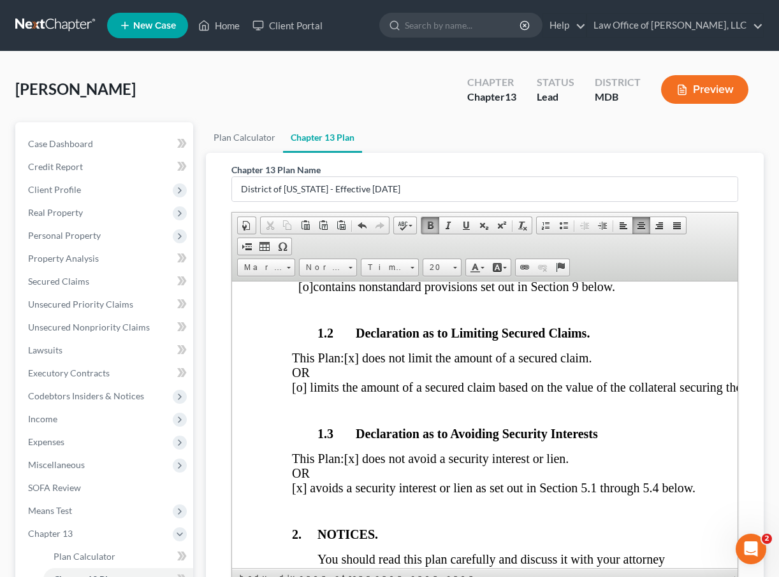
scroll to position [422, 3]
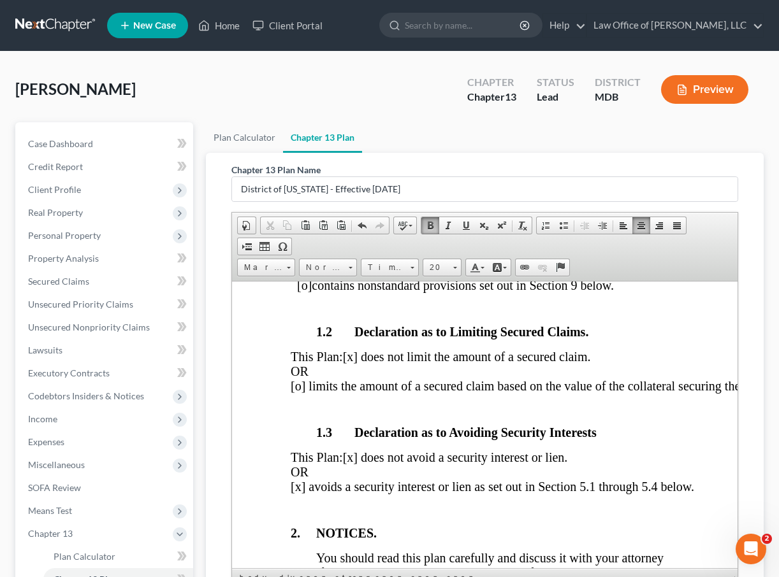
click at [301, 493] on span "[x] avoids a security interest or lien as set out in Section 5.1 through 5.4 be…" at bounding box center [491, 486] width 403 height 14
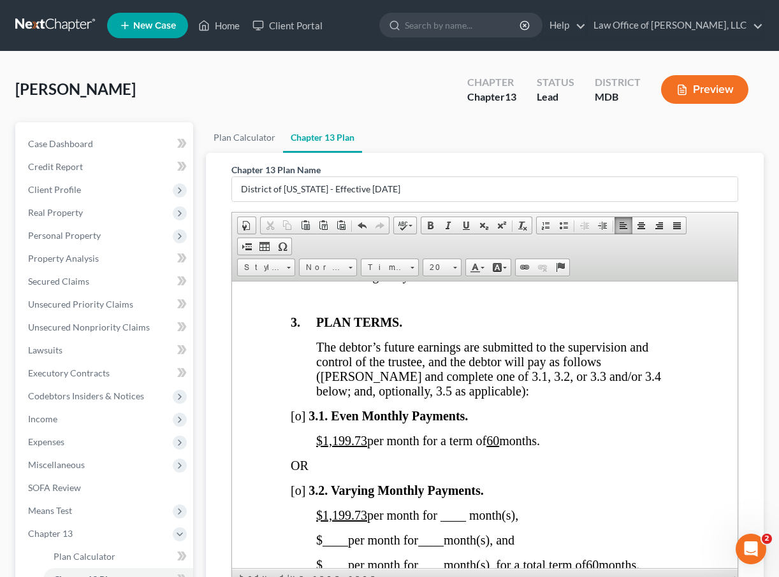
scroll to position [1054, 3]
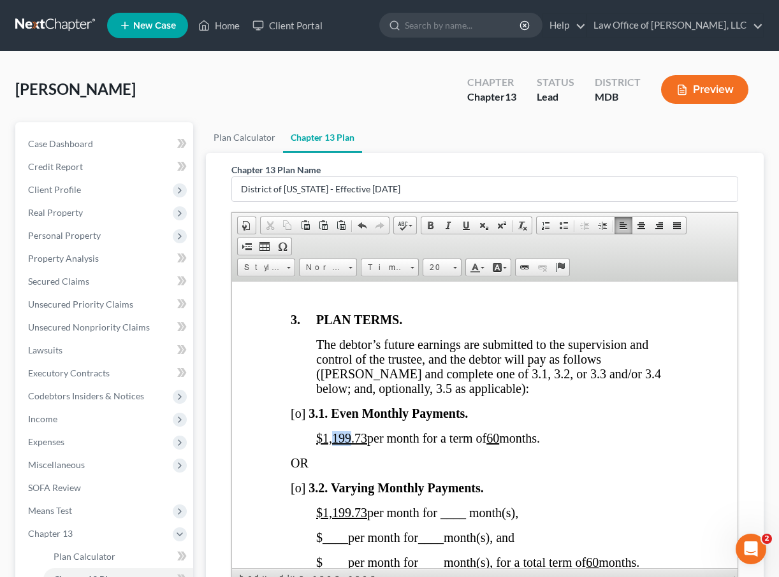
drag, startPoint x: 333, startPoint y: 484, endPoint x: 349, endPoint y: 484, distance: 15.9
click at [349, 445] on u "$1,199.73" at bounding box center [340, 438] width 51 height 14
click at [365, 445] on u "$1,200.73" at bounding box center [340, 438] width 51 height 14
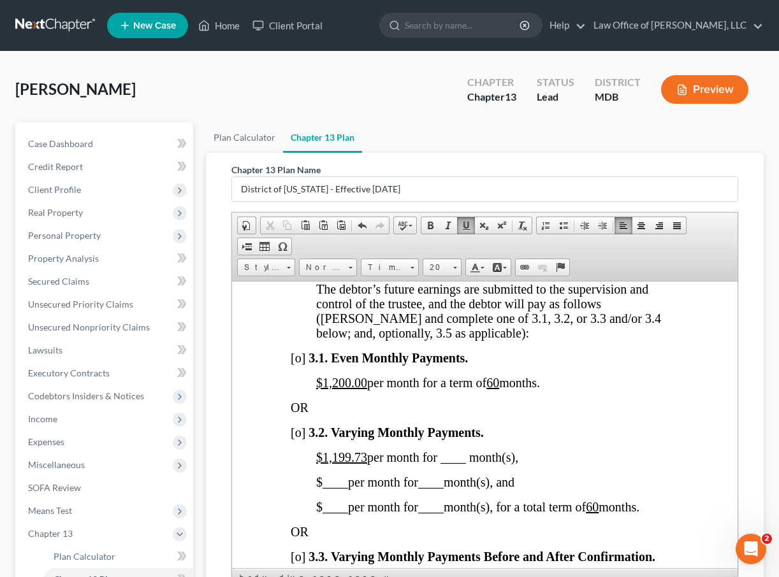
scroll to position [1116, 3]
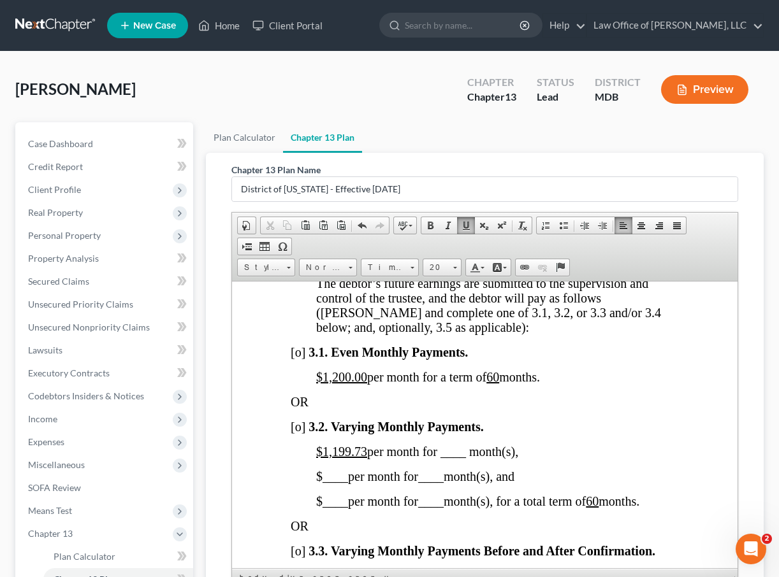
click at [301, 359] on span "[o]" at bounding box center [297, 352] width 15 height 14
drag, startPoint x: 320, startPoint y: 499, endPoint x: 366, endPoint y: 500, distance: 45.3
click at [366, 458] on u "$1,199.73" at bounding box center [340, 451] width 51 height 14
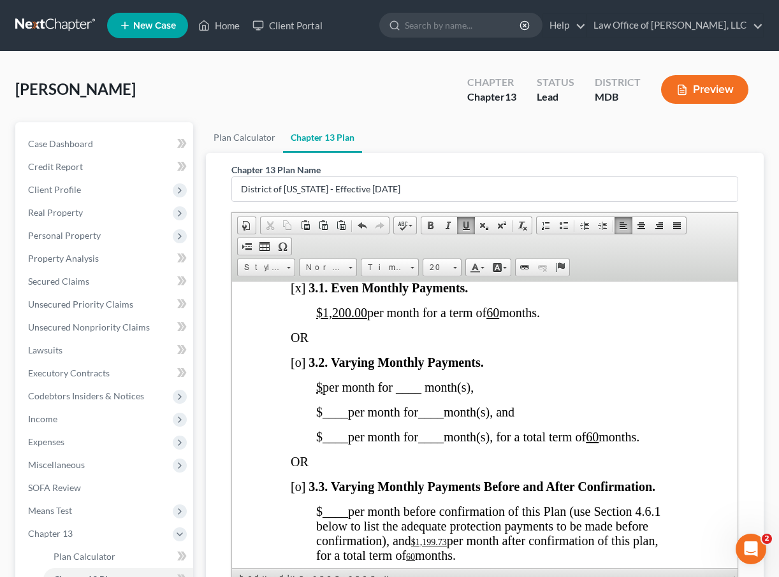
scroll to position [1184, 3]
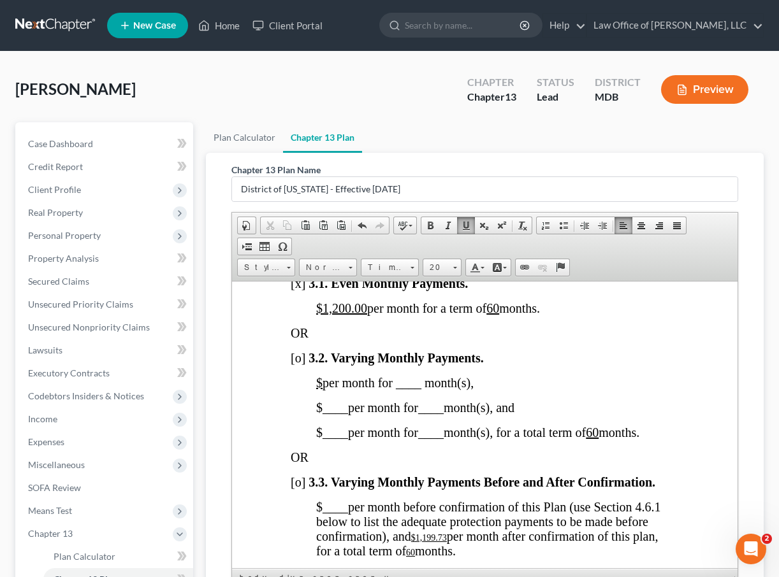
click at [598, 439] on u "60" at bounding box center [591, 432] width 13 height 14
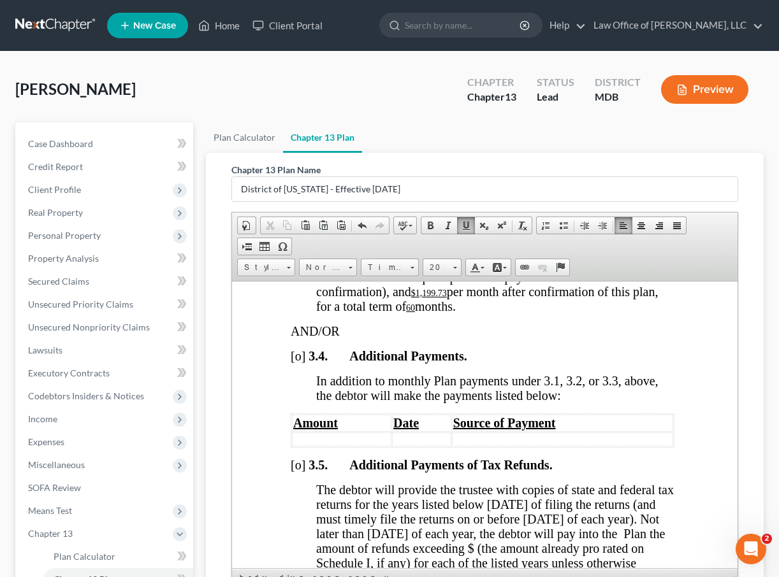
scroll to position [1450, 3]
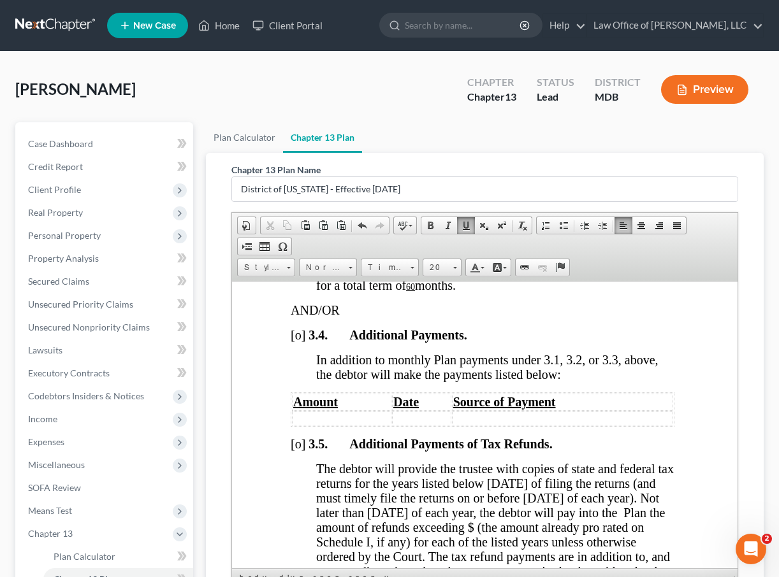
drag, startPoint x: 418, startPoint y: 338, endPoint x: 448, endPoint y: 339, distance: 30.0
click at [446, 277] on u "$1,199.73" at bounding box center [428, 272] width 36 height 10
click at [387, 291] on u "60" at bounding box center [382, 287] width 9 height 10
drag, startPoint x: 400, startPoint y: 351, endPoint x: 391, endPoint y: 353, distance: 9.7
click at [391, 292] on p "$ ____ per month before confirmation of this Plan (use Section 4.6.1 below to l…" at bounding box center [494, 263] width 358 height 59
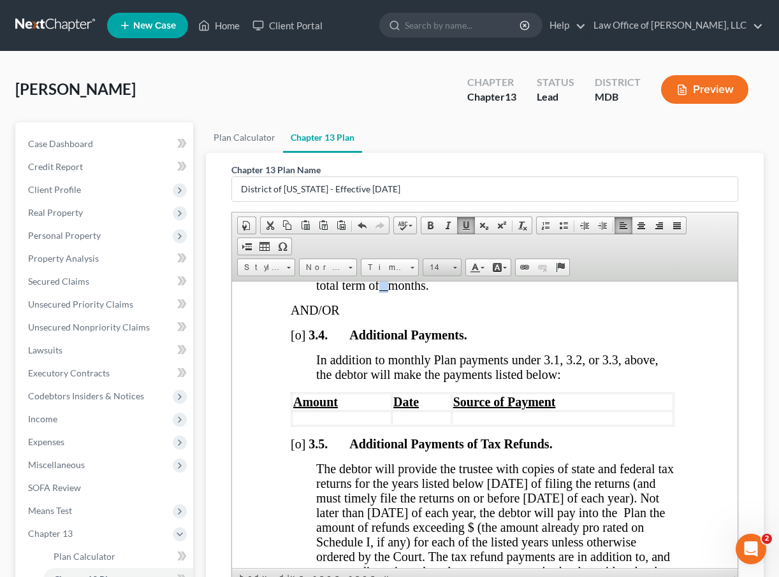
click at [434, 268] on span "14" at bounding box center [435, 267] width 25 height 17
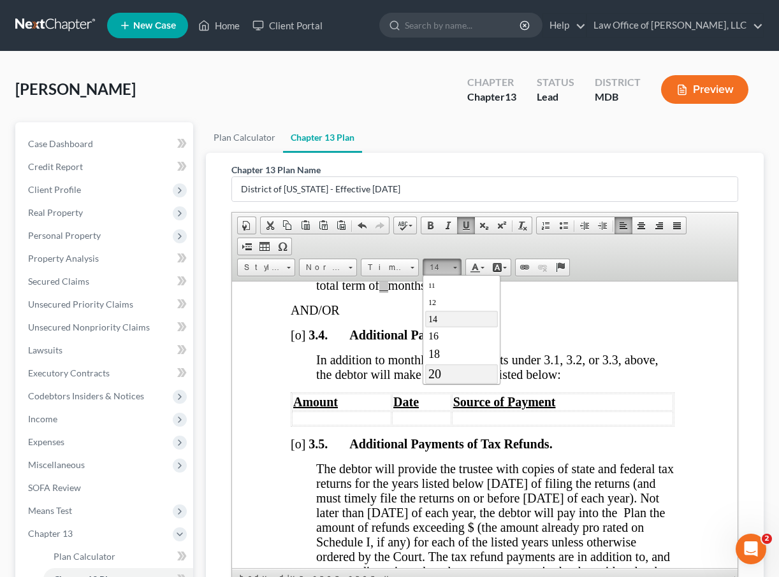
click at [441, 375] on link "20" at bounding box center [460, 374] width 73 height 20
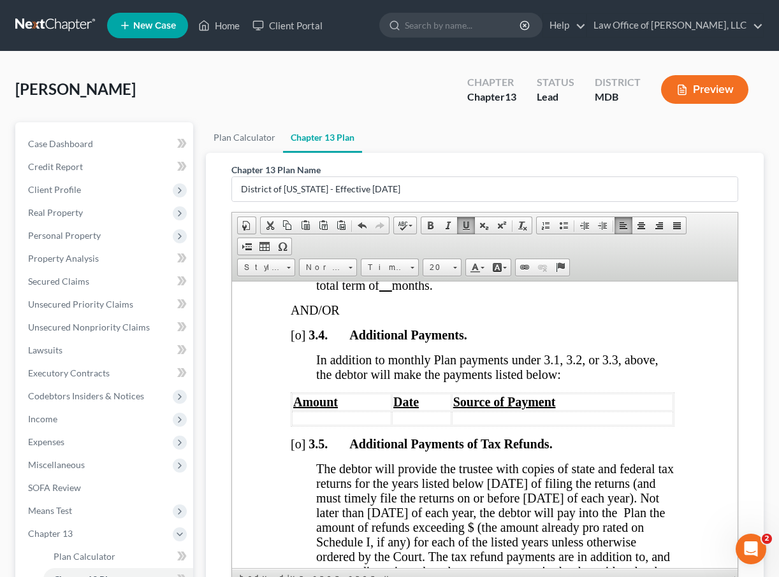
drag, startPoint x: 433, startPoint y: 337, endPoint x: 413, endPoint y: 336, distance: 19.8
click at [413, 292] on p "$ ____ per month before confirmation of this Plan (use Section 4.6.1 below to l…" at bounding box center [494, 263] width 358 height 59
click at [430, 264] on span "Size" at bounding box center [435, 267] width 25 height 17
click at [435, 352] on span "20" at bounding box center [433, 349] width 13 height 14
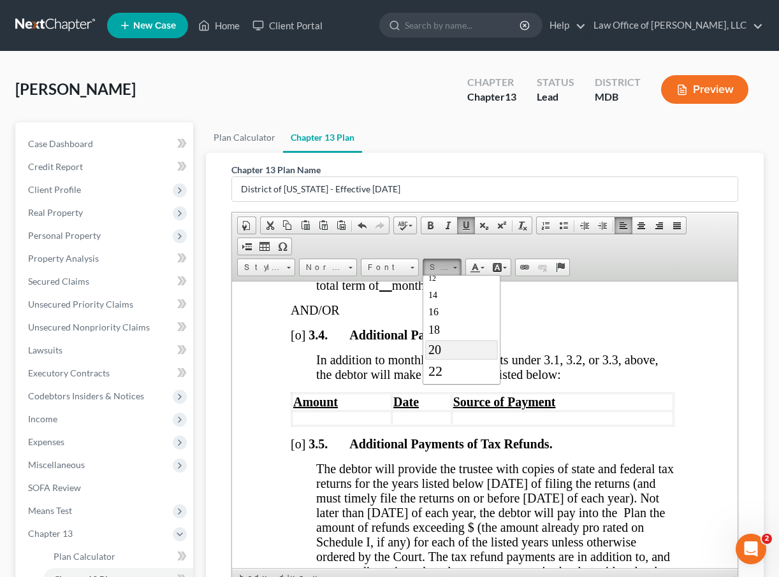
scroll to position [0, 0]
click at [373, 341] on span "Additional Payments." at bounding box center [406, 334] width 117 height 14
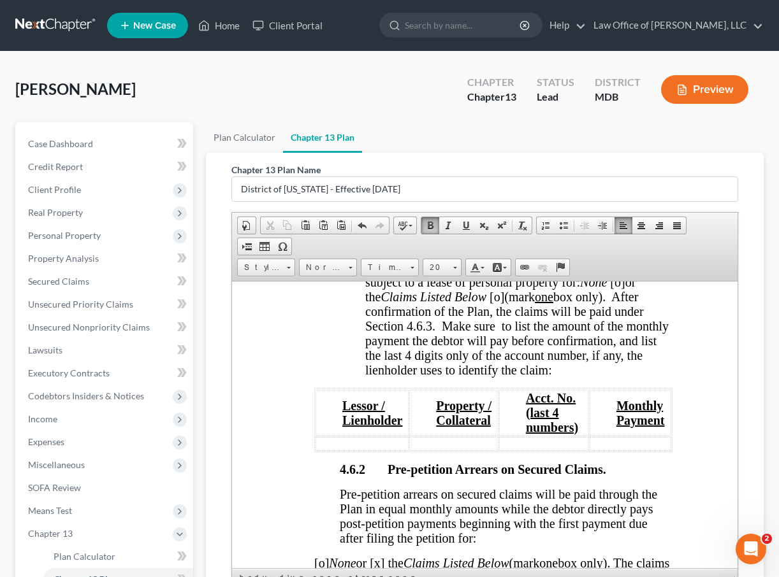
scroll to position [2809, 4]
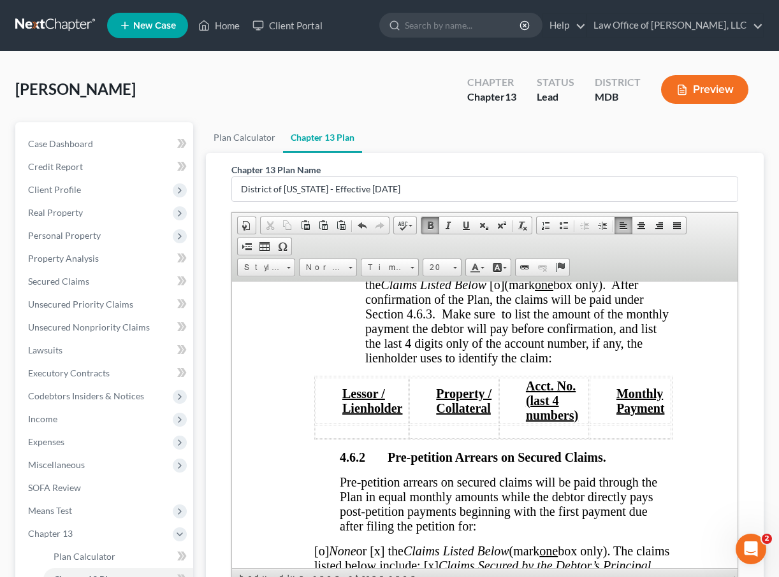
click at [501, 291] on span "[o]" at bounding box center [496, 284] width 15 height 14
click at [621, 277] on span "[o]" at bounding box center [616, 269] width 15 height 14
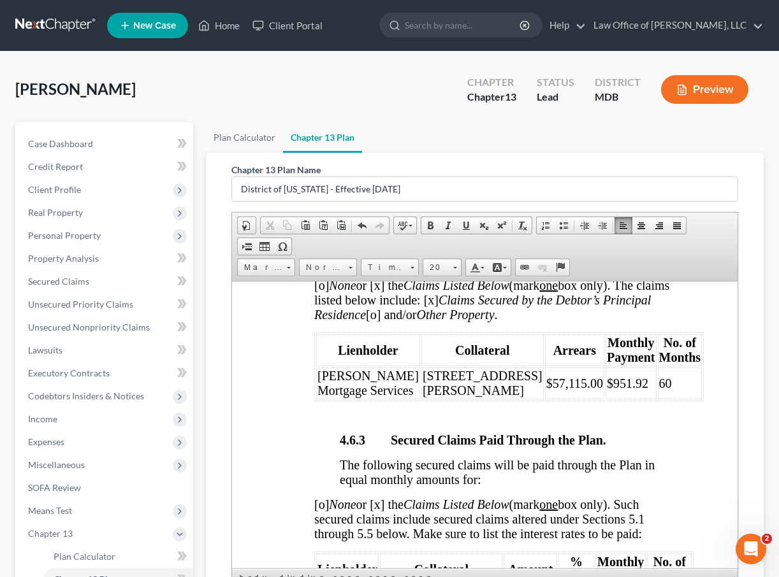
scroll to position [3077, 4]
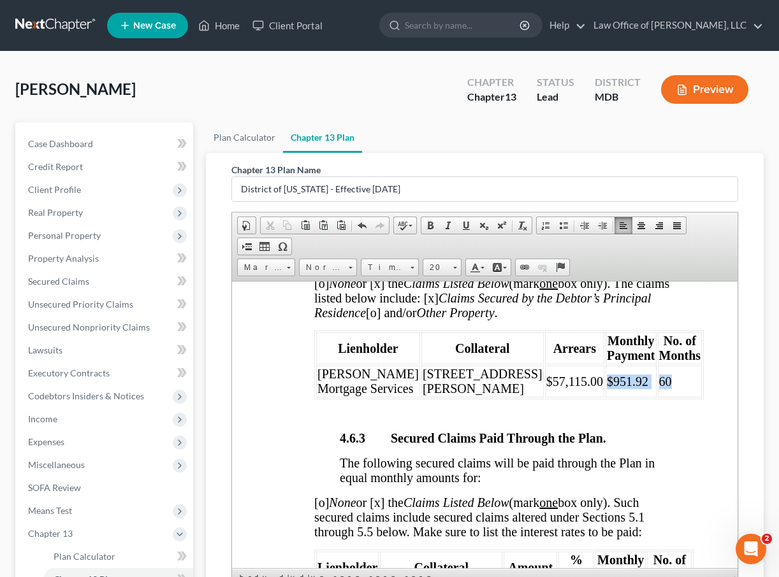
drag, startPoint x: 545, startPoint y: 484, endPoint x: 636, endPoint y: 484, distance: 91.7
click at [621, 397] on tr "Carrington Mortgage Services 12609 Barton Dr. $57,115.00 $951.92 60" at bounding box center [507, 381] width 385 height 32
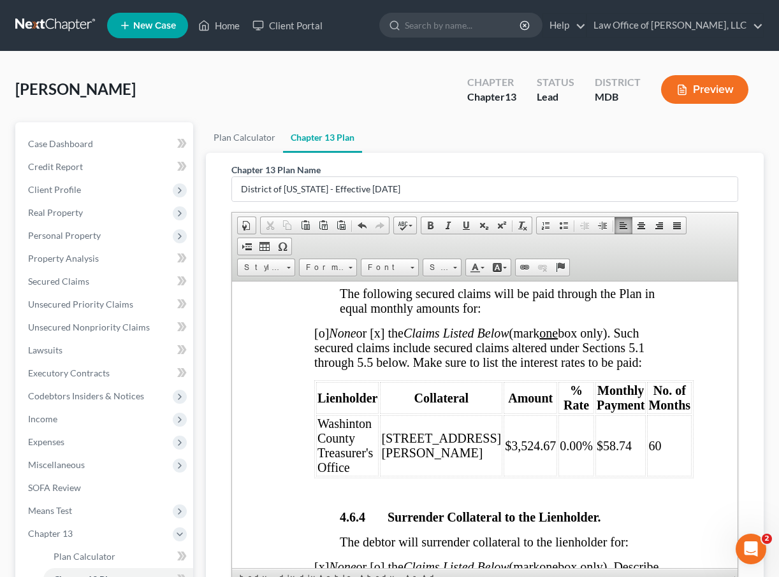
scroll to position [3284, 4]
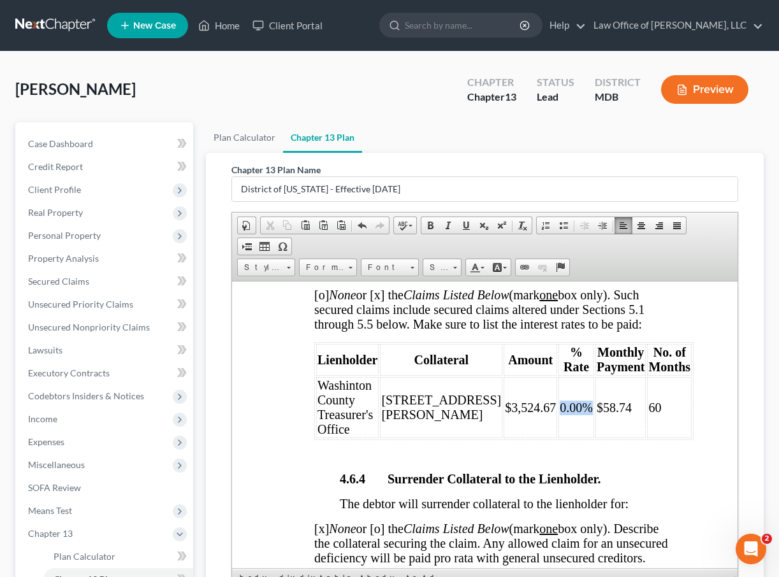
drag, startPoint x: 554, startPoint y: 524, endPoint x: 522, endPoint y: 525, distance: 31.2
click at [559, 414] on span "0.00%" at bounding box center [575, 407] width 33 height 14
drag, startPoint x: 565, startPoint y: 522, endPoint x: 642, endPoint y: 525, distance: 77.1
click at [621, 438] on tr "Washinton County Treasurer's Office 12609 Barton Dr. $3,524.67 unknown $58.74 60" at bounding box center [510, 407] width 390 height 61
drag, startPoint x: 558, startPoint y: 525, endPoint x: 511, endPoint y: 525, distance: 47.1
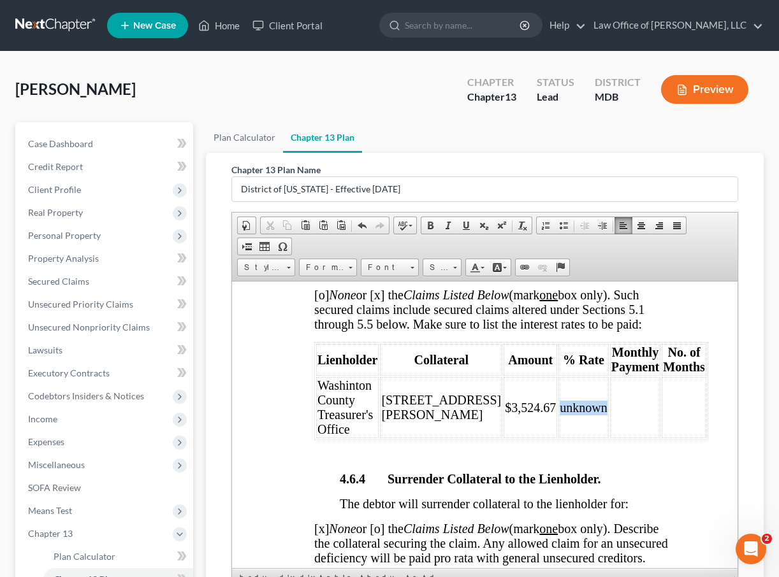
click at [511, 440] on table "Lienholder Collateral Amount % Rate Monthly Payment No. of Months Washinton Cou…" at bounding box center [510, 390] width 394 height 98
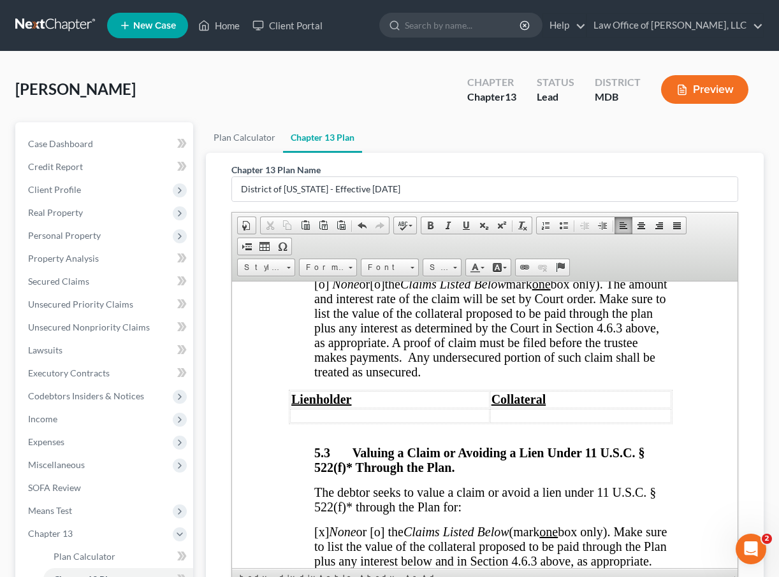
scroll to position [5092, 4]
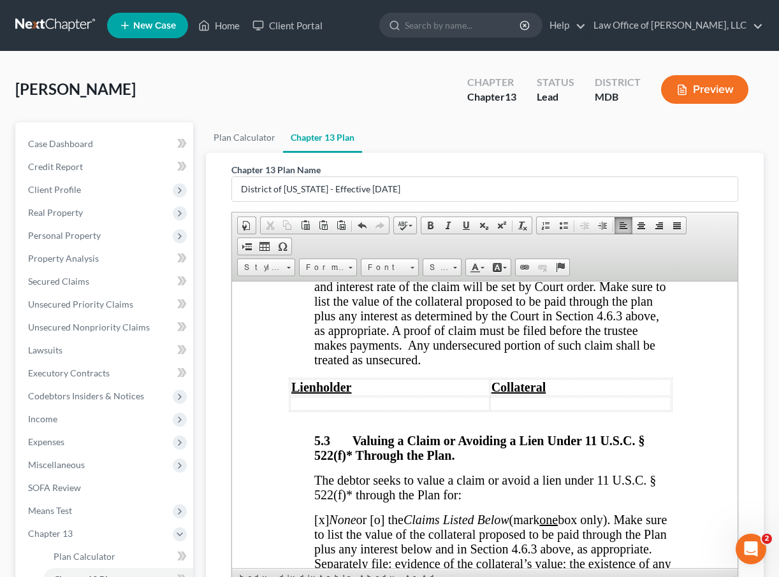
click at [328, 278] on span "[o]" at bounding box center [320, 271] width 15 height 14
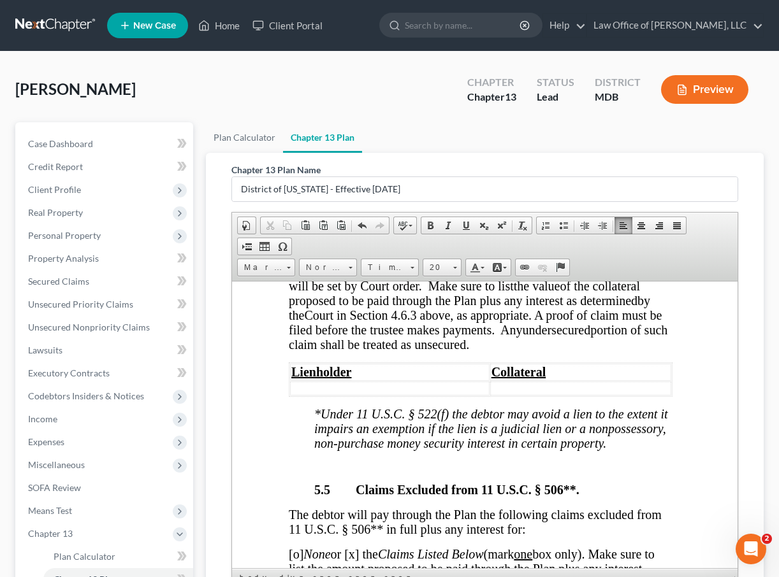
scroll to position [5677, 4]
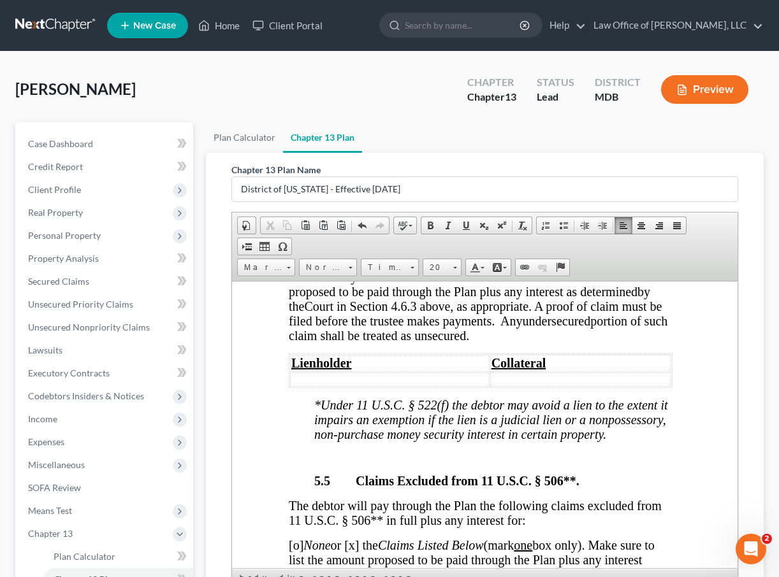
click at [548, 254] on span "[o]" at bounding box center [555, 247] width 15 height 14
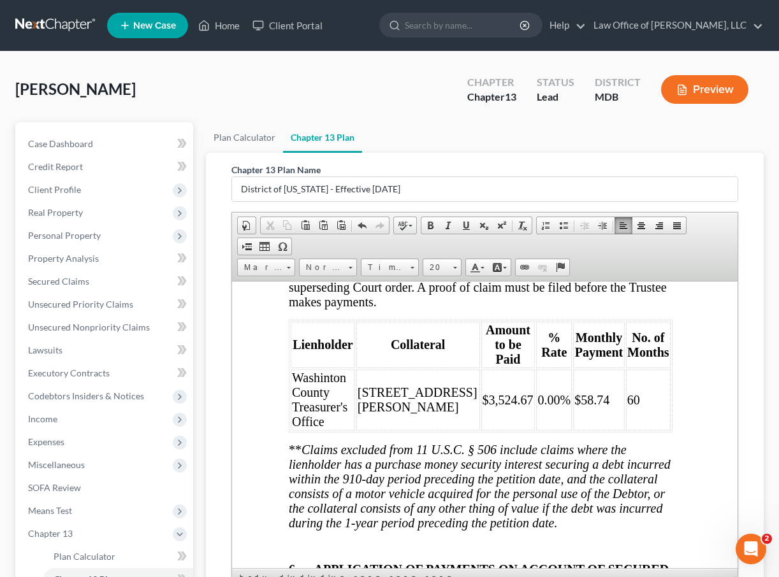
scroll to position [6030, 4]
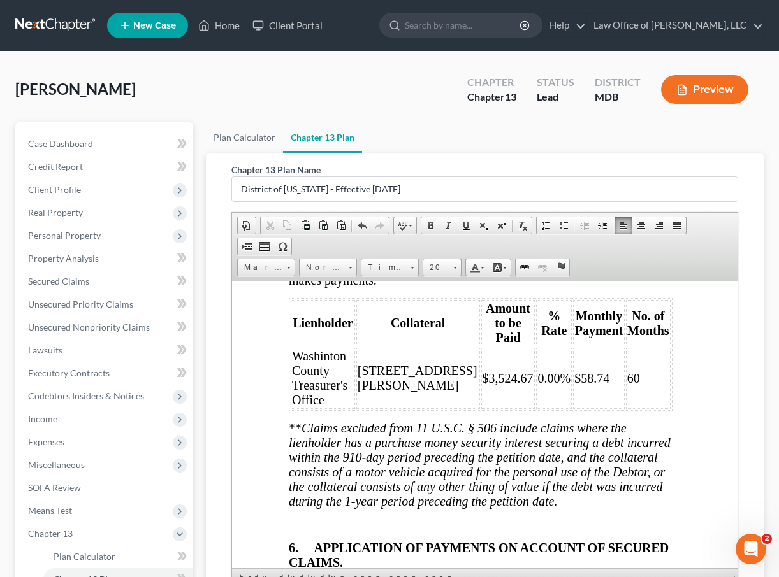
click at [301, 287] on span "[o] None or [x] the Claims Listed Below (mark one box only). Make sure to list …" at bounding box center [477, 236] width 378 height 102
click at [361, 287] on span "[x] None or [x] the Claims Listed Below (mark one box only). Make sure to list …" at bounding box center [477, 236] width 378 height 102
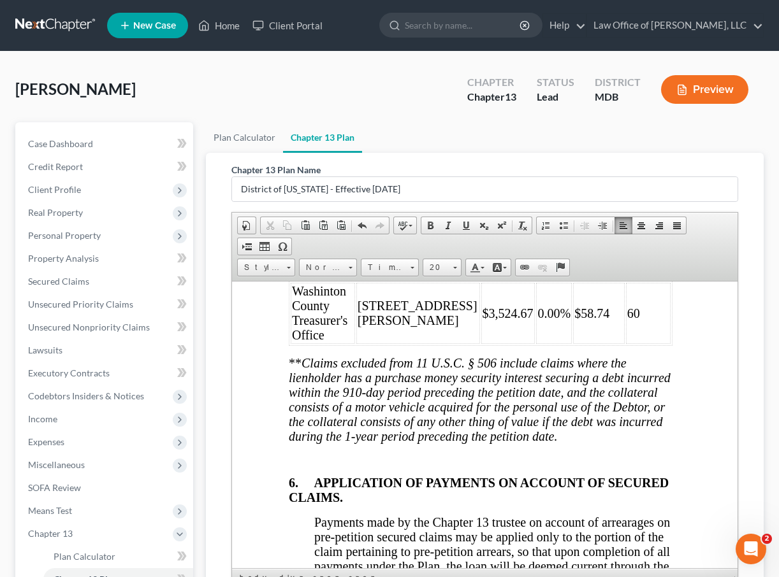
scroll to position [6101, 4]
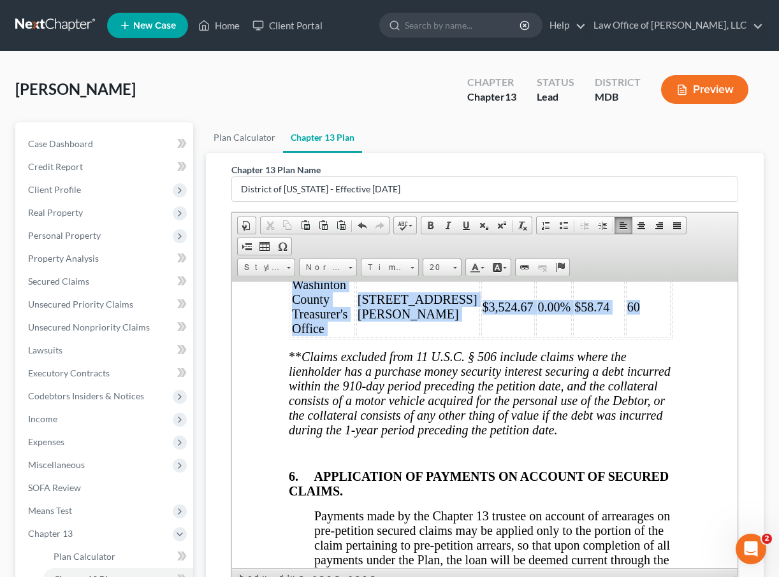
drag, startPoint x: 296, startPoint y: 431, endPoint x: 636, endPoint y: 454, distance: 340.9
click at [621, 337] on tr "Washinton County Treasurer's Office 12609 Barton Dr. $3,524.67 0.00% $58.74 60" at bounding box center [480, 306] width 380 height 61
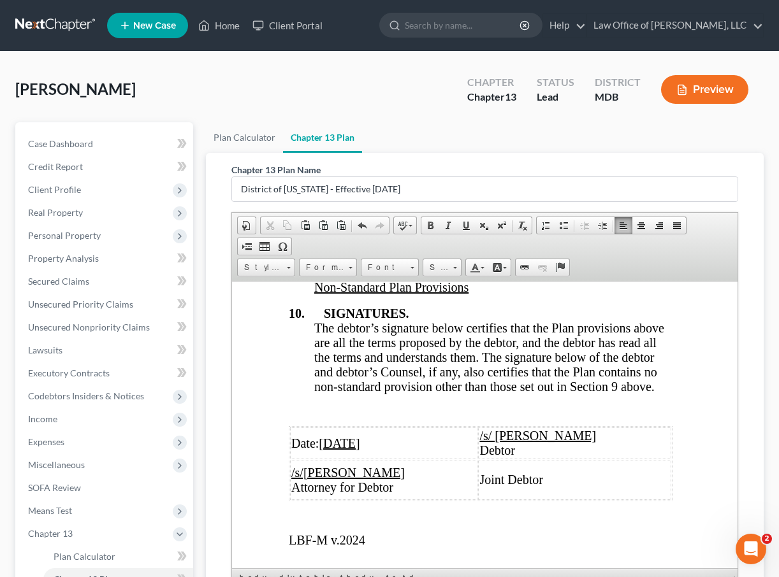
scroll to position [6852, 4]
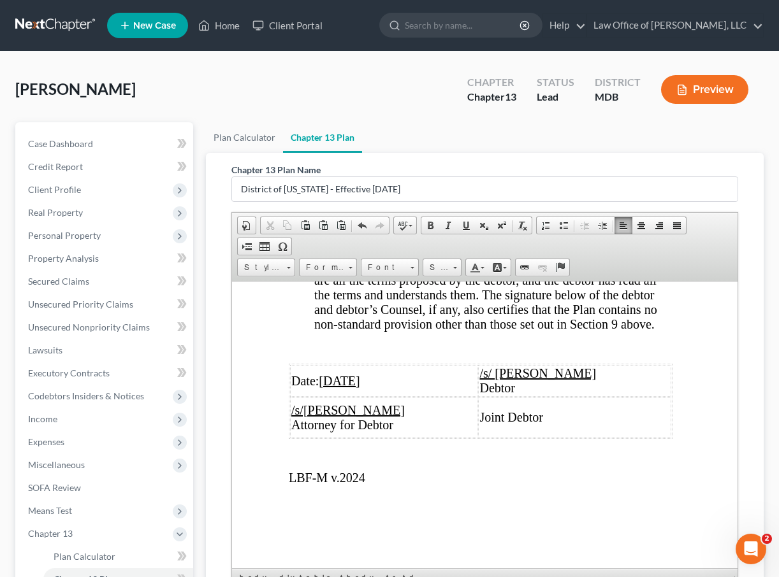
click at [512, 217] on span "Any non-standard provision placed elsewhere in the Plan is void. Any and all no…" at bounding box center [491, 194] width 356 height 43
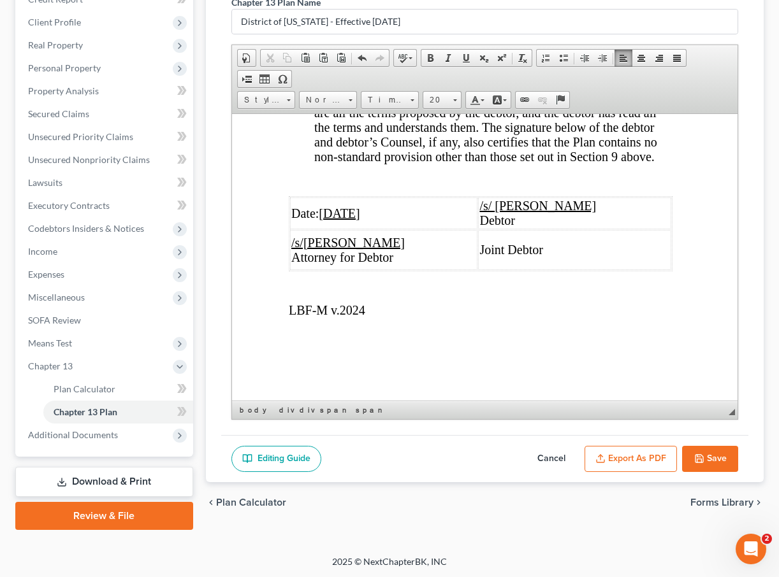
click at [337, 246] on u "/s/David Cahn" at bounding box center [347, 242] width 113 height 14
click at [621, 456] on button "Export as PDF" at bounding box center [630, 459] width 92 height 27
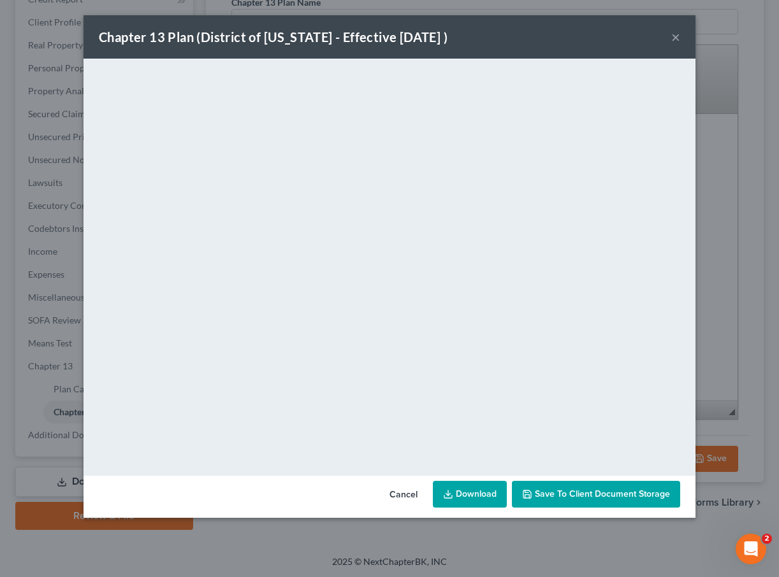
click at [621, 40] on button "×" at bounding box center [675, 36] width 9 height 15
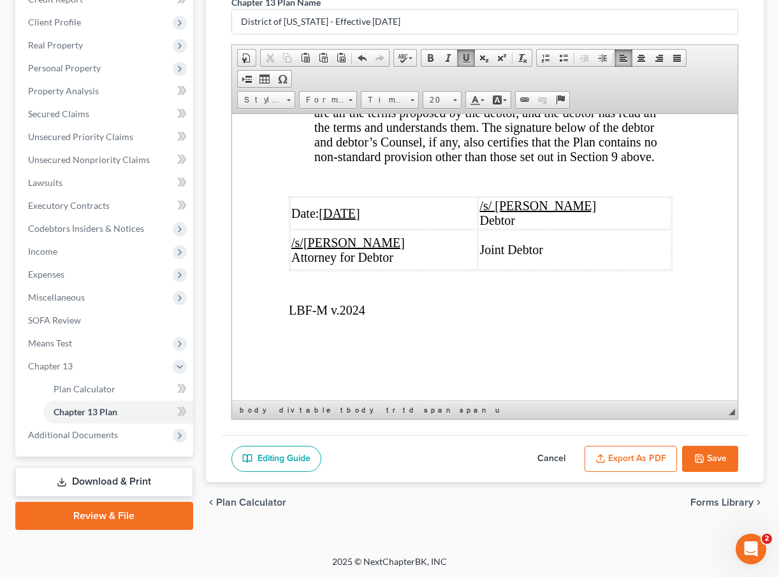
click at [621, 464] on button "Save" at bounding box center [710, 459] width 56 height 27
select select "2"
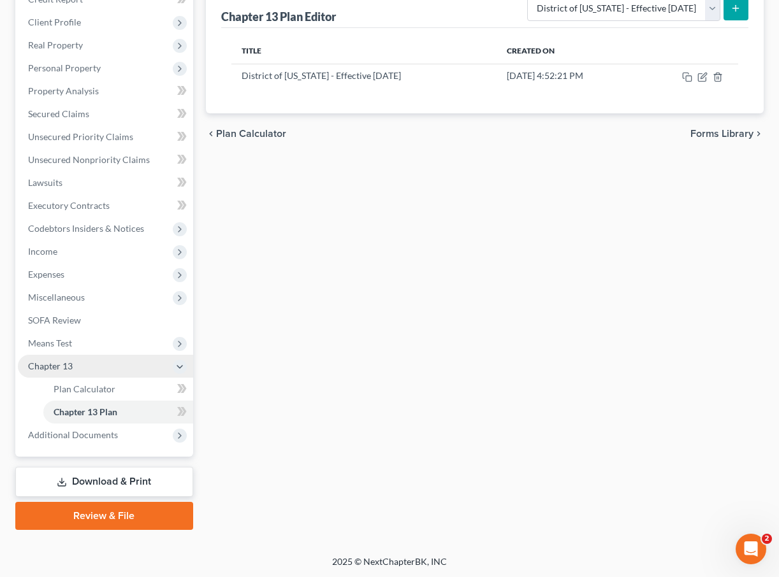
click at [61, 363] on span "Chapter 13" at bounding box center [50, 366] width 45 height 11
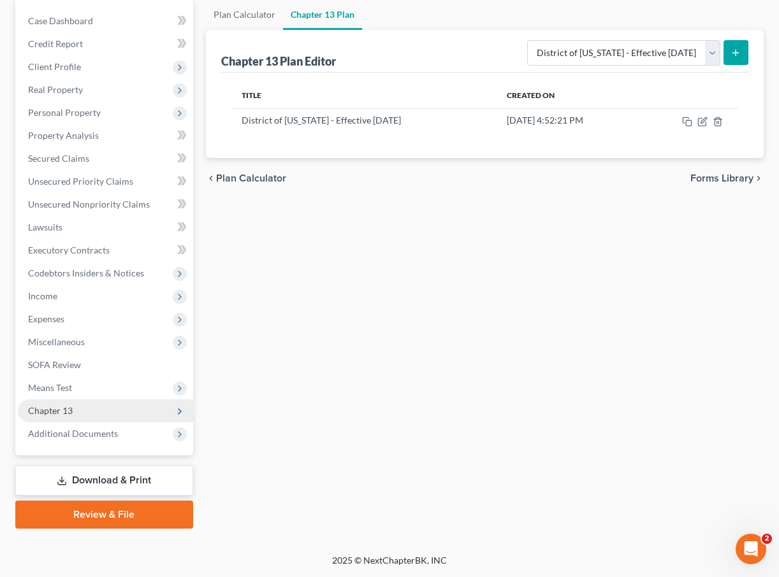
scroll to position [122, 0]
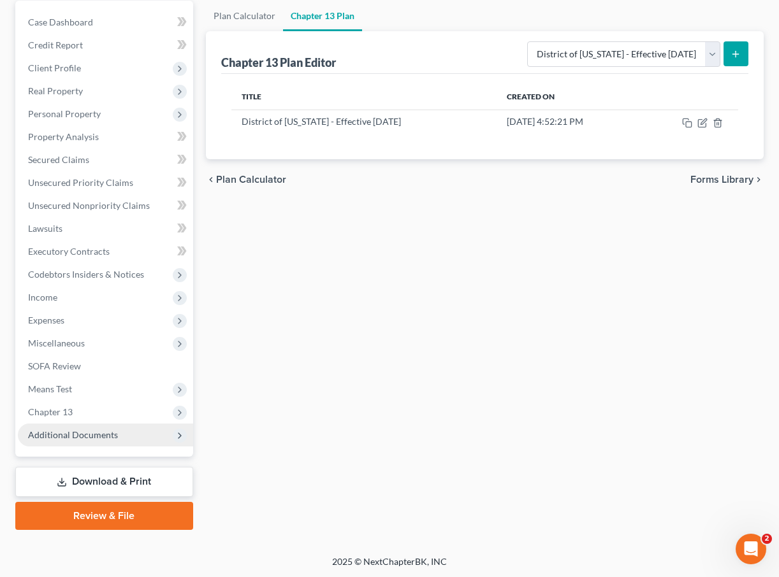
click at [69, 433] on span "Additional Documents" at bounding box center [73, 434] width 90 height 11
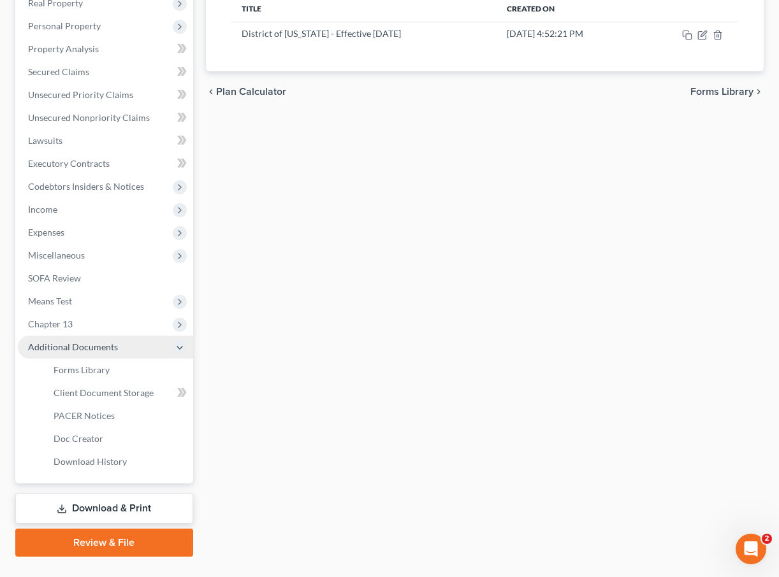
scroll to position [234, 0]
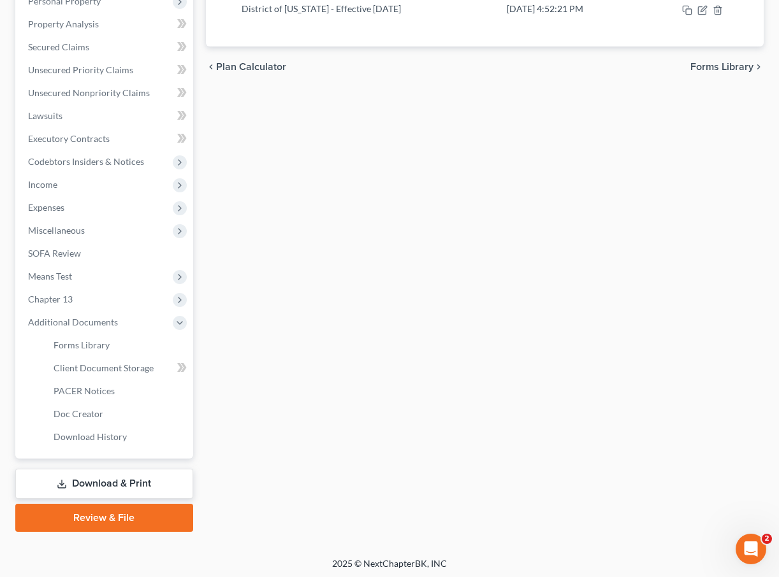
click at [77, 484] on link "Download & Print" at bounding box center [104, 484] width 178 height 30
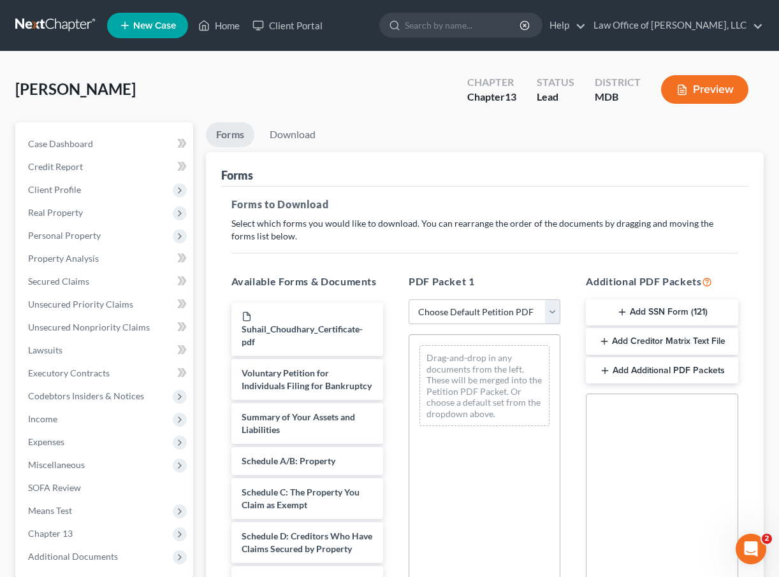
click at [551, 313] on select "Choose Default Petition PDF Packet Complete Bankruptcy Petition (all forms and …" at bounding box center [484, 311] width 152 height 25
click at [408, 299] on select "Choose Default Petition PDF Packet Complete Bankruptcy Petition (all forms and …" at bounding box center [484, 311] width 152 height 25
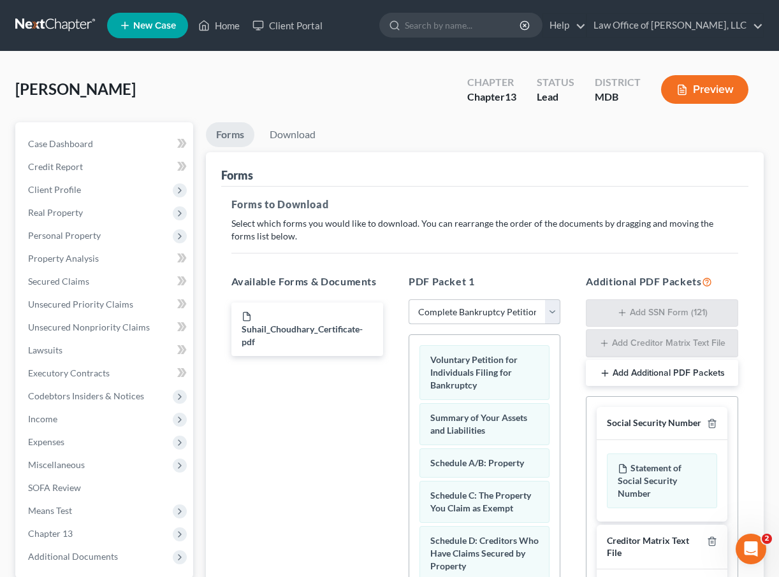
click at [543, 312] on select "Choose Default Petition PDF Packet Complete Bankruptcy Petition (all forms and …" at bounding box center [484, 311] width 152 height 25
select select "1"
click at [408, 299] on select "Choose Default Petition PDF Packet Complete Bankruptcy Petition (all forms and …" at bounding box center [484, 311] width 152 height 25
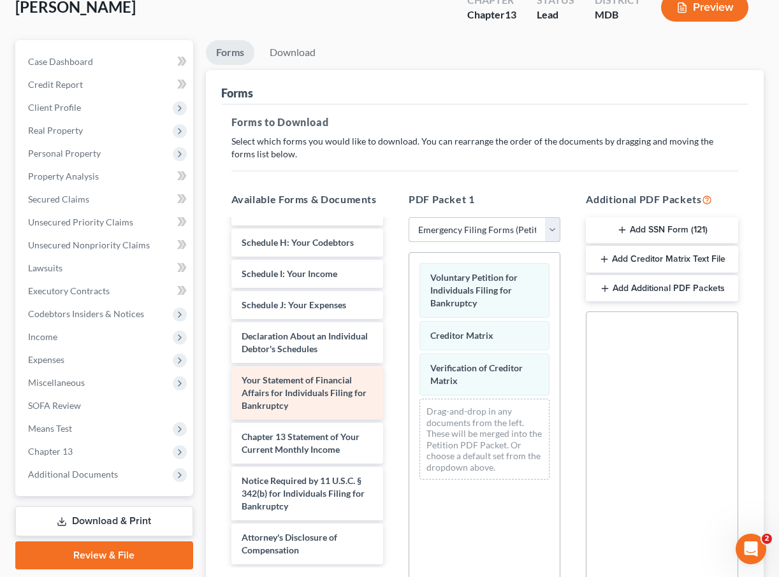
scroll to position [222, 0]
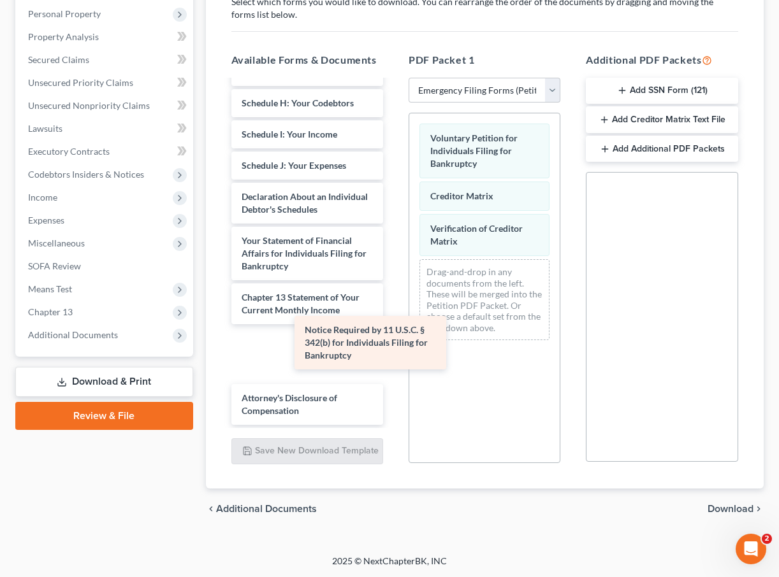
drag, startPoint x: 316, startPoint y: 362, endPoint x: 470, endPoint y: 327, distance: 158.0
click at [393, 327] on div "Notice Required by 11 U.S.C. § 342(b) for Individuals Filing for Bankruptcy Suh…" at bounding box center [307, 102] width 172 height 643
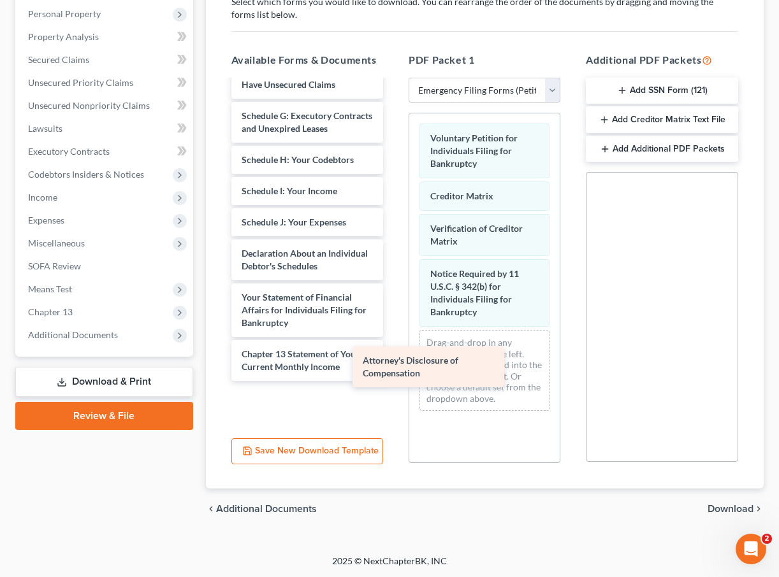
scroll to position [199, 0]
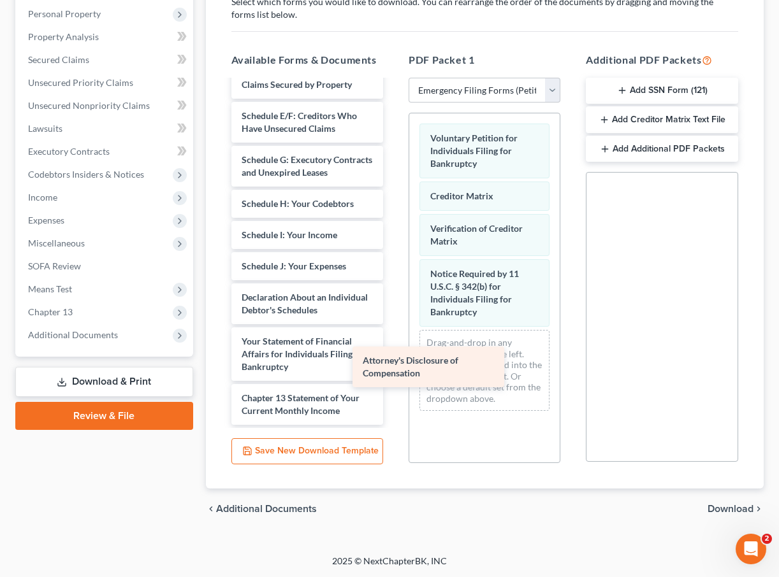
drag, startPoint x: 294, startPoint y: 413, endPoint x: 454, endPoint y: 354, distance: 170.3
click at [393, 354] on div "Attorney's Disclosure of Compensation Suhail_Choudhary_Certificate-pdf Summary …" at bounding box center [307, 175] width 172 height 587
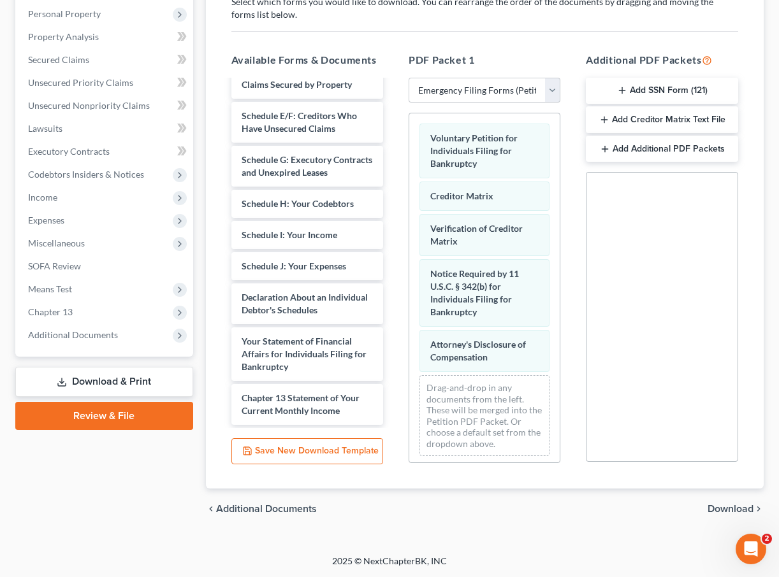
click at [621, 509] on span "Download" at bounding box center [730, 509] width 46 height 10
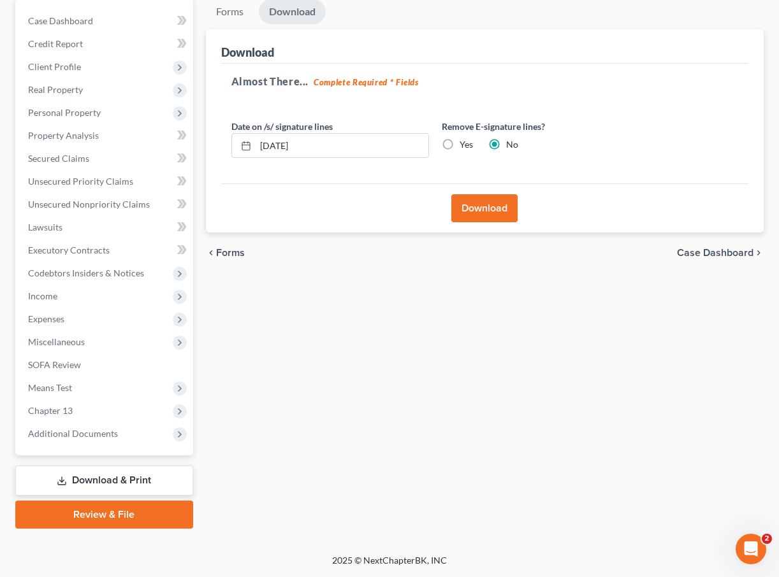
scroll to position [122, 0]
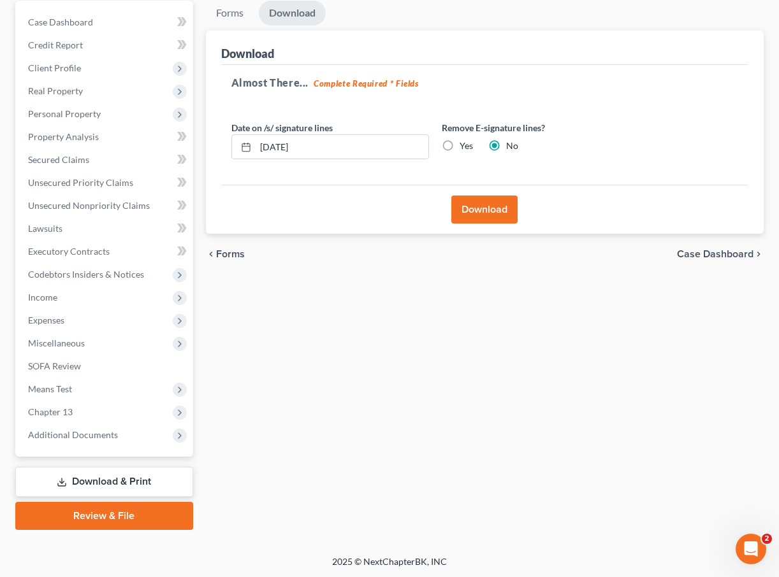
click at [496, 206] on button "Download" at bounding box center [484, 210] width 66 height 28
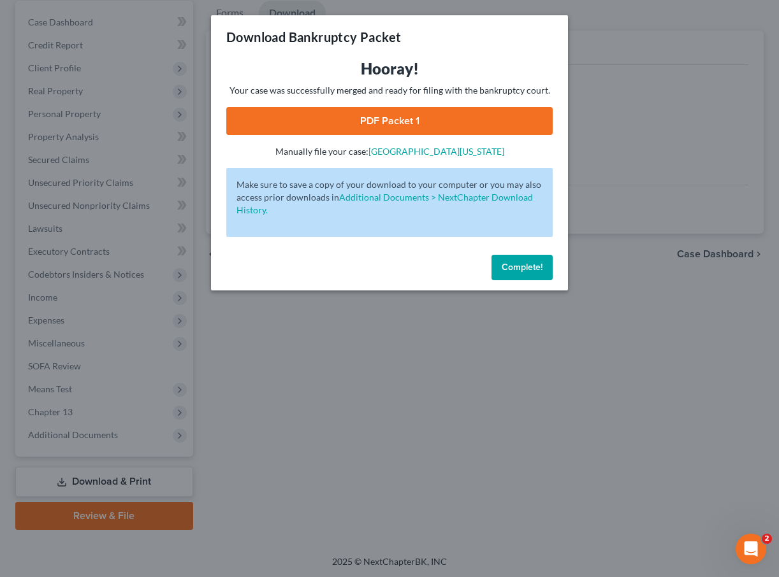
click at [393, 117] on link "PDF Packet 1" at bounding box center [389, 121] width 326 height 28
click at [533, 277] on button "Complete!" at bounding box center [521, 267] width 61 height 25
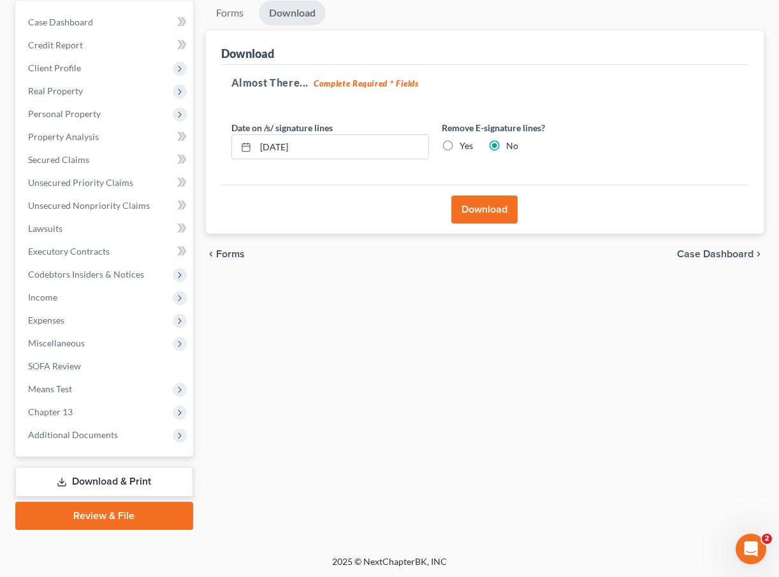
scroll to position [0, 0]
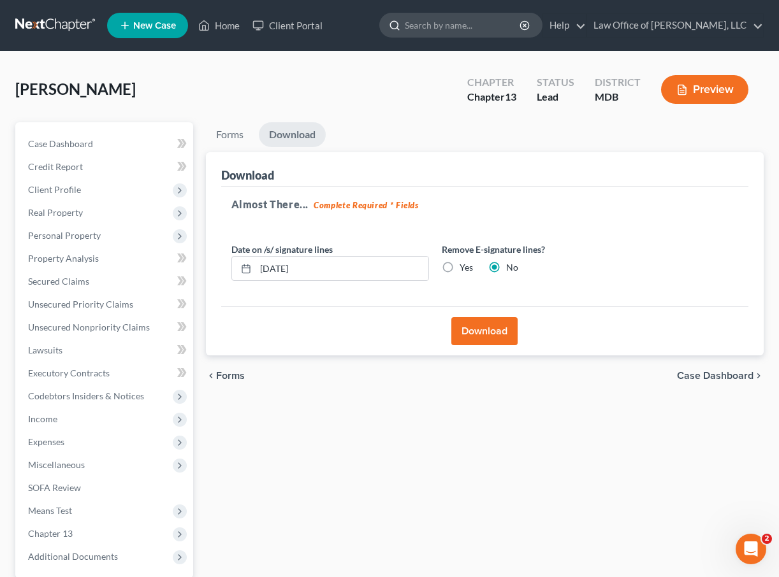
click at [466, 21] on input "search" at bounding box center [463, 25] width 117 height 24
type input "cool"
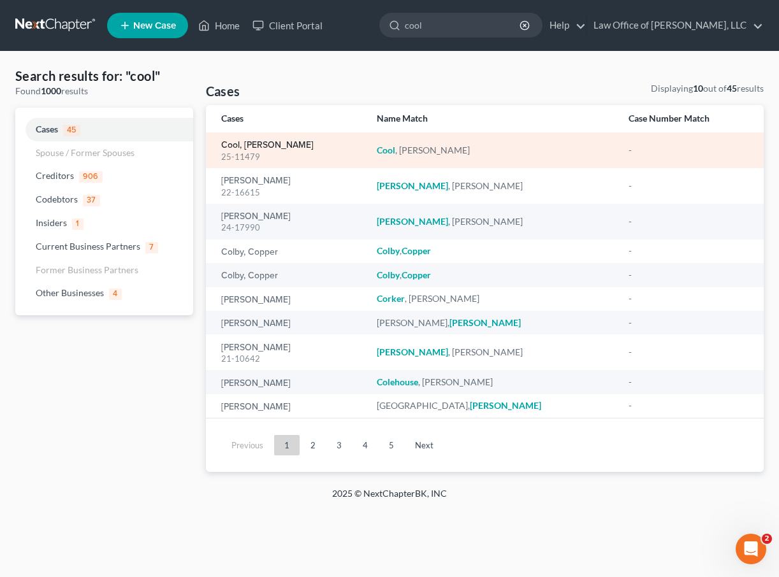
click at [222, 145] on link "Cool, [PERSON_NAME]" at bounding box center [267, 145] width 92 height 9
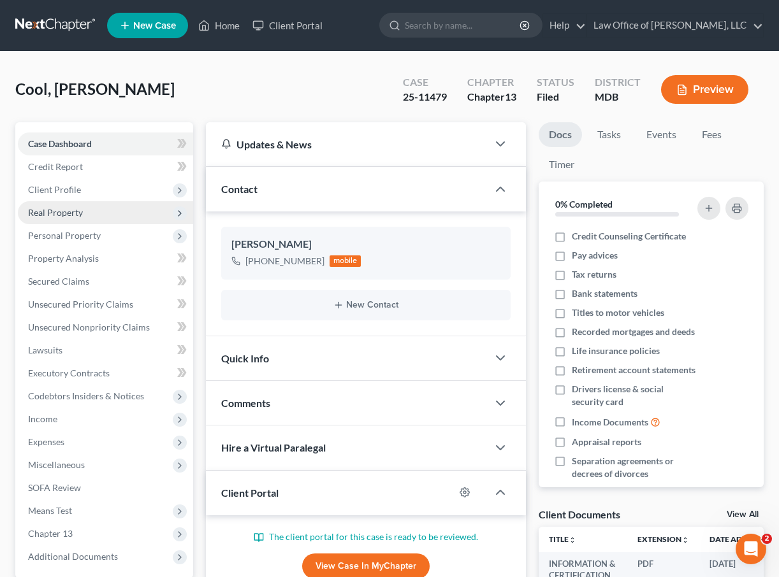
click at [45, 207] on span "Real Property" at bounding box center [55, 212] width 55 height 11
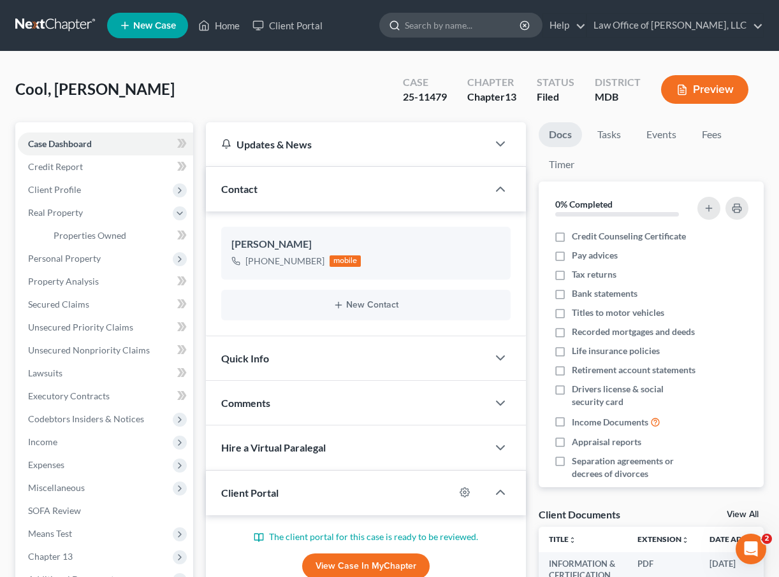
click at [464, 22] on input "search" at bounding box center [463, 25] width 117 height 24
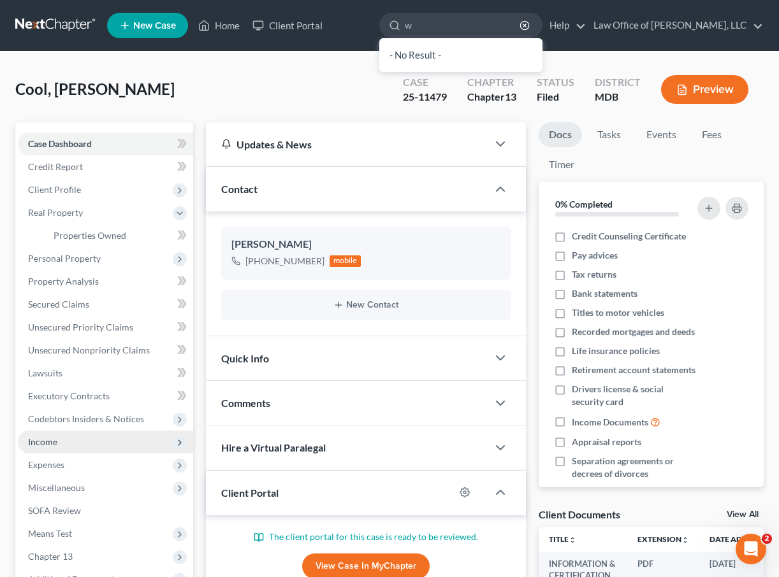
scroll to position [11, 0]
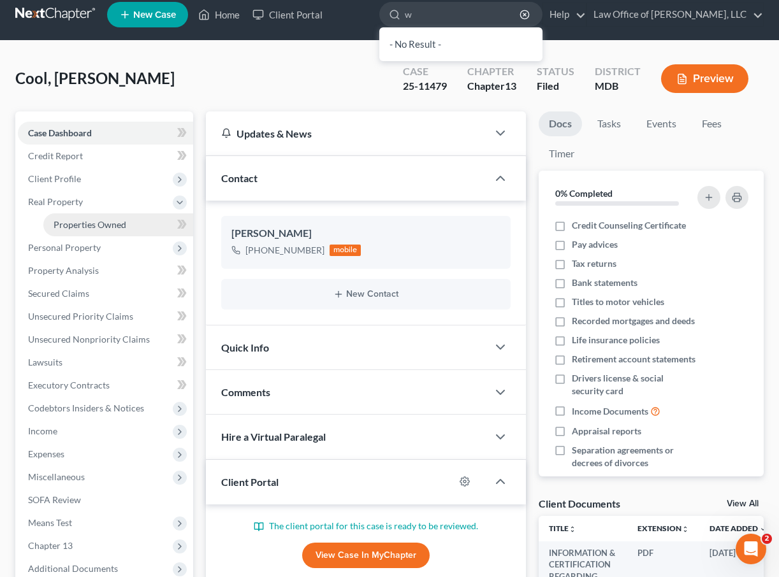
type input "w"
click at [59, 228] on span "Properties Owned" at bounding box center [90, 224] width 73 height 11
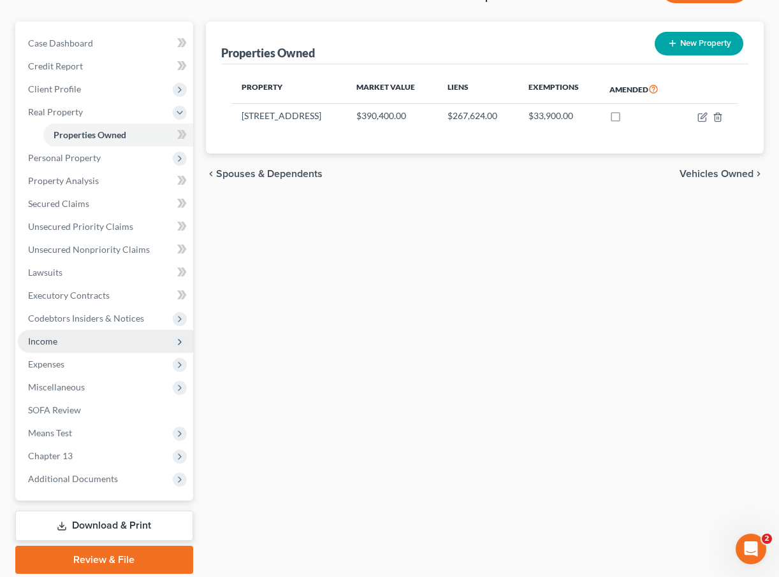
scroll to position [134, 0]
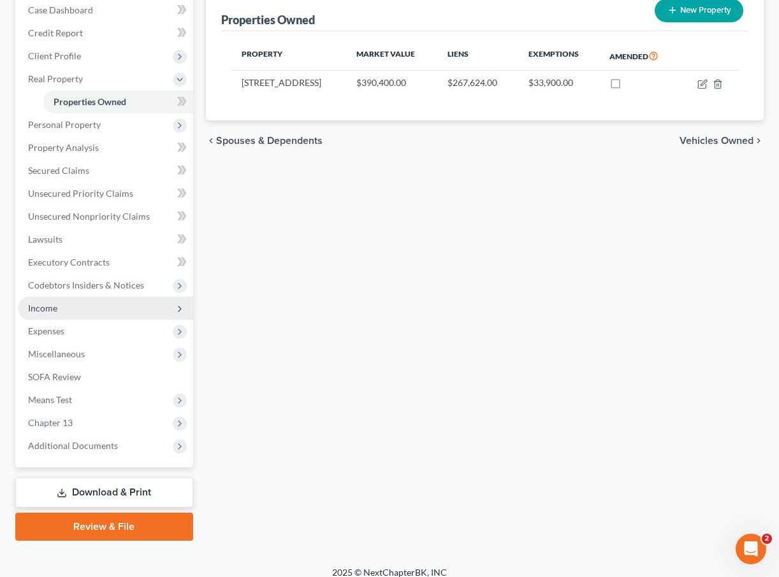
click at [52, 446] on span "Additional Documents" at bounding box center [73, 445] width 90 height 11
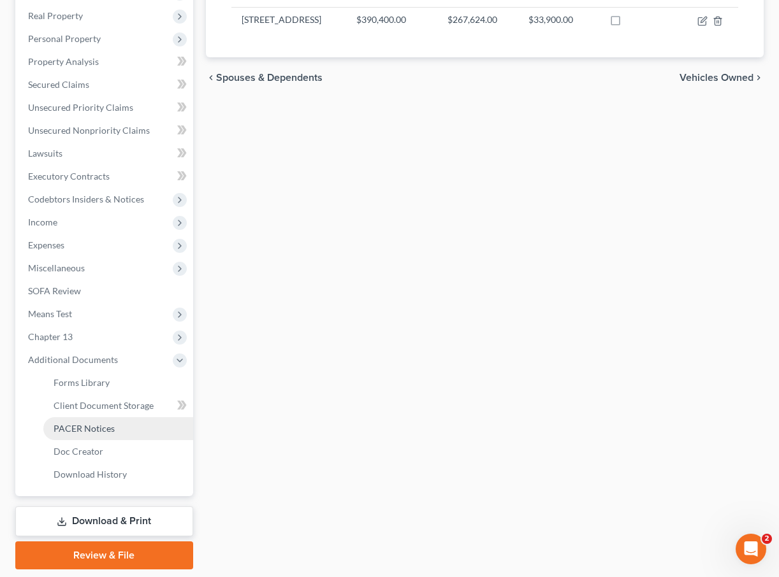
click at [62, 426] on span "PACER Notices" at bounding box center [84, 428] width 61 height 11
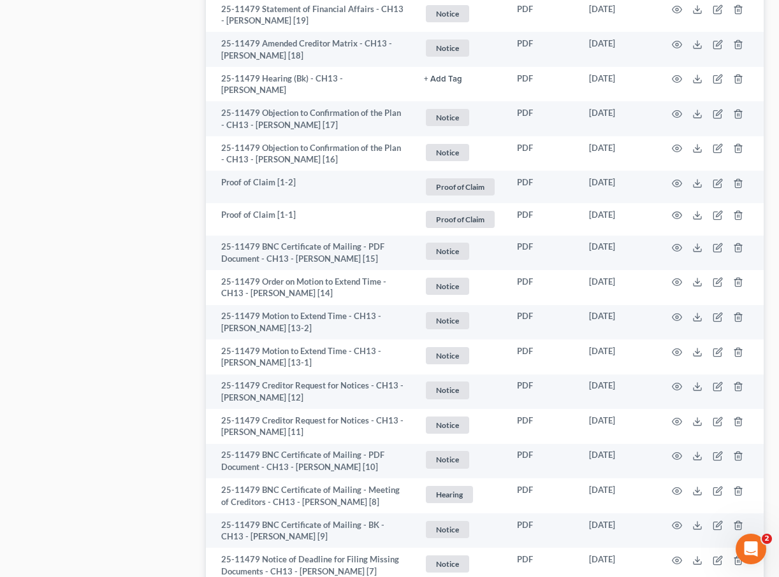
scroll to position [2023, 0]
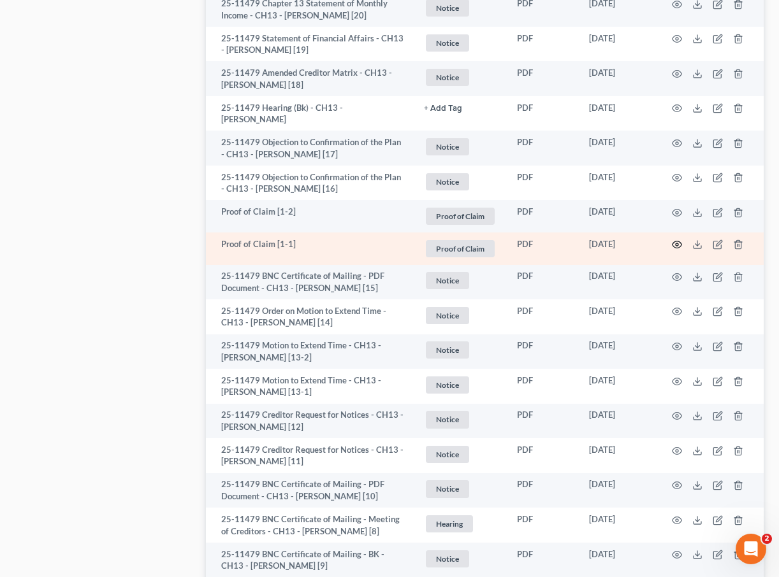
click at [621, 249] on icon "button" at bounding box center [677, 245] width 10 height 10
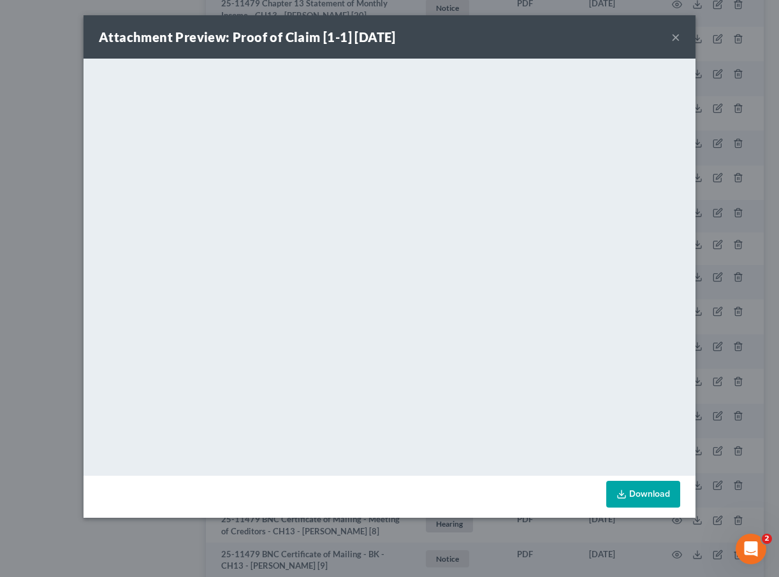
click at [621, 30] on button "×" at bounding box center [675, 36] width 9 height 15
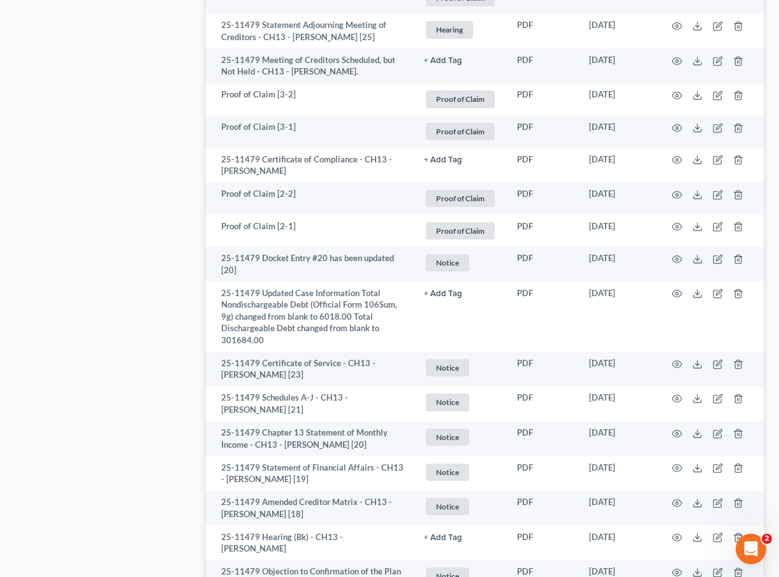
scroll to position [1590, 0]
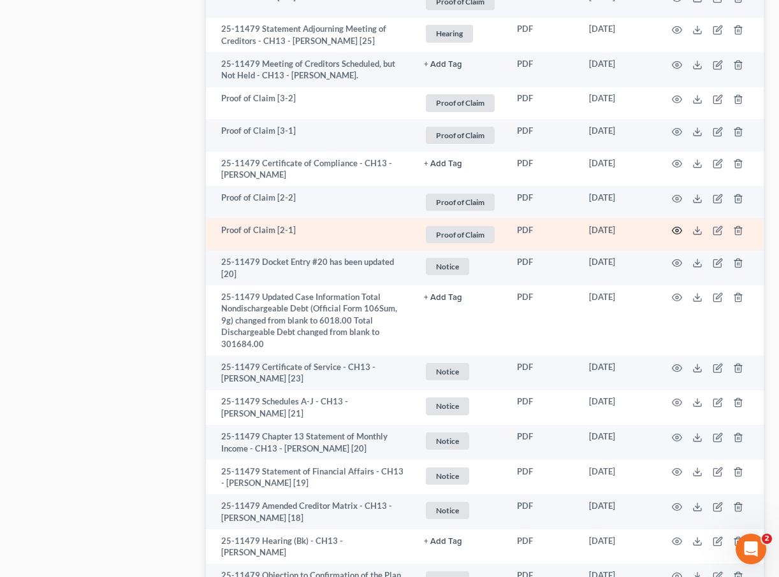
click at [621, 231] on icon "button" at bounding box center [677, 231] width 10 height 10
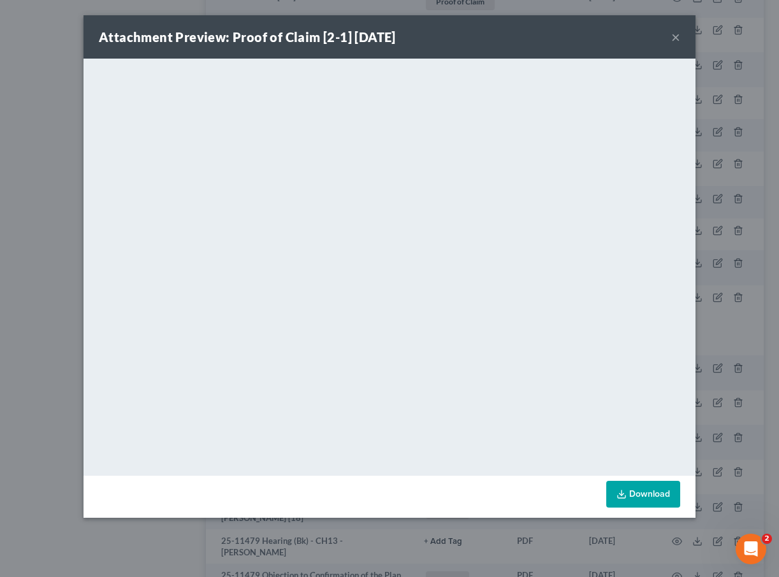
click at [621, 36] on button "×" at bounding box center [675, 36] width 9 height 15
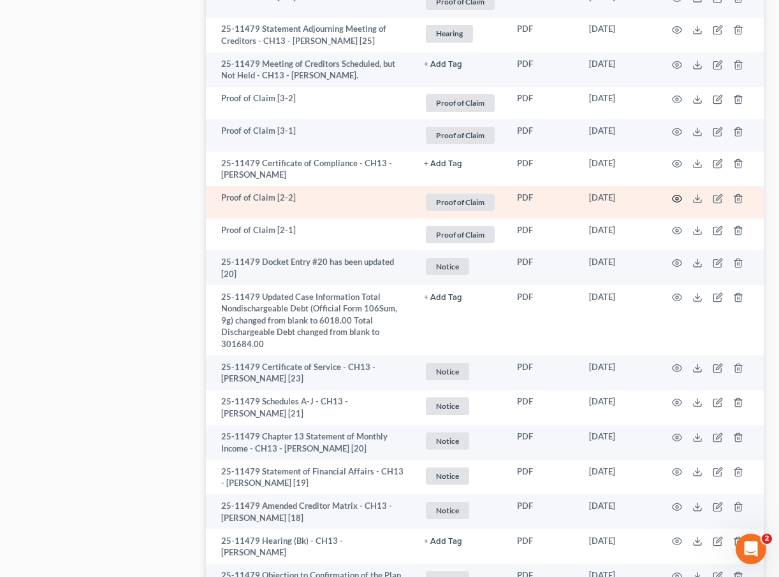
click at [621, 198] on circle "button" at bounding box center [676, 199] width 3 height 3
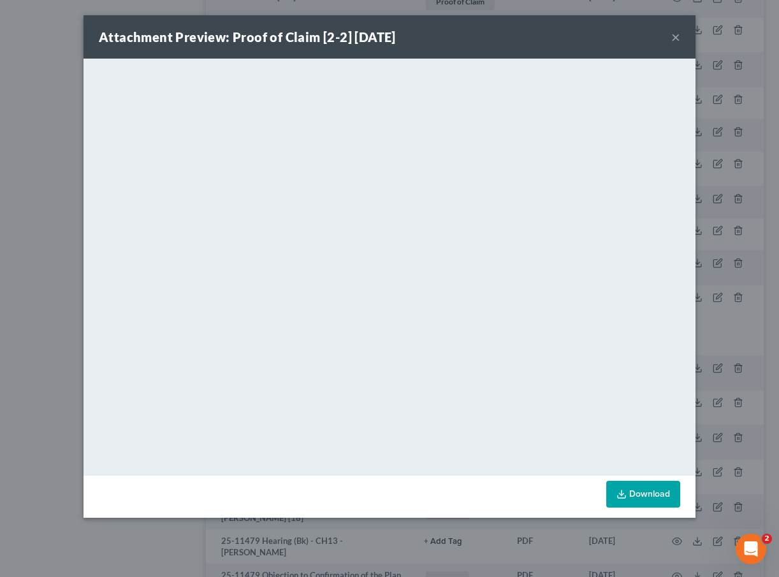
click at [621, 35] on button "×" at bounding box center [675, 36] width 9 height 15
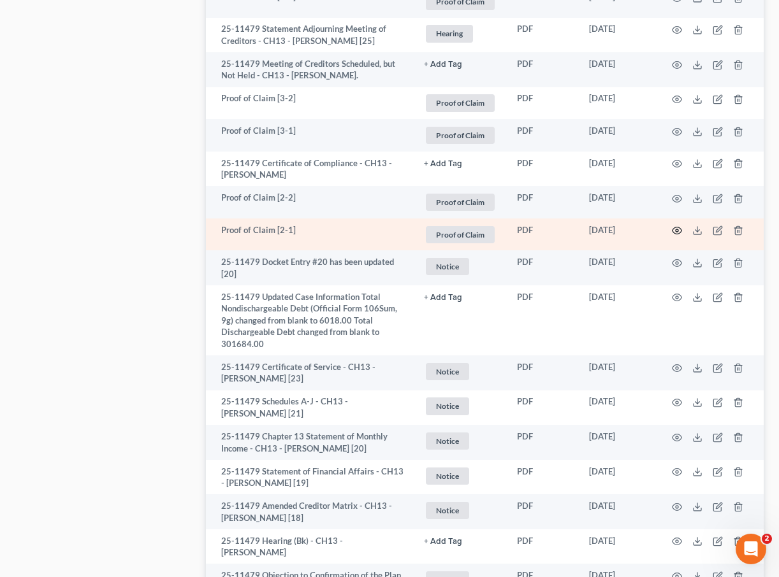
click at [621, 233] on icon "button" at bounding box center [677, 230] width 10 height 7
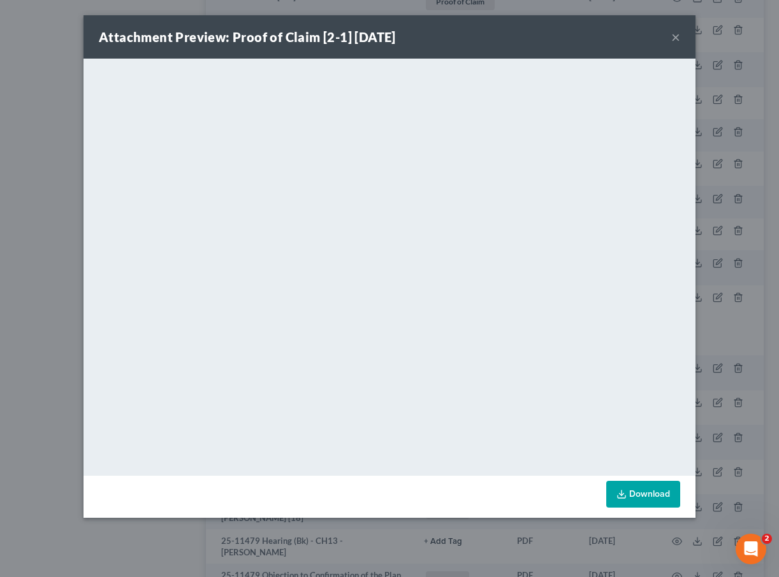
click at [621, 38] on button "×" at bounding box center [675, 36] width 9 height 15
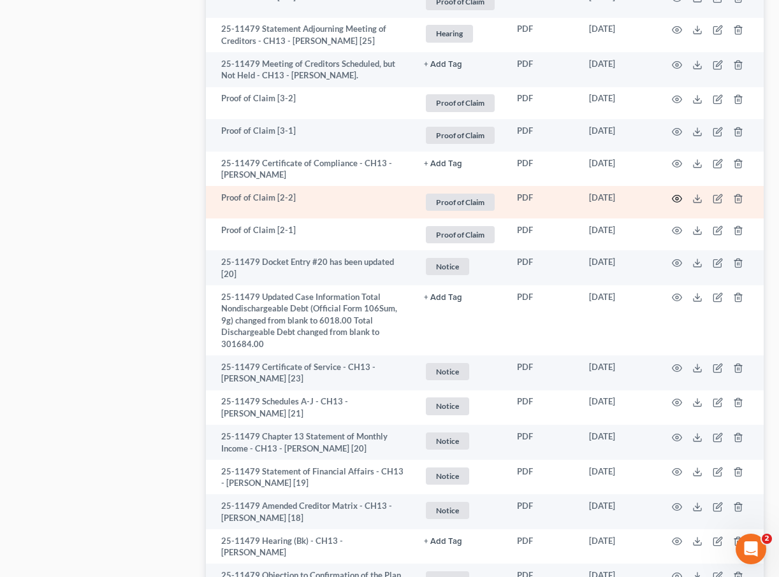
click at [621, 195] on icon "button" at bounding box center [677, 198] width 10 height 7
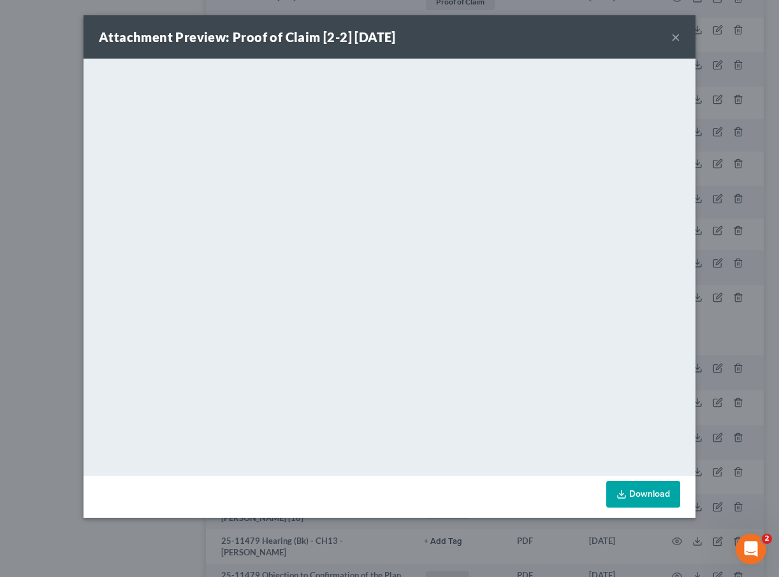
click at [621, 34] on button "×" at bounding box center [675, 36] width 9 height 15
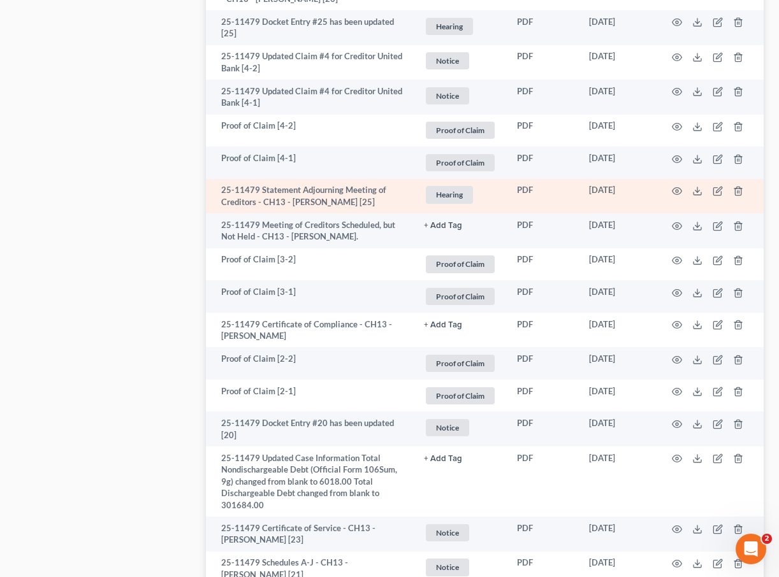
scroll to position [1370, 0]
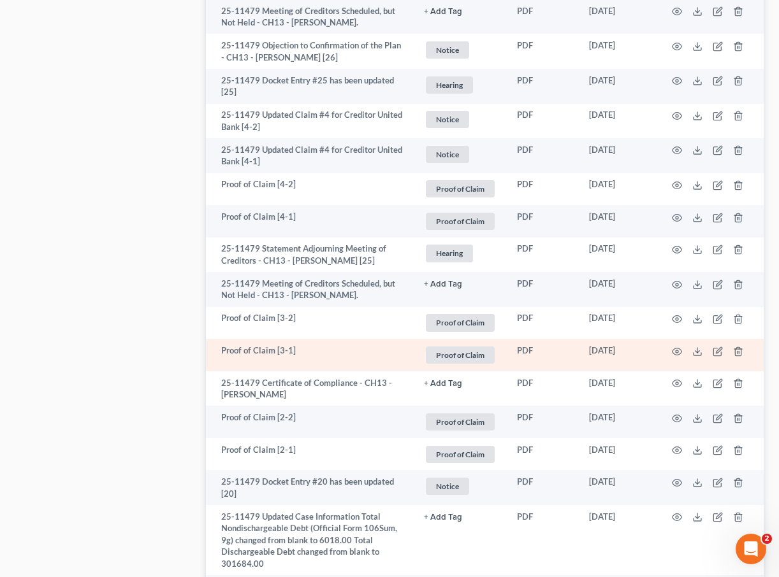
click at [621, 349] on td at bounding box center [709, 355] width 107 height 32
click at [621, 350] on icon "button" at bounding box center [677, 352] width 10 height 10
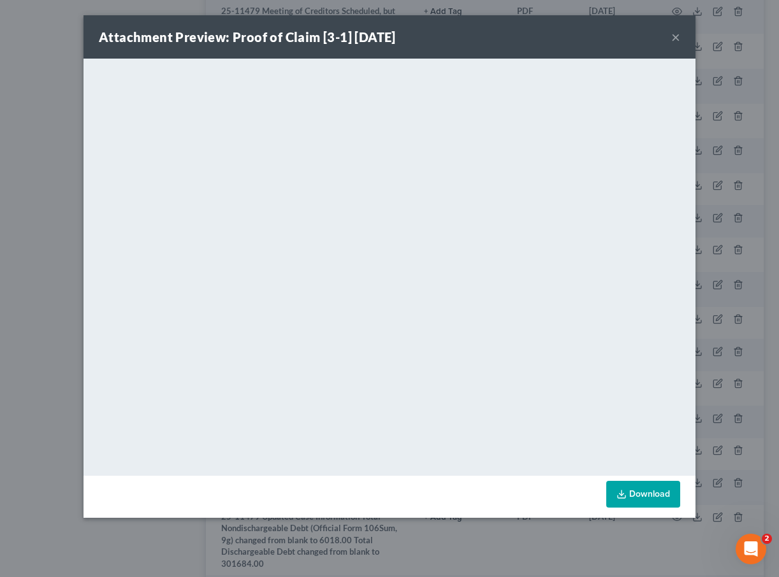
click at [621, 40] on button "×" at bounding box center [675, 36] width 9 height 15
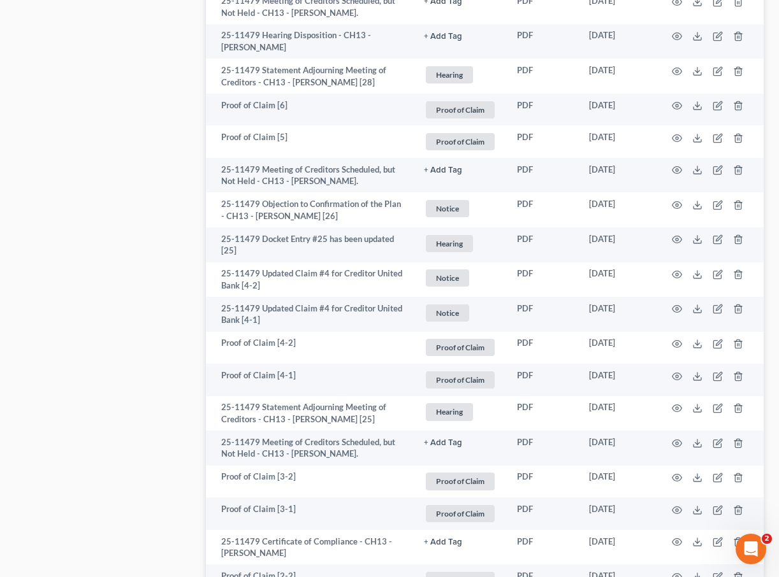
scroll to position [1127, 0]
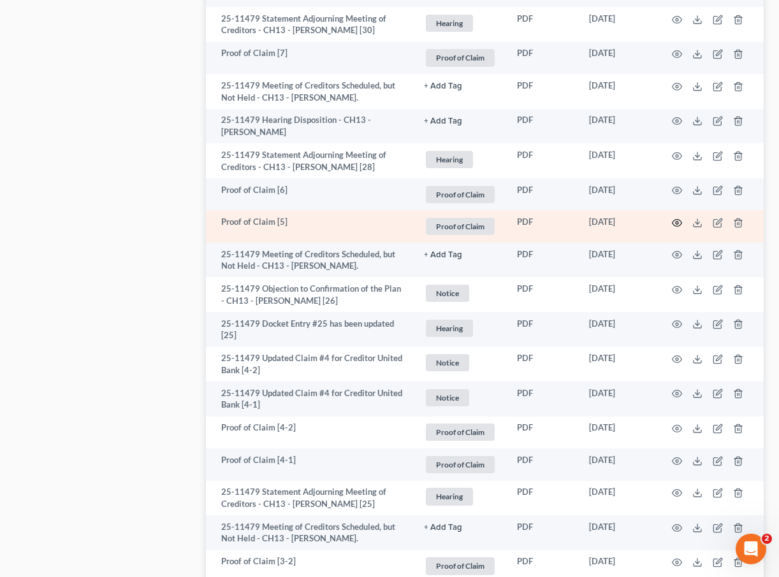
click at [621, 222] on circle "button" at bounding box center [676, 223] width 3 height 3
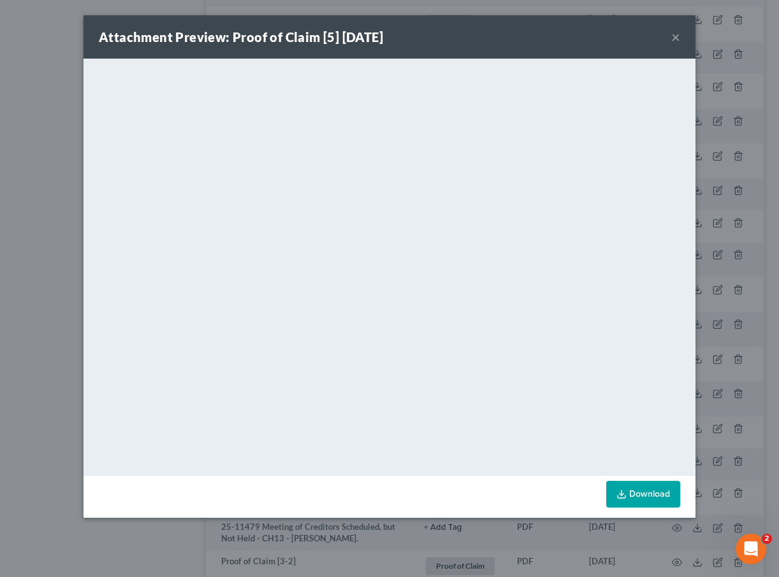
click at [621, 36] on button "×" at bounding box center [675, 36] width 9 height 15
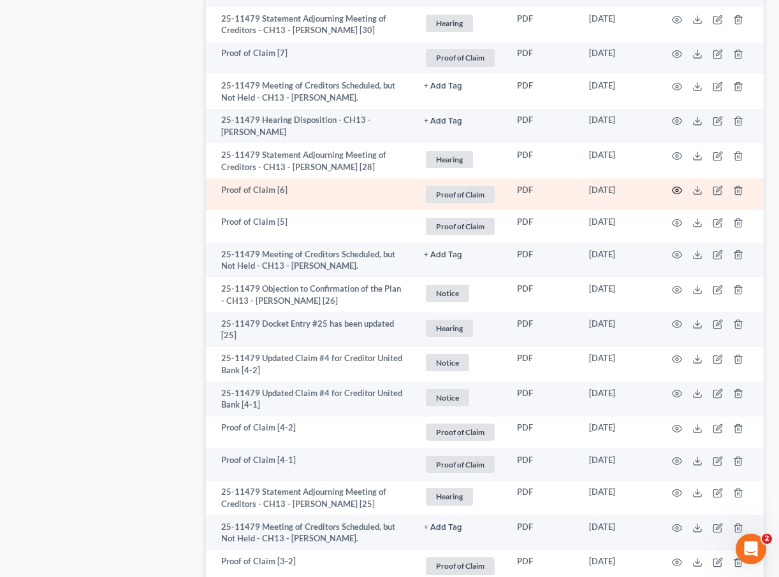
click at [621, 190] on circle "button" at bounding box center [676, 190] width 3 height 3
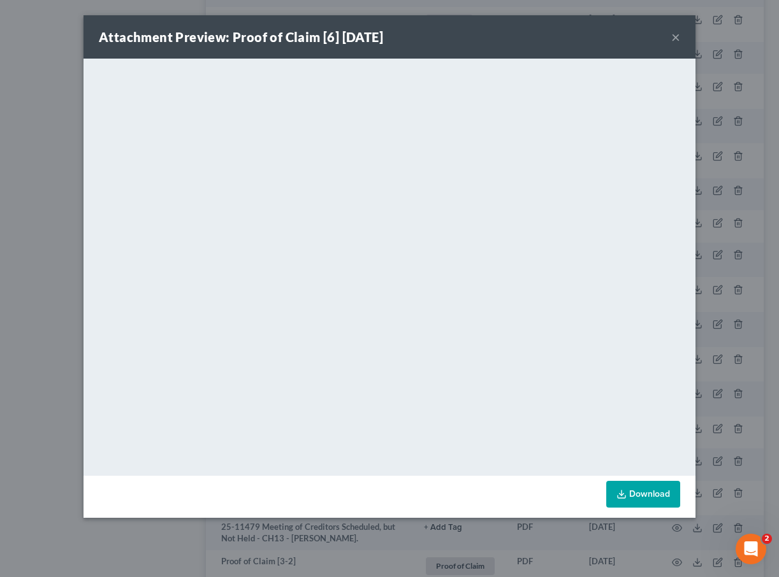
click at [621, 36] on button "×" at bounding box center [675, 36] width 9 height 15
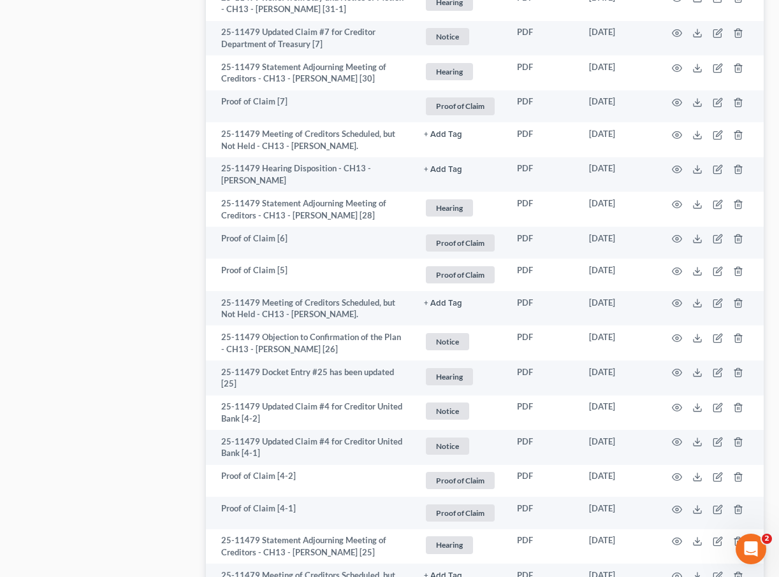
scroll to position [1000, 0]
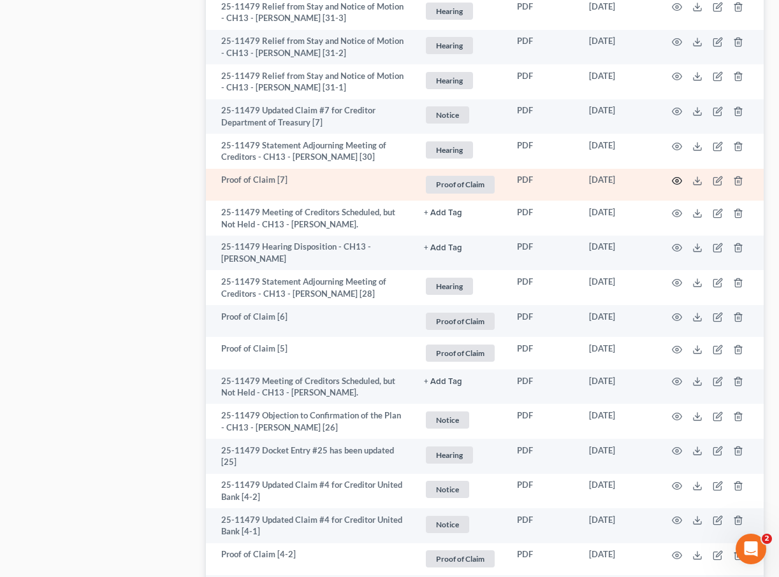
click at [621, 181] on icon "button" at bounding box center [677, 181] width 10 height 10
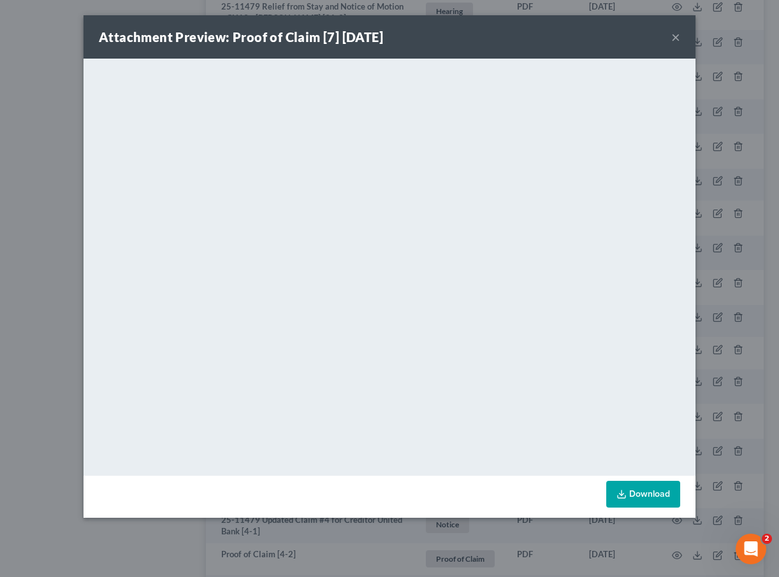
click at [621, 36] on button "×" at bounding box center [675, 36] width 9 height 15
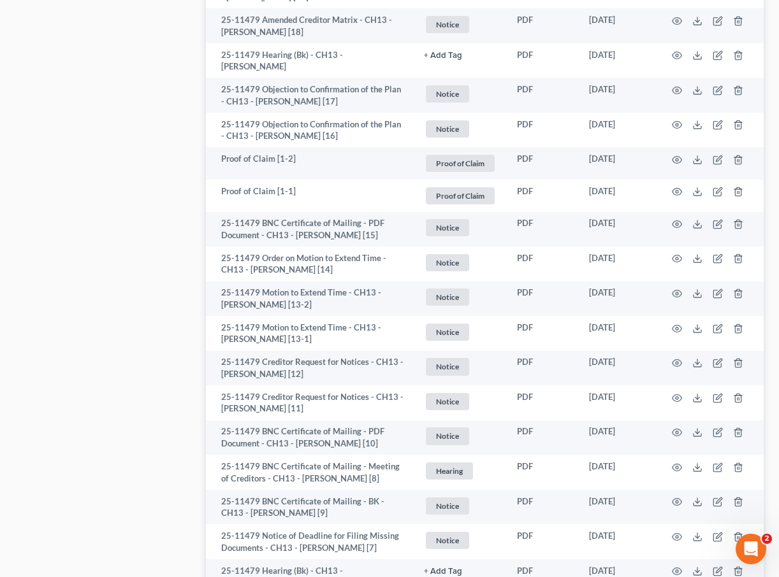
scroll to position [2095, 0]
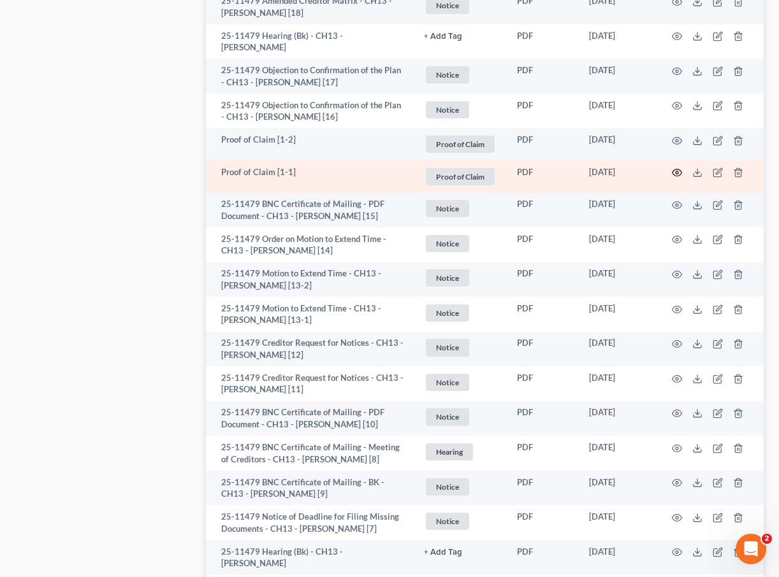
click at [621, 169] on icon "button" at bounding box center [677, 173] width 10 height 10
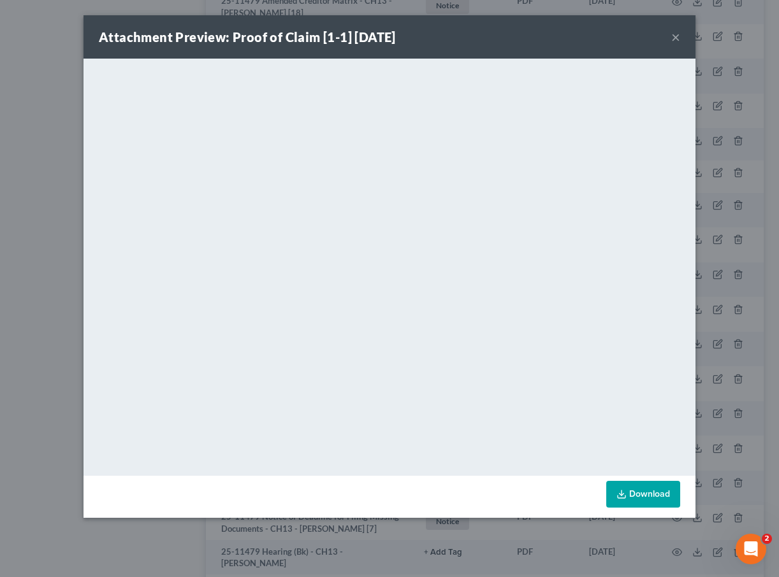
click at [621, 33] on button "×" at bounding box center [675, 36] width 9 height 15
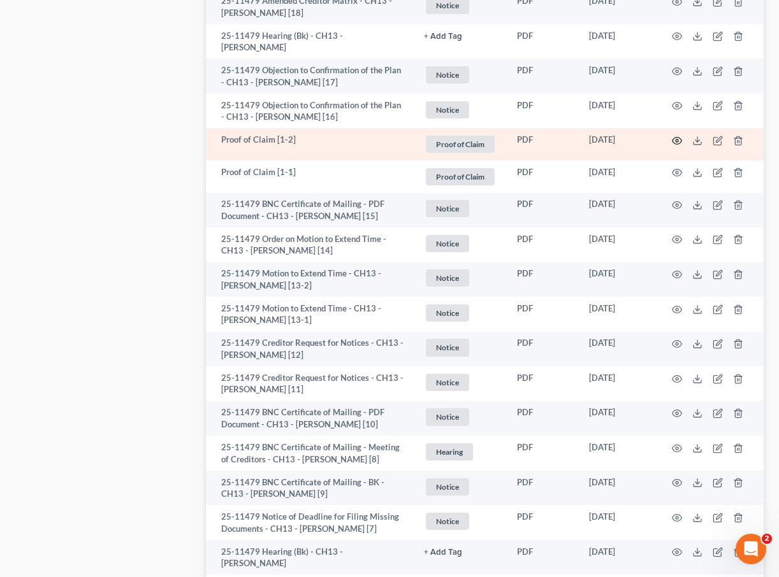
click at [621, 143] on icon "button" at bounding box center [677, 141] width 10 height 10
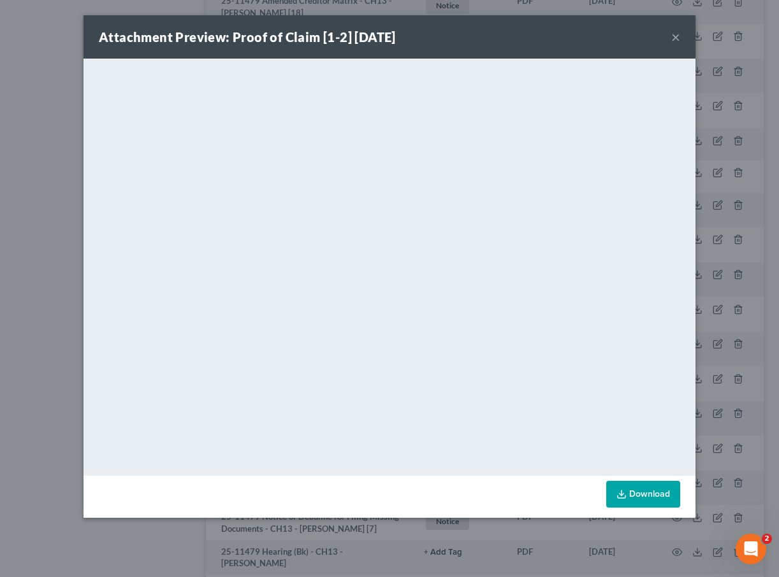
click at [621, 41] on button "×" at bounding box center [675, 36] width 9 height 15
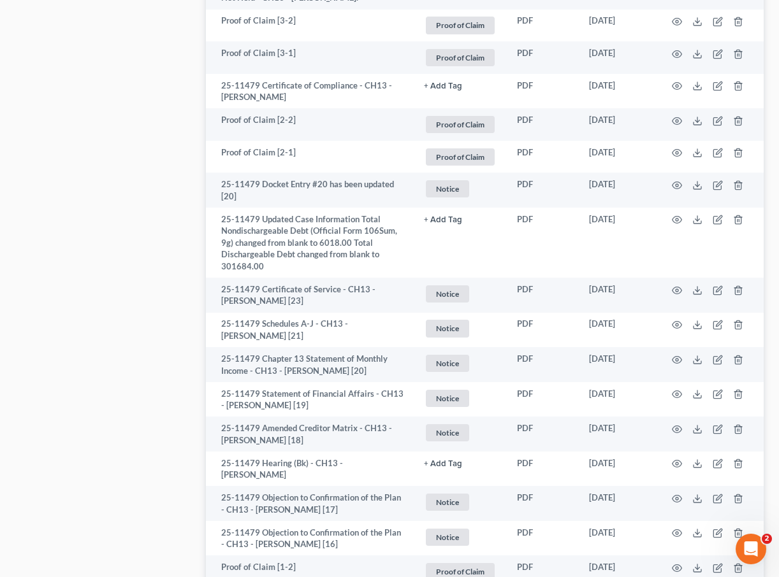
scroll to position [1663, 0]
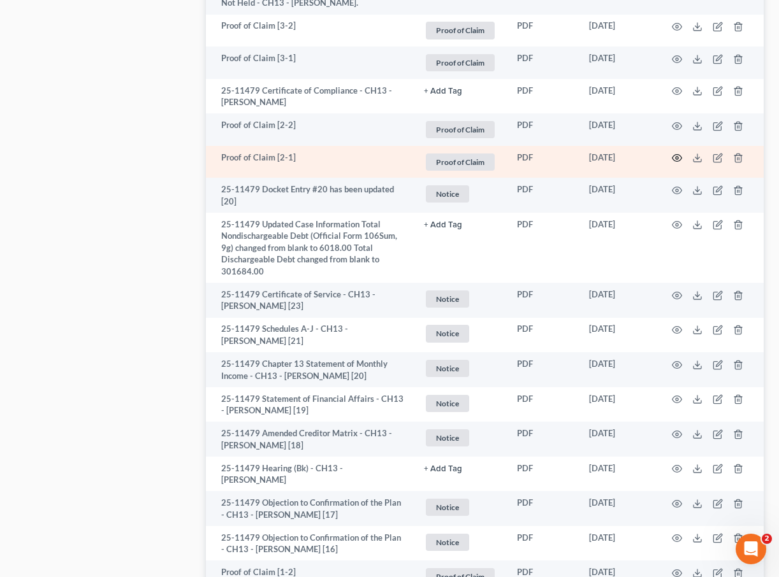
click at [621, 156] on icon "button" at bounding box center [677, 158] width 10 height 7
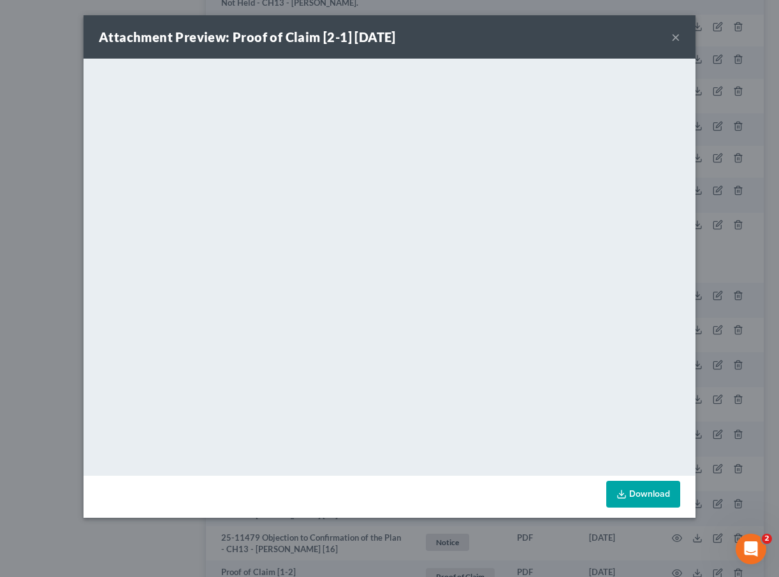
click at [621, 39] on div "Attachment Preview: Proof of Claim [2-1] 03/27/2025 ×" at bounding box center [389, 36] width 612 height 43
click at [621, 36] on button "×" at bounding box center [675, 36] width 9 height 15
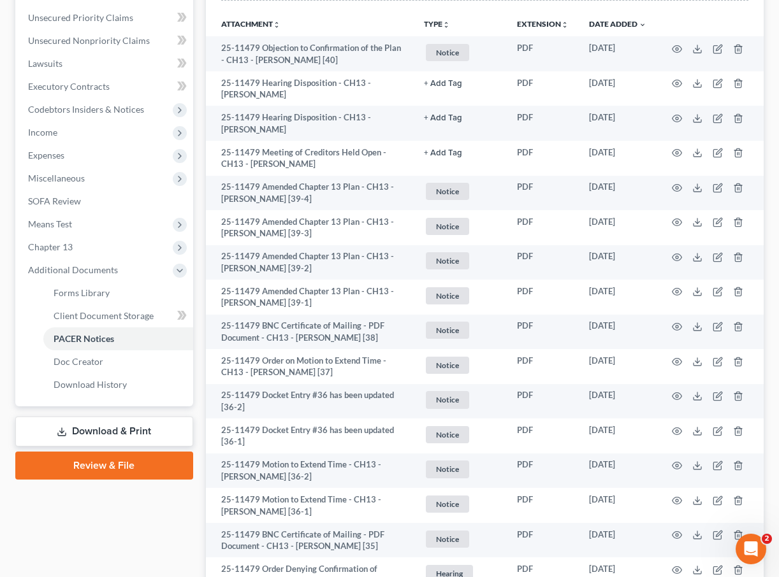
scroll to position [0, 0]
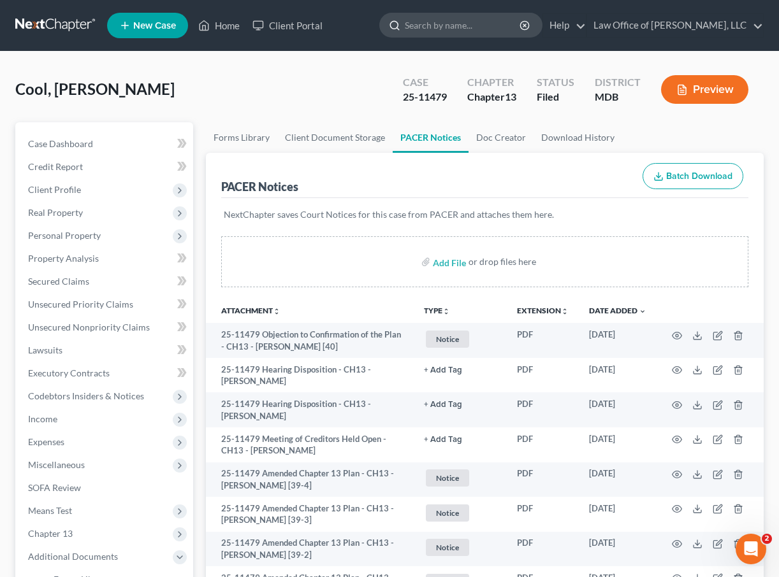
click at [456, 30] on input "search" at bounding box center [463, 25] width 117 height 24
drag, startPoint x: 459, startPoint y: 26, endPoint x: 419, endPoint y: 18, distance: 41.6
click at [435, 24] on input "wendy burke" at bounding box center [463, 25] width 117 height 24
type input "[PERSON_NAME]"
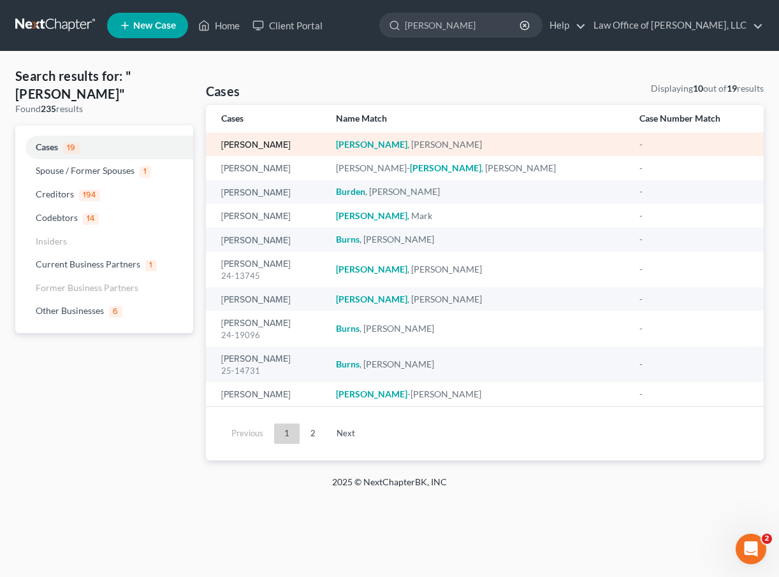
click at [265, 148] on link "[PERSON_NAME]" at bounding box center [255, 145] width 69 height 9
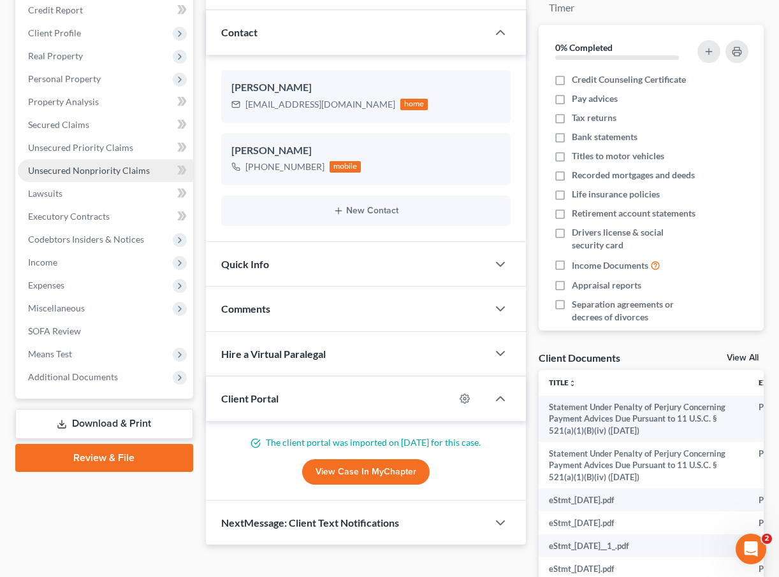
scroll to position [170, 0]
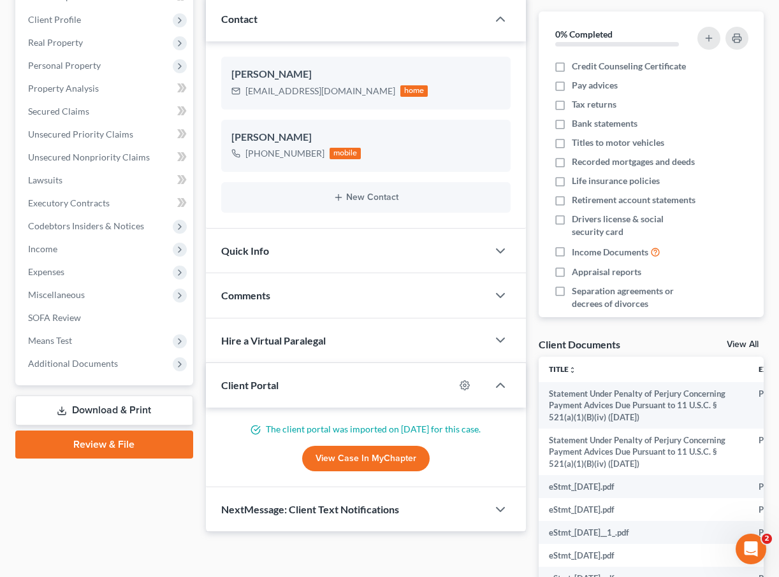
click at [109, 441] on link "Review & File" at bounding box center [104, 445] width 178 height 28
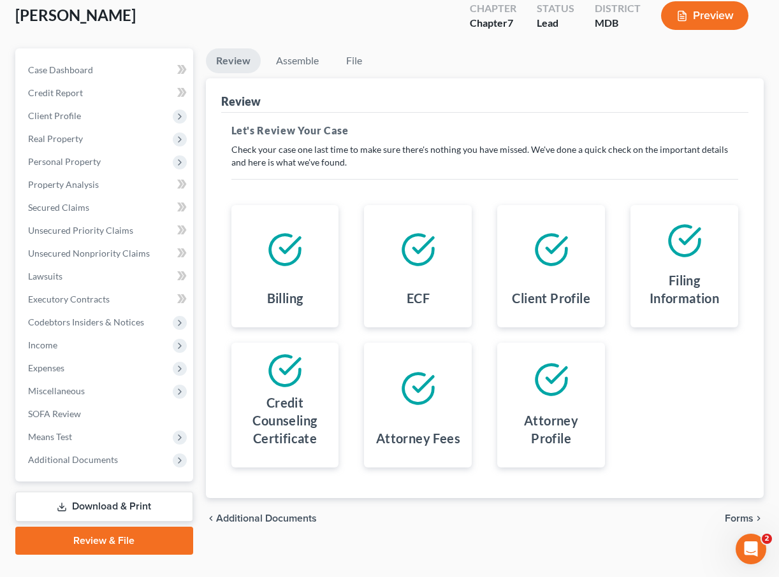
scroll to position [77, 0]
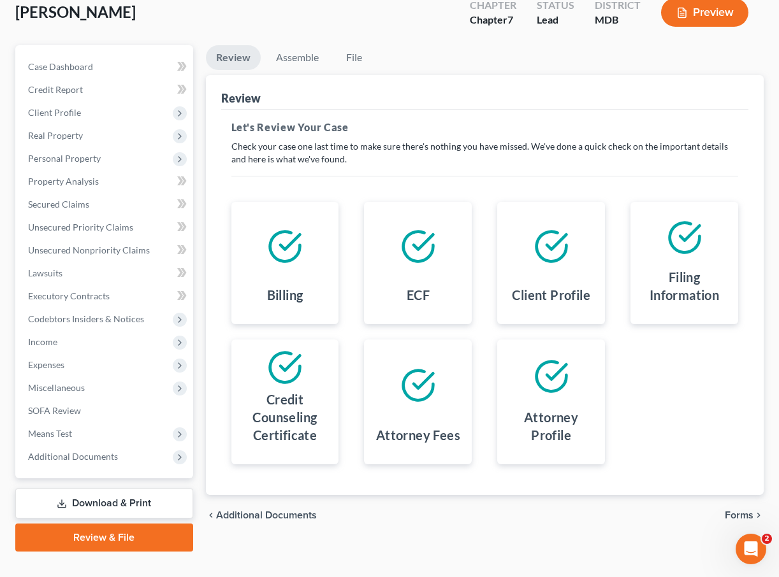
click at [621, 515] on span "Forms" at bounding box center [738, 515] width 29 height 10
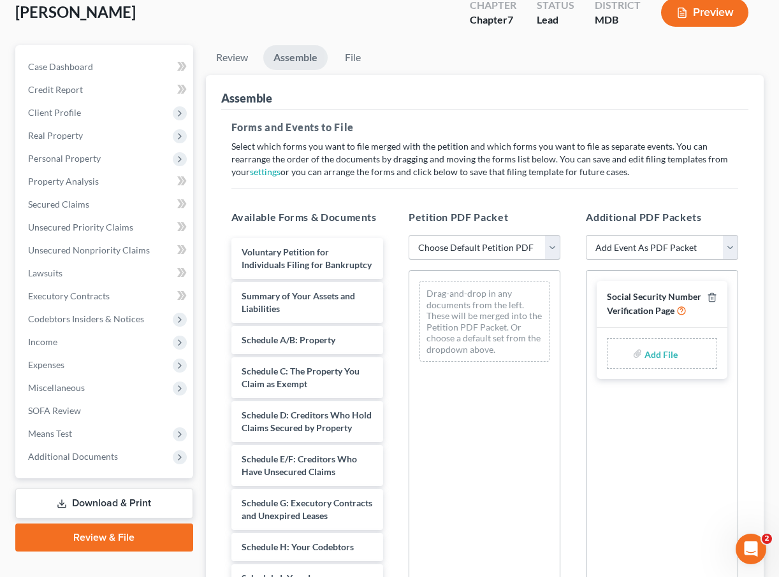
click at [545, 255] on select "Choose Default Petition PDF Packet Emergency Filing (Voluntary Petition and Cre…" at bounding box center [484, 247] width 152 height 25
select select "1"
click at [408, 235] on select "Choose Default Petition PDF Packet Emergency Filing (Voluntary Petition and Cre…" at bounding box center [484, 247] width 152 height 25
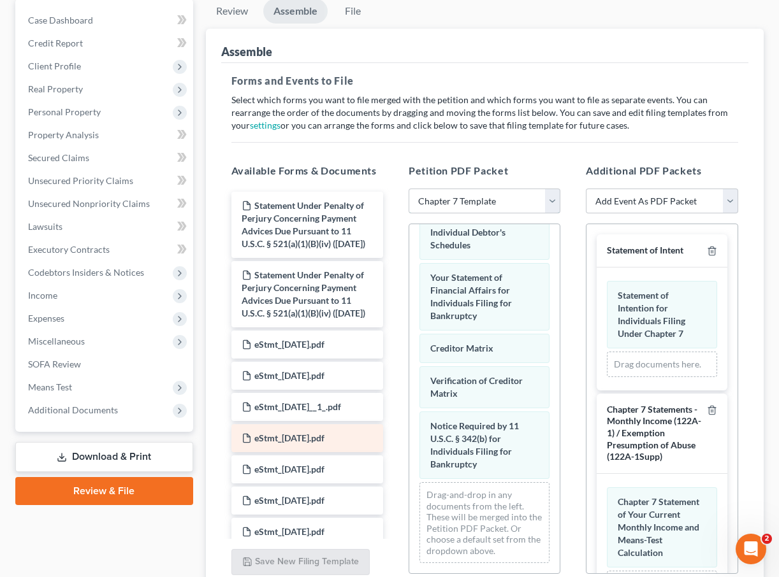
scroll to position [115, 0]
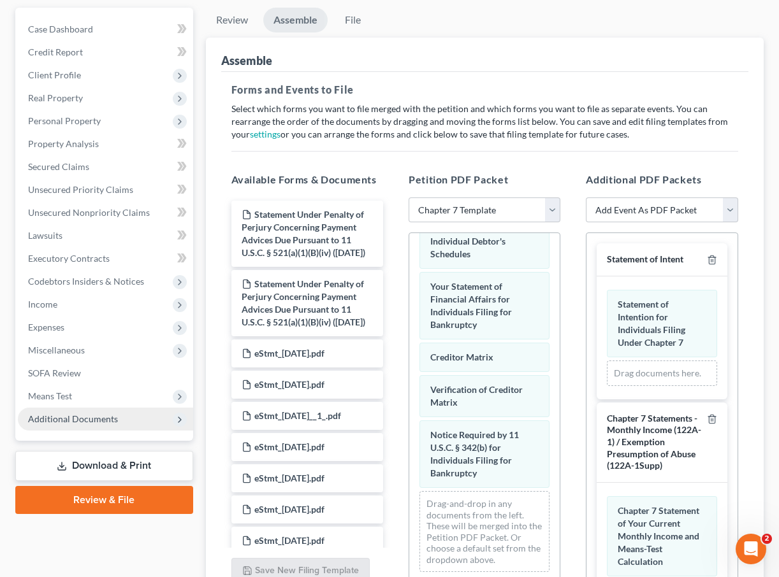
click at [49, 421] on span "Additional Documents" at bounding box center [73, 418] width 90 height 11
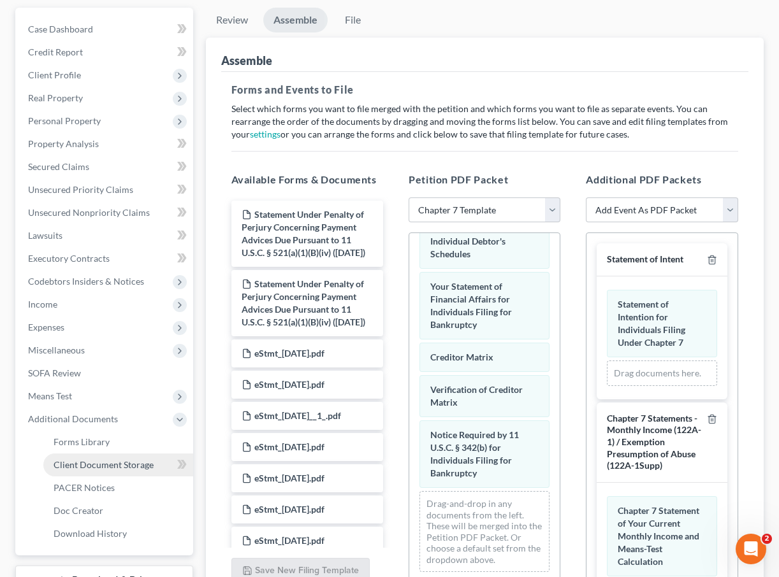
click at [67, 463] on span "Client Document Storage" at bounding box center [104, 464] width 100 height 11
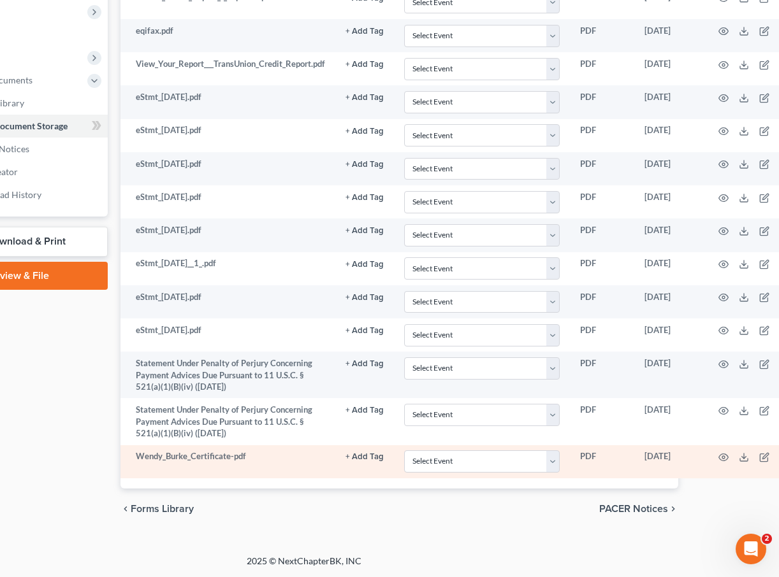
scroll to position [454, 116]
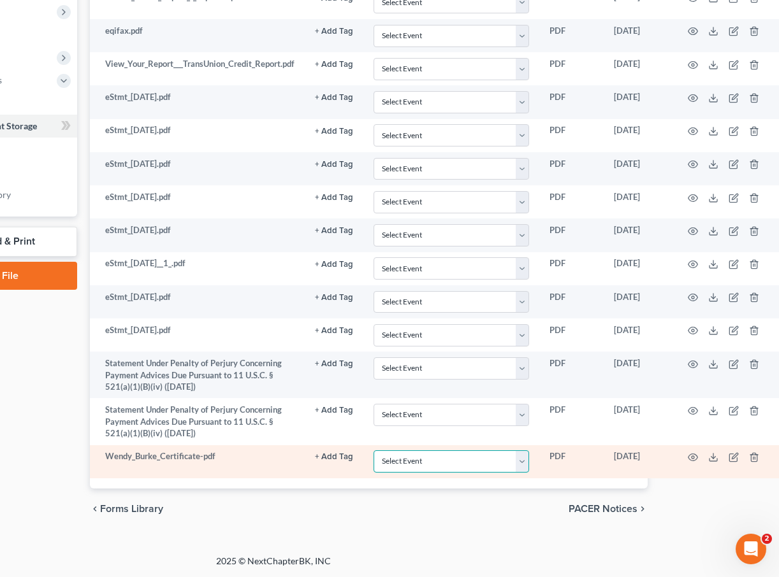
click at [518, 458] on select "Select Event Affidavit Affidavit of Adequate Protection and Lease Payments Affi…" at bounding box center [450, 461] width 155 height 22
select select "14"
click at [374, 450] on select "Select Event Affidavit Affidavit of Adequate Protection and Lease Payments Affi…" at bounding box center [450, 461] width 155 height 22
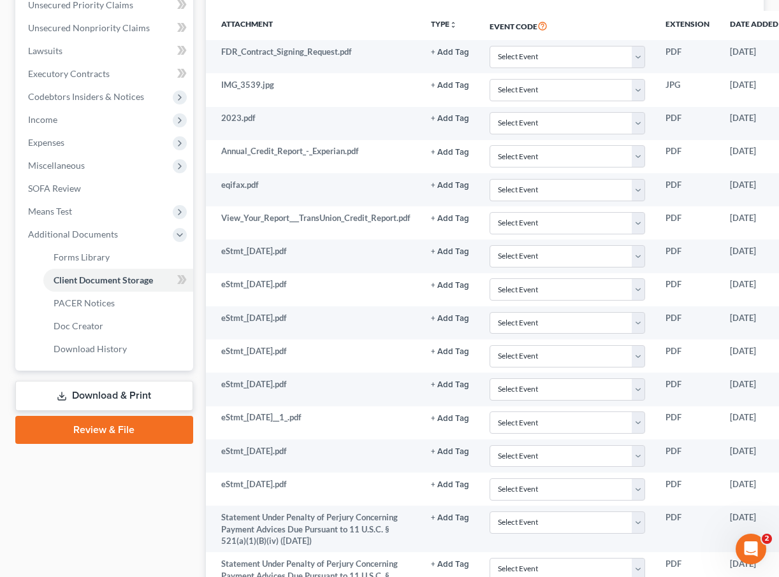
scroll to position [454, 0]
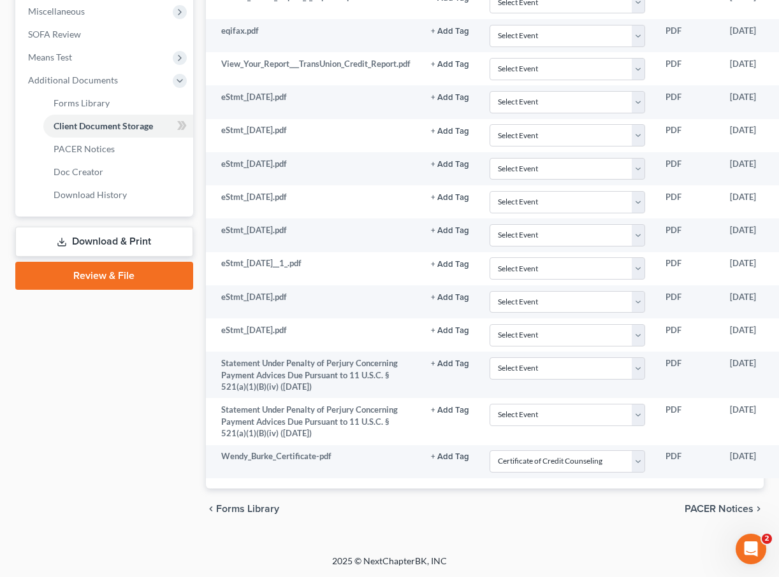
click at [88, 278] on link "Review & File" at bounding box center [104, 276] width 178 height 28
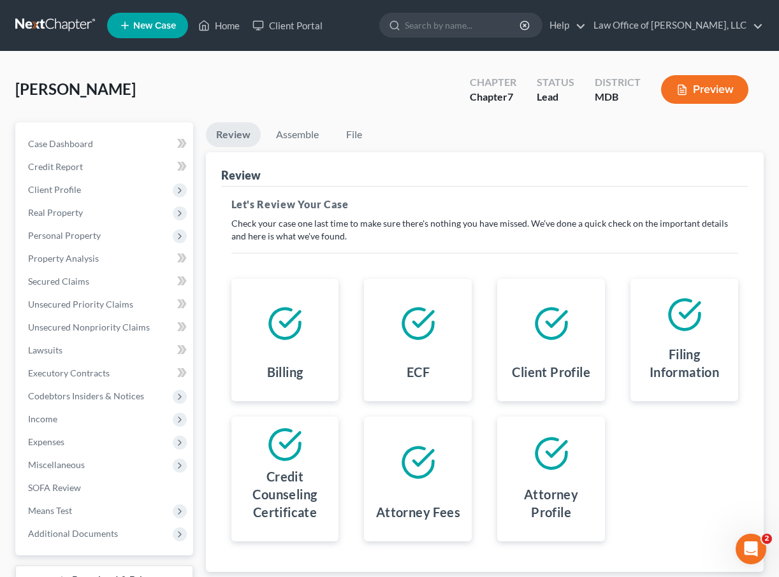
scroll to position [99, 0]
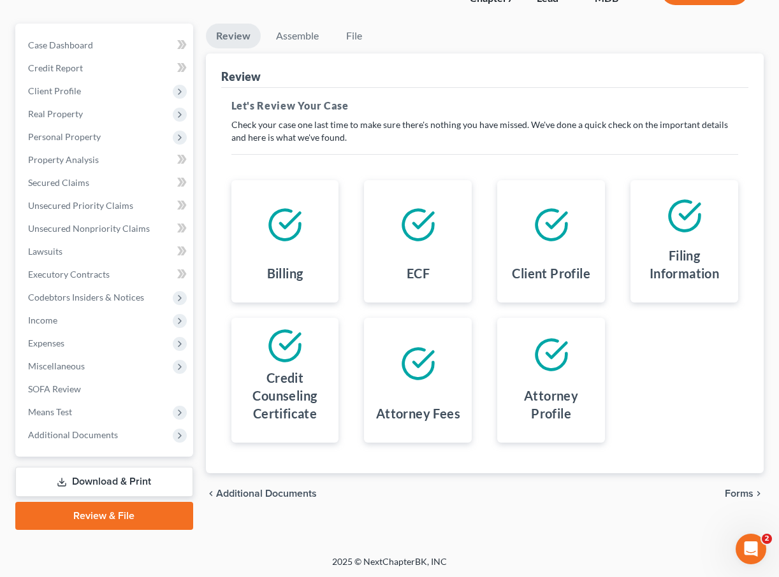
click at [621, 491] on span "Forms" at bounding box center [738, 494] width 29 height 10
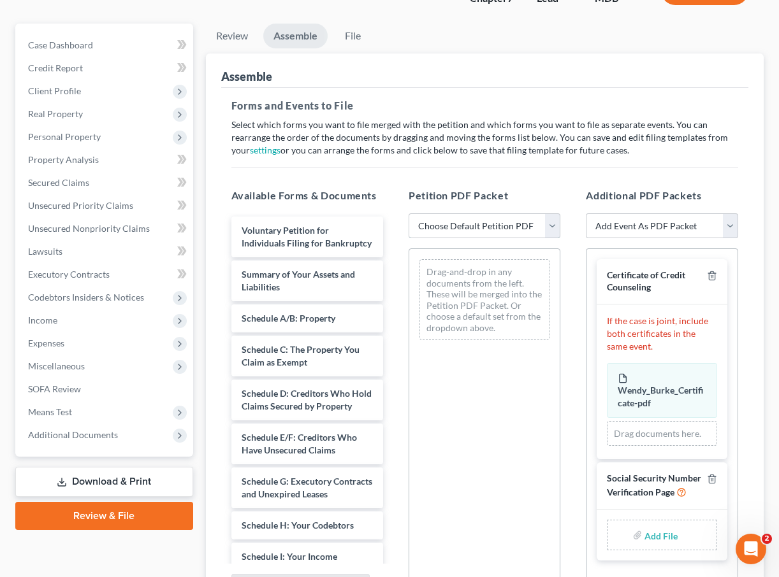
click at [556, 227] on select "Choose Default Petition PDF Packet Emergency Filing (Voluntary Petition and Cre…" at bounding box center [484, 225] width 152 height 25
select select "1"
click at [408, 213] on select "Choose Default Petition PDF Packet Emergency Filing (Voluntary Petition and Cre…" at bounding box center [484, 225] width 152 height 25
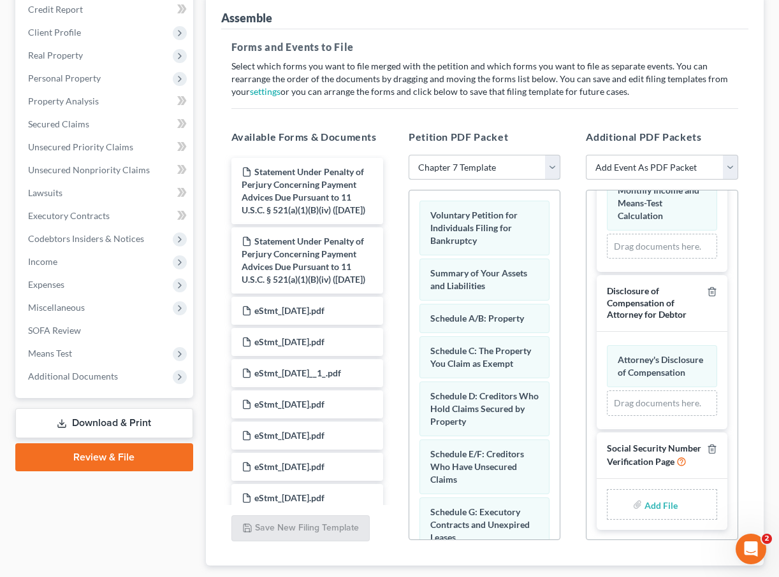
scroll to position [168, 0]
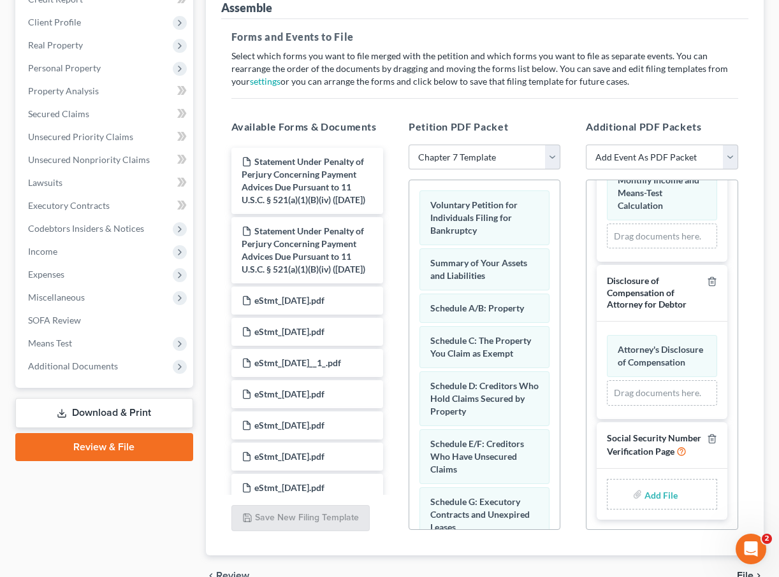
type input "C:\fakepath\SSV.pdf"
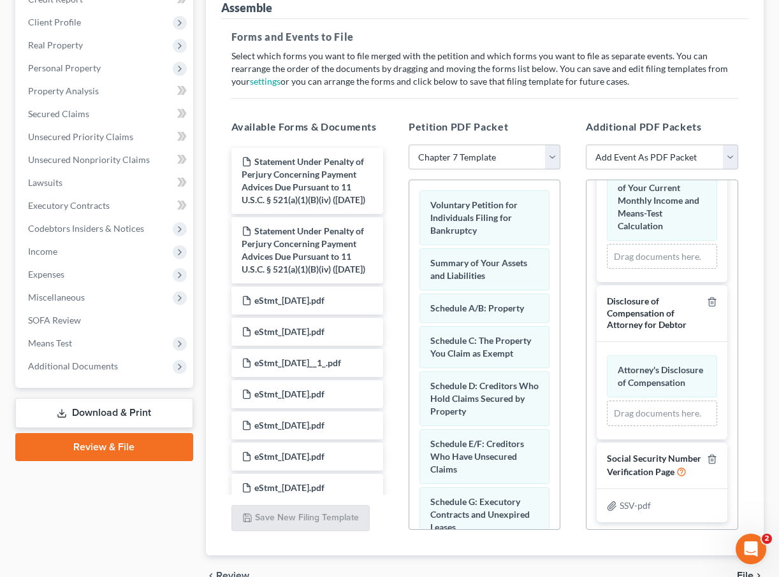
scroll to position [234, 0]
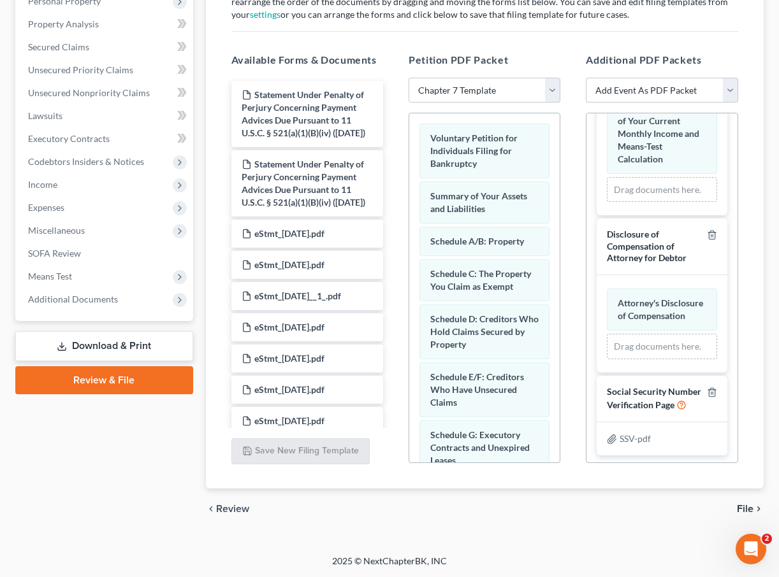
click at [621, 508] on span "File" at bounding box center [744, 509] width 17 height 10
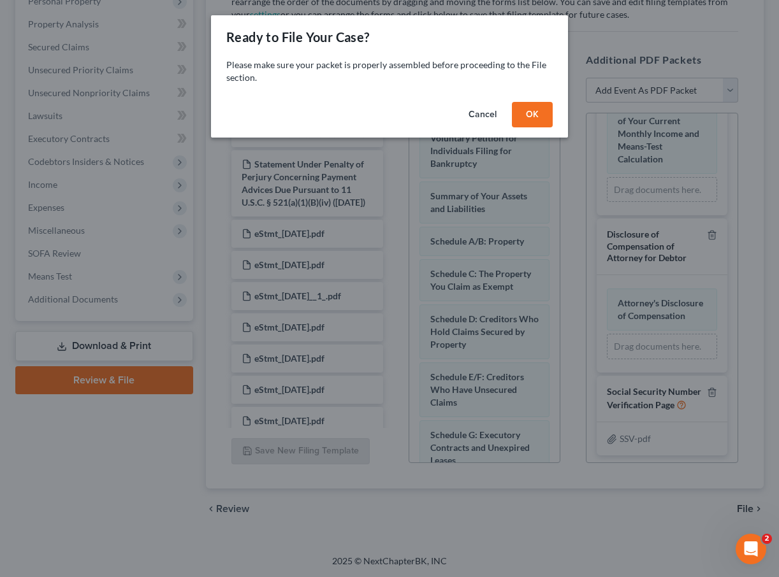
click at [621, 508] on div "Ready to File Your Case? Please make sure your packet is properly assembled bef…" at bounding box center [389, 288] width 779 height 577
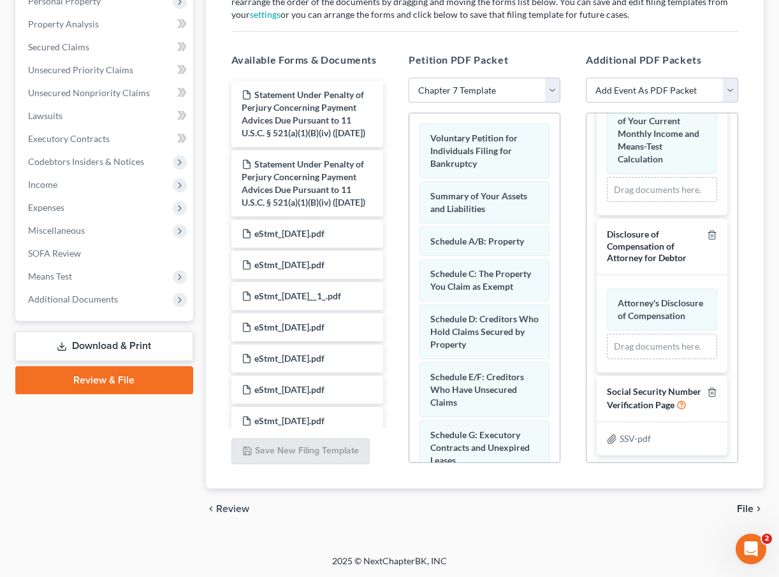
click at [621, 508] on span "File" at bounding box center [744, 509] width 17 height 10
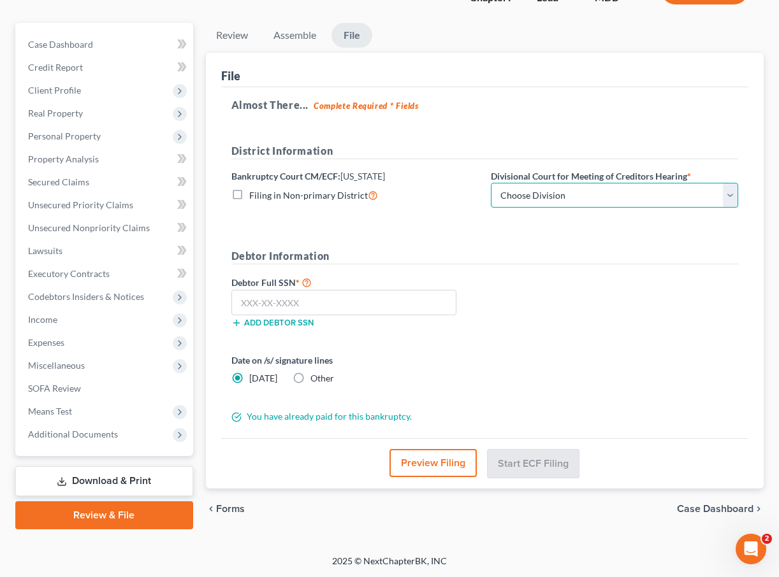
click at [551, 194] on select "Choose Division Baltimore Greenbelt" at bounding box center [614, 195] width 247 height 25
select select "1"
click at [491, 183] on select "Choose Division Baltimore Greenbelt" at bounding box center [614, 195] width 247 height 25
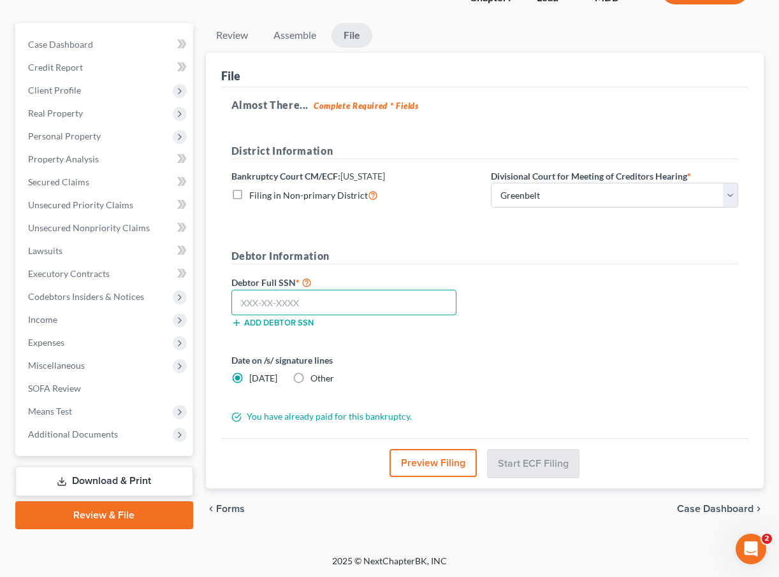
click at [289, 300] on input "text" at bounding box center [344, 302] width 226 height 25
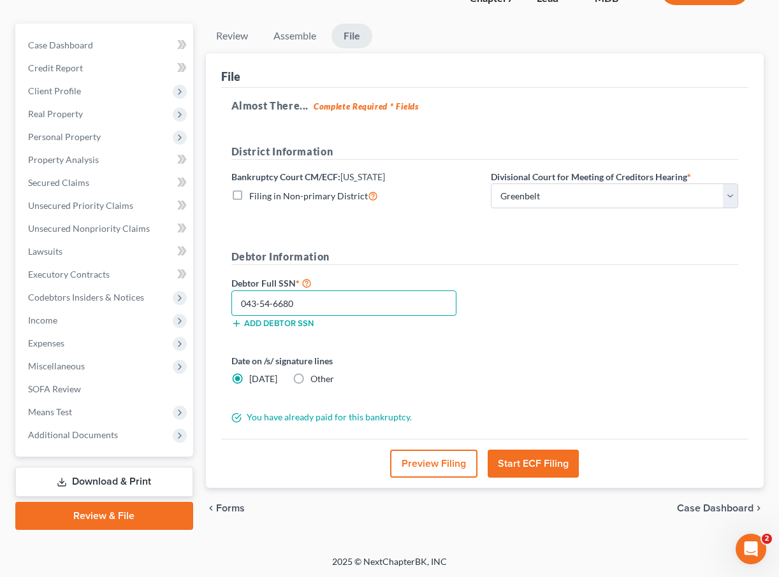
type input "043-54-6680"
click at [512, 456] on button "Start ECF Filing" at bounding box center [532, 464] width 91 height 28
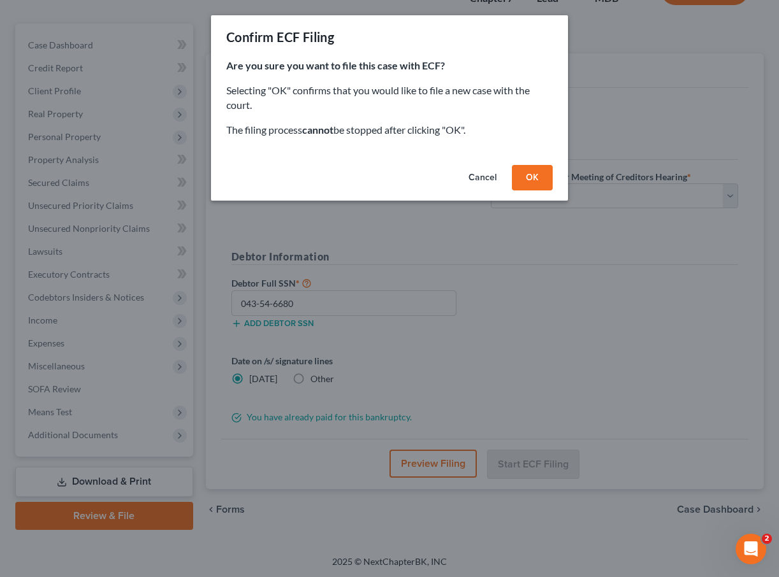
click at [524, 179] on button "OK" at bounding box center [532, 177] width 41 height 25
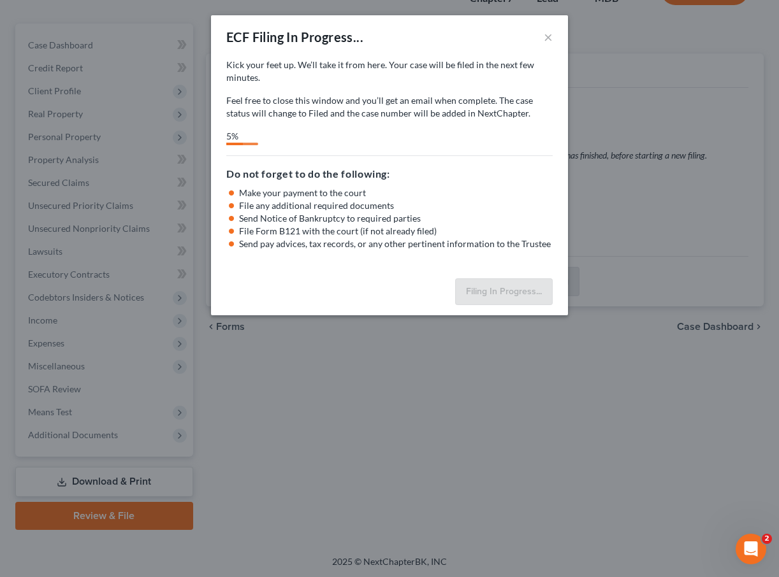
select select "1"
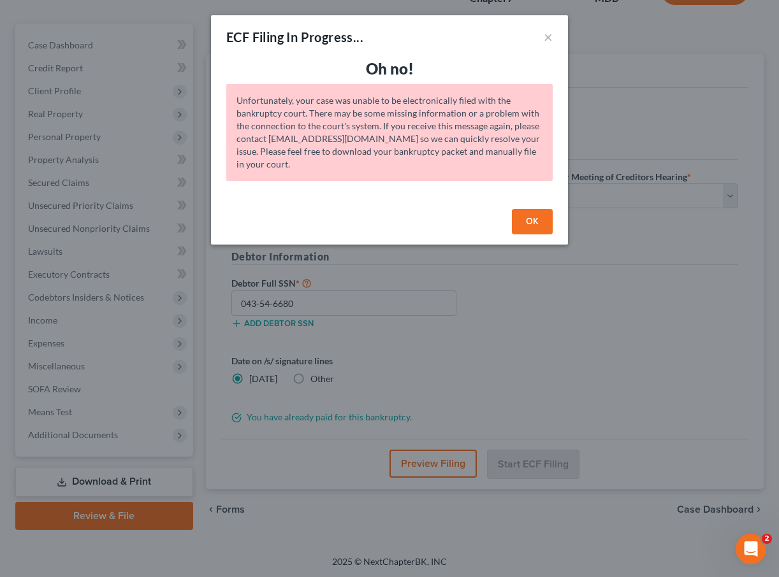
click at [528, 217] on button "OK" at bounding box center [532, 221] width 41 height 25
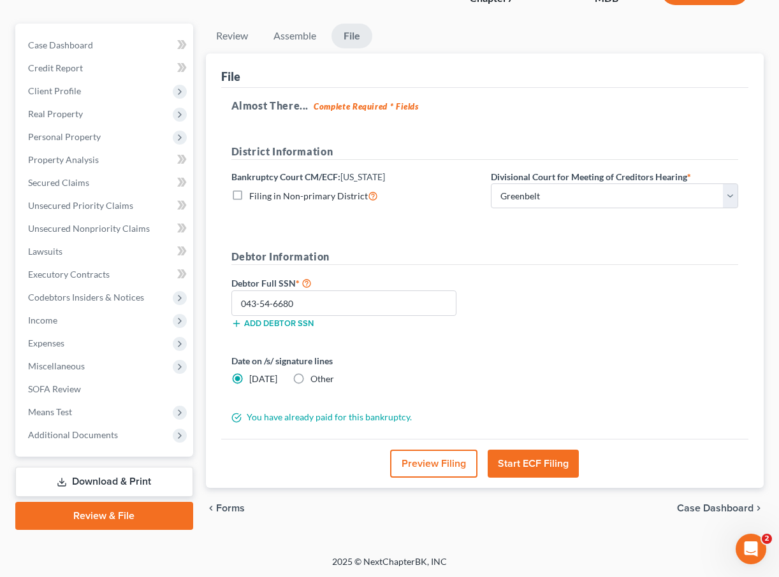
click at [528, 460] on button "Start ECF Filing" at bounding box center [532, 464] width 91 height 28
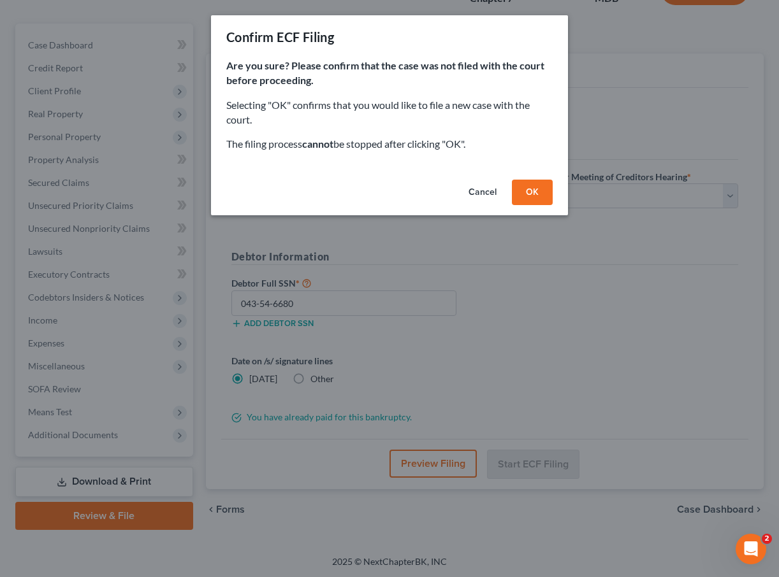
click at [540, 194] on button "OK" at bounding box center [532, 192] width 41 height 25
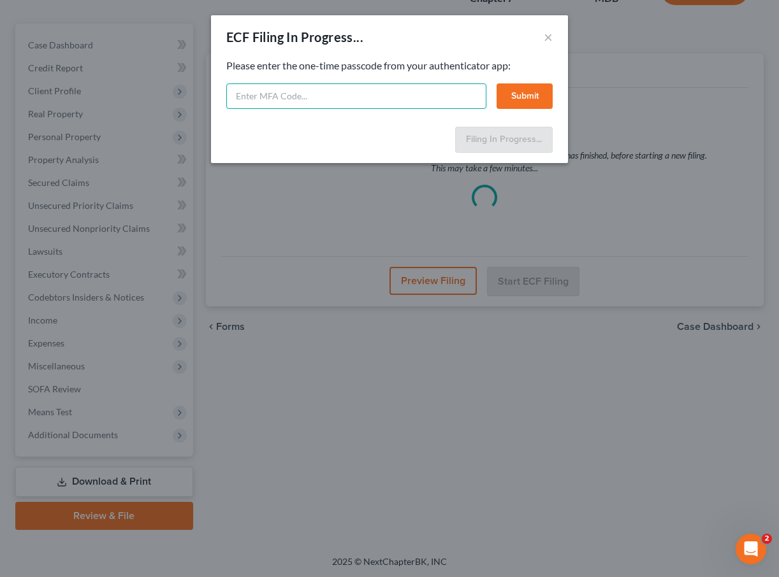
click at [325, 95] on input "text" at bounding box center [356, 95] width 260 height 25
type input "447432"
click at [521, 94] on button "Submit" at bounding box center [524, 95] width 56 height 25
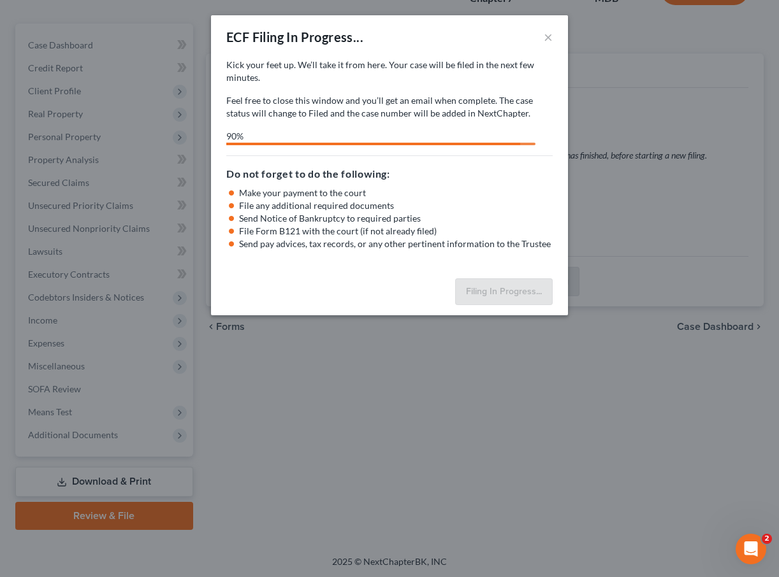
select select "1"
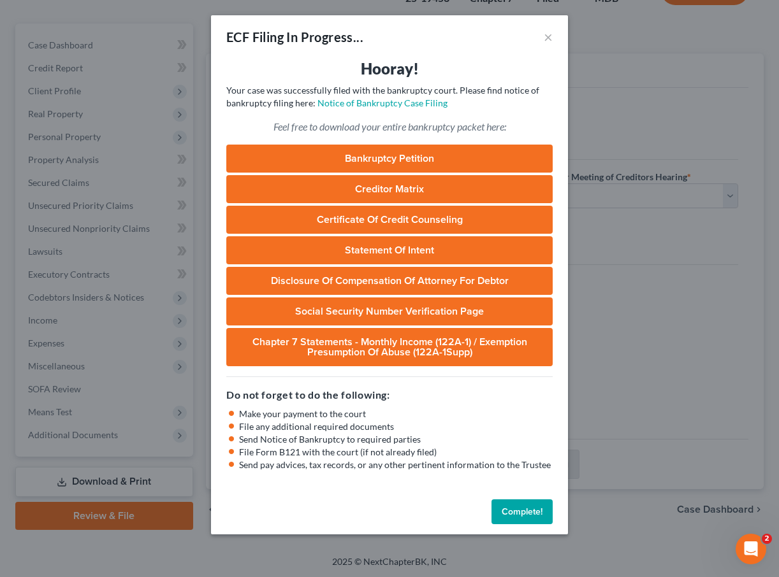
click at [345, 161] on link "Bankruptcy Petition" at bounding box center [389, 159] width 326 height 28
click at [550, 31] on button "×" at bounding box center [547, 36] width 9 height 15
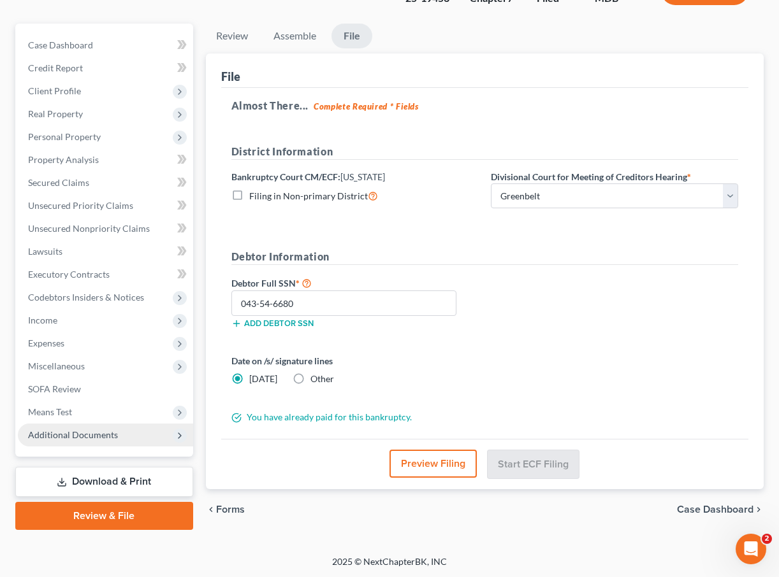
click at [70, 435] on span "Additional Documents" at bounding box center [73, 434] width 90 height 11
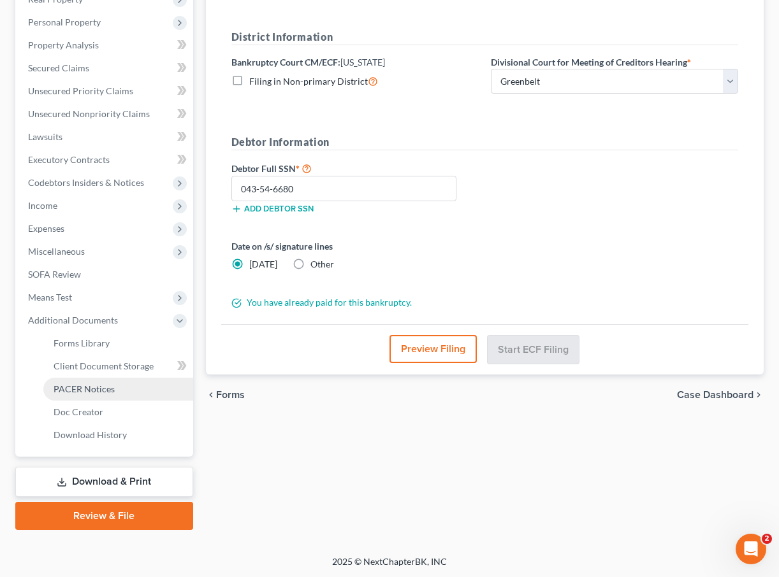
click at [61, 393] on span "PACER Notices" at bounding box center [84, 389] width 61 height 11
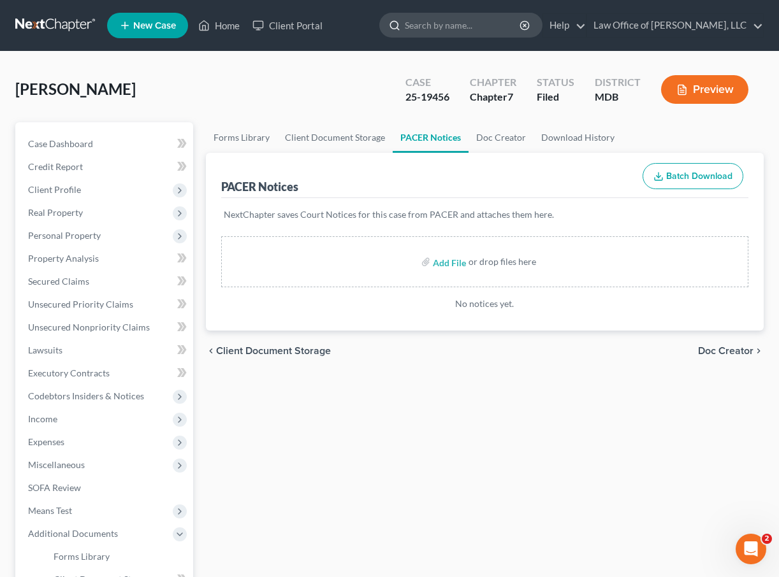
click at [477, 22] on input "search" at bounding box center [463, 25] width 117 height 24
click at [41, 27] on link at bounding box center [56, 25] width 82 height 23
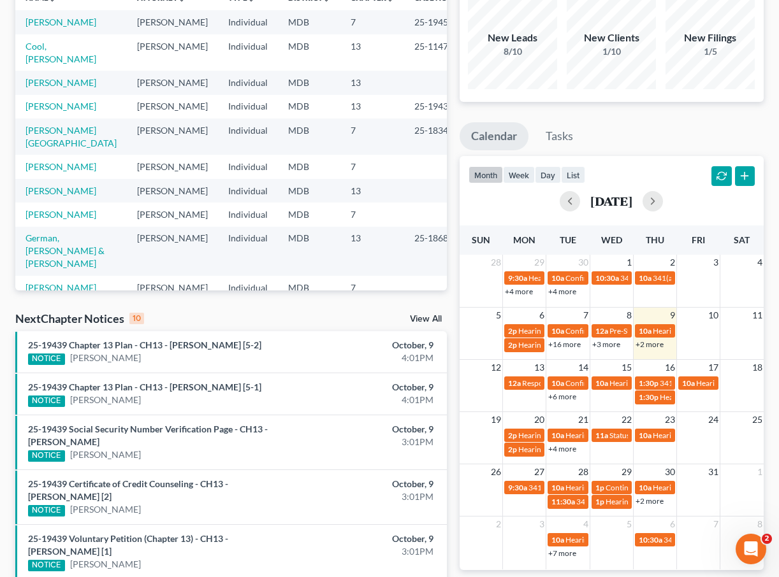
click at [555, 397] on link "+6 more" at bounding box center [562, 397] width 28 height 10
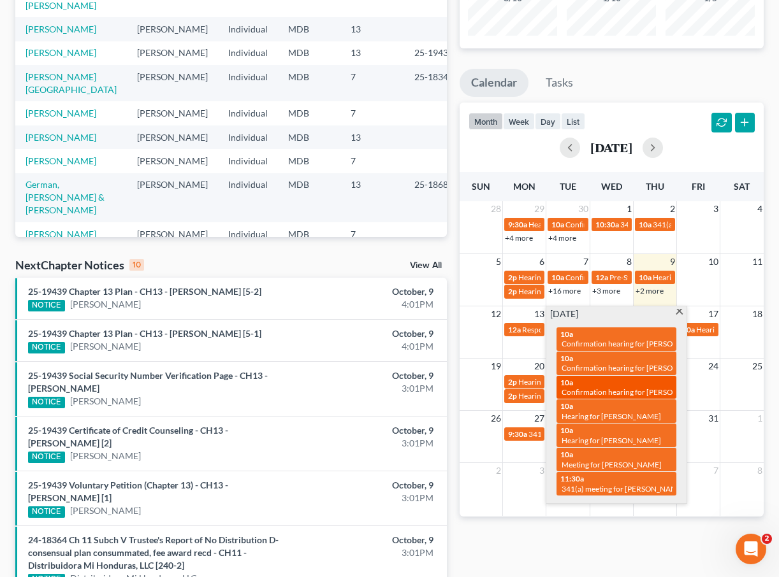
scroll to position [169, 0]
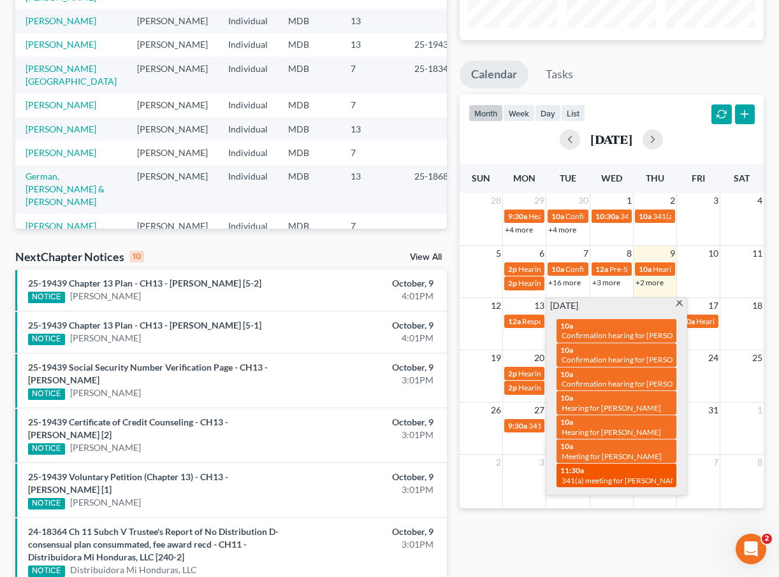
click at [594, 466] on div "11:30a 341(a) meeting for [PERSON_NAME]" at bounding box center [616, 476] width 112 height 20
select select "Days"
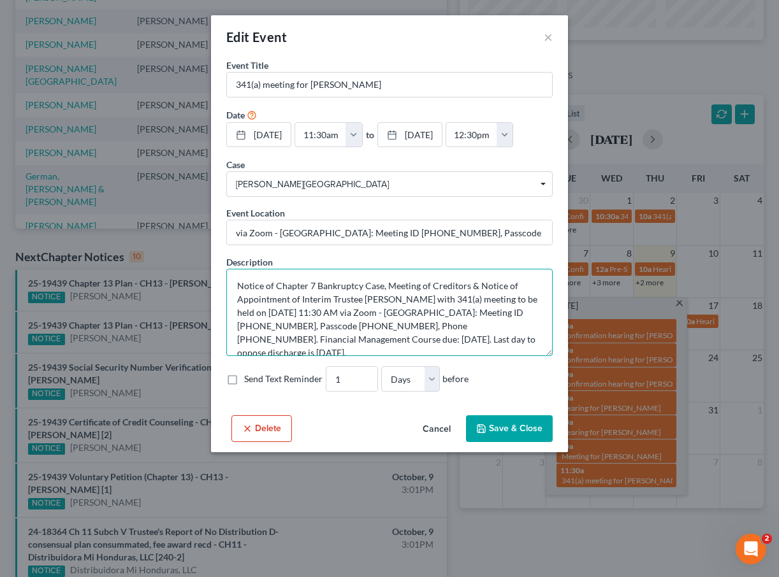
drag, startPoint x: 239, startPoint y: 313, endPoint x: 536, endPoint y: 398, distance: 309.5
click at [536, 392] on form "Event Title * 341(a) meeting for [PERSON_NAME] Date [DATE] close Date [DATE] Ti…" at bounding box center [389, 226] width 326 height 334
click at [549, 38] on button "×" at bounding box center [547, 36] width 9 height 15
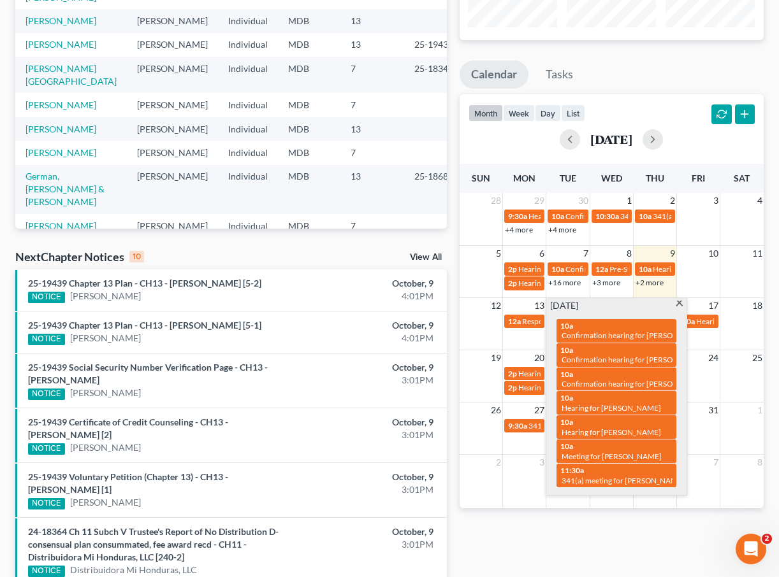
click at [679, 305] on span at bounding box center [679, 305] width 10 height 8
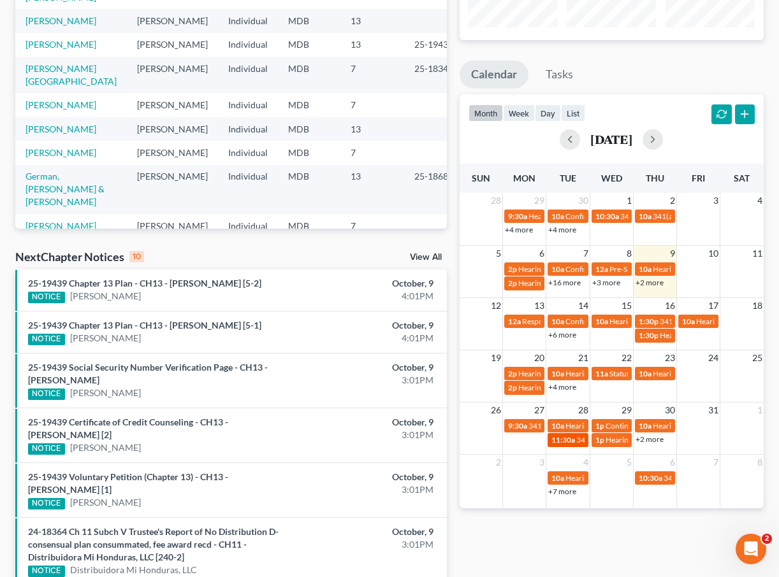
click at [568, 440] on span "11:30a" at bounding box center [563, 440] width 24 height 10
select select "Days"
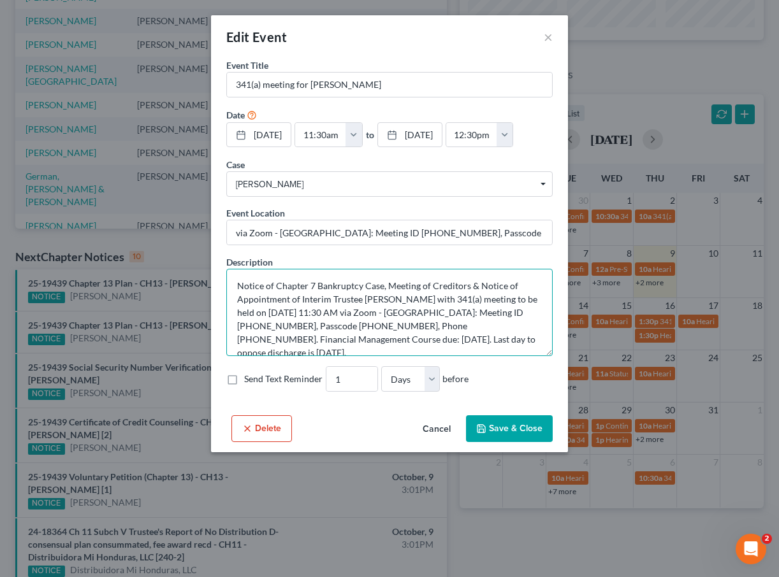
drag, startPoint x: 521, startPoint y: 368, endPoint x: 162, endPoint y: 292, distance: 366.5
click at [162, 292] on div "Edit Event × Event Title * 341(a) meeting for [PERSON_NAME] Date [DATE] close D…" at bounding box center [389, 288] width 779 height 577
click at [547, 40] on button "×" at bounding box center [547, 36] width 9 height 15
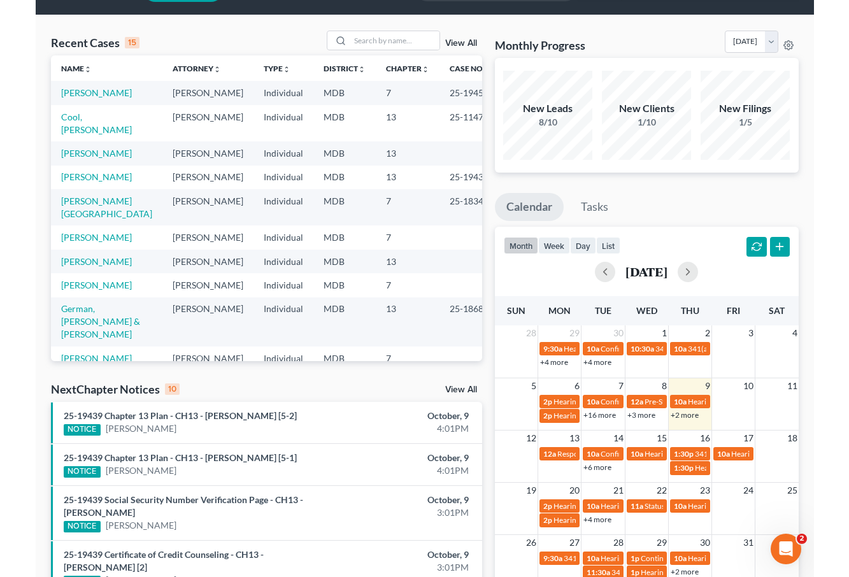
scroll to position [0, 0]
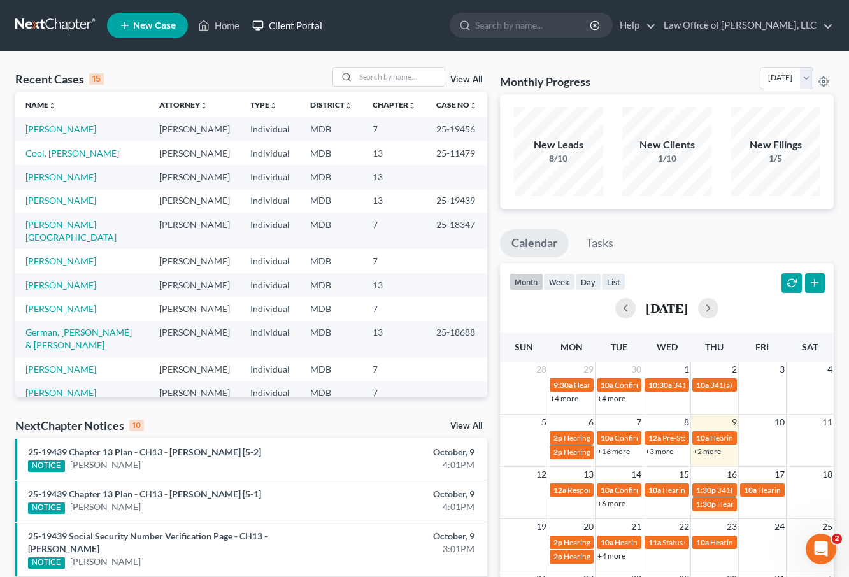
click at [294, 22] on link "Client Portal" at bounding box center [287, 25] width 83 height 23
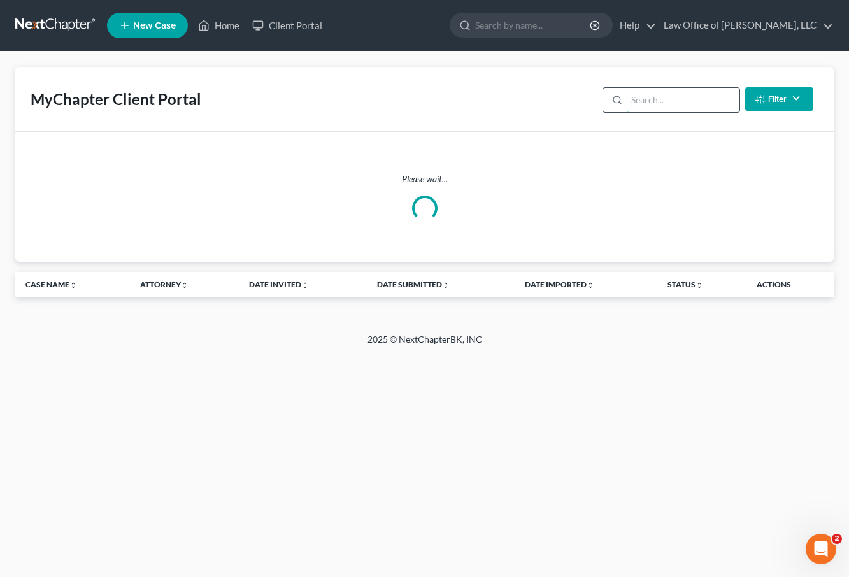
click at [633, 99] on input "search" at bounding box center [683, 100] width 113 height 24
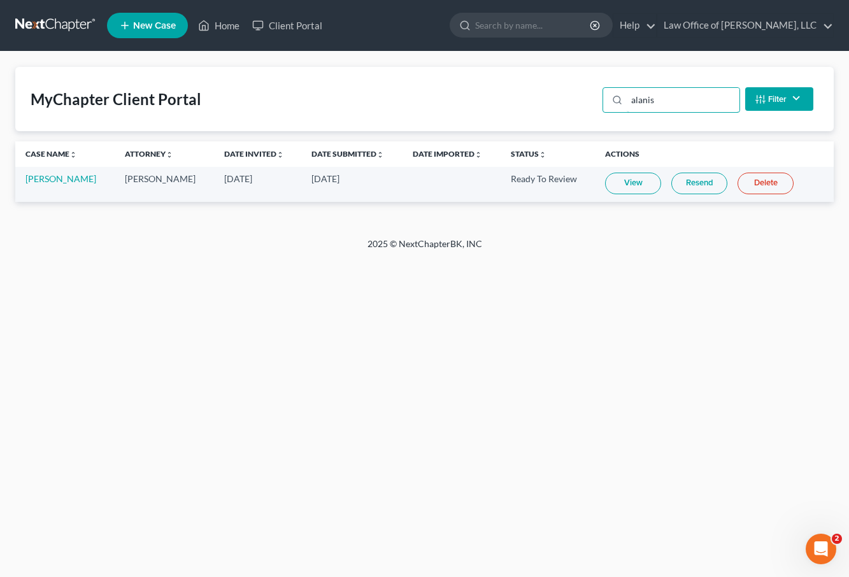
type input "alanis"
click at [630, 184] on link "View" at bounding box center [633, 184] width 56 height 22
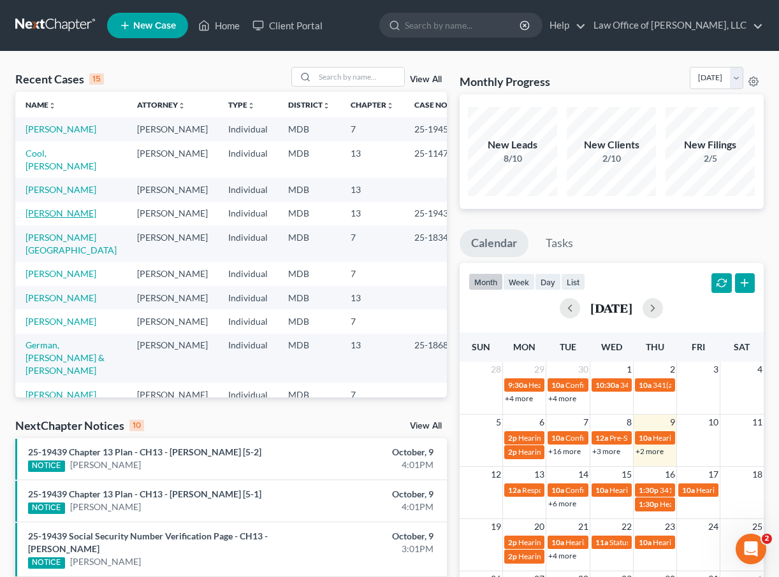
click at [60, 208] on link "[PERSON_NAME]" at bounding box center [60, 213] width 71 height 11
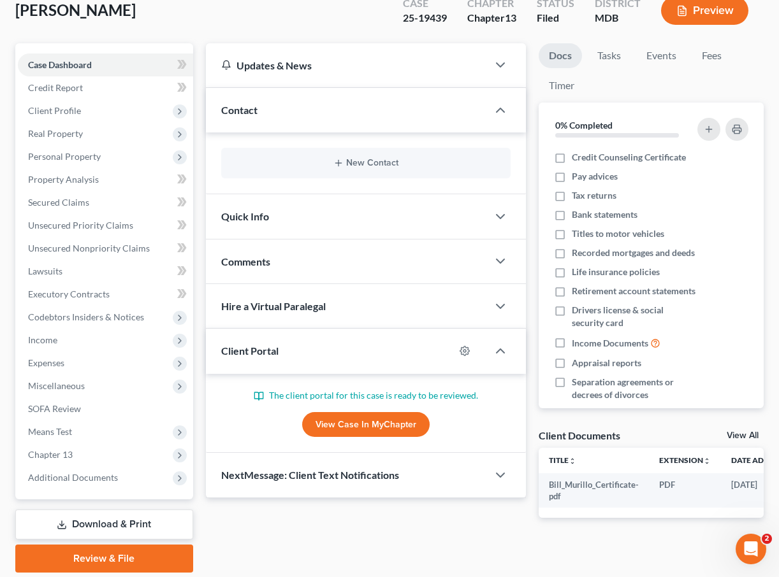
scroll to position [122, 0]
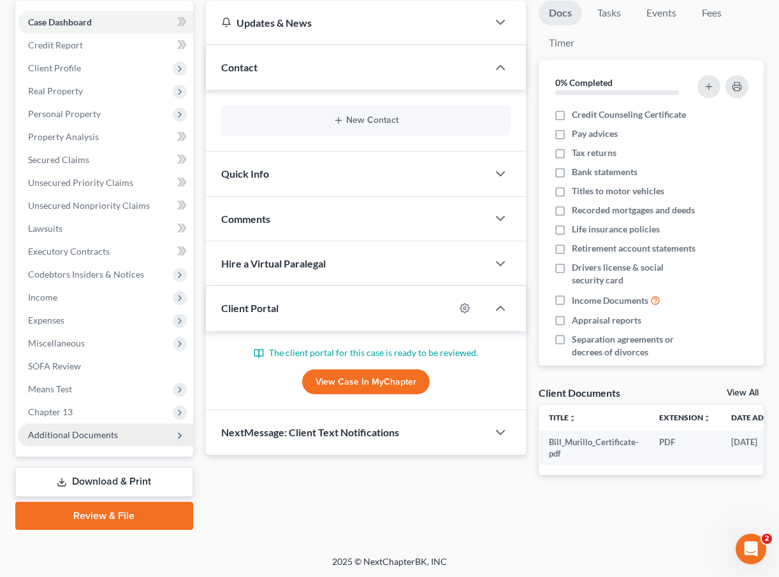
click at [120, 429] on span "Additional Documents" at bounding box center [105, 435] width 175 height 23
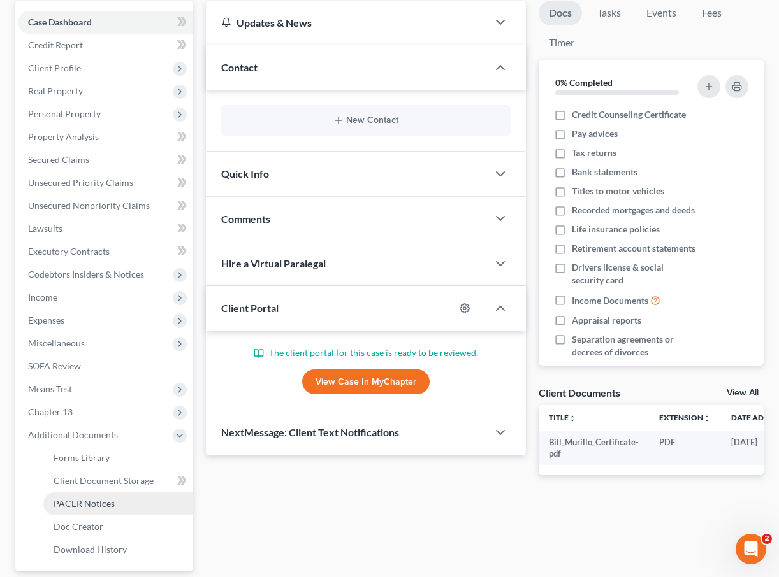
click at [119, 495] on link "PACER Notices" at bounding box center [118, 503] width 150 height 23
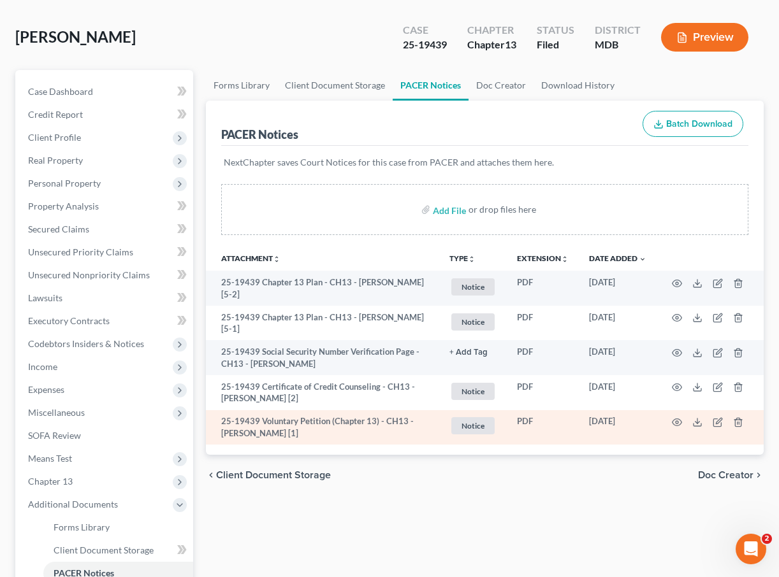
scroll to position [65, 0]
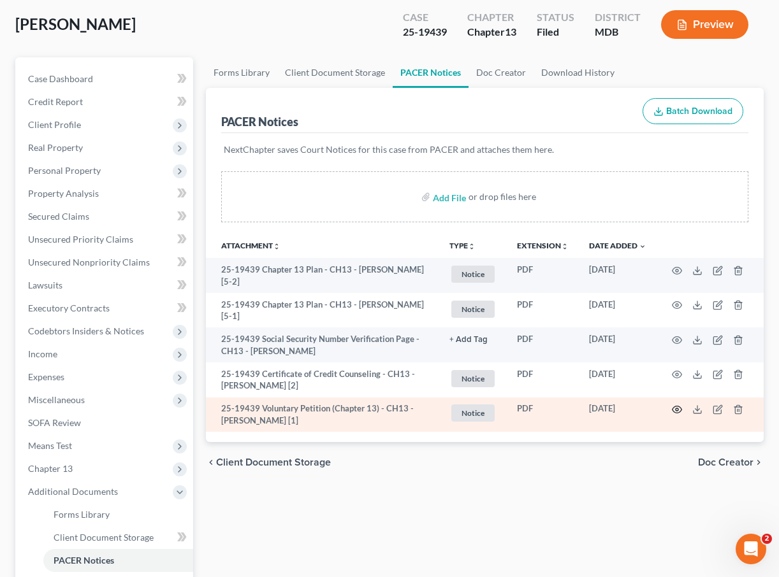
click at [674, 408] on icon "button" at bounding box center [677, 410] width 10 height 10
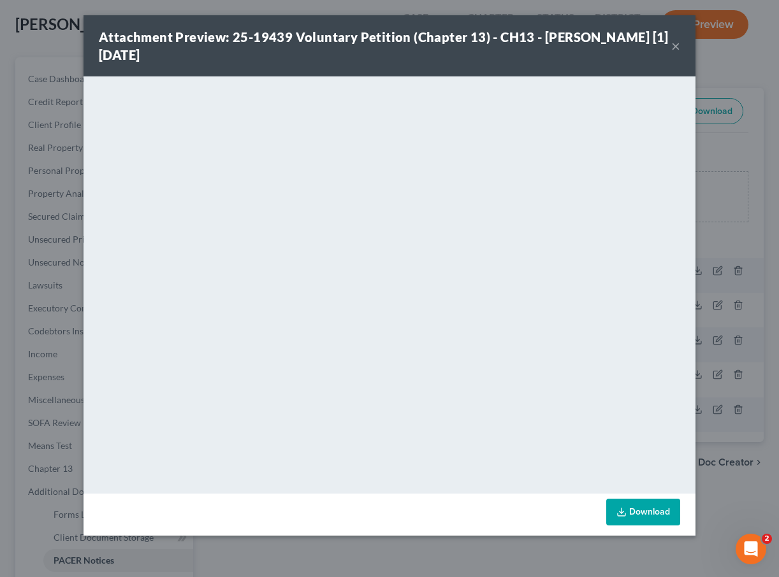
click at [676, 43] on button "×" at bounding box center [675, 45] width 9 height 15
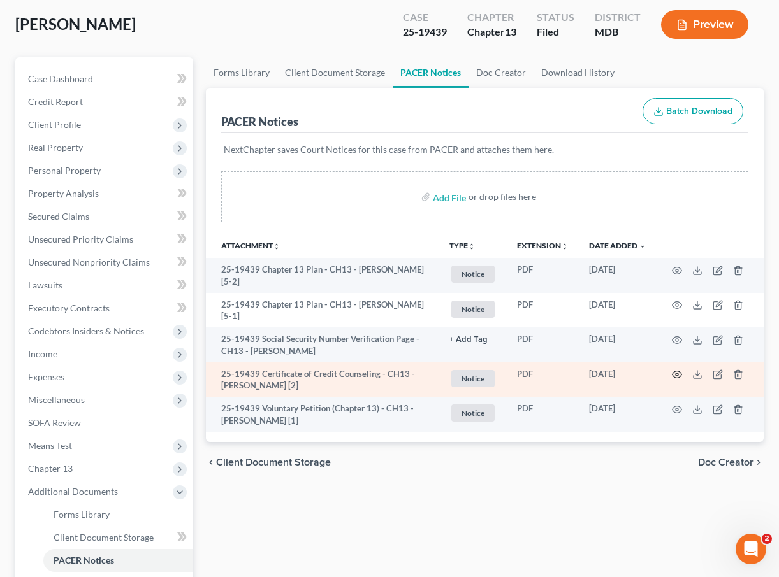
click at [677, 373] on circle "button" at bounding box center [676, 374] width 3 height 3
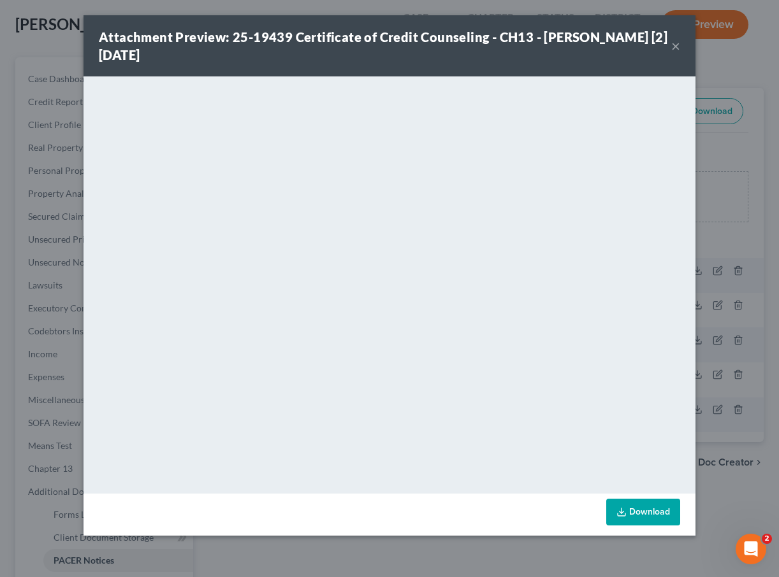
click at [675, 48] on button "×" at bounding box center [675, 45] width 9 height 15
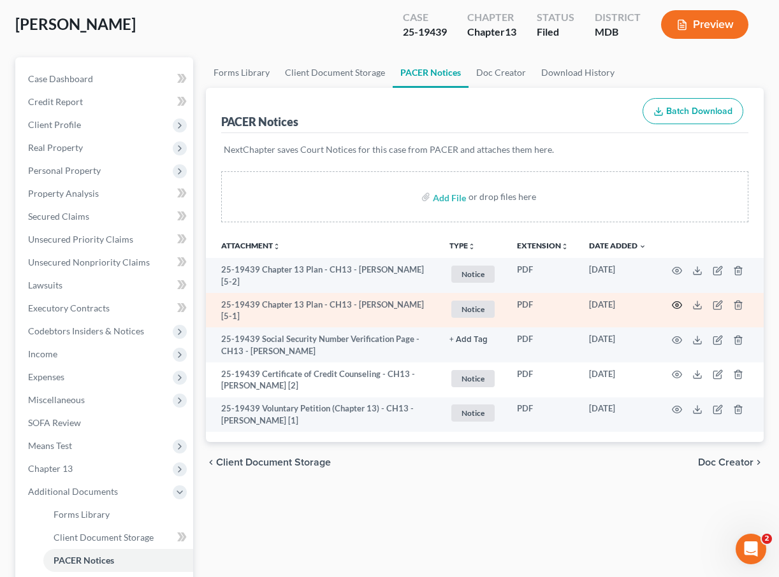
click at [673, 302] on icon "button" at bounding box center [677, 305] width 10 height 10
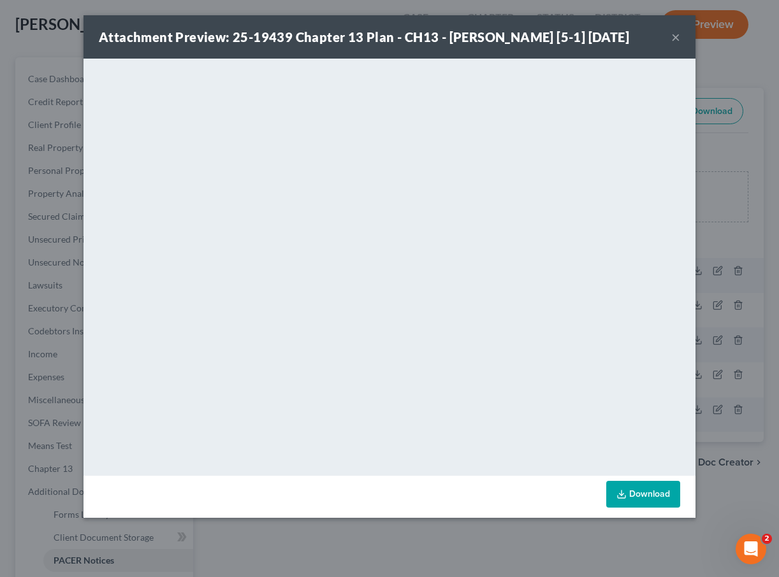
click at [670, 35] on div "Attachment Preview: 25-19439 Chapter 13 Plan - CH13 - [PERSON_NAME] [5-1] [DATE…" at bounding box center [389, 36] width 612 height 43
click at [682, 35] on div "Attachment Preview: 25-19439 Chapter 13 Plan - CH13 - [PERSON_NAME] [5-1] [DATE…" at bounding box center [389, 36] width 612 height 43
click at [675, 36] on button "×" at bounding box center [675, 36] width 9 height 15
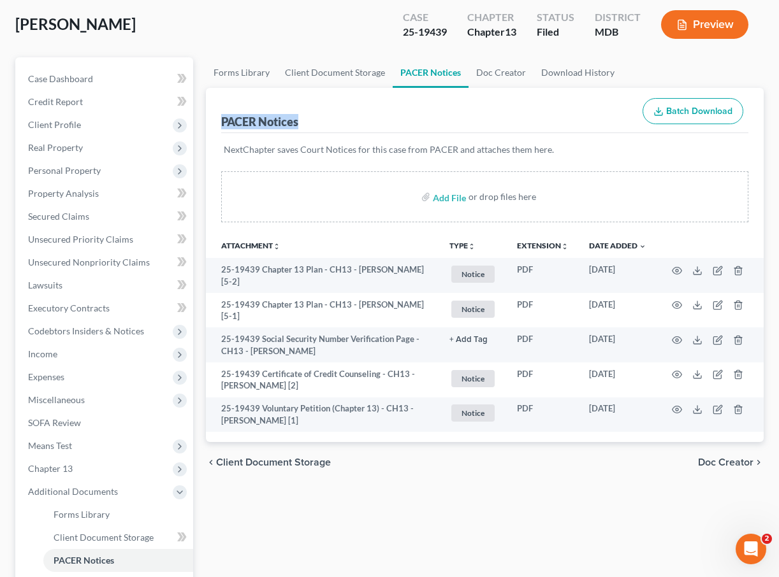
drag, startPoint x: 222, startPoint y: 120, endPoint x: 383, endPoint y: 120, distance: 161.2
click at [383, 120] on div "PACER Notices Batch Download" at bounding box center [485, 111] width 528 height 46
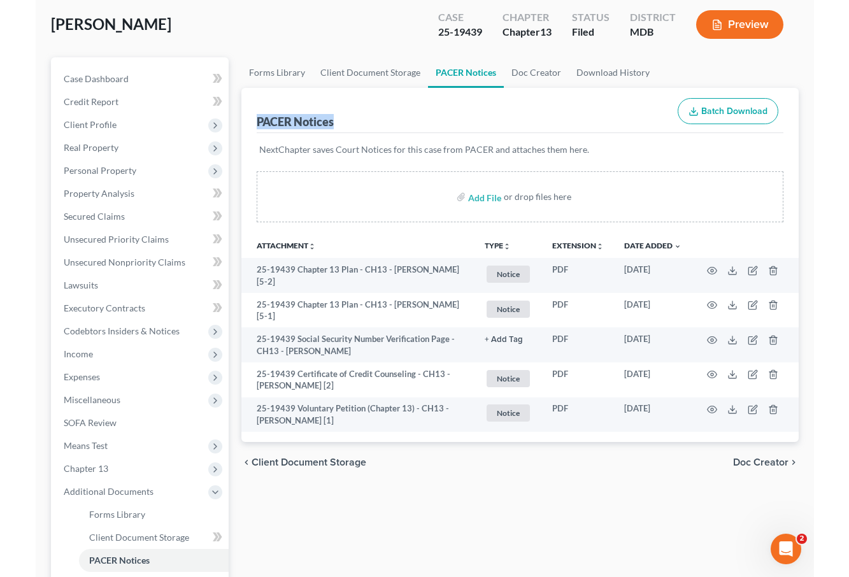
scroll to position [0, 0]
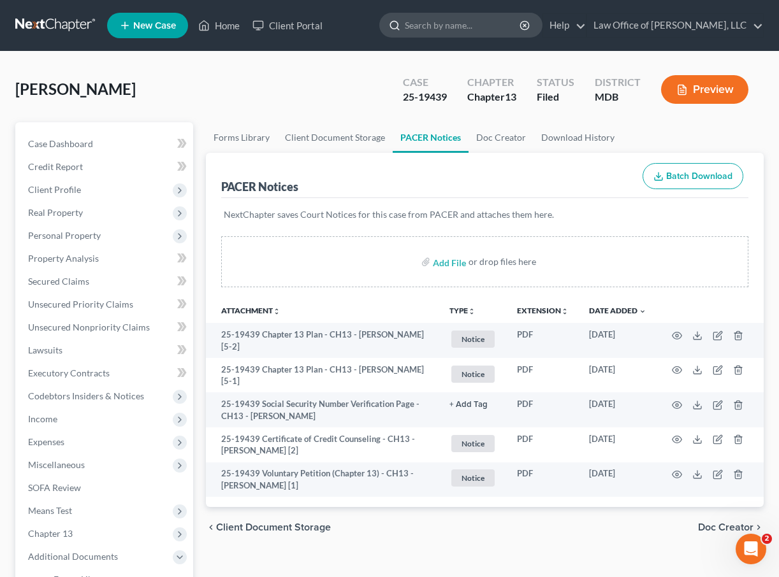
click at [463, 22] on input "search" at bounding box center [463, 25] width 117 height 24
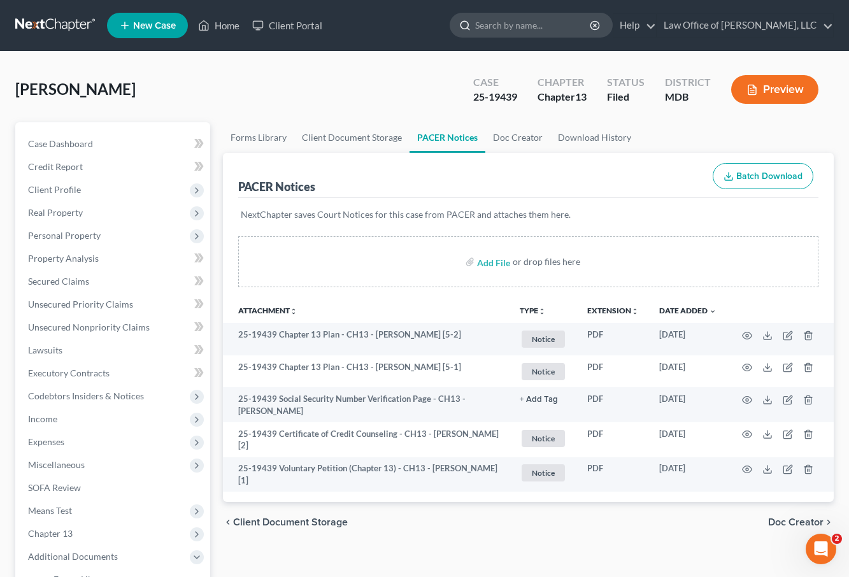
click at [522, 25] on input "search" at bounding box center [533, 25] width 117 height 24
type input "[PERSON_NAME]"
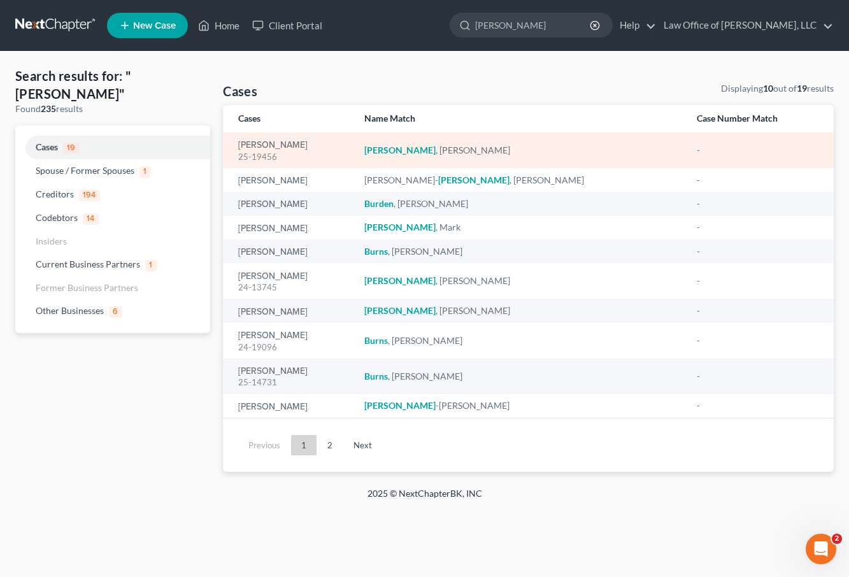
click at [261, 139] on div "[PERSON_NAME] 25-19456" at bounding box center [291, 150] width 106 height 25
click at [259, 148] on link "[PERSON_NAME]" at bounding box center [272, 145] width 69 height 9
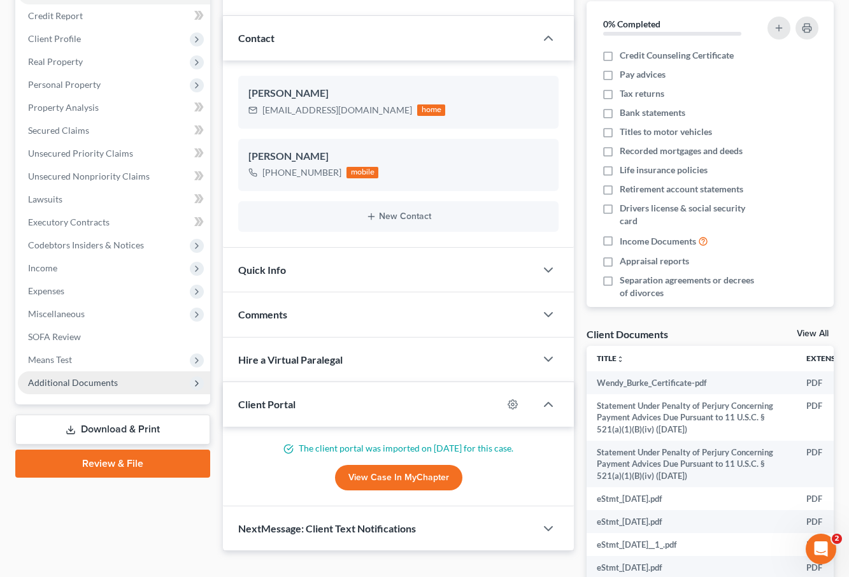
click at [97, 385] on span "Additional Documents" at bounding box center [73, 382] width 90 height 11
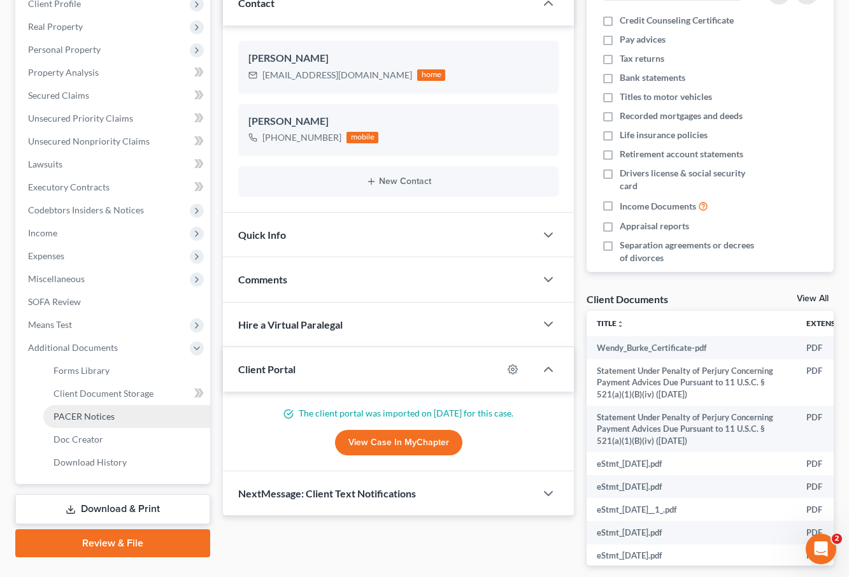
click at [92, 414] on span "PACER Notices" at bounding box center [84, 416] width 61 height 11
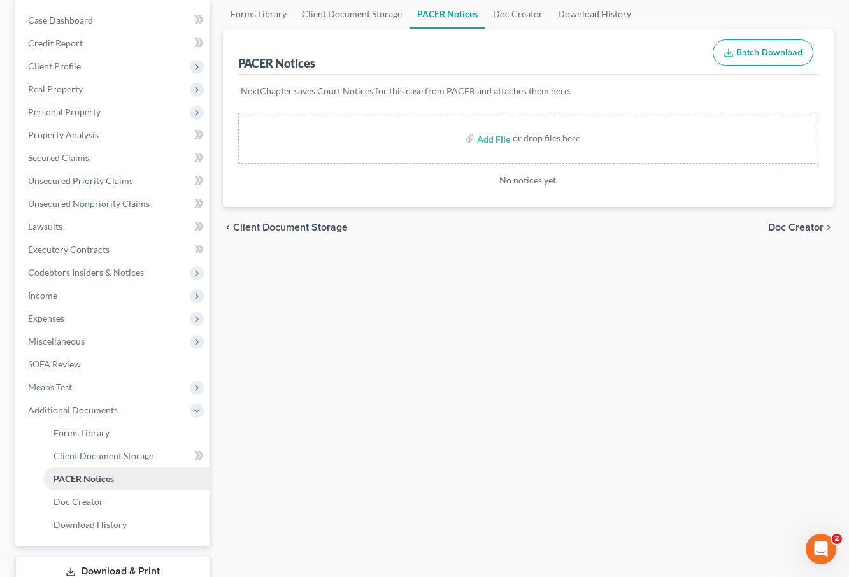
scroll to position [195, 0]
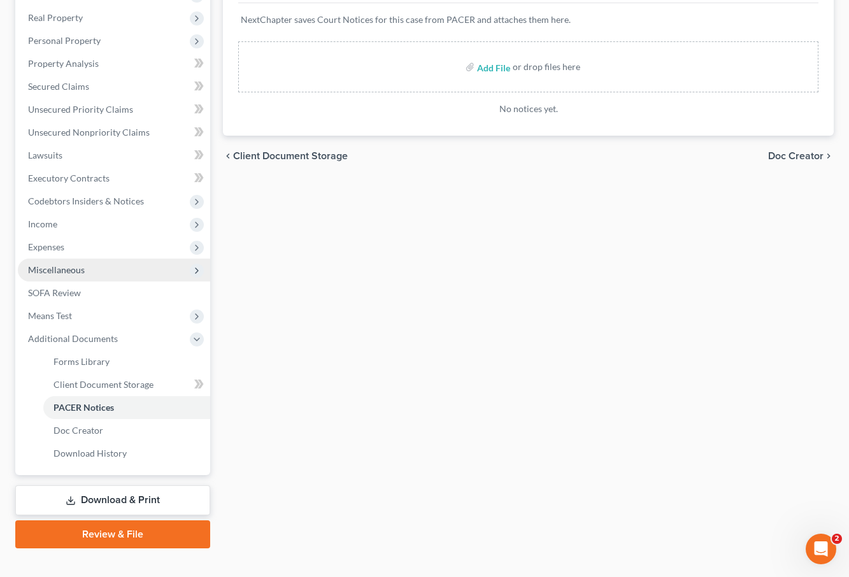
click at [67, 271] on span "Miscellaneous" at bounding box center [56, 269] width 57 height 11
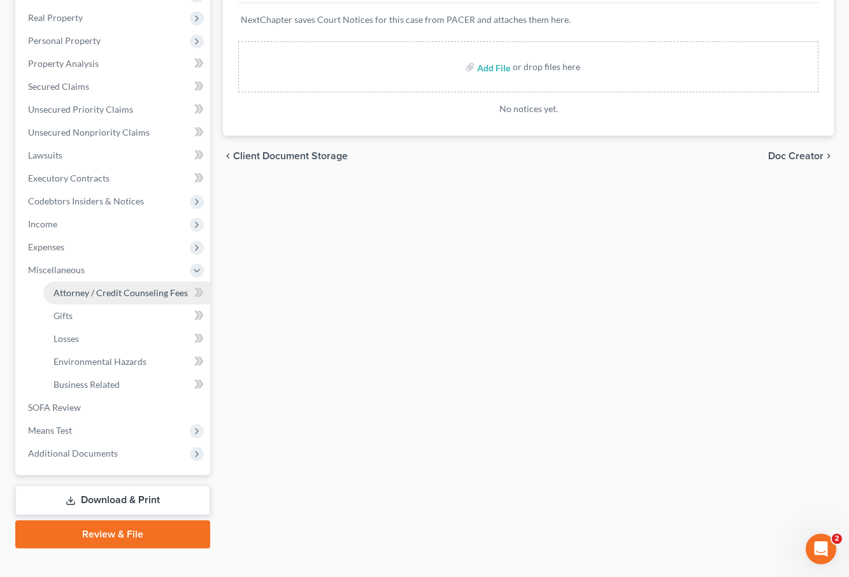
click at [75, 290] on span "Attorney / Credit Counseling Fees" at bounding box center [121, 292] width 134 height 11
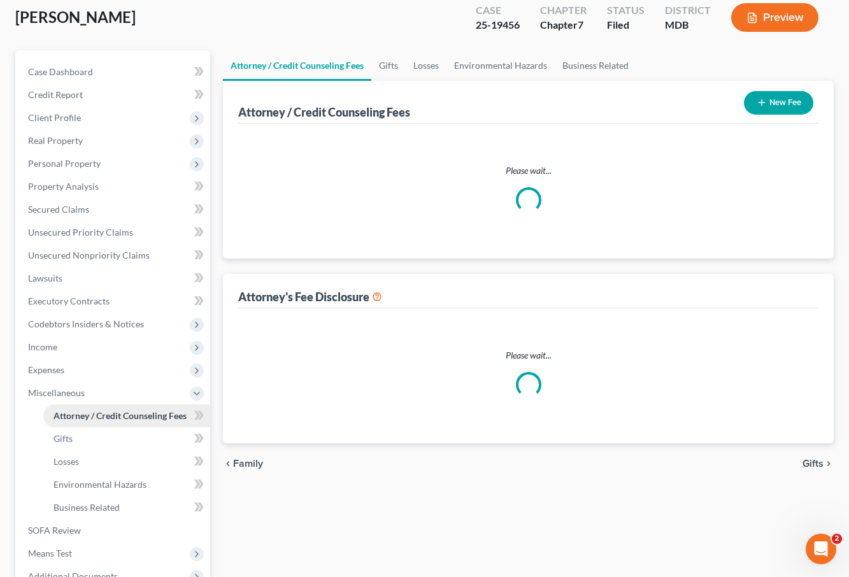
scroll to position [3, 0]
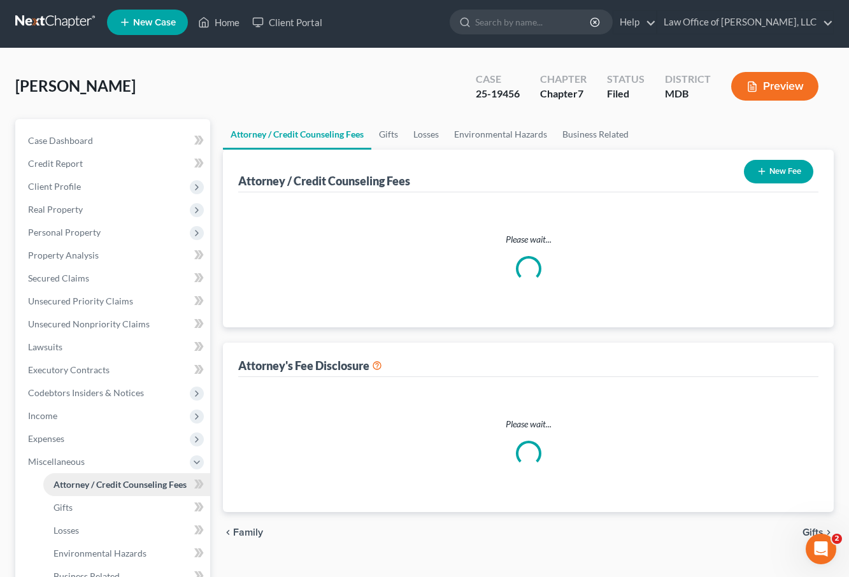
select select "4"
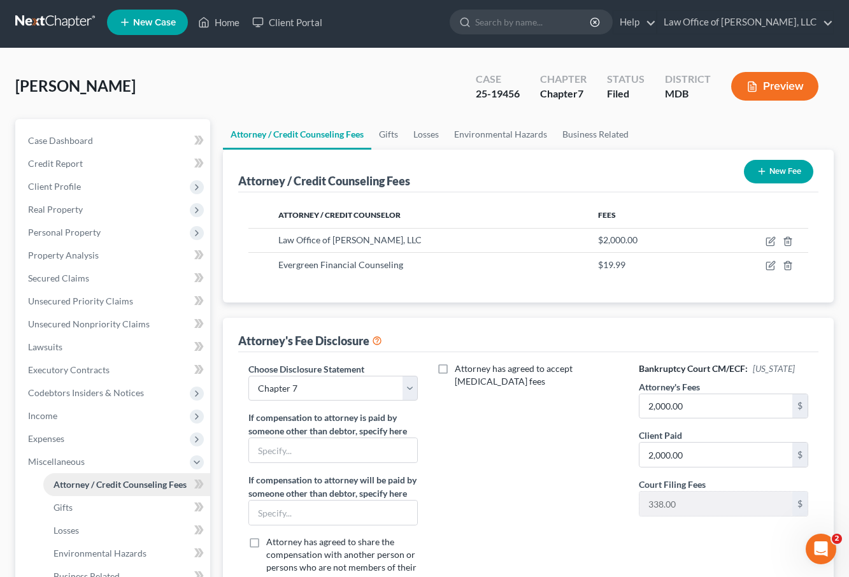
scroll to position [0, 0]
